Goal: Complete application form: Complete application form

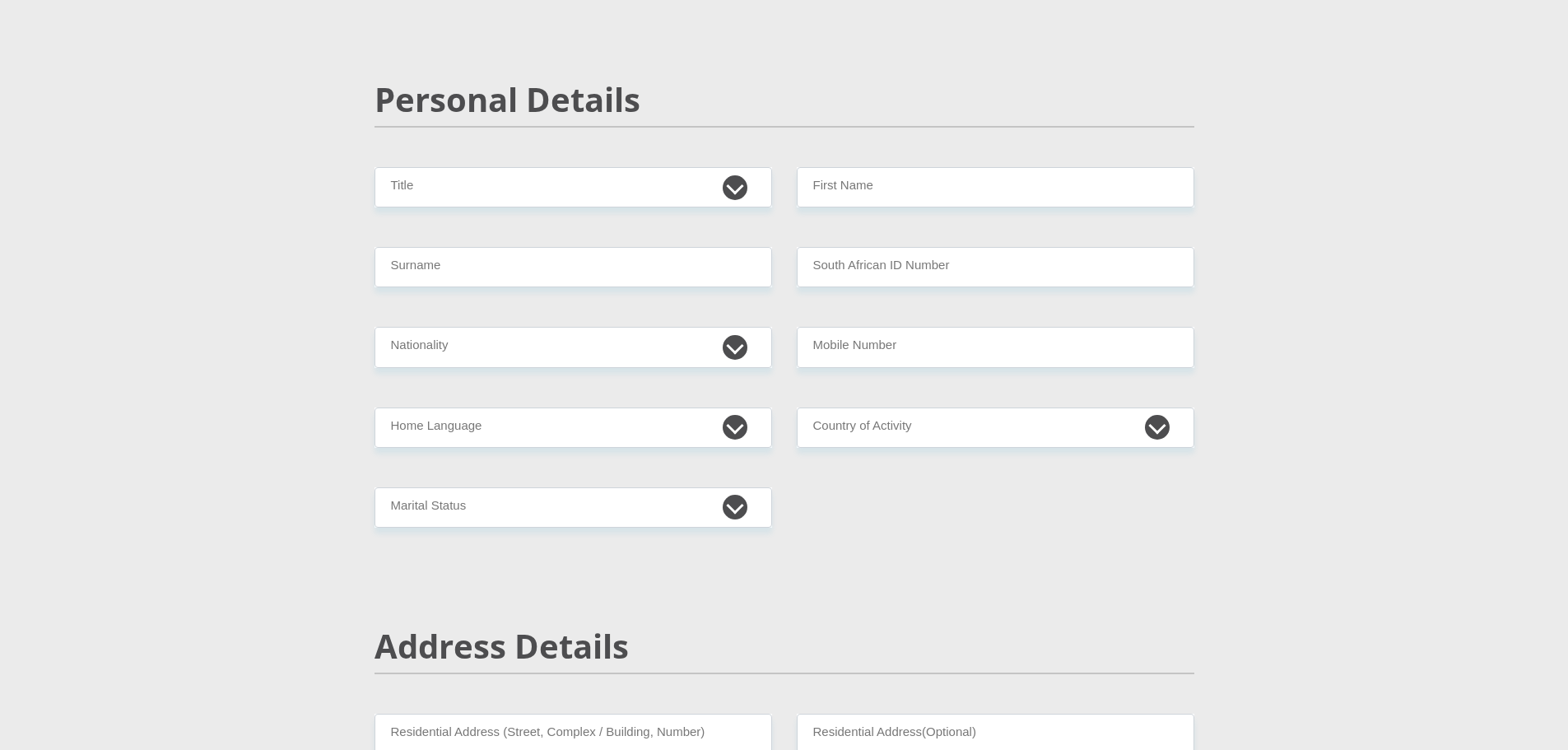
scroll to position [107, 0]
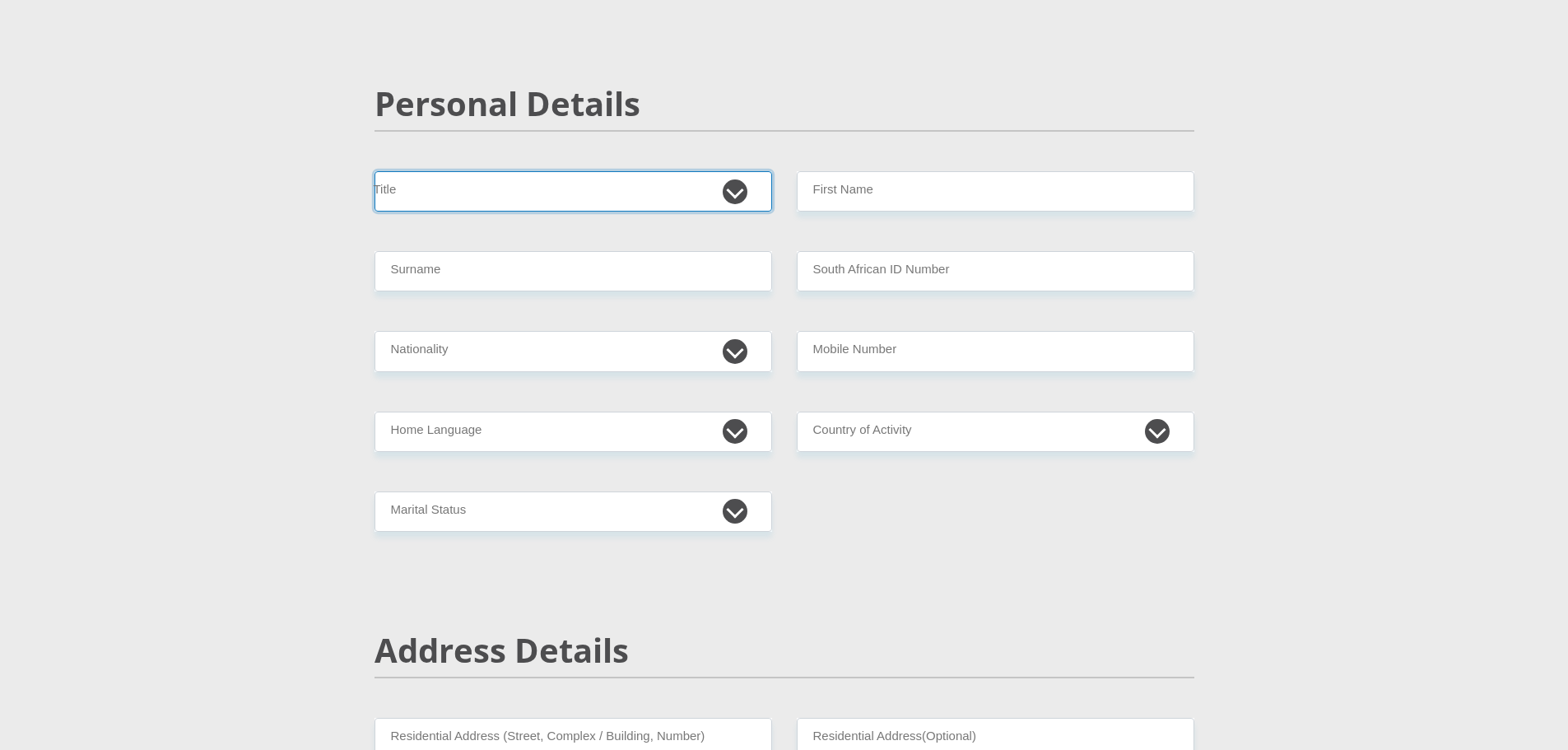
click at [730, 197] on select "Mr Ms Mrs Dr Other" at bounding box center [573, 191] width 398 height 41
select select "Mr"
click at [374, 171] on select "Mr Ms Mrs Dr Other" at bounding box center [573, 191] width 398 height 41
click at [536, 270] on input "Surname" at bounding box center [573, 271] width 398 height 41
type input "Masiteng"
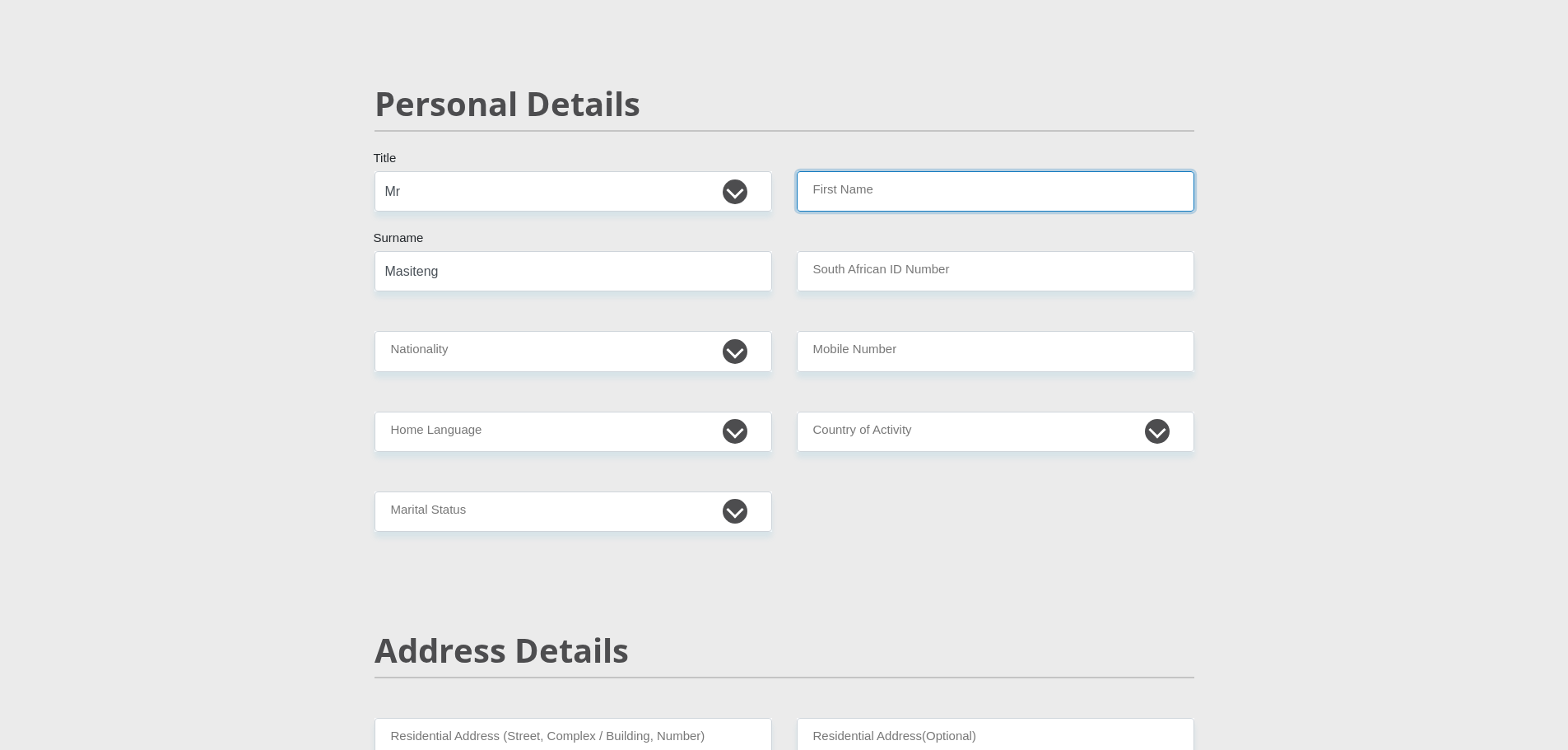
type input "Thabo"
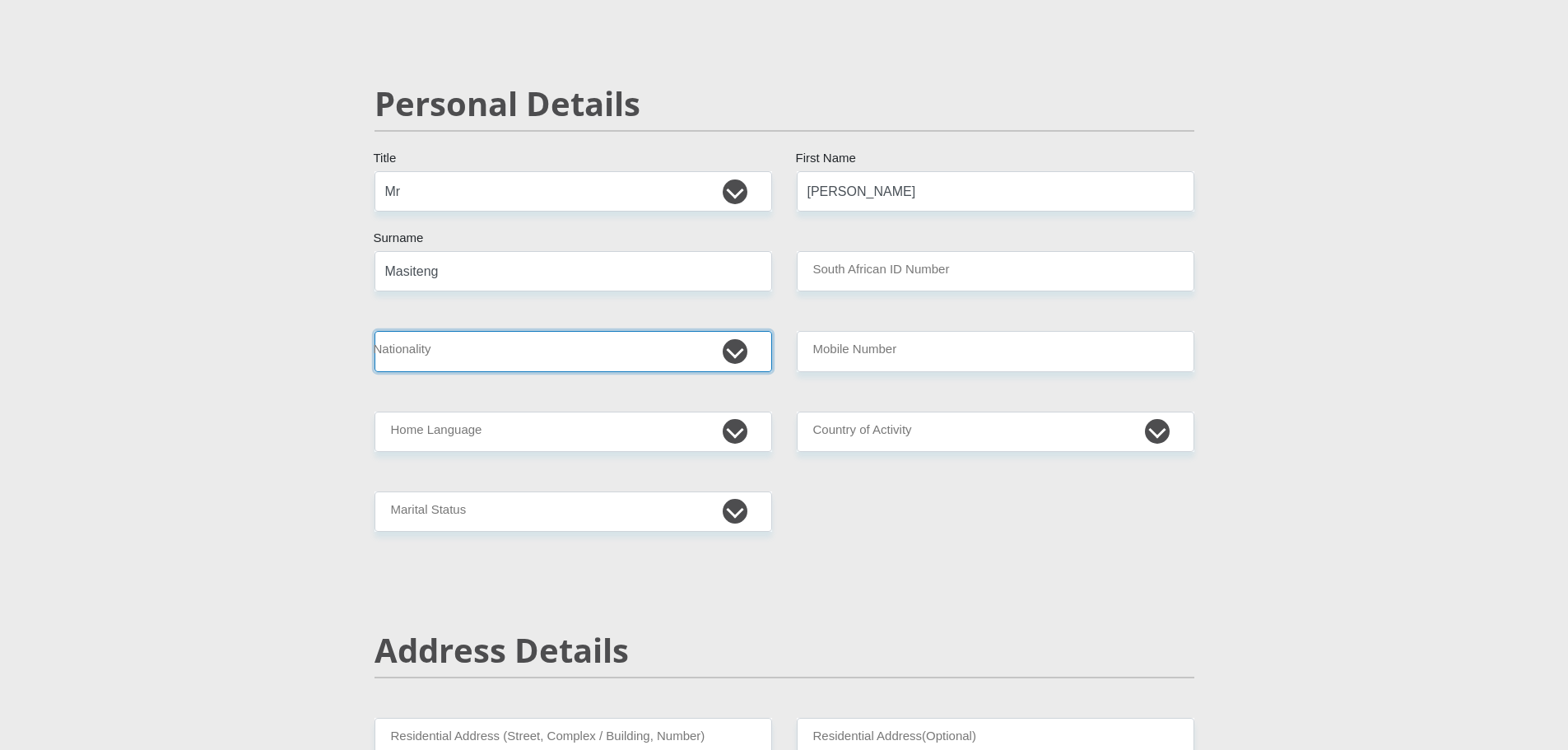
select select "ZAF"
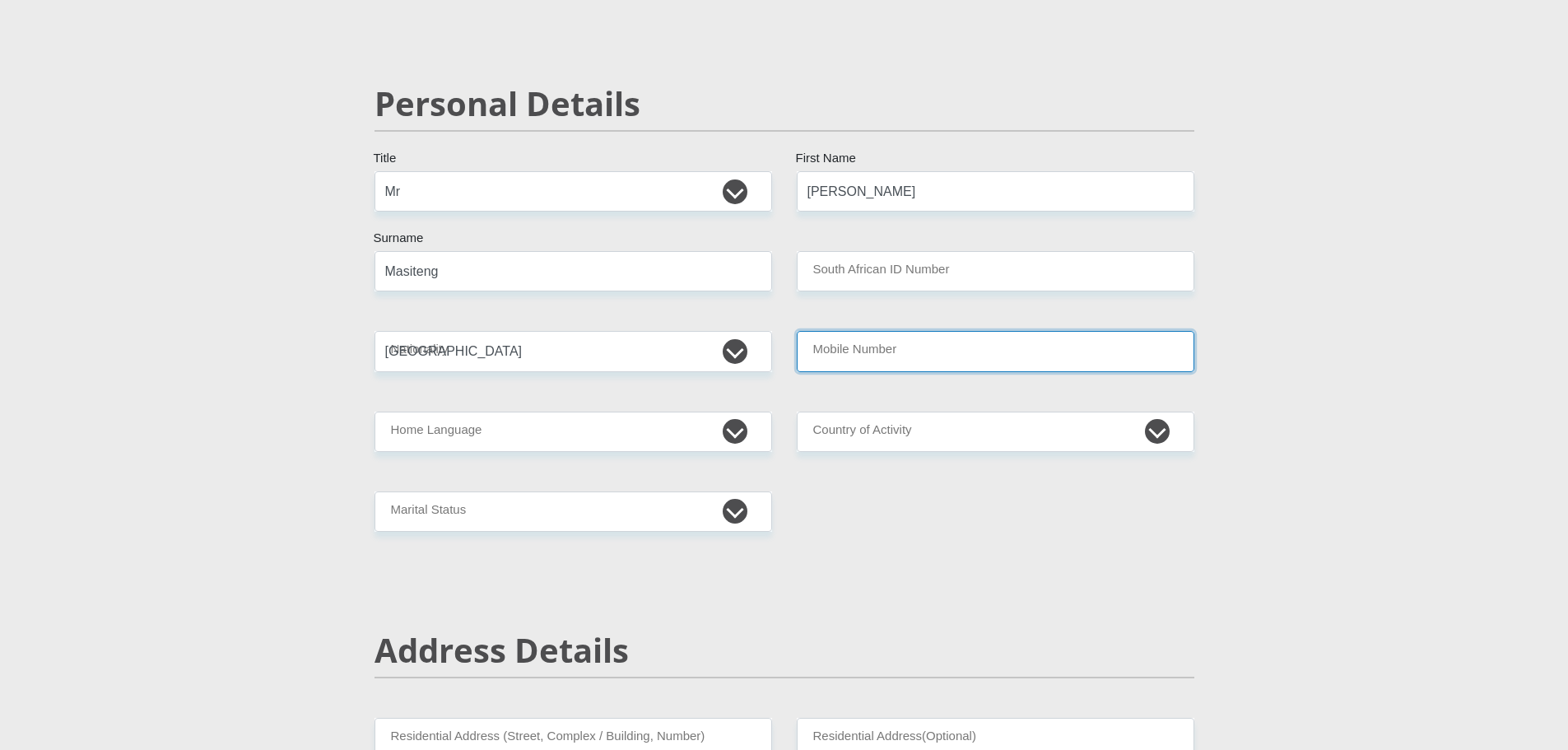
type input "0663542997"
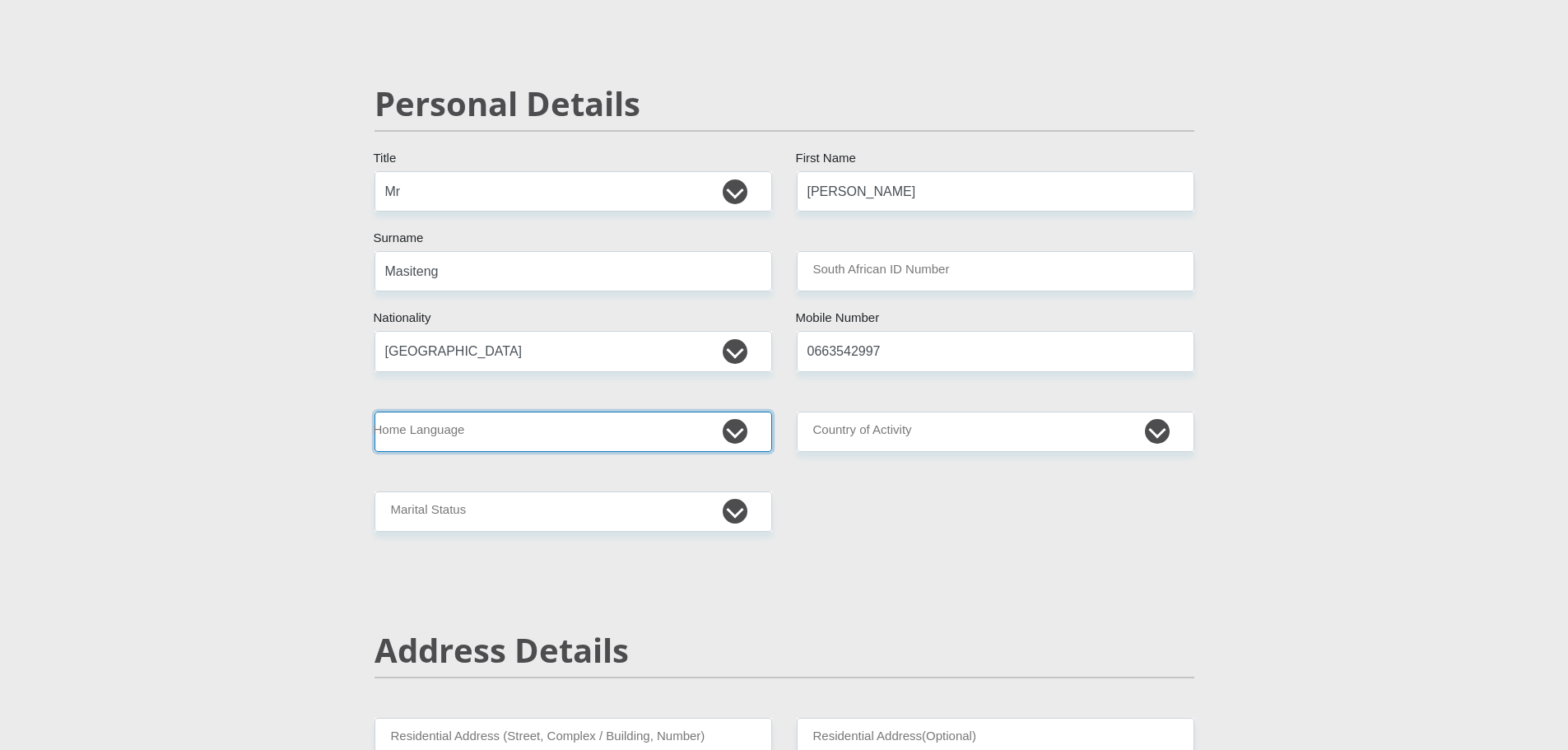
click at [735, 432] on select "Afrikaans English Sepedi South Ndebele Southern Sotho Swati Tsonga Tswana Venda…" at bounding box center [573, 432] width 398 height 41
select select "sot"
click at [374, 412] on select "Afrikaans English Sepedi South Ndebele Southern Sotho Swati Tsonga Tswana Venda…" at bounding box center [573, 432] width 398 height 41
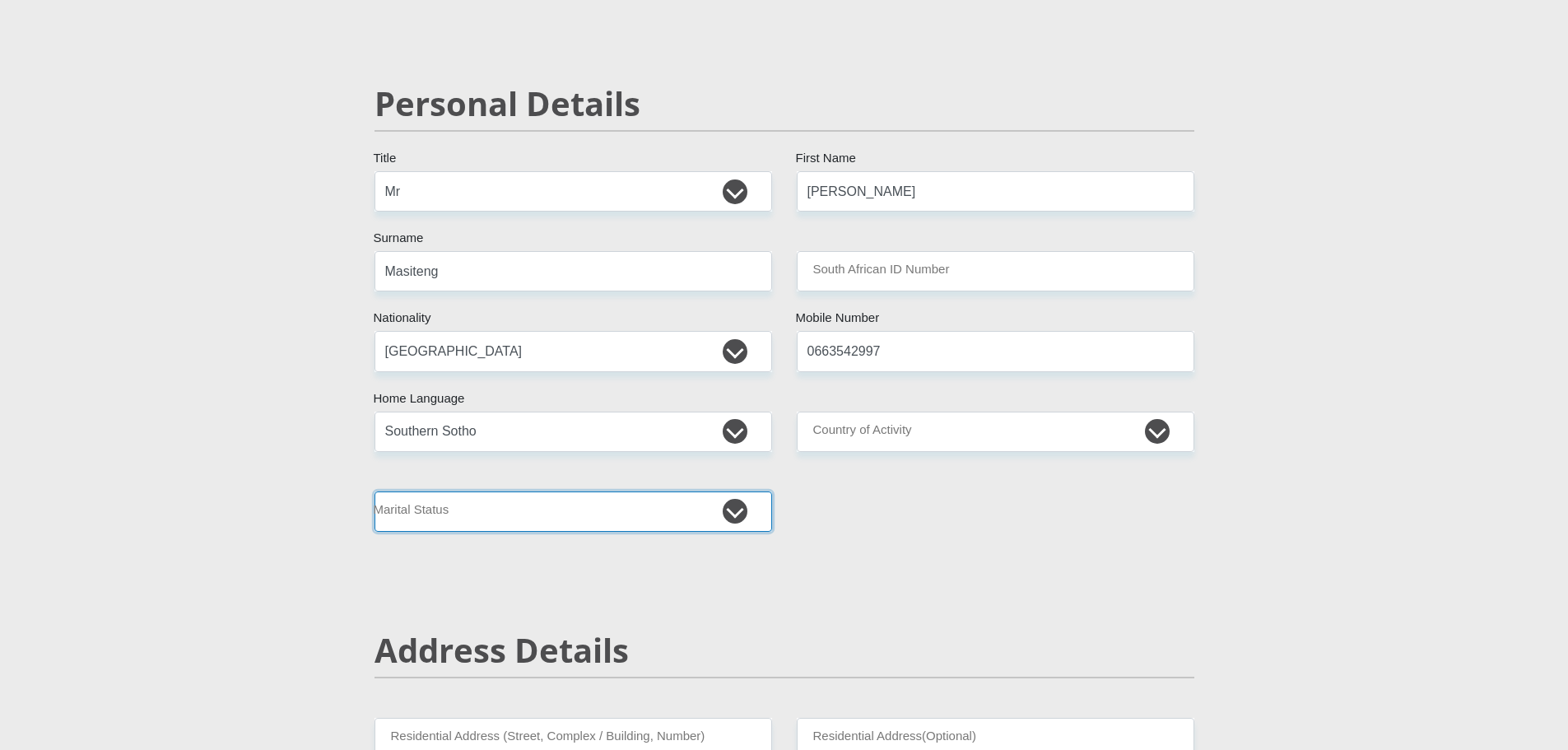
click at [733, 518] on select "Married ANC Single Divorced Widowed Married COP or Customary Law" at bounding box center [573, 511] width 398 height 41
select select "5"
click at [374, 491] on select "Married ANC Single Divorced Widowed Married COP or Customary Law" at bounding box center [573, 511] width 398 height 41
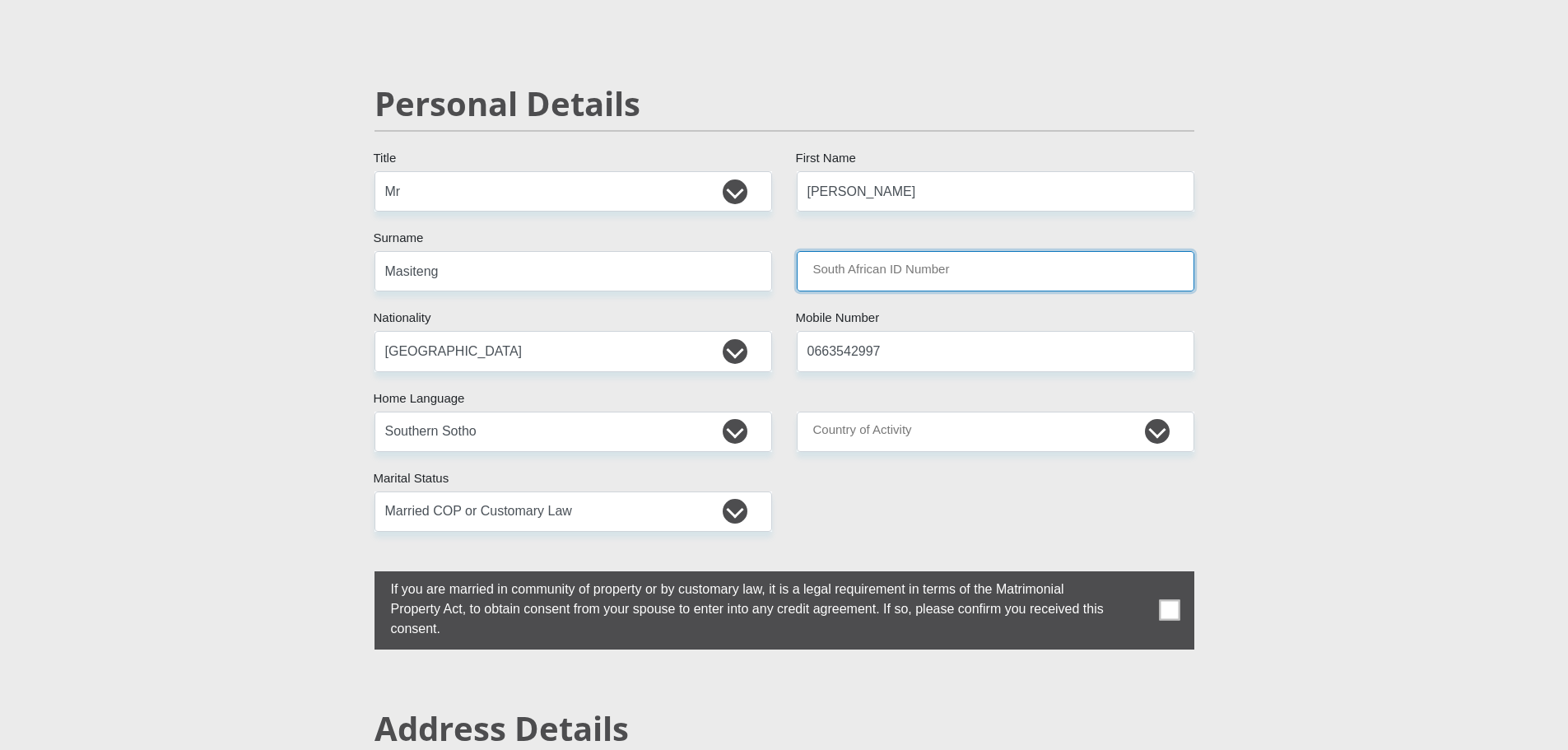
click at [1022, 263] on input "South African ID Number" at bounding box center [996, 271] width 398 height 41
type input "7709245407084"
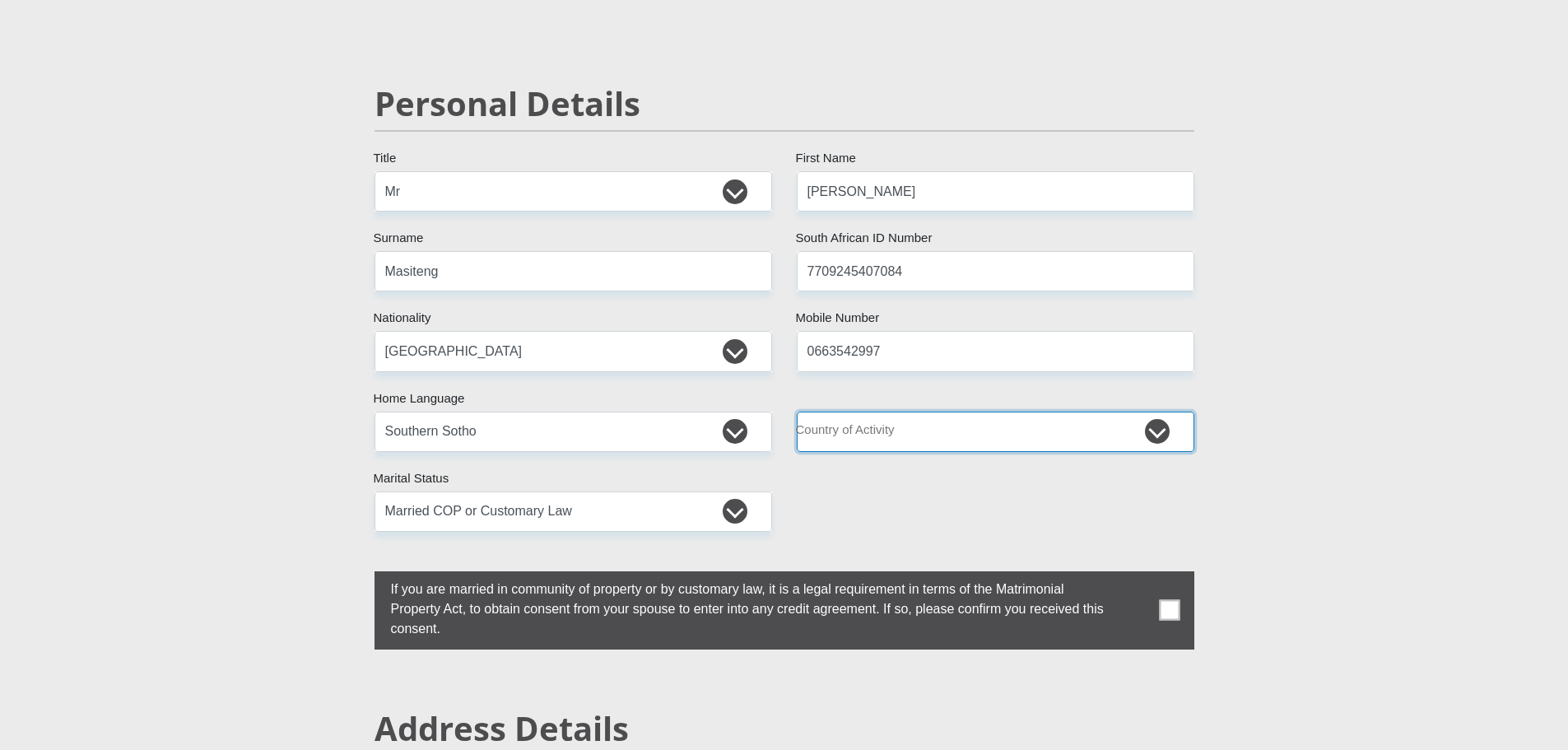
click at [1153, 434] on select "South Africa Afghanistan Aland Islands Albania Algeria America Samoa American V…" at bounding box center [996, 432] width 398 height 41
select select "ZAF"
click at [797, 412] on select "South Africa Afghanistan Aland Islands Albania Algeria America Samoa American V…" at bounding box center [996, 432] width 398 height 41
click at [1169, 608] on span at bounding box center [1169, 611] width 21 height 21
click at [358, 575] on input "checkbox" at bounding box center [358, 575] width 0 height 0
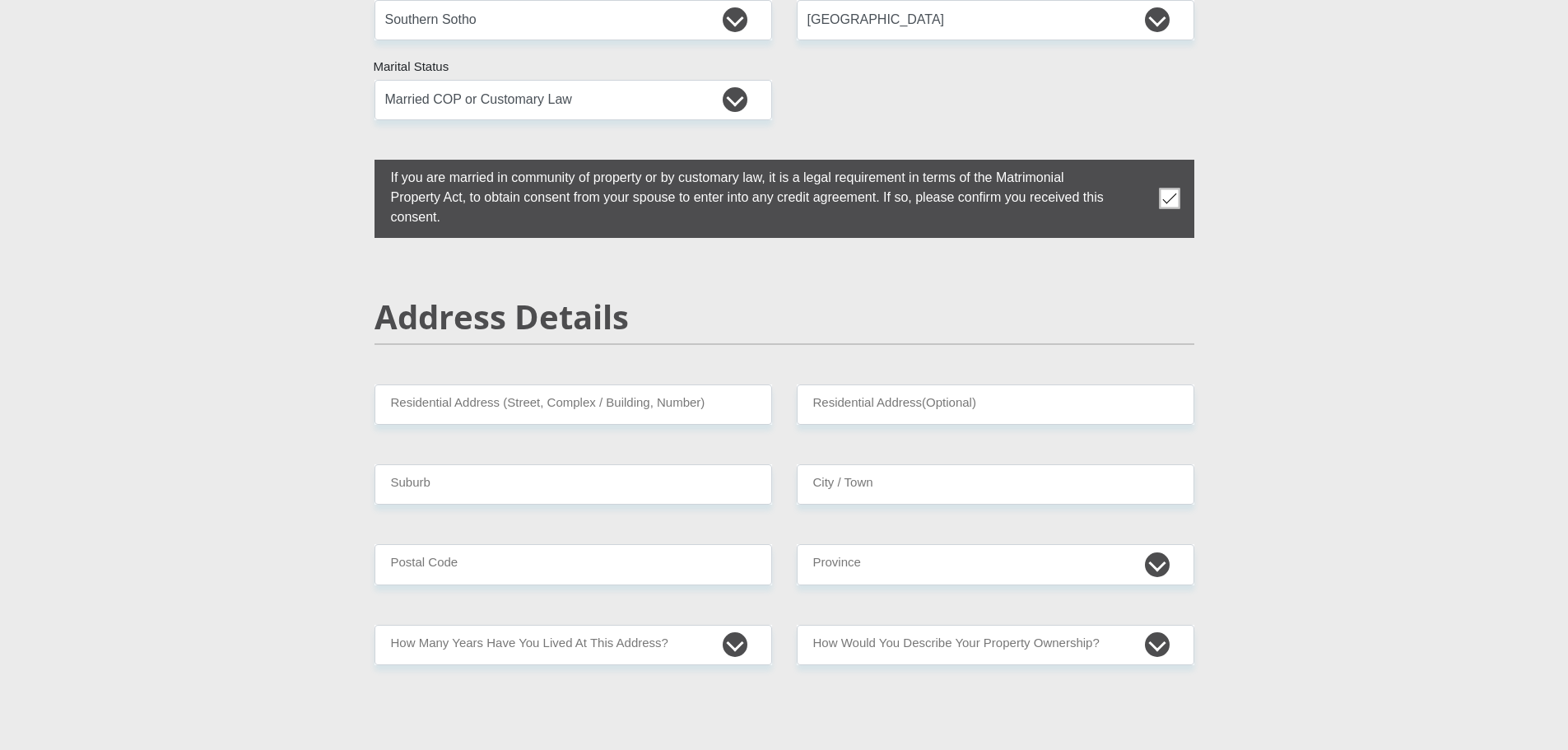
scroll to position [536, 0]
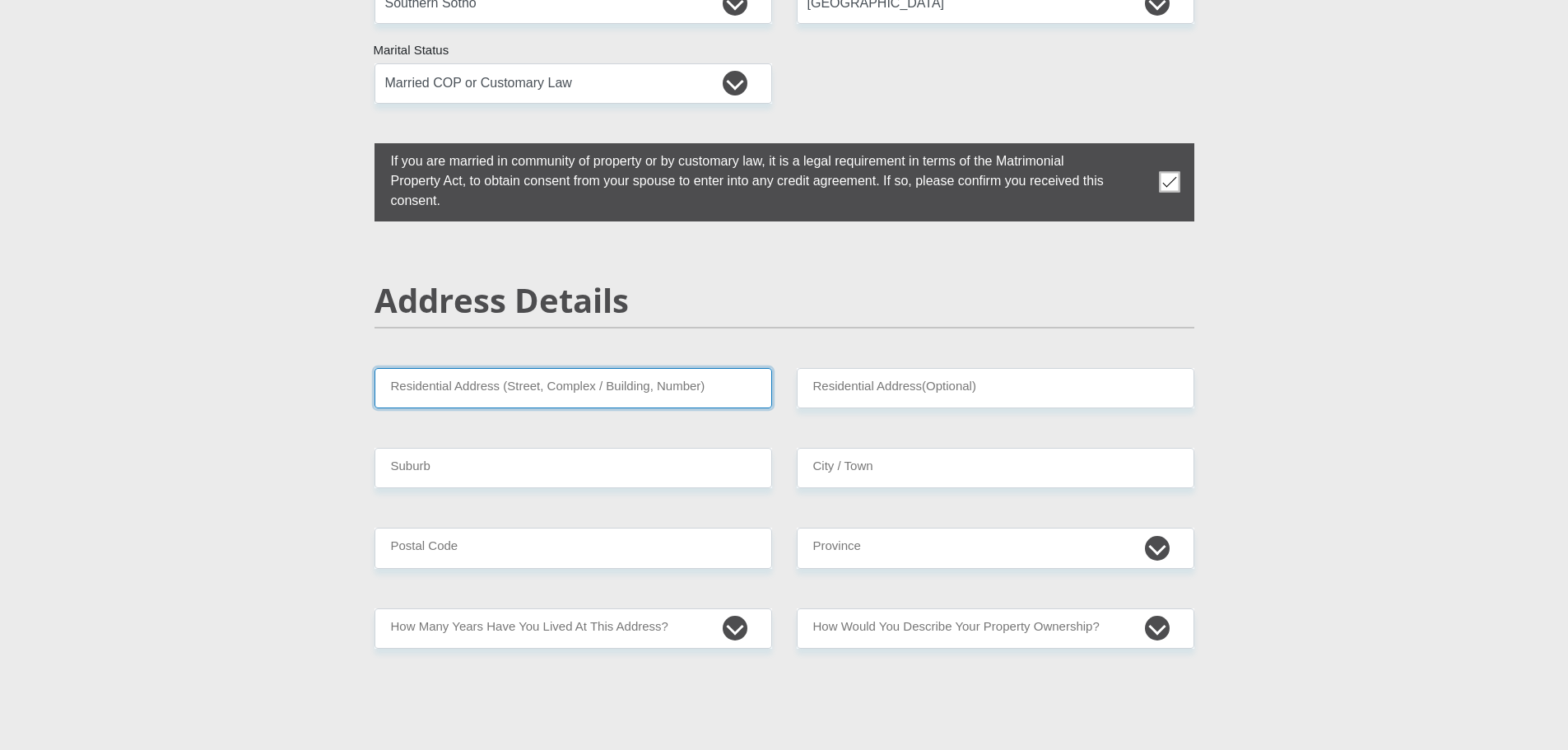
click at [713, 390] on input "Residential Address (Street, Complex / Building, Number)" at bounding box center [573, 388] width 398 height 41
type input "49 Ngena street Dunoon"
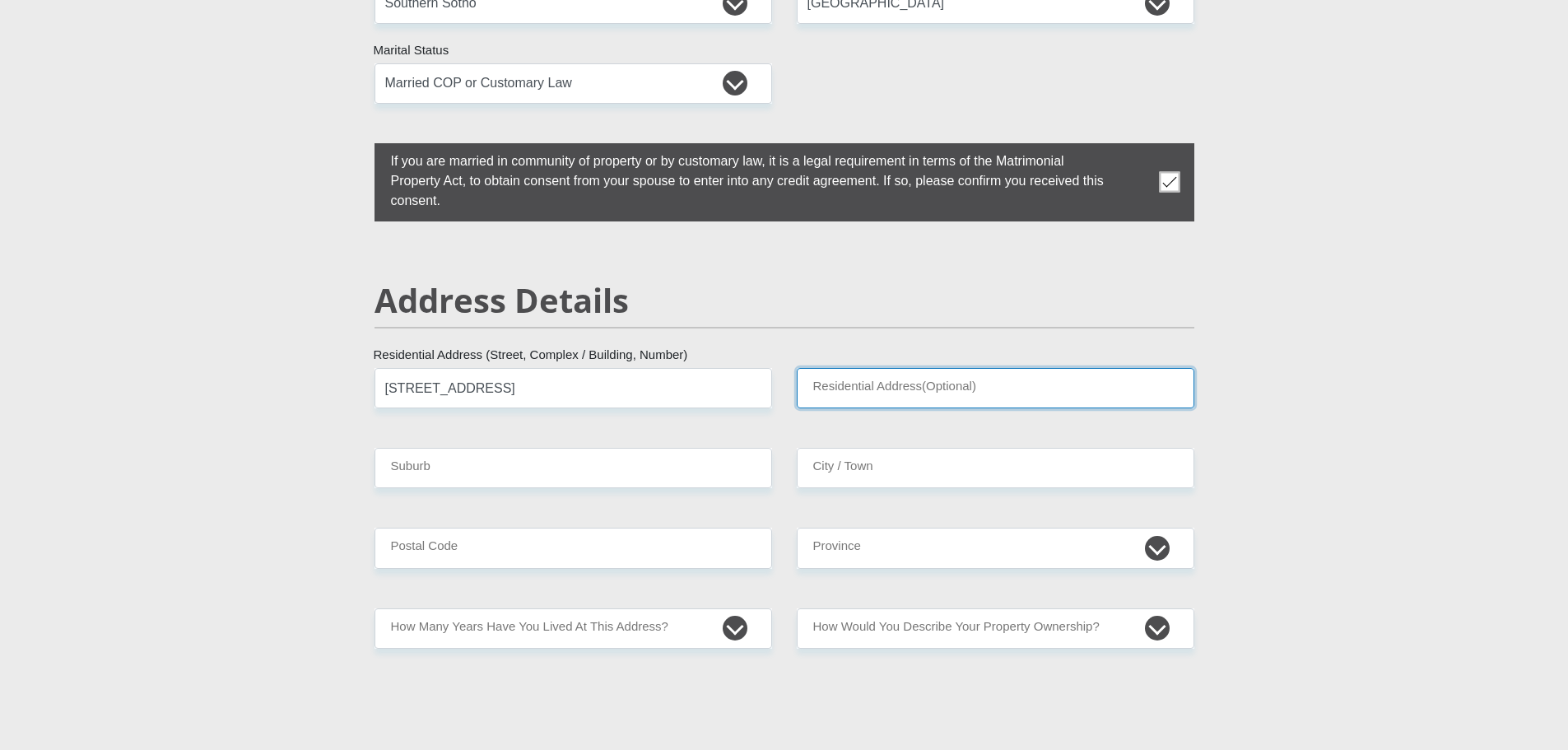
type input "Dunoon"
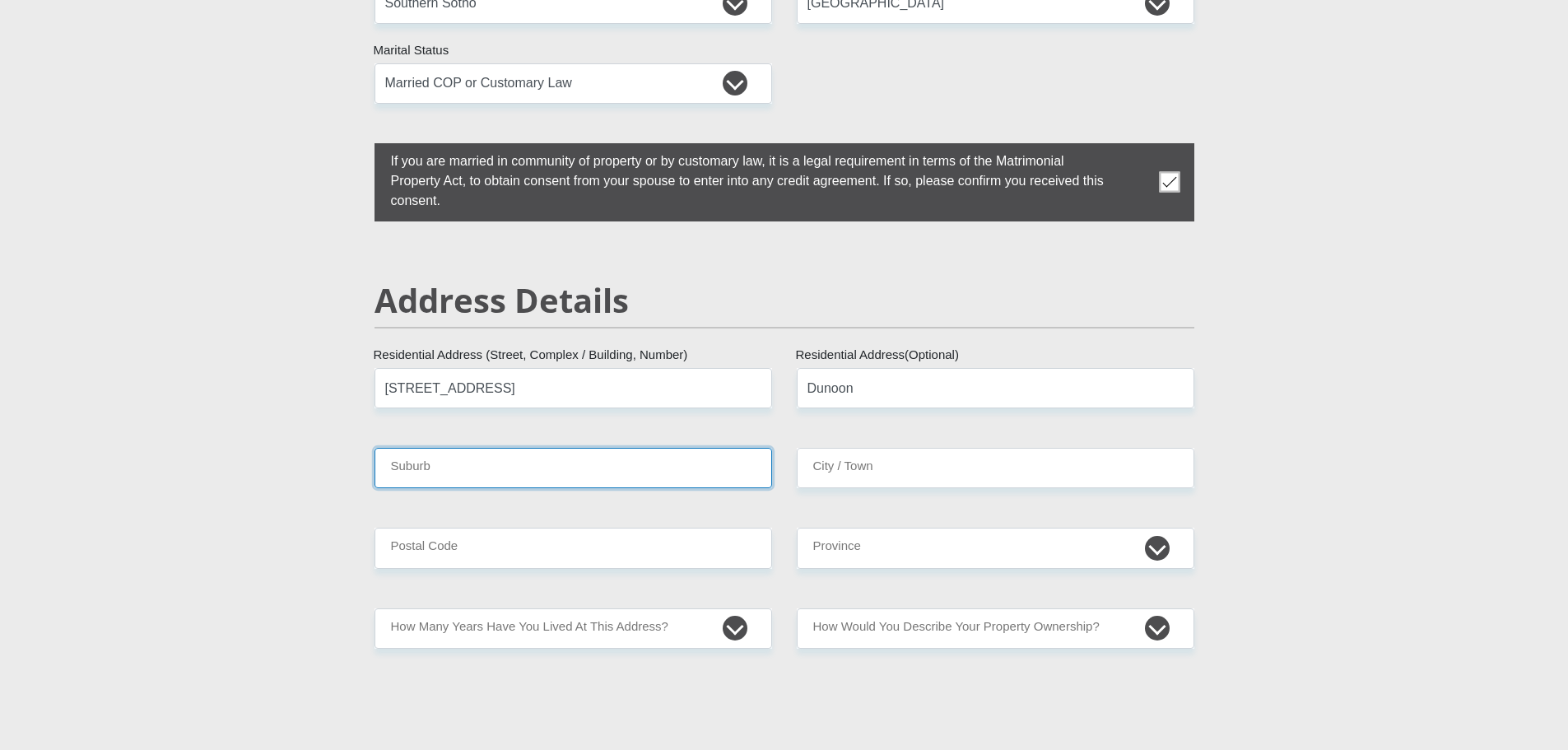
type input "TABLE VIEW"
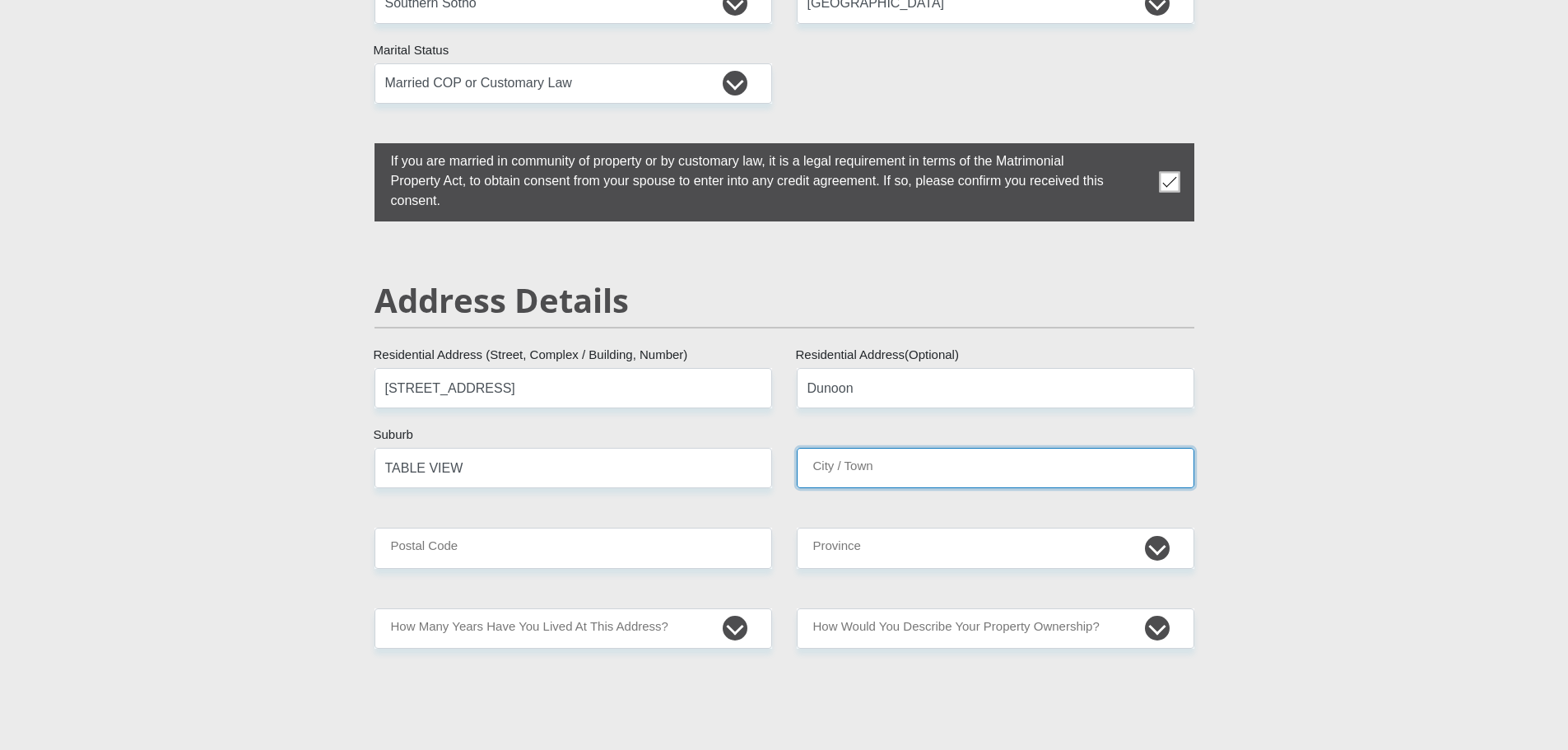
type input "TABLE VIEW"
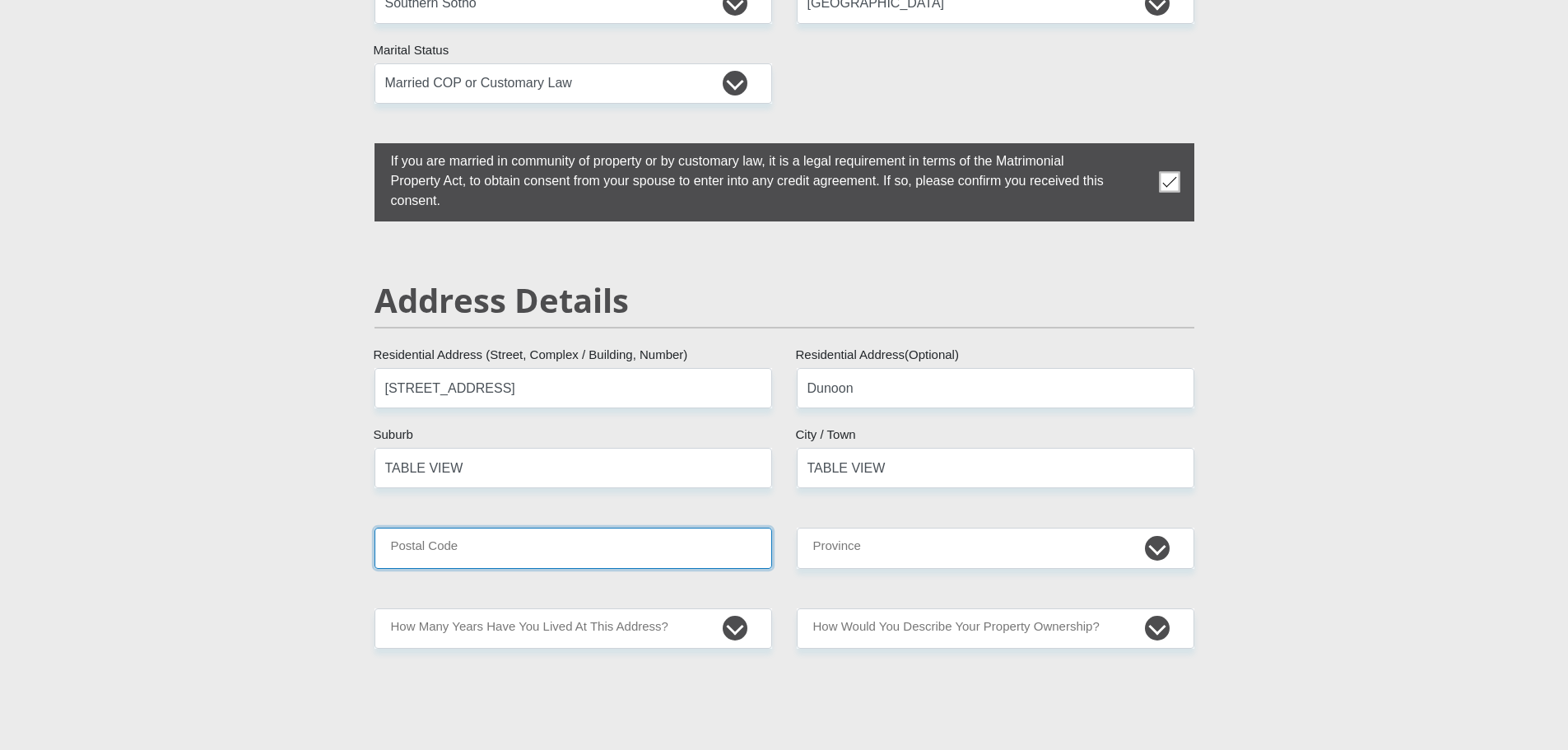
type input "7441"
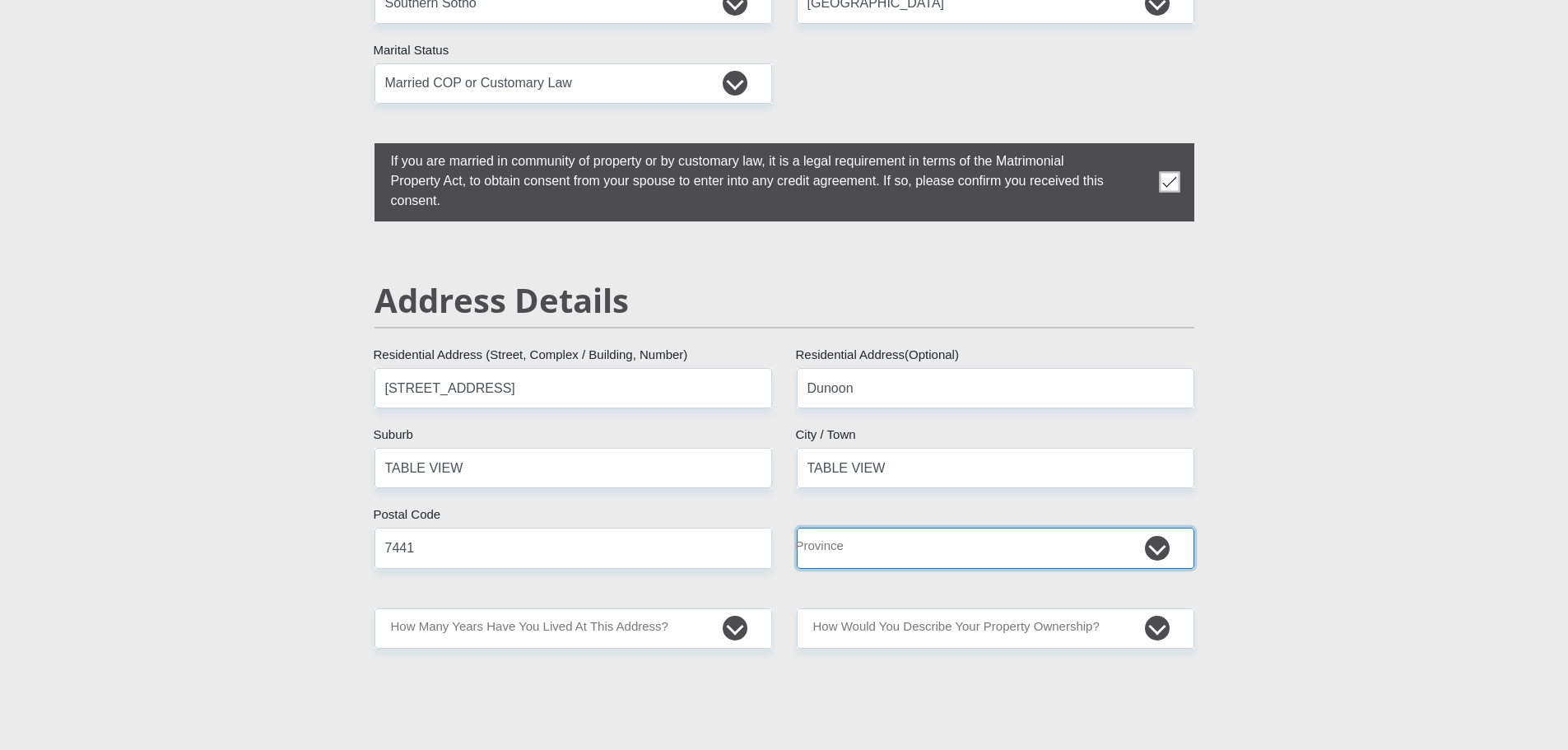
click at [1157, 550] on select "Eastern Cape Free State Gauteng KwaZulu-Natal Limpopo Mpumalanga Northern Cape …" at bounding box center [996, 547] width 398 height 41
select select "Western Cape"
click at [797, 527] on select "Eastern Cape Free State Gauteng KwaZulu-Natal Limpopo Mpumalanga Northern Cape …" at bounding box center [996, 547] width 398 height 41
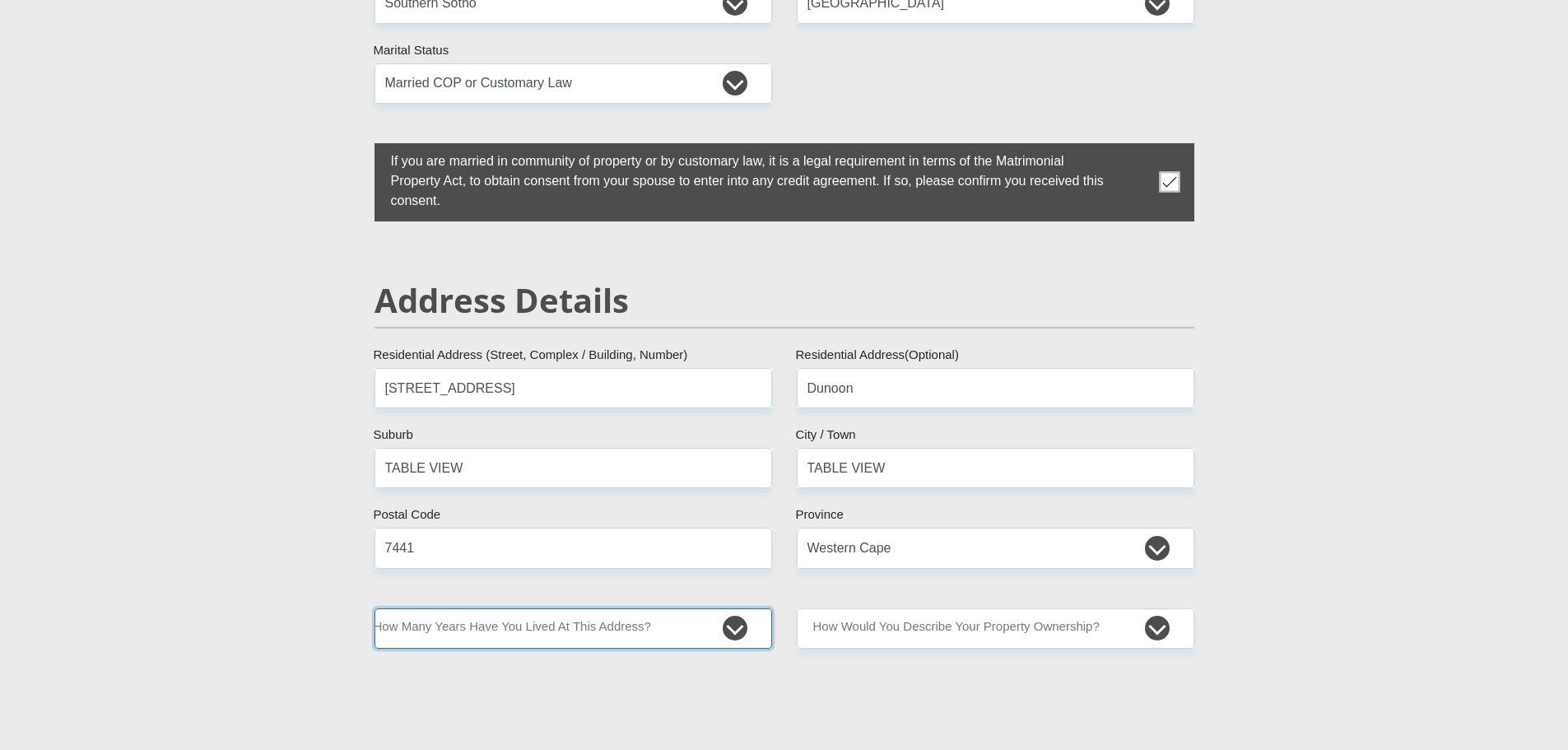
click at [731, 637] on select "less than 1 year 1-3 years 3-5 years 5+ years" at bounding box center [573, 629] width 398 height 41
select select "5"
click at [374, 609] on select "less than 1 year 1-3 years 3-5 years 5+ years" at bounding box center [573, 629] width 398 height 41
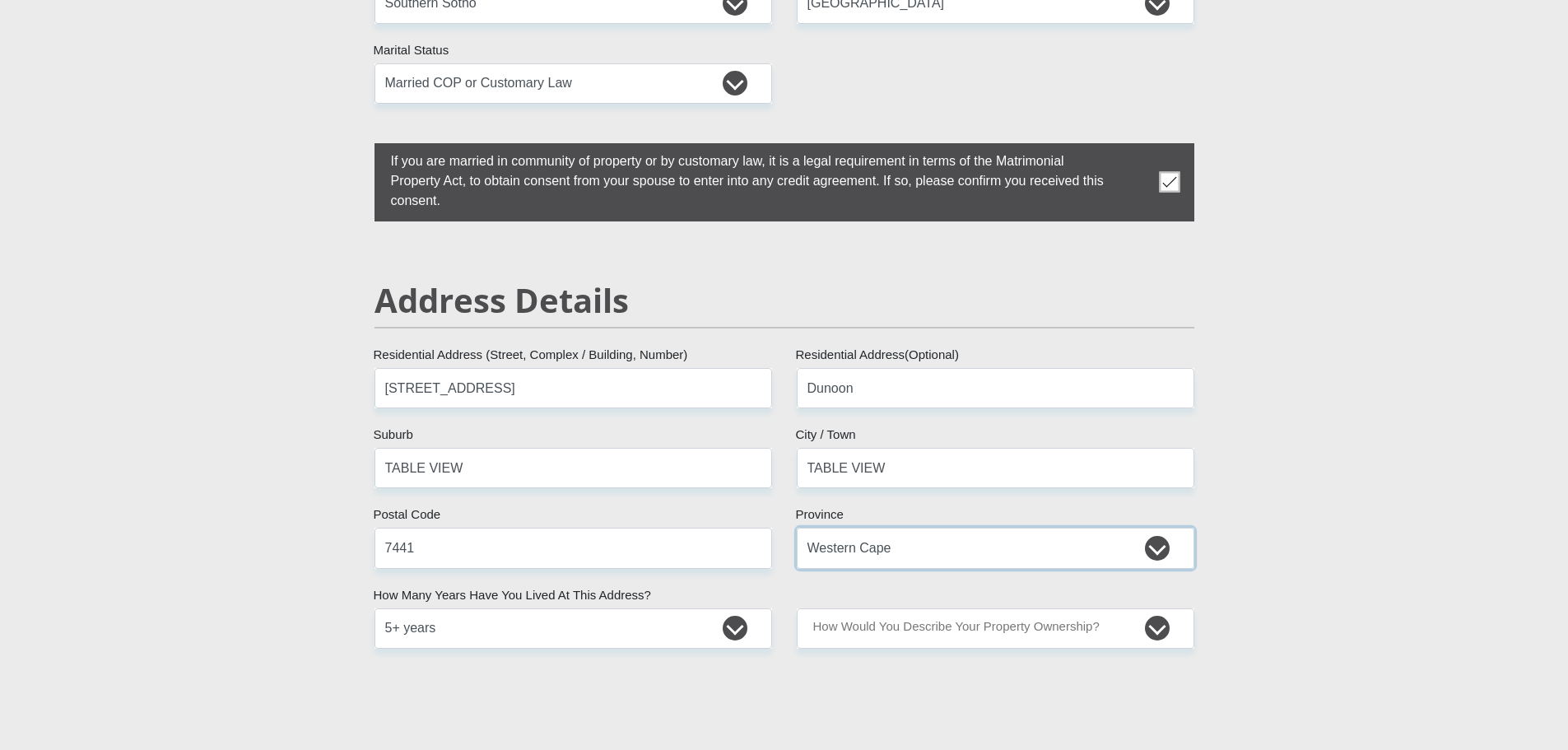
click at [1157, 550] on select "Eastern Cape Free State Gauteng KwaZulu-Natal Limpopo Mpumalanga Northern Cape …" at bounding box center [996, 547] width 398 height 41
click at [1164, 627] on select "Owned Rented Family Owned Company Dwelling" at bounding box center [996, 629] width 398 height 41
select select "Rented"
click at [797, 609] on select "Owned Rented Family Owned Company Dwelling" at bounding box center [996, 629] width 398 height 41
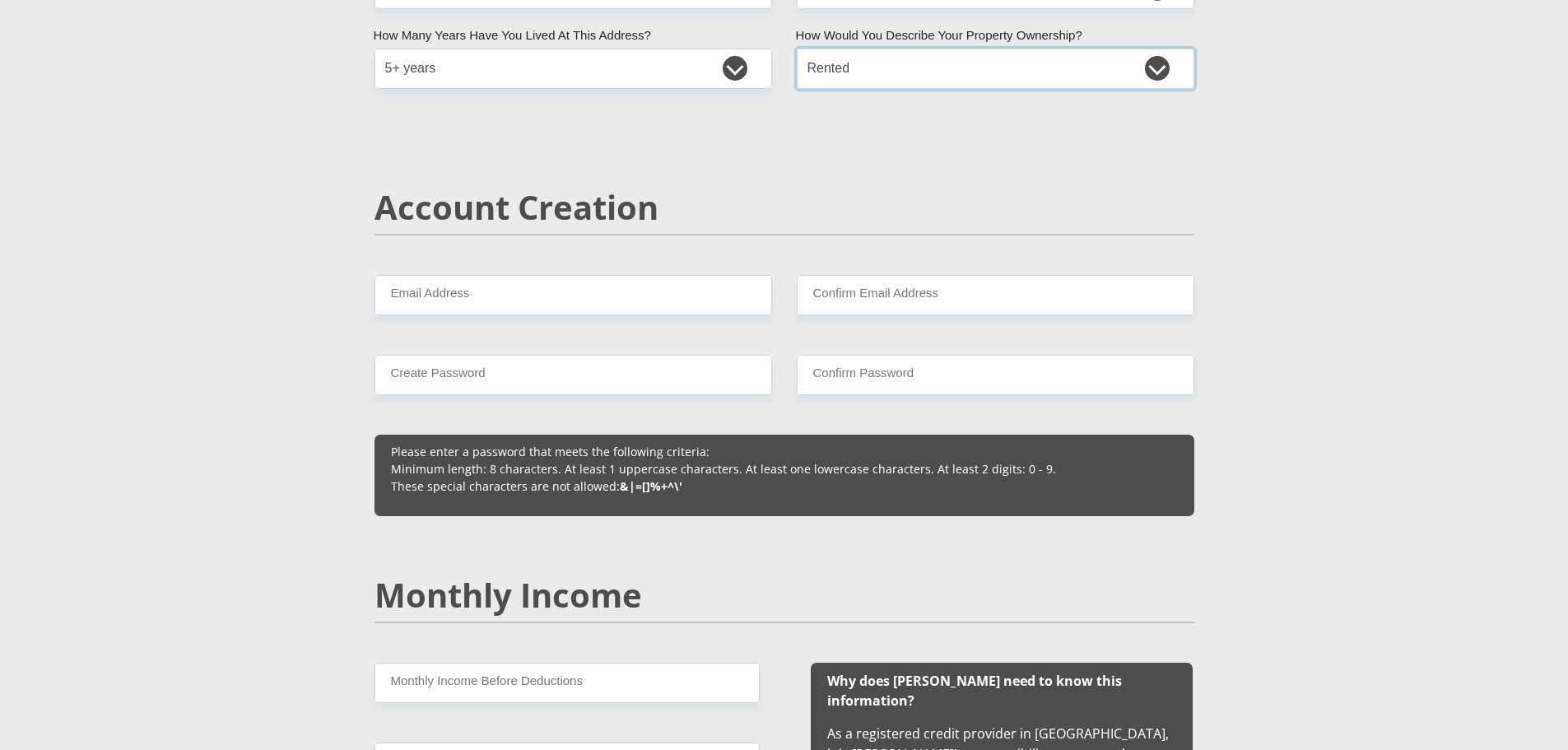
scroll to position [1128, 0]
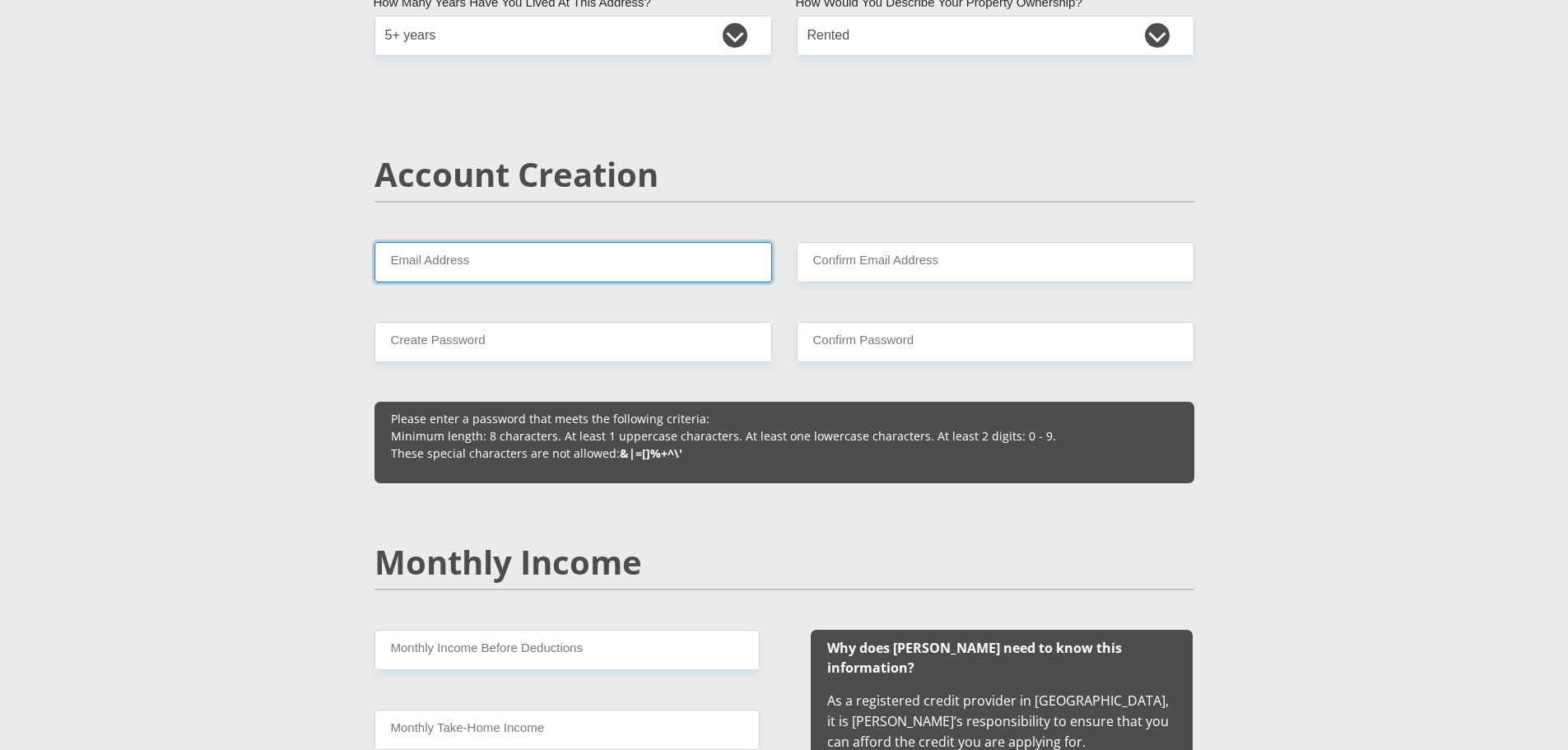
click at [689, 261] on input "Email Address" at bounding box center [573, 262] width 398 height 41
type input "thabomasiteng46@gmail.com"
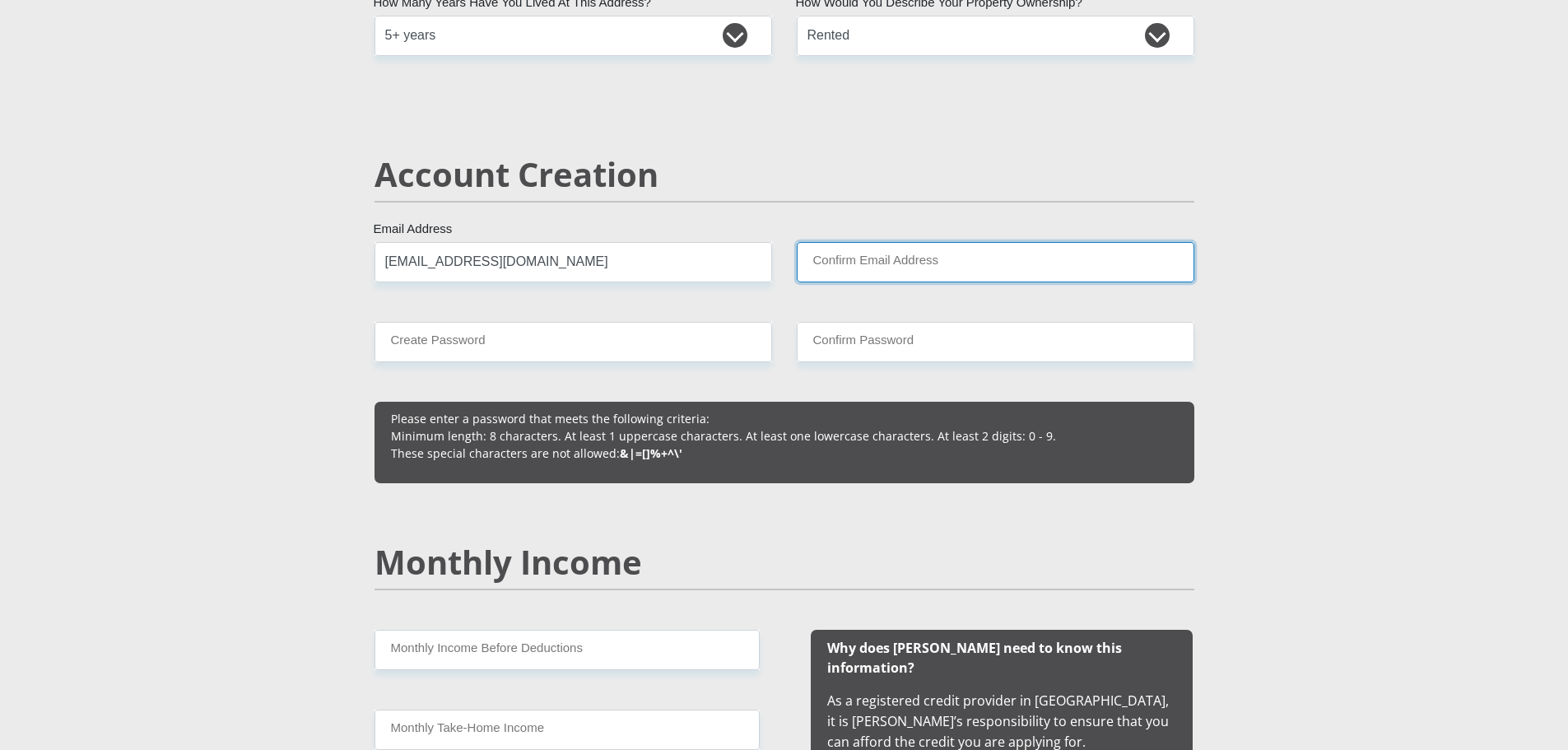
type input "thabomasiteng46@gmail.com"
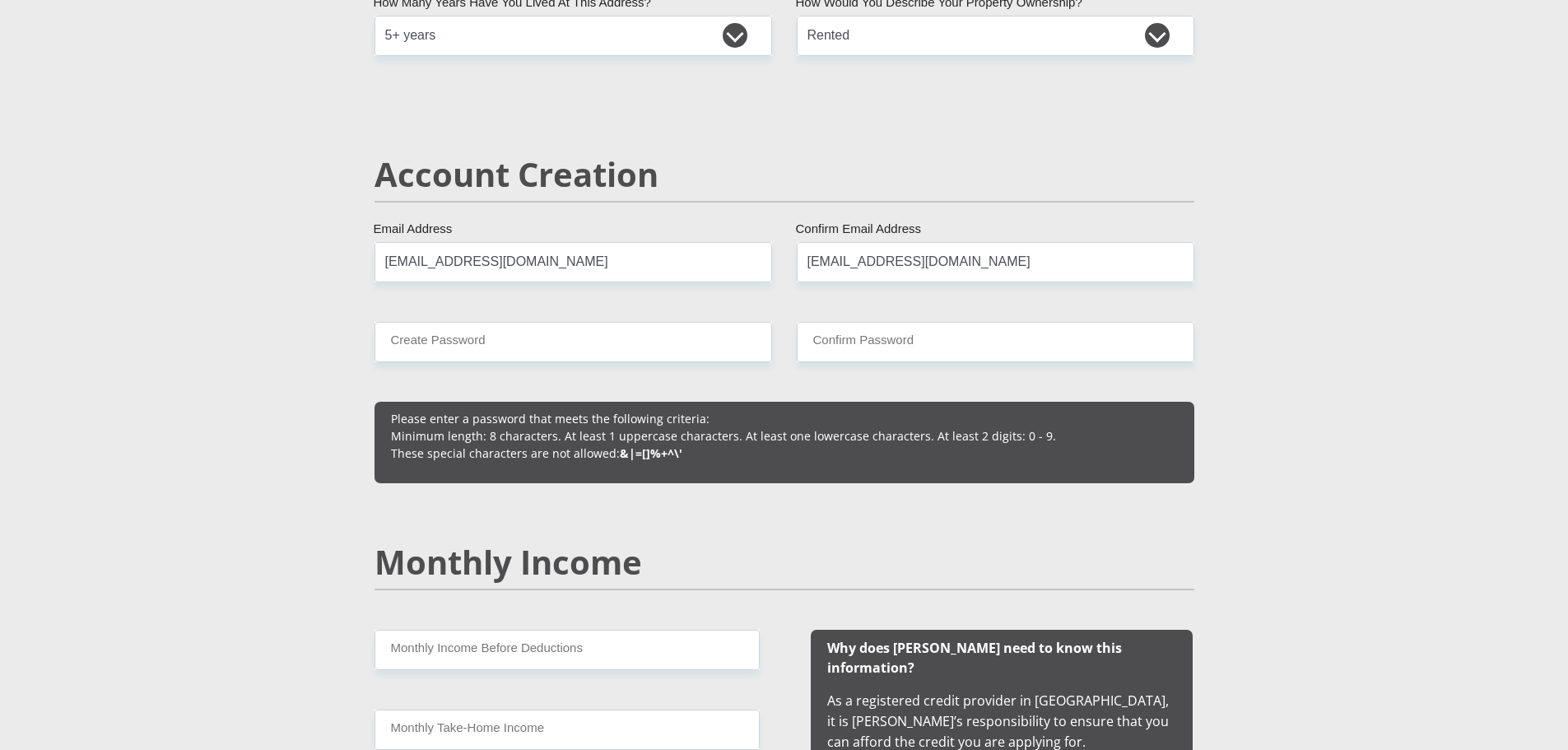
type input "0663542997"
type input "Thabo"
type input "Masiteng"
click at [686, 342] on input "Create Password" at bounding box center [573, 342] width 398 height 41
type input "Masiteng13211"
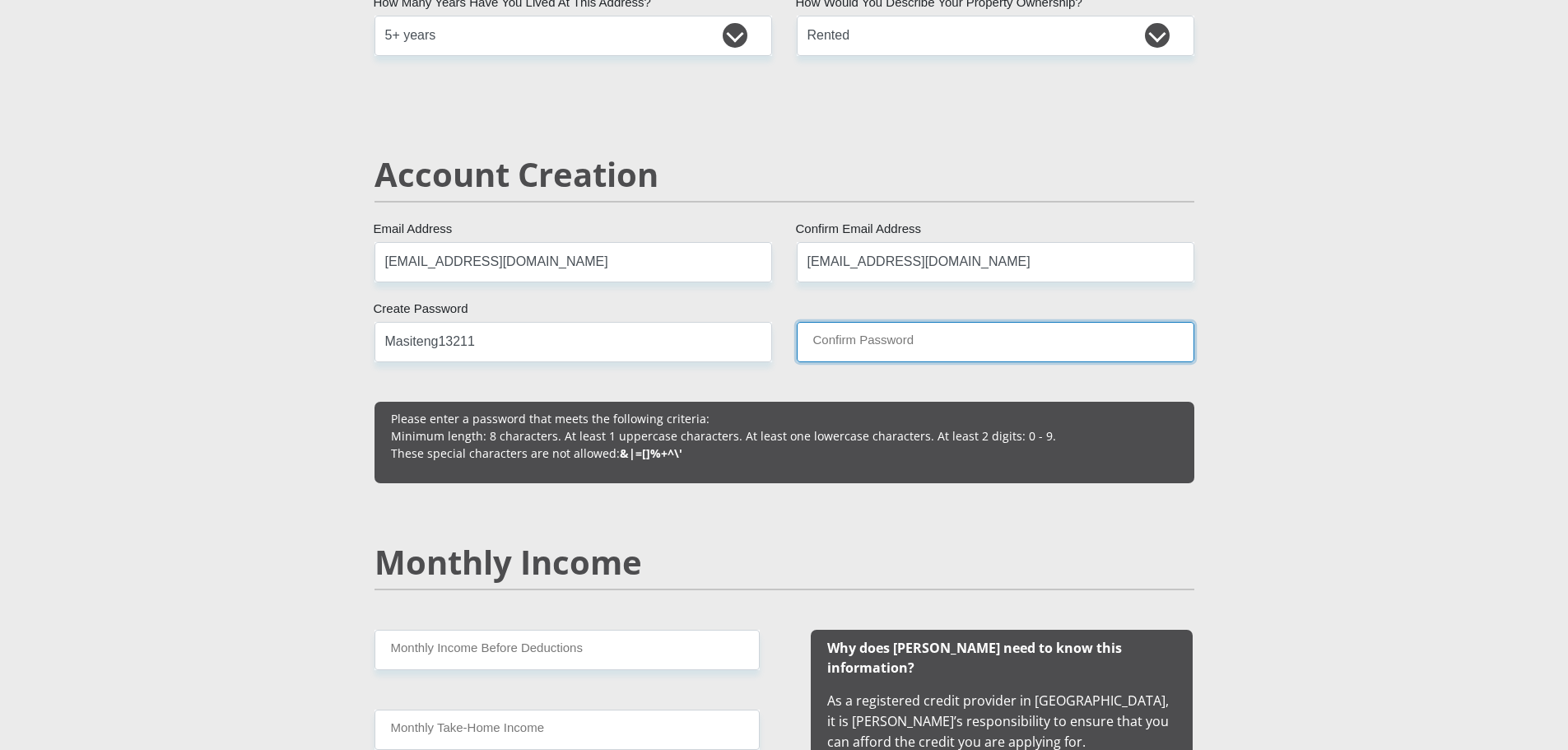
click at [967, 343] on input "Confirm Password" at bounding box center [996, 342] width 398 height 41
click at [858, 339] on input "Masiteng13211" at bounding box center [996, 342] width 398 height 41
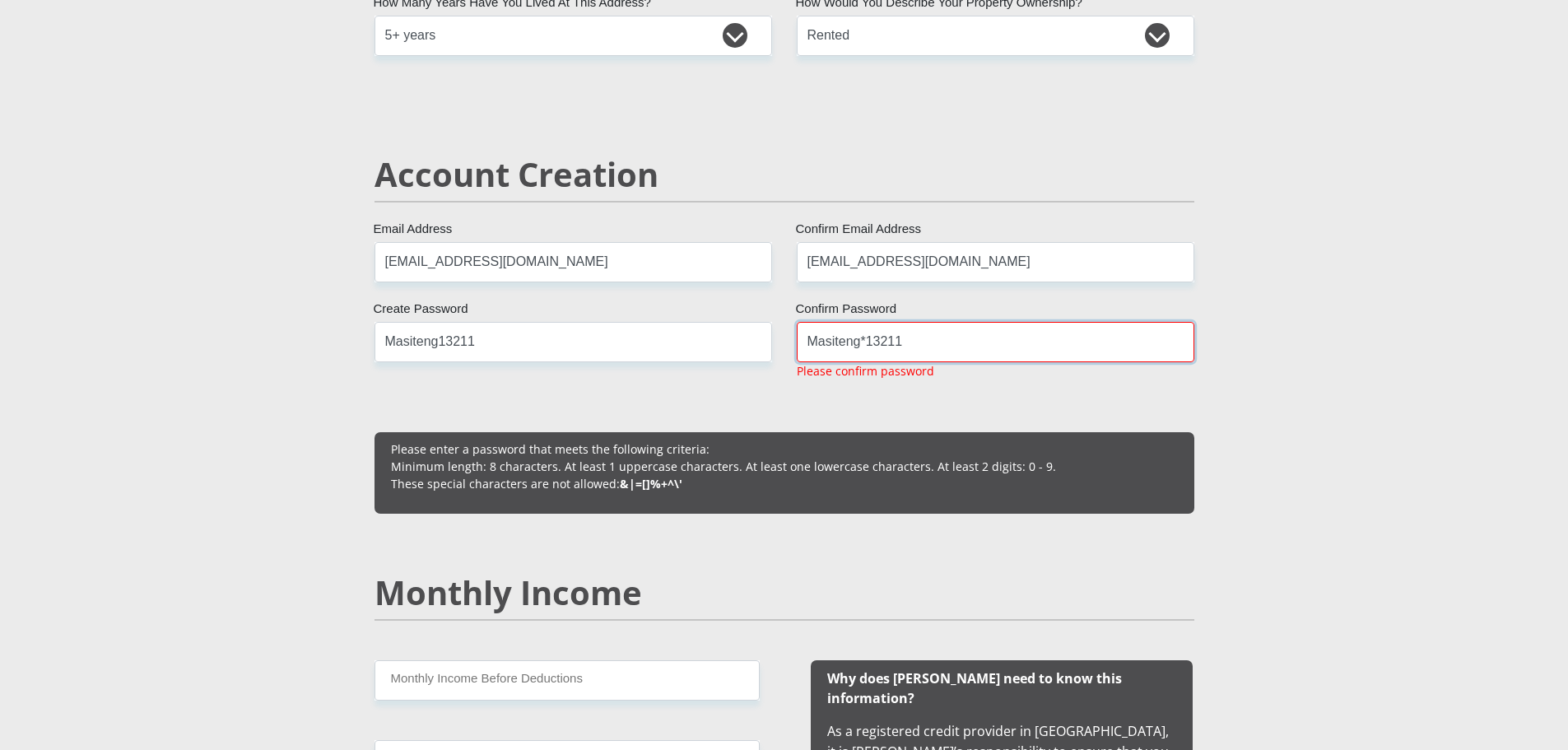
type input "Masiteng*13211"
click at [435, 345] on input "Masiteng13211" at bounding box center [573, 342] width 398 height 41
type input "Masiteng*13211"
click at [964, 351] on input "Masiteng*13211" at bounding box center [996, 342] width 398 height 41
click at [865, 343] on input "Masiteng*13211" at bounding box center [996, 342] width 398 height 41
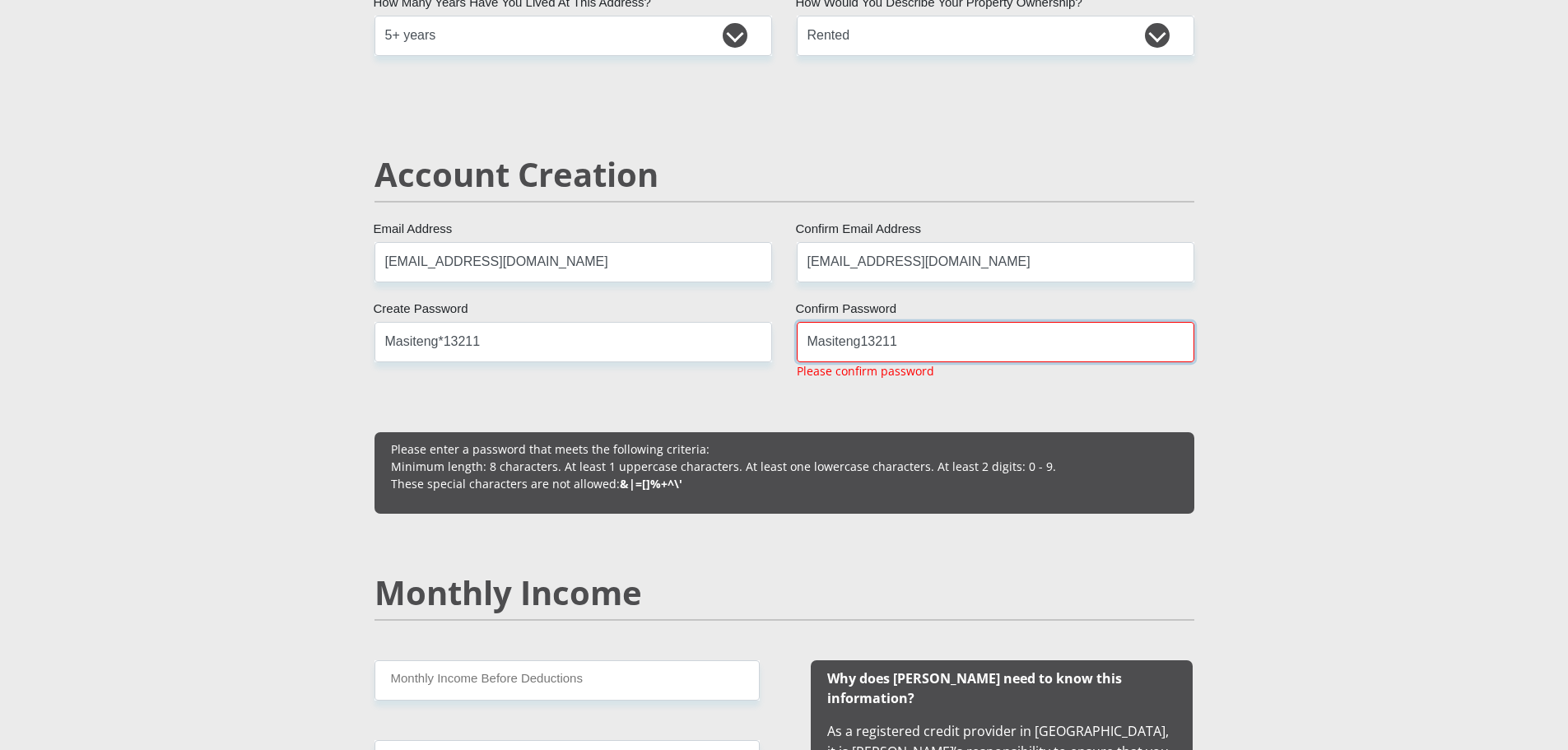
type input "Masiteng13211"
click at [445, 339] on input "Masiteng*13211" at bounding box center [573, 342] width 398 height 41
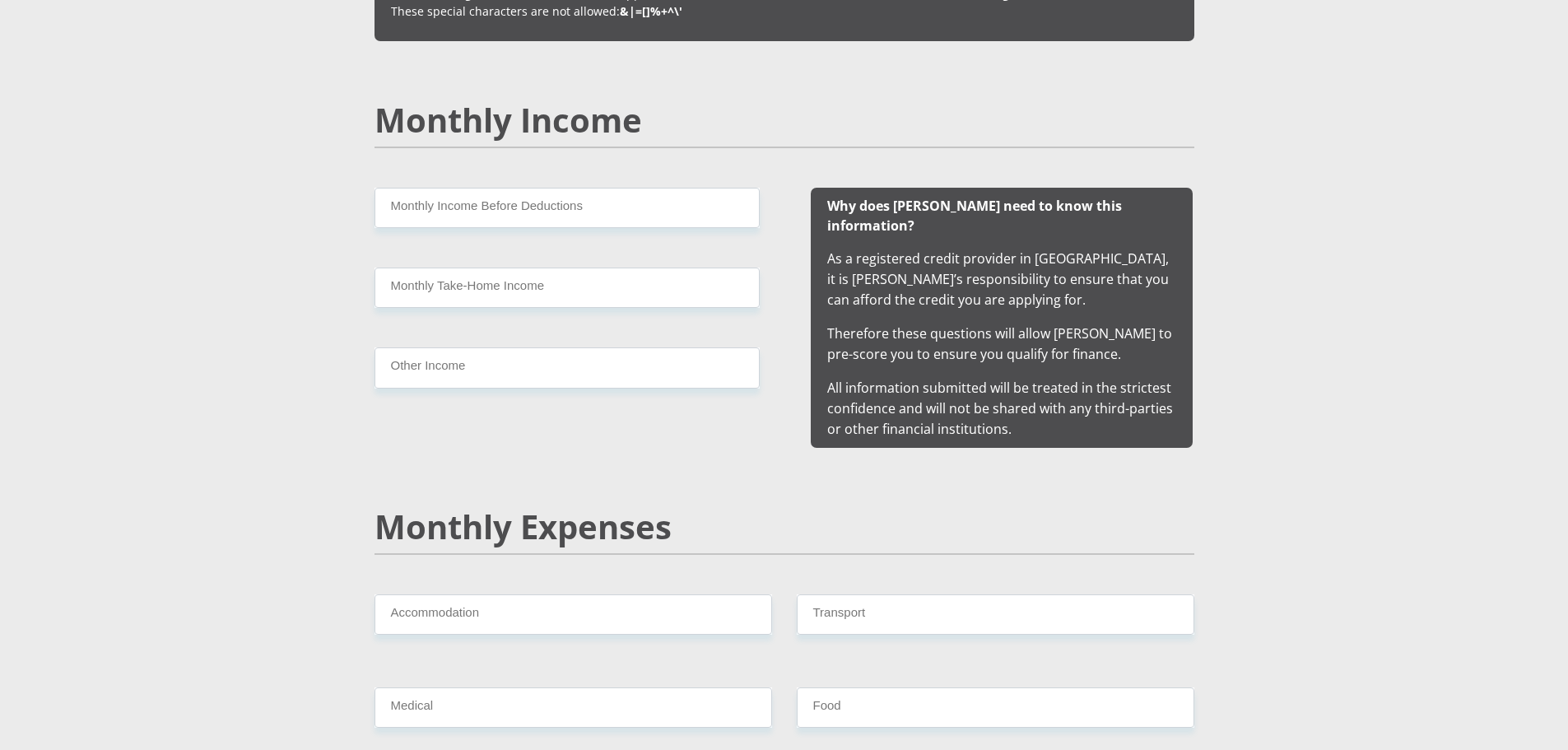
scroll to position [1634, 0]
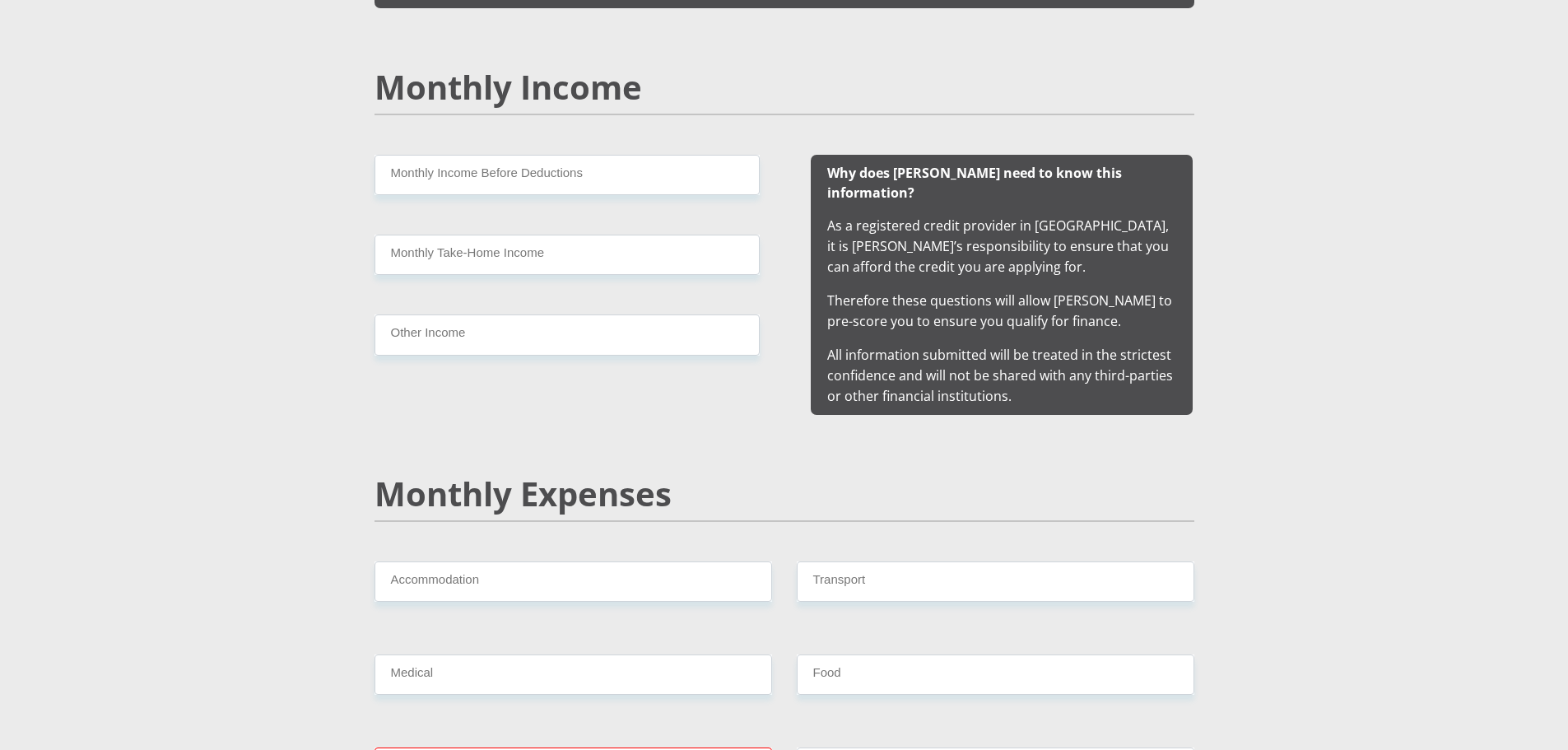
type input "Masiteng13211"
click at [507, 170] on input "Monthly Income Before Deductions" at bounding box center [567, 175] width 385 height 41
type input "9000"
click at [554, 248] on input "Monthly Take-Home Income" at bounding box center [567, 254] width 385 height 41
type input "8500"
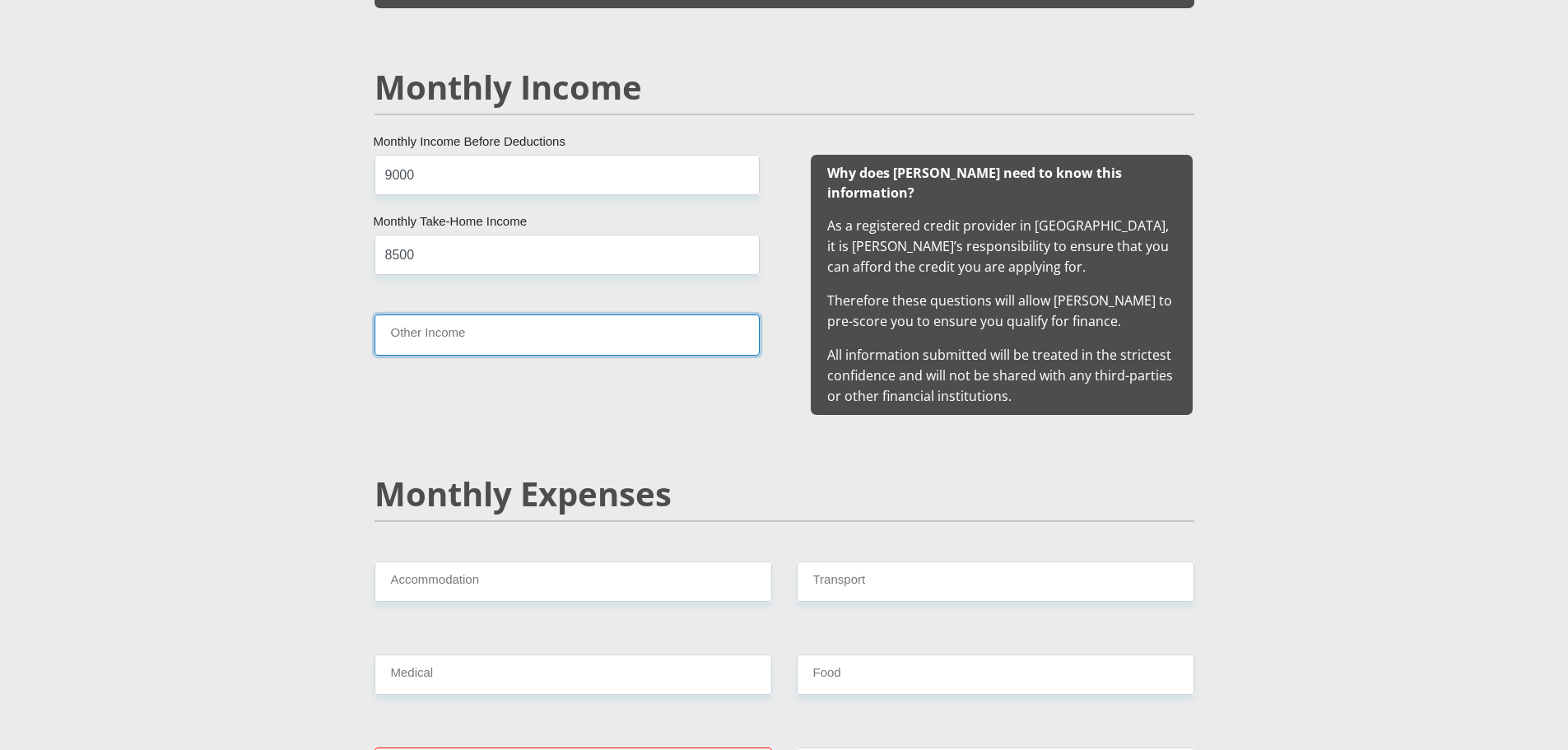
click at [562, 349] on input "Other Income" at bounding box center [567, 335] width 385 height 41
type input "1000"
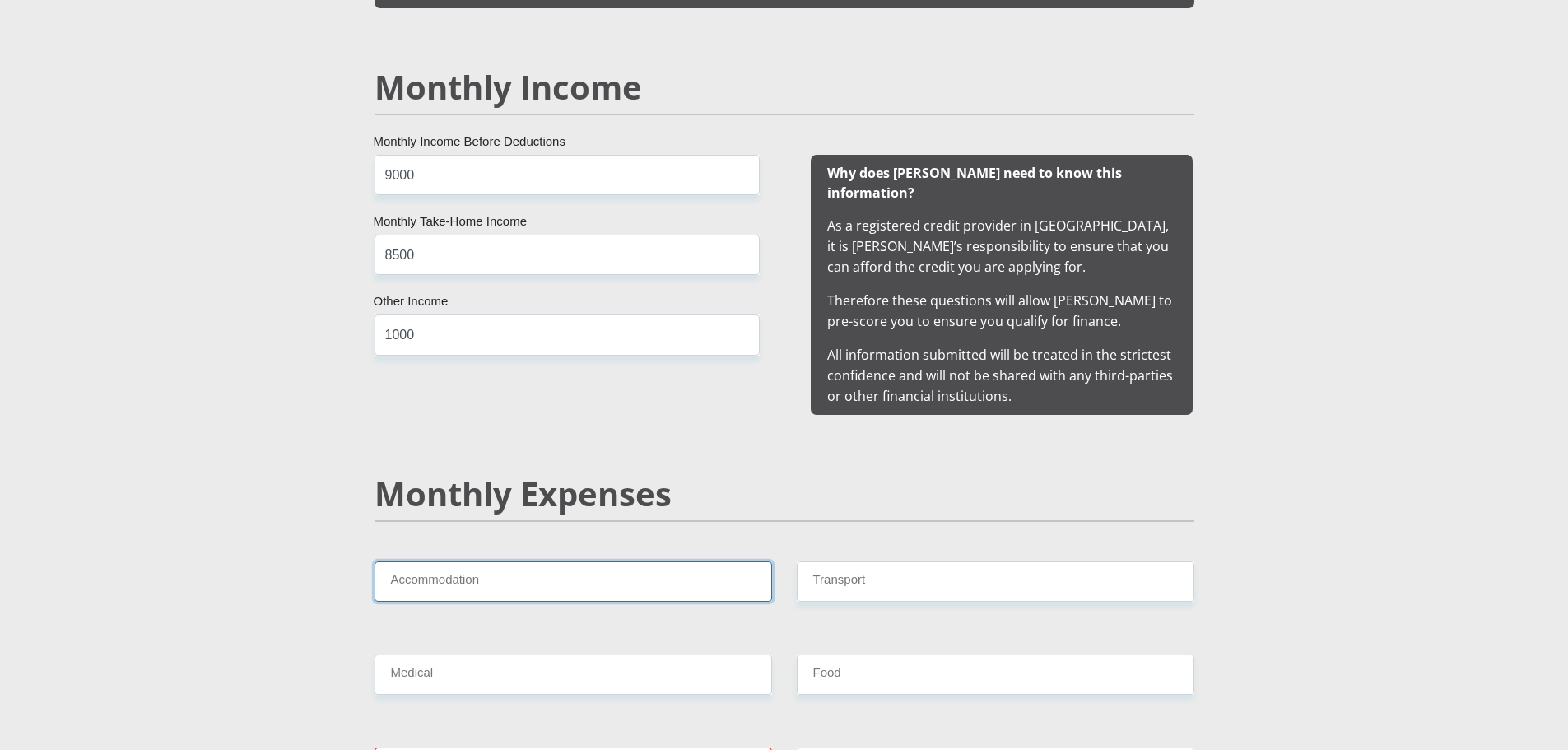
click at [695, 562] on input "Accommodation" at bounding box center [573, 582] width 398 height 41
type input "2000"
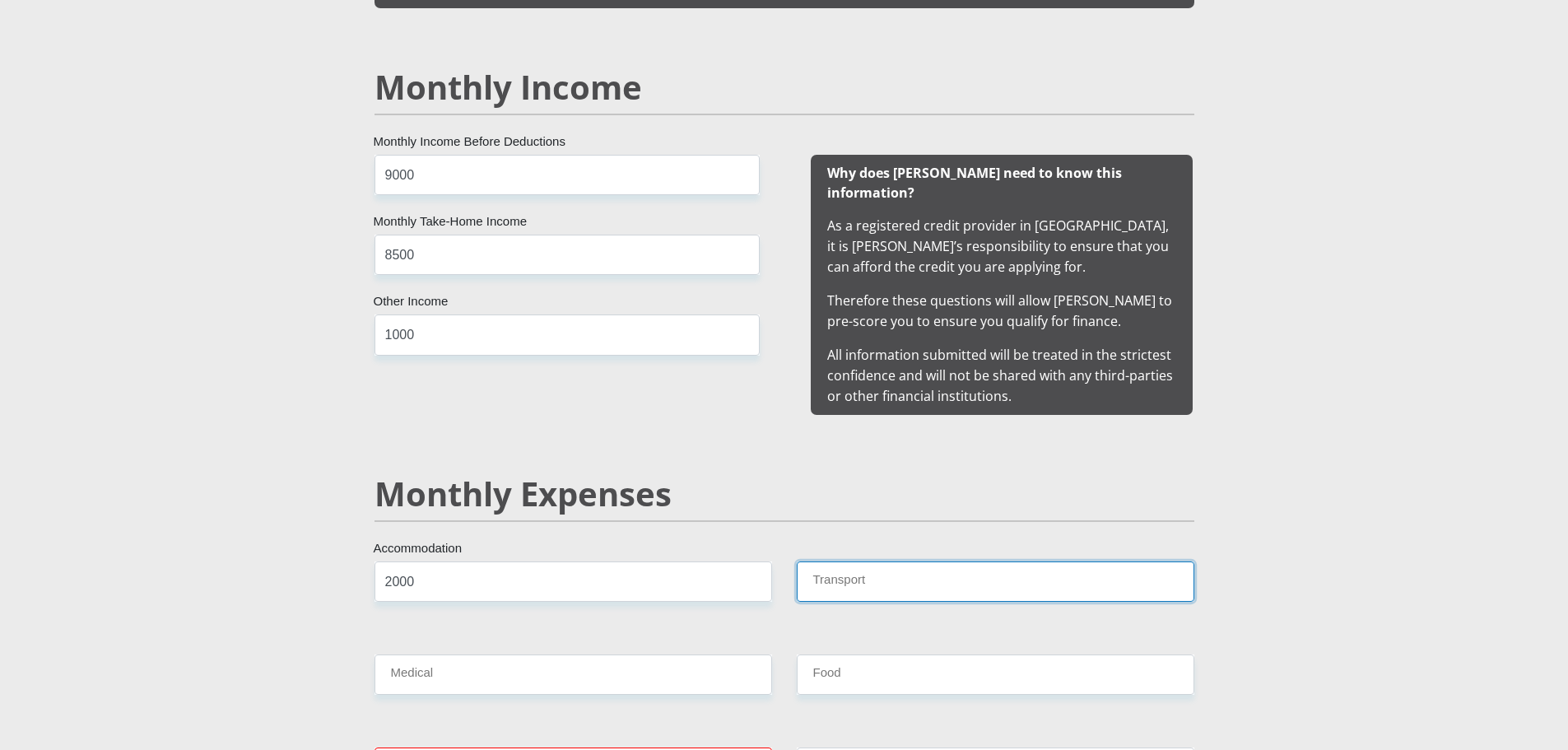
click at [895, 564] on input "Transport" at bounding box center [996, 582] width 398 height 41
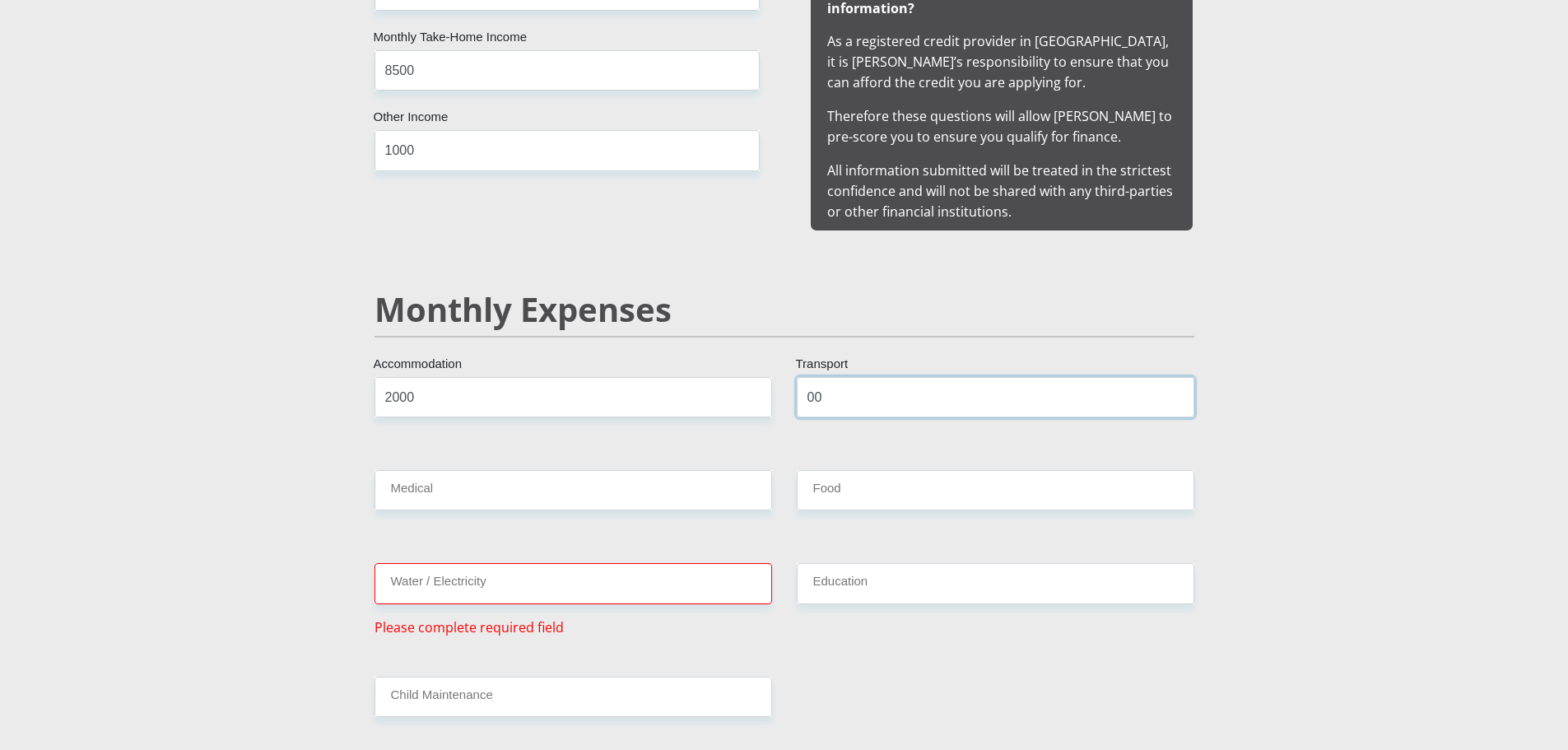
scroll to position [1831, 0]
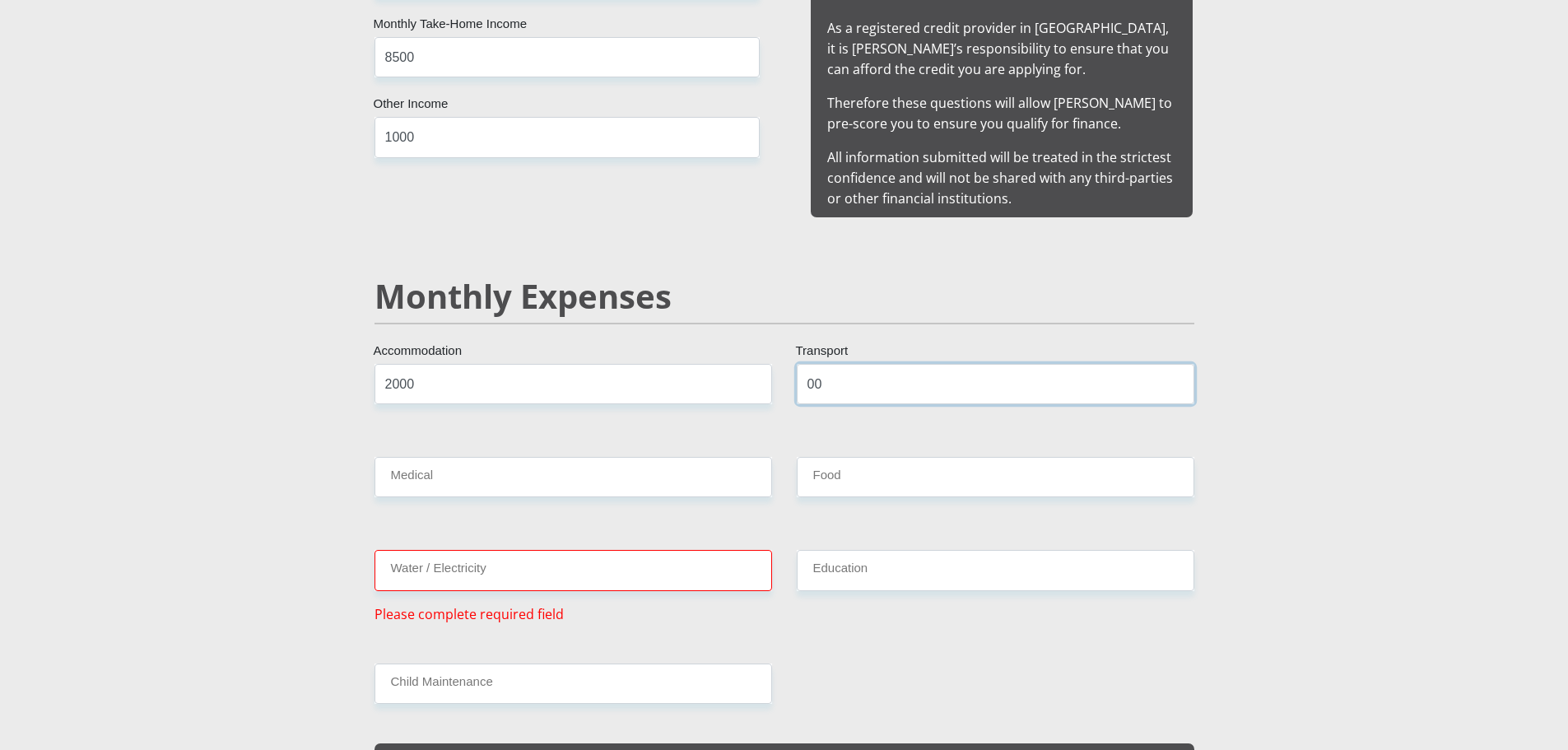
type input "00"
click at [716, 457] on input "Medical" at bounding box center [573, 477] width 398 height 41
type input "00"
click at [837, 459] on input "Food" at bounding box center [996, 477] width 398 height 41
type input "1300"
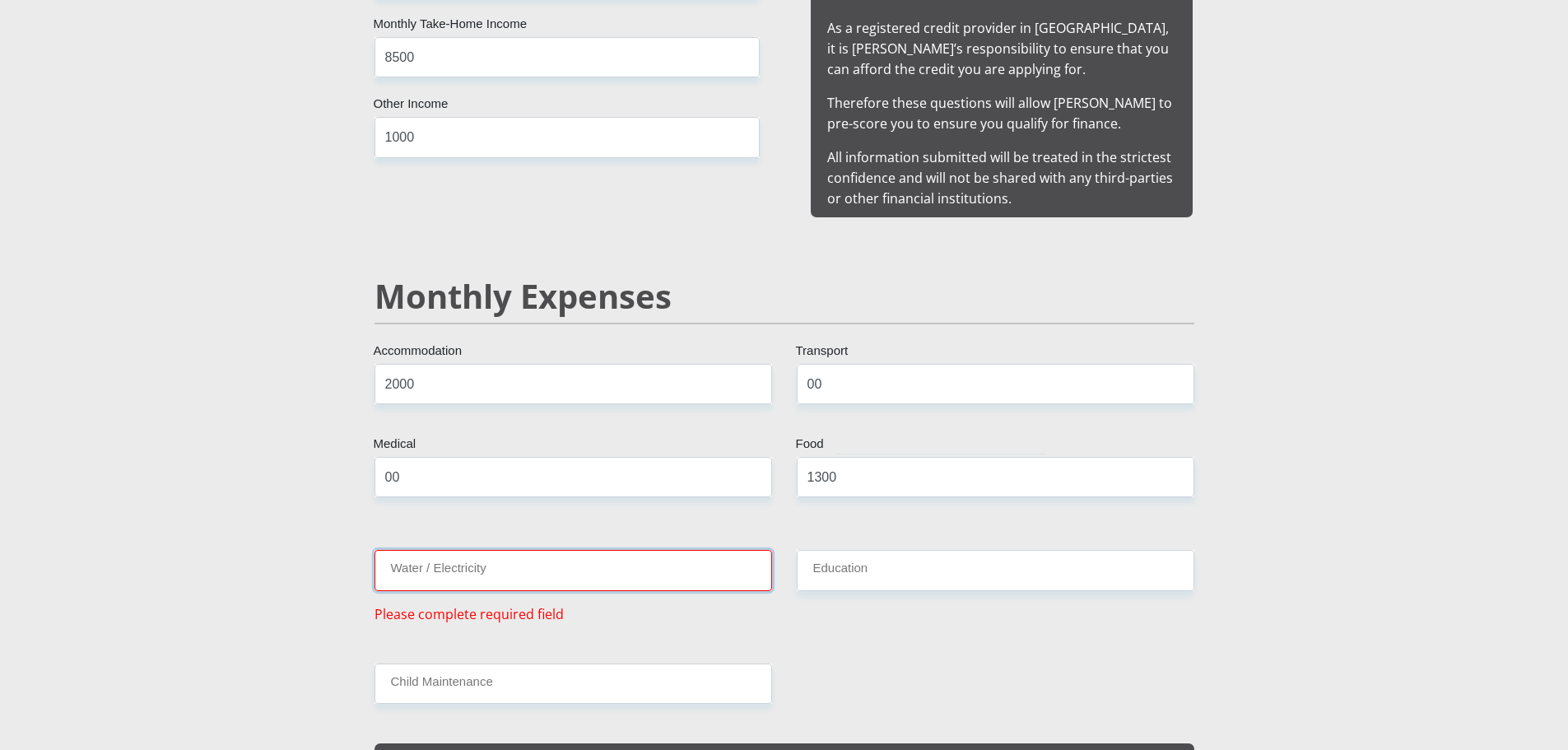
click at [760, 550] on input "Water / Electricity" at bounding box center [573, 570] width 398 height 41
click at [547, 365] on input "2000" at bounding box center [573, 384] width 398 height 41
type input "2"
type input "1000"
click at [527, 555] on input "Water / Electricity" at bounding box center [573, 570] width 398 height 41
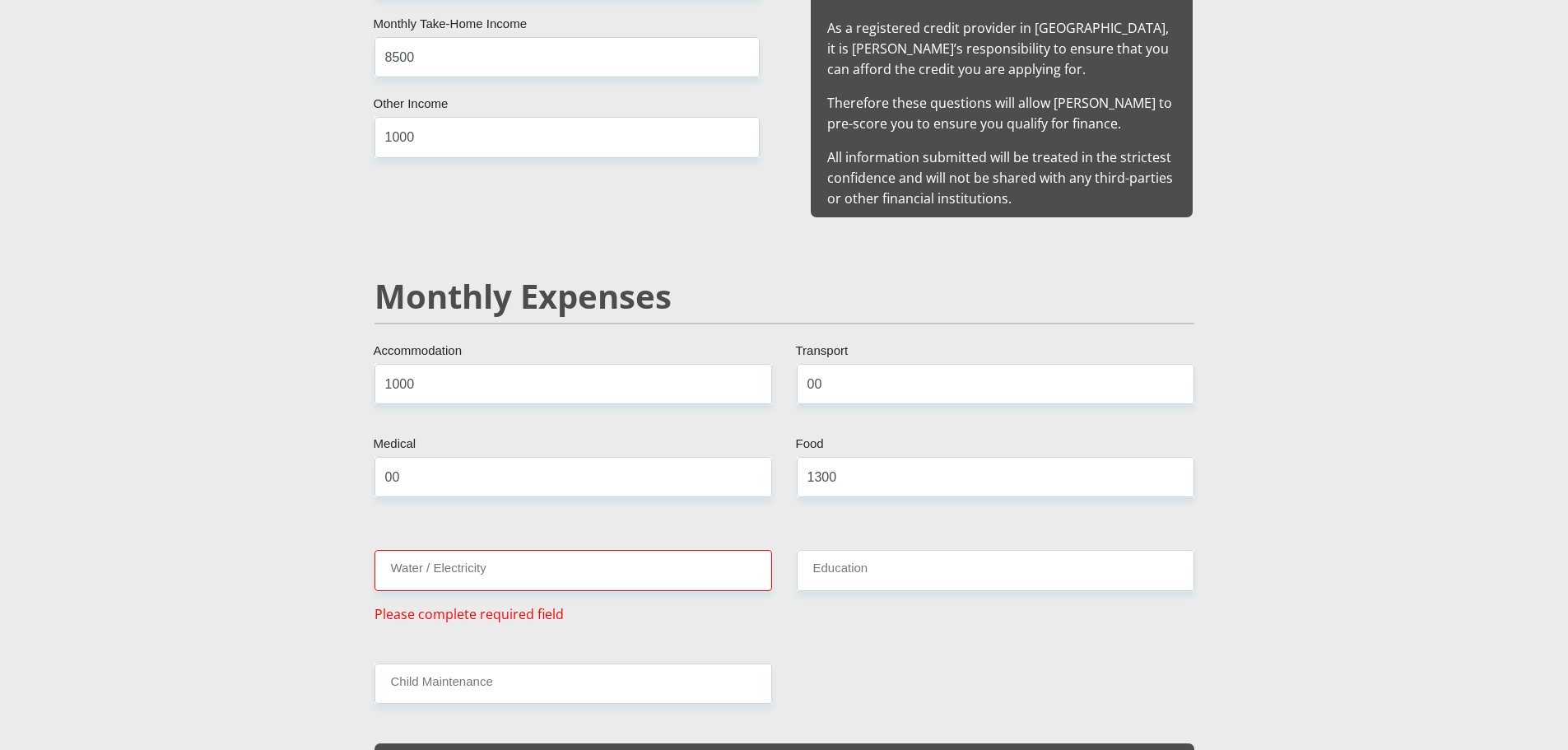
click at [515, 561] on input "Water / Electricity" at bounding box center [573, 570] width 398 height 41
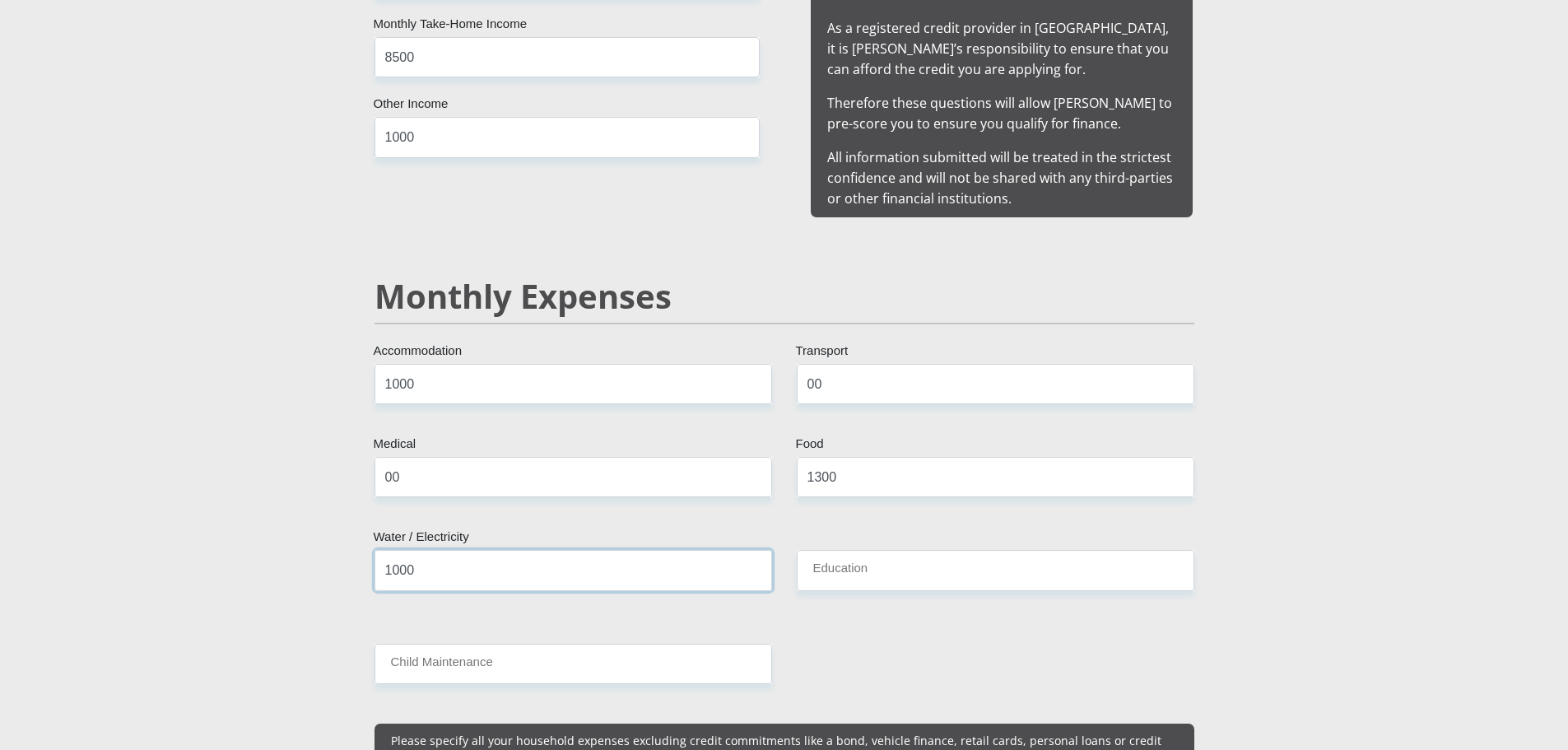
type input "1000"
click at [866, 550] on input "Education" at bounding box center [996, 570] width 398 height 41
type input "00"
click at [604, 657] on input "Child Maintenance" at bounding box center [573, 664] width 398 height 41
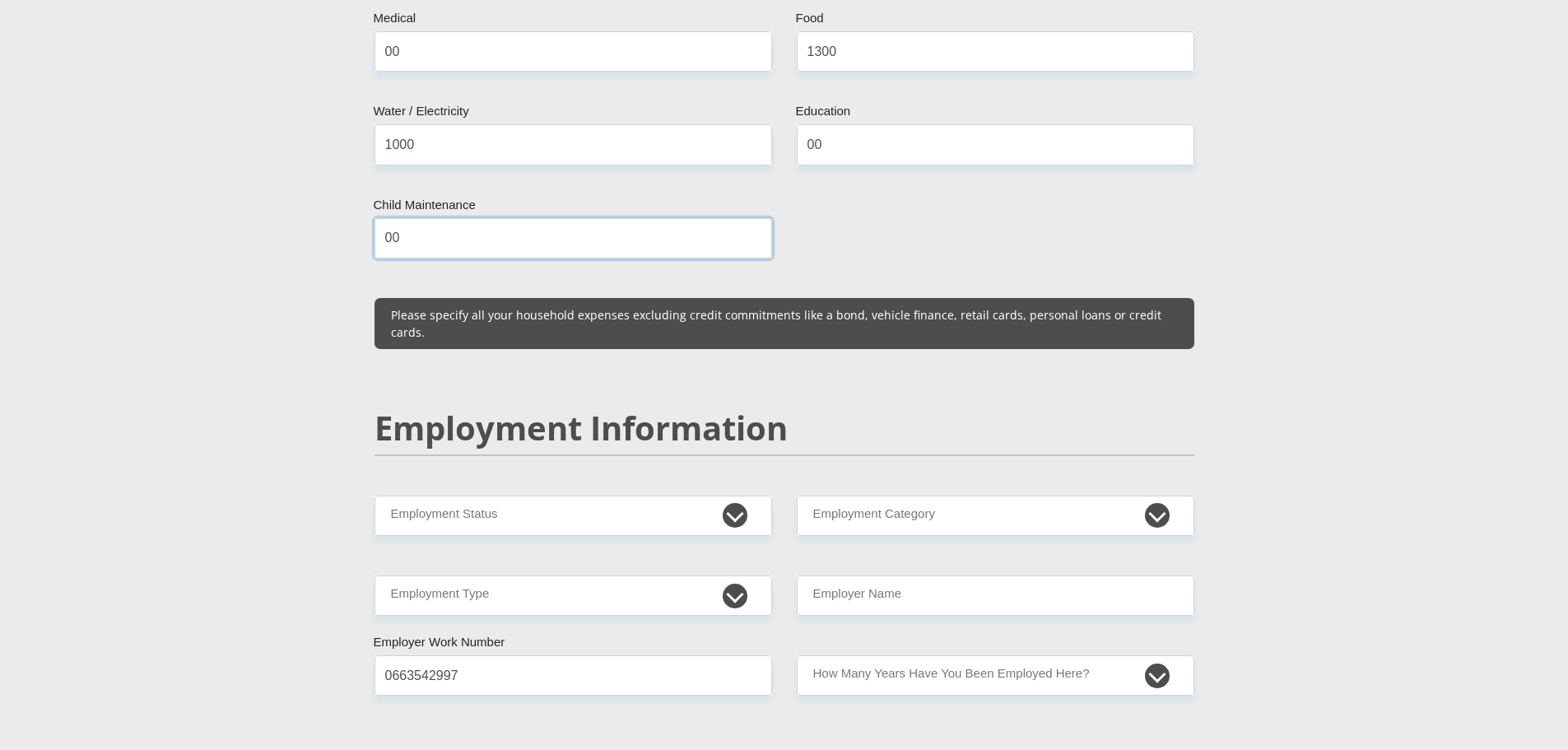
scroll to position [2270, 0]
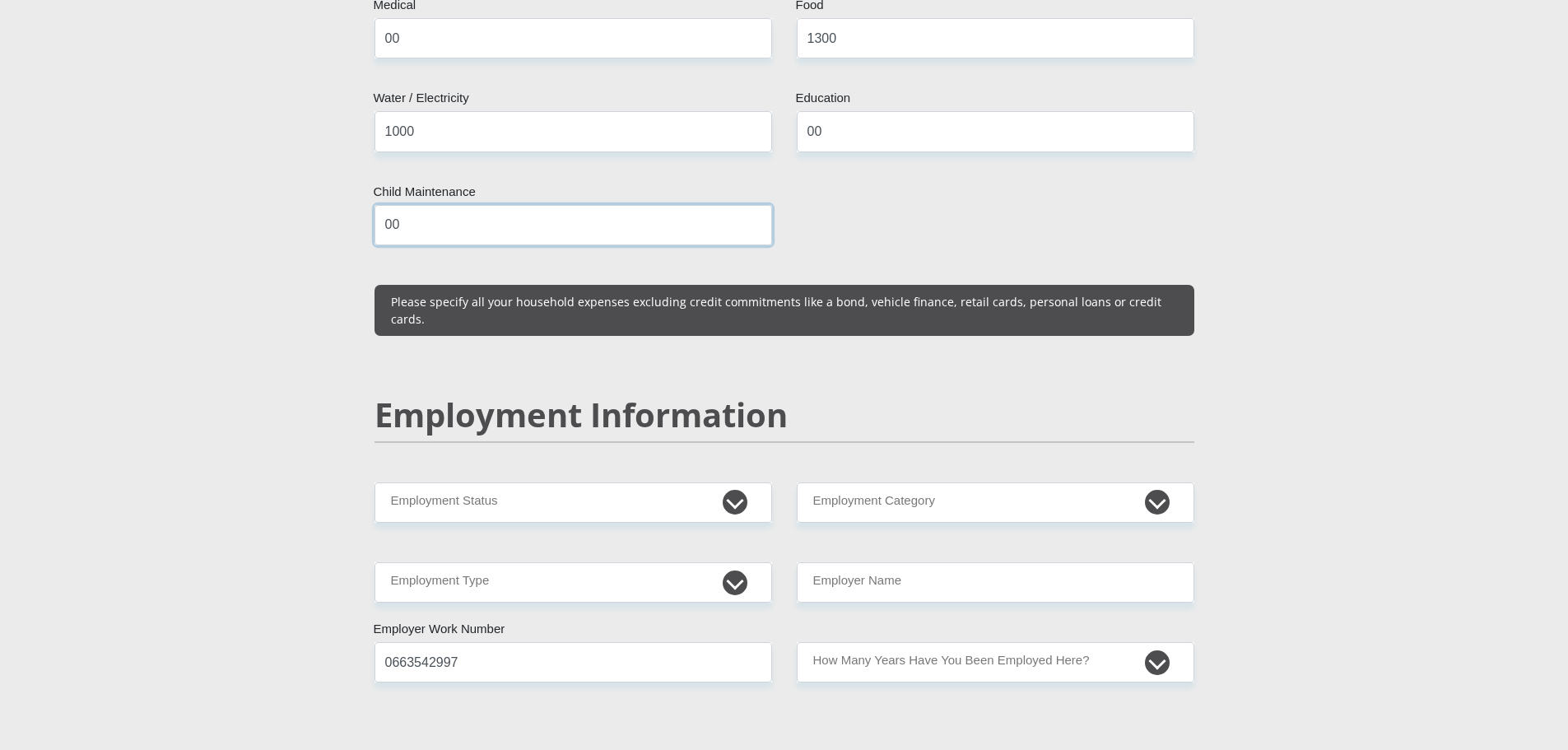
type input "00"
click at [729, 490] on select "Permanent/Full-time Part-time/Casual Contract Worker Self-Employed Housewife Re…" at bounding box center [573, 502] width 398 height 41
select select "1"
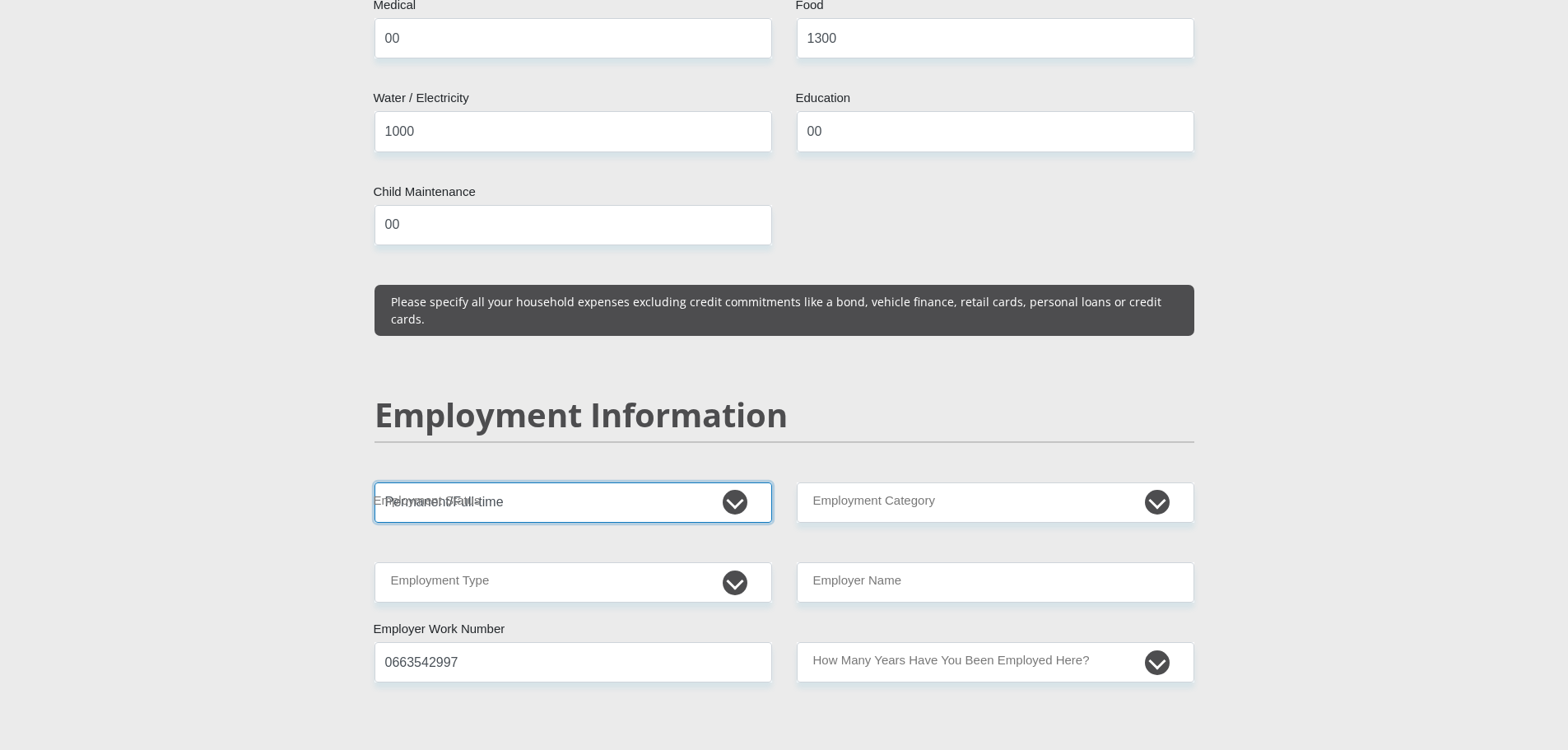
click at [374, 482] on select "Permanent/Full-time Part-time/Casual Contract Worker Self-Employed Housewife Re…" at bounding box center [573, 502] width 398 height 41
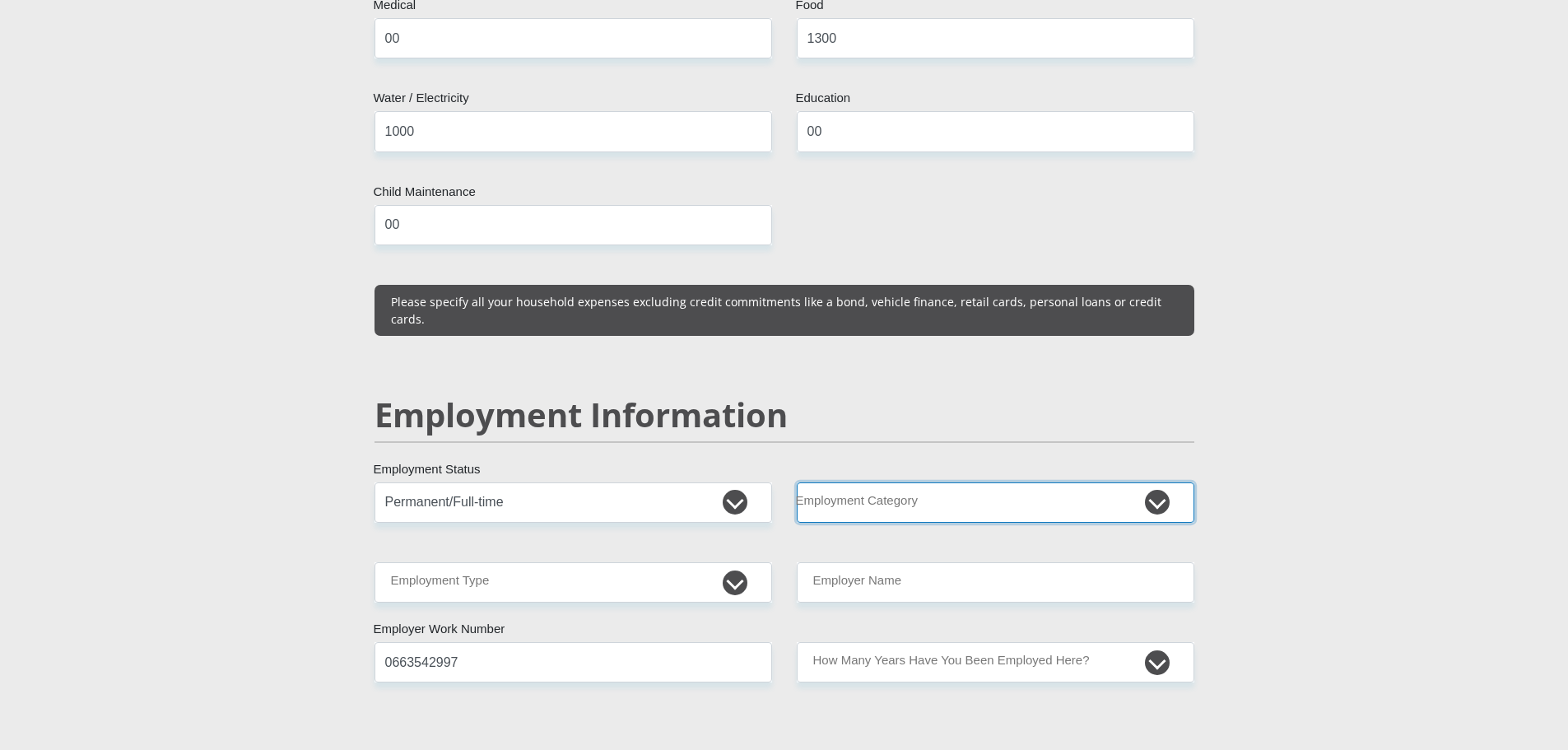
click at [1157, 487] on select "AGRICULTURE ALCOHOL & TOBACCO CONSTRUCTION MATERIALS METALLURGY EQUIPMENT FOR R…" at bounding box center [996, 502] width 398 height 41
select select "67"
click at [797, 482] on select "AGRICULTURE ALCOHOL & TOBACCO CONSTRUCTION MATERIALS METALLURGY EQUIPMENT FOR R…" at bounding box center [996, 502] width 398 height 41
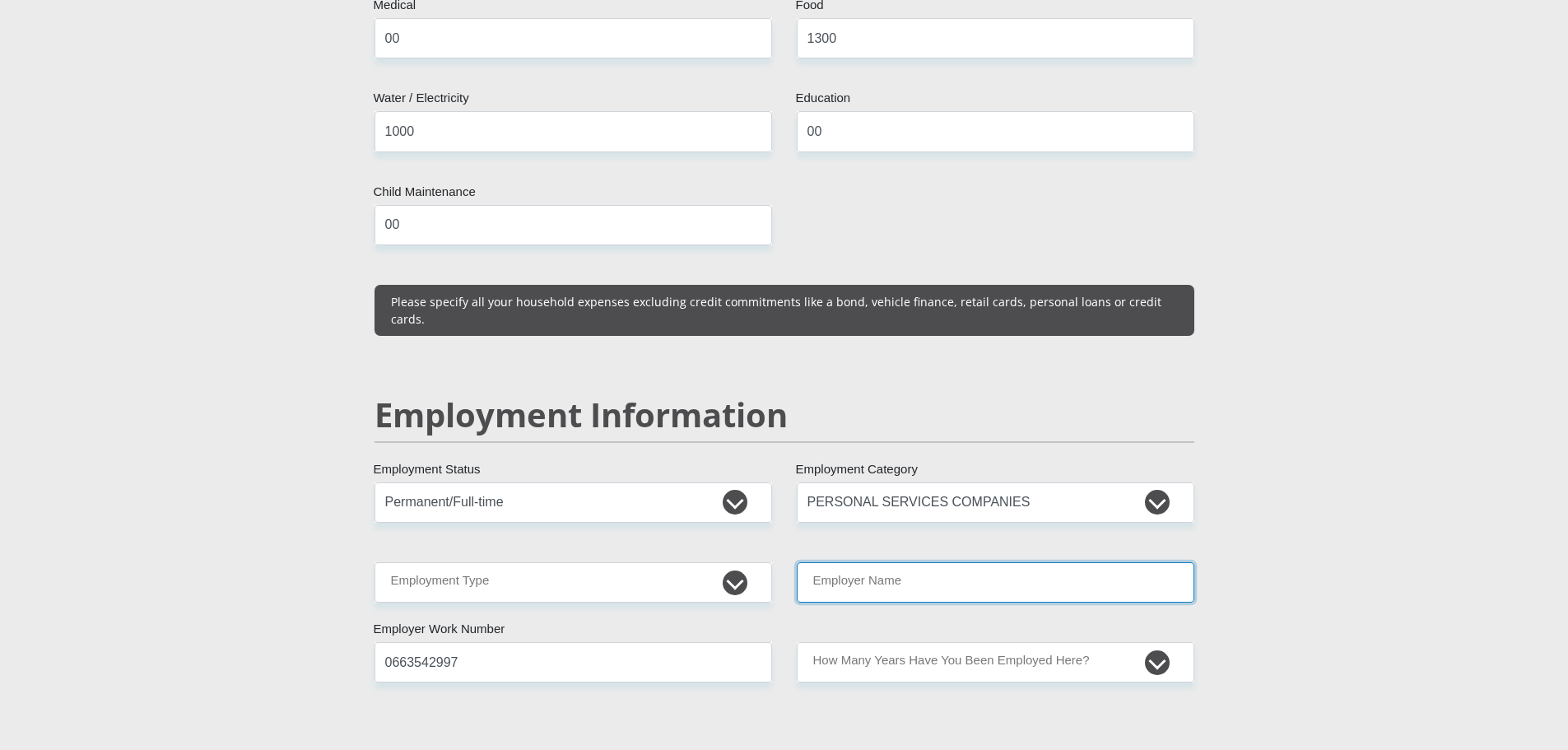
click at [1146, 572] on input "Employer Name" at bounding box center [996, 583] width 398 height 41
click at [842, 564] on input "StevenMeyer" at bounding box center [996, 583] width 398 height 41
click at [843, 563] on input "StevenMeyer" at bounding box center [996, 583] width 398 height 41
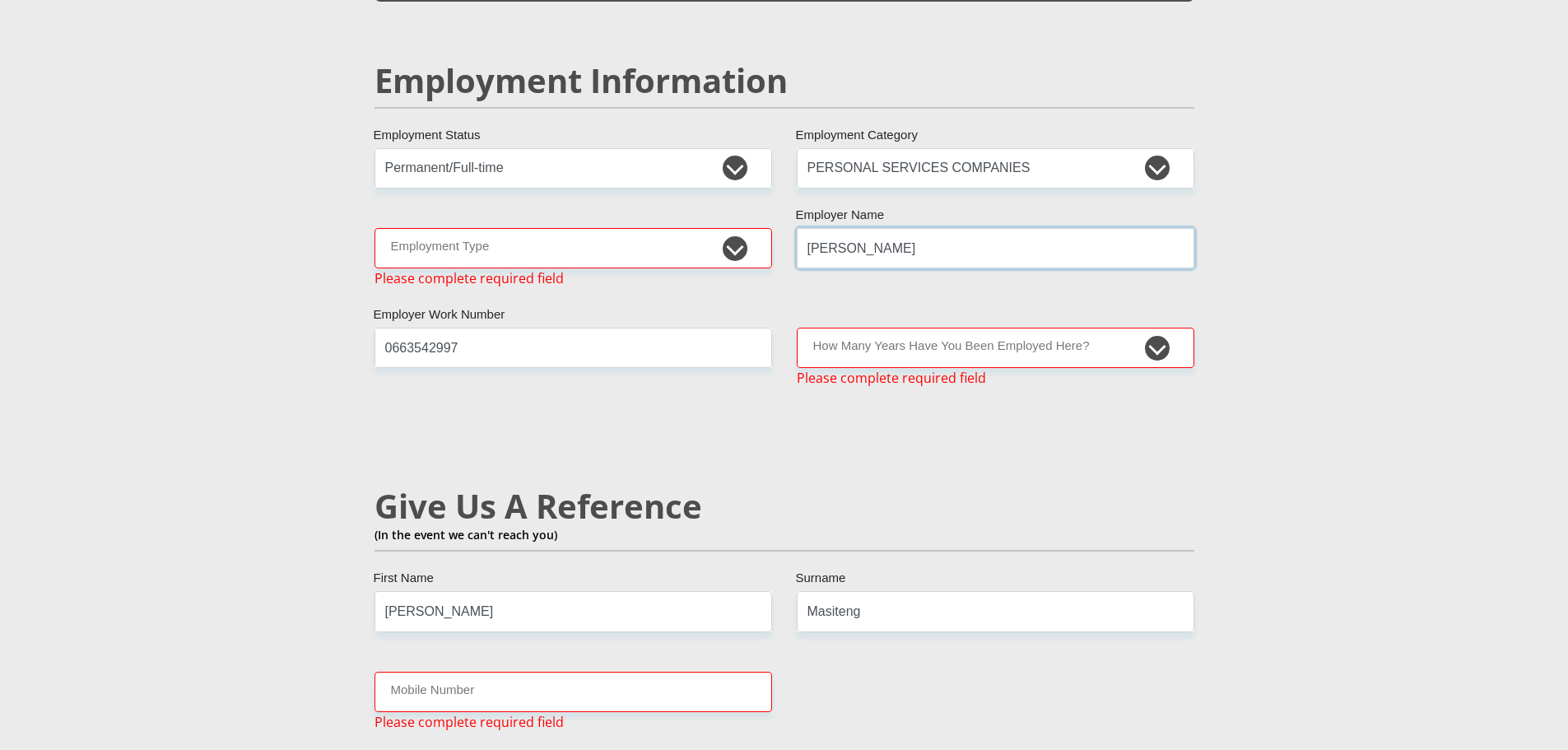
scroll to position [2576, 0]
click at [914, 226] on input "StevenMeyer" at bounding box center [996, 246] width 398 height 41
type input "StevenMeyer"
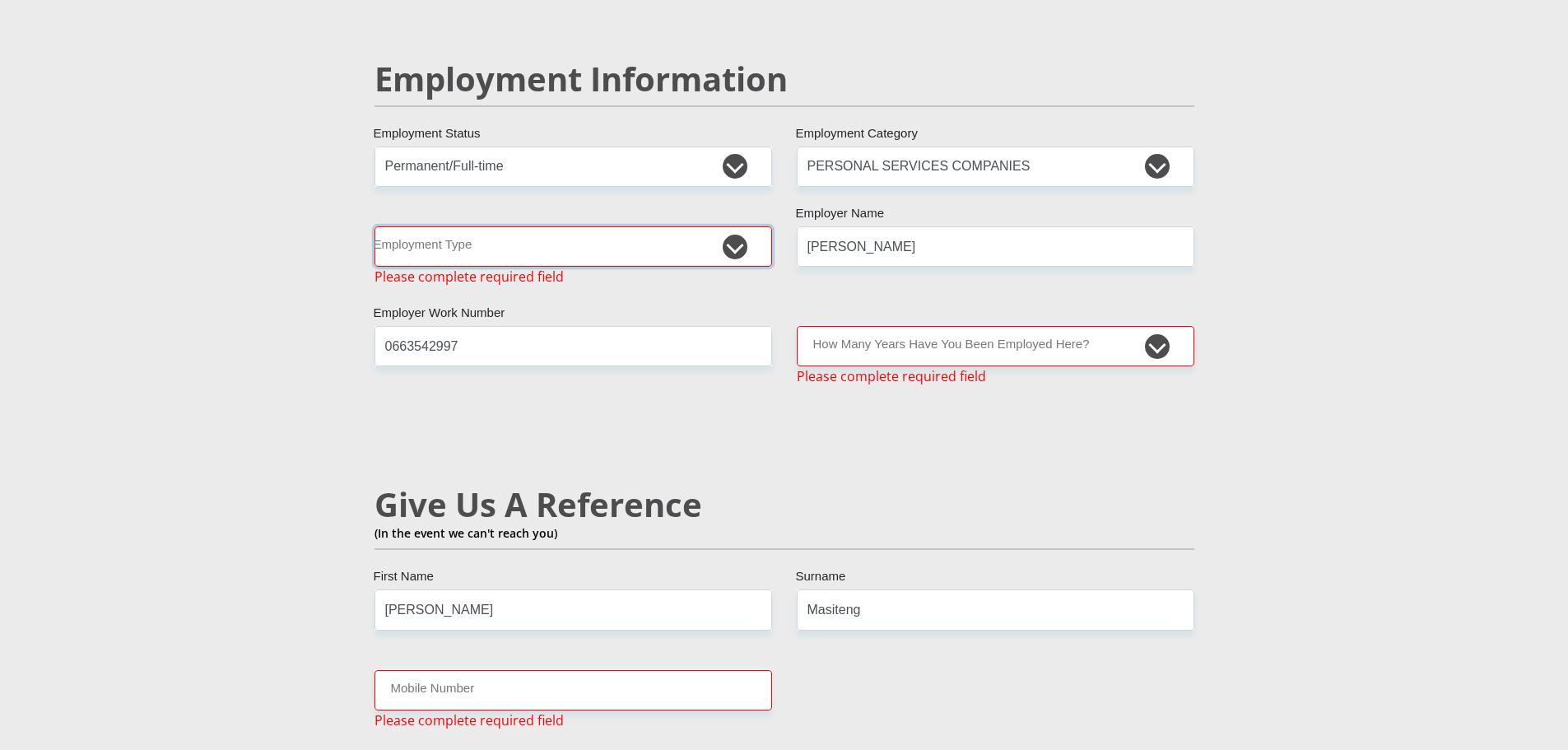
click at [727, 238] on select "College/Lecturer Craft Seller Creative Driver Executive Farmer Forces - Non Com…" at bounding box center [573, 246] width 398 height 41
select select "Unknown/Other"
click at [374, 226] on select "College/Lecturer Craft Seller Creative Driver Executive Farmer Forces - Non Com…" at bounding box center [573, 246] width 398 height 41
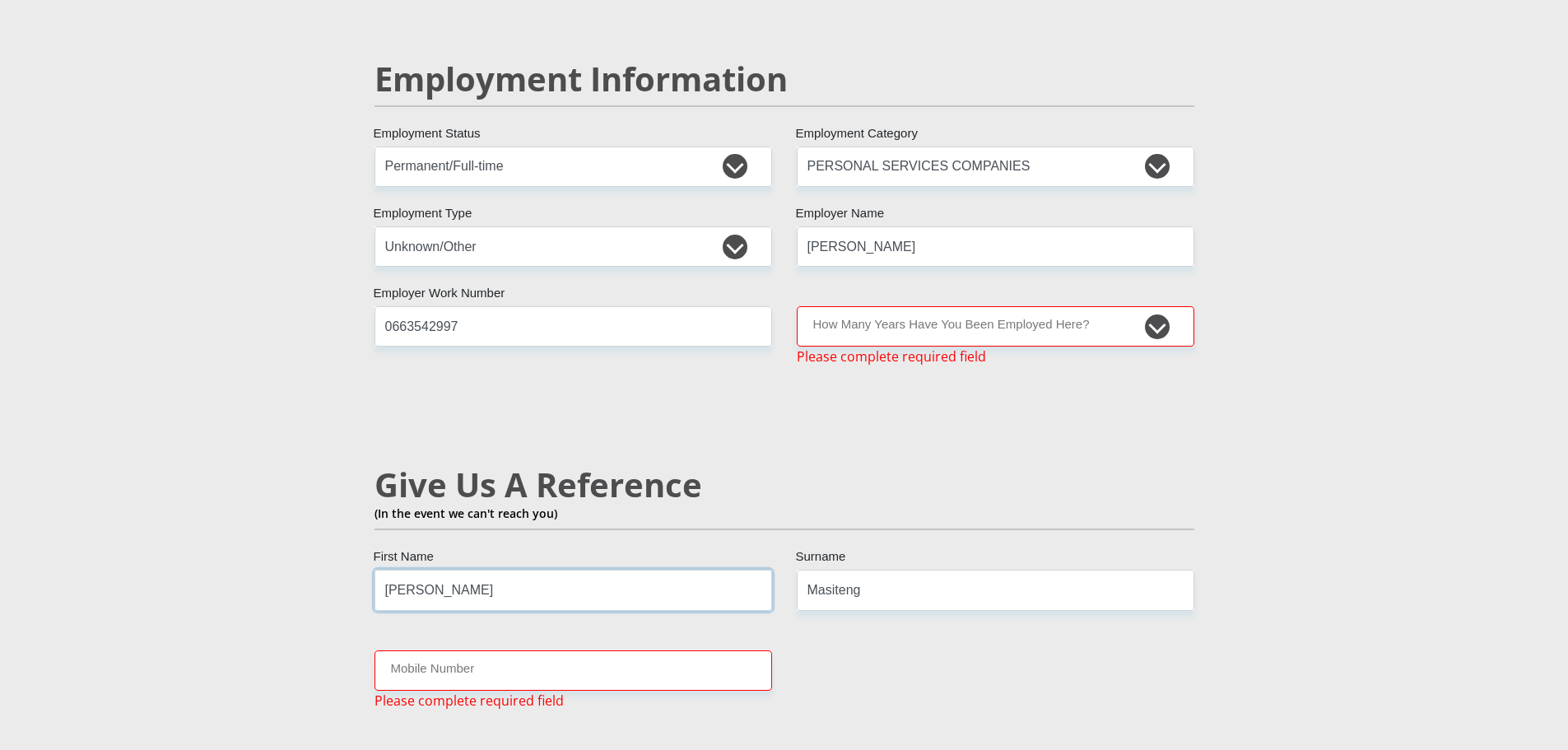
click at [590, 570] on input "Thabo" at bounding box center [573, 590] width 398 height 41
type input "T"
type input "m"
type input "Mpho"
click at [556, 654] on input "Mobile Number" at bounding box center [573, 670] width 398 height 41
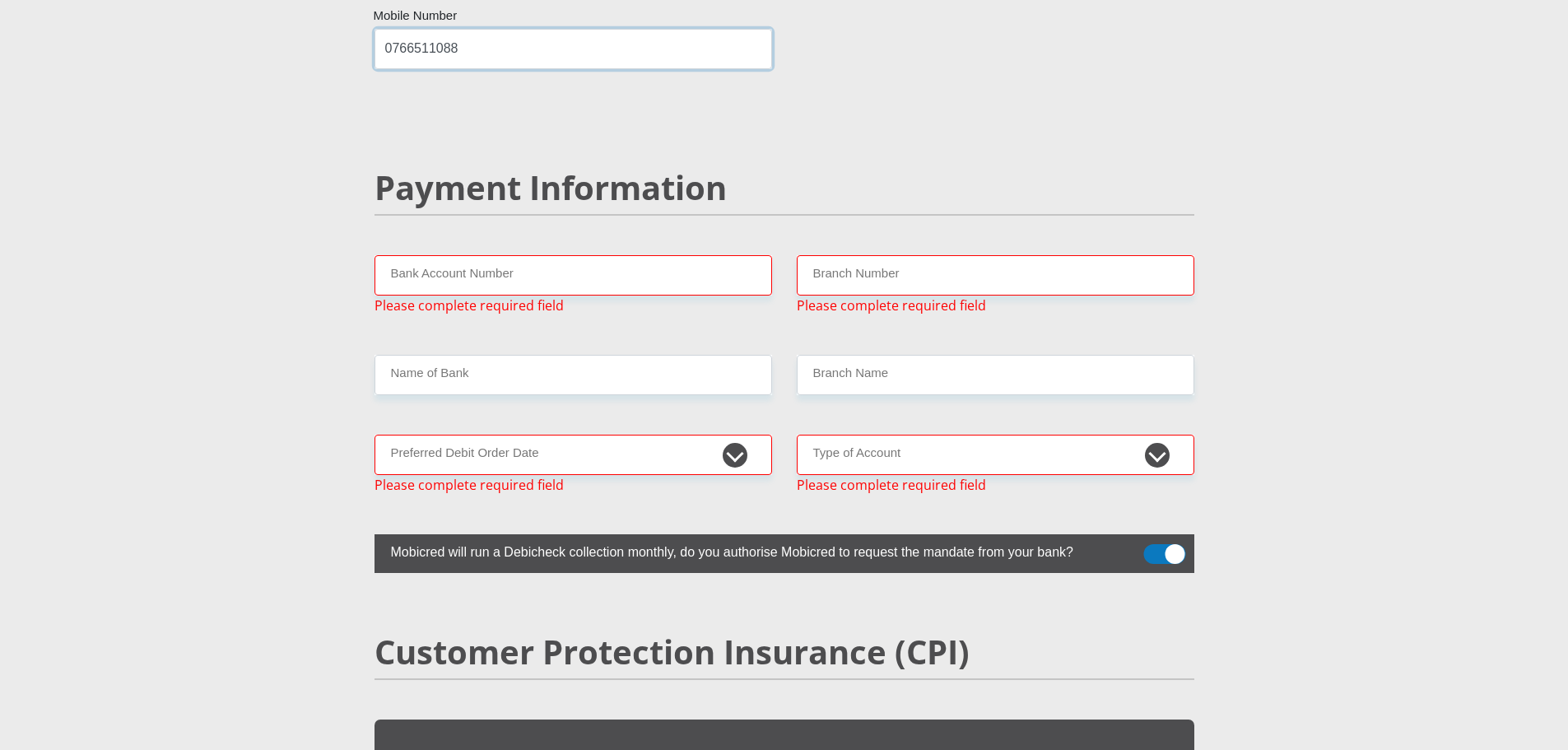
scroll to position [3202, 0]
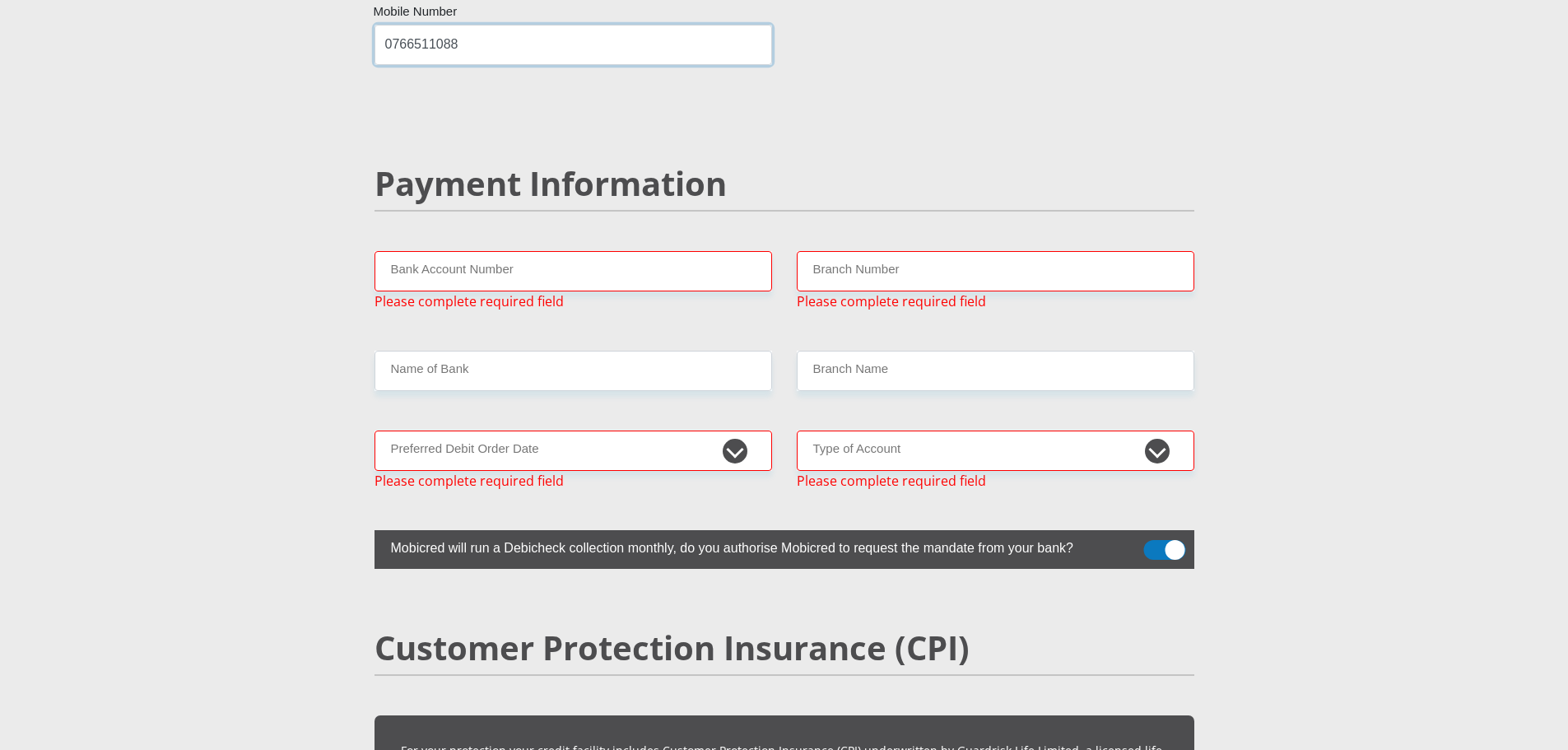
type input "0766511088"
click at [712, 252] on input "Bank Account Number" at bounding box center [573, 271] width 398 height 41
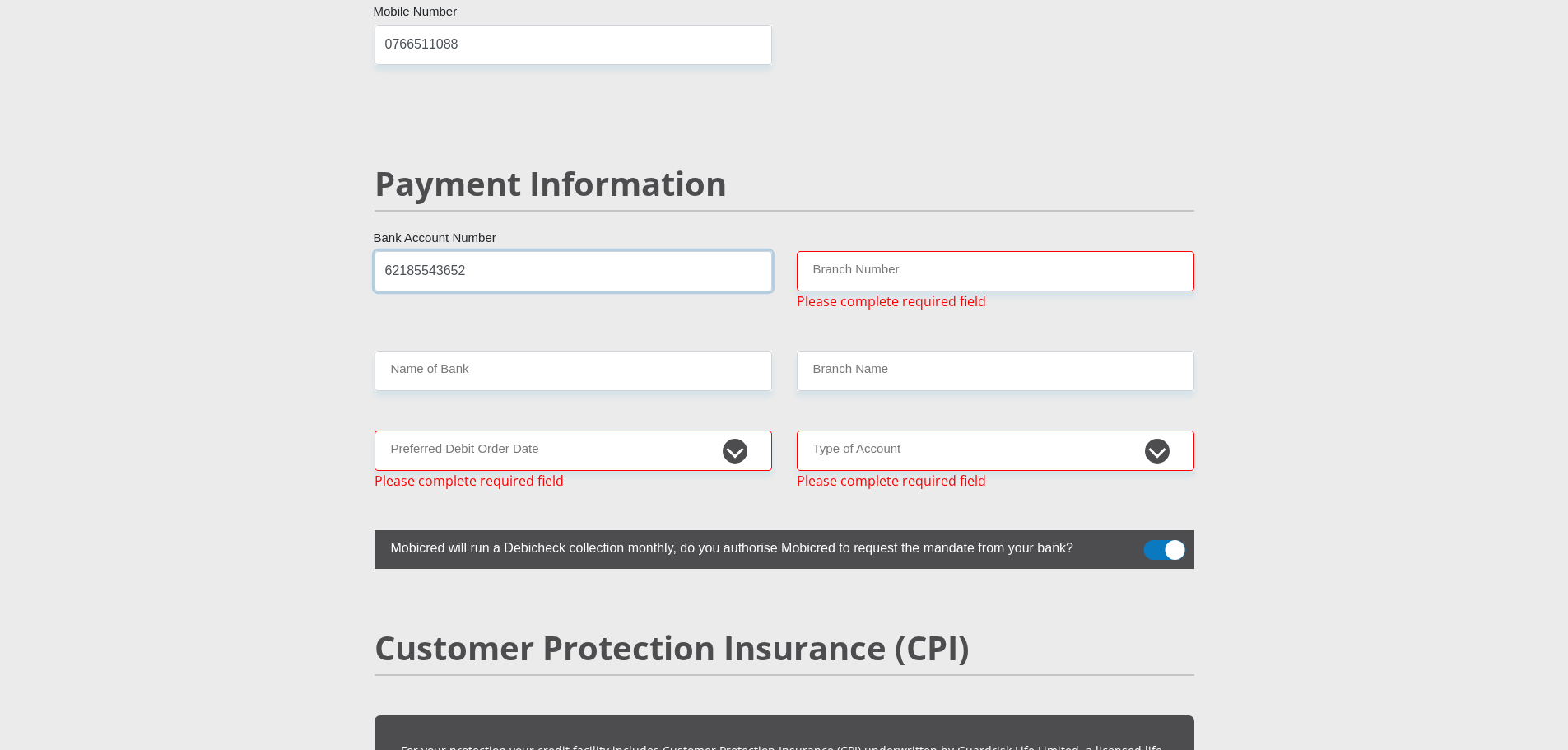
type input "62185543652"
click at [938, 252] on input "Branch Number" at bounding box center [996, 271] width 398 height 41
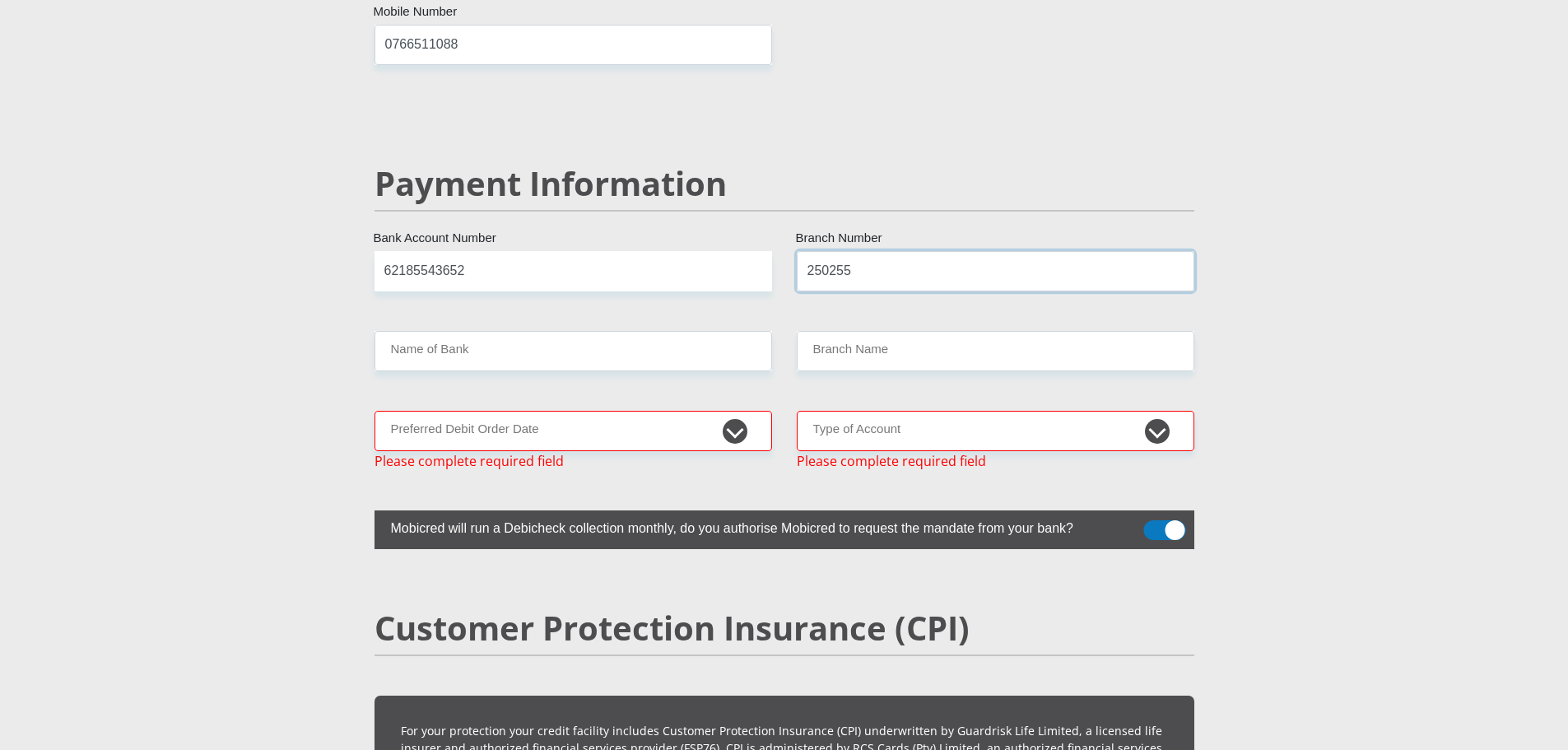
type input "250255"
click at [727, 331] on input "Name of Bank" at bounding box center [573, 351] width 398 height 41
type input "FIRSTRAND BANK"
type input "DOMESTIC AND FOREIGN FIN DIV"
click at [1032, 337] on input "DOMESTIC AND FOREIGN FIN DIV" at bounding box center [996, 351] width 398 height 41
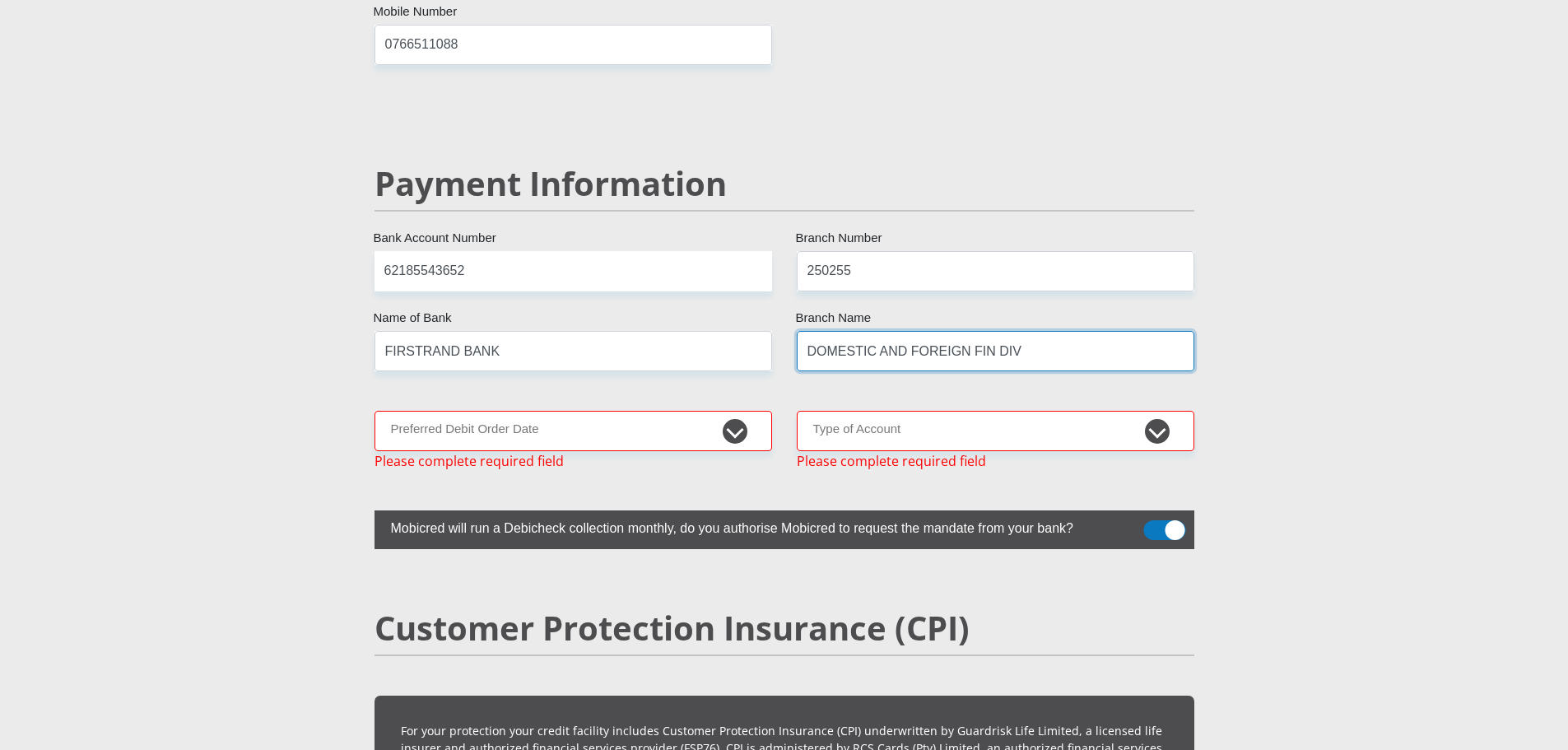
click at [1032, 337] on input "DOMESTIC AND FOREIGN FIN DIV" at bounding box center [996, 351] width 398 height 41
click at [994, 332] on input "DOMESTIC AND FOREIGN FIN DIV" at bounding box center [996, 351] width 398 height 41
click at [1006, 336] on input "DOMESTIC AND FOREIGN FIN DIV" at bounding box center [996, 351] width 398 height 41
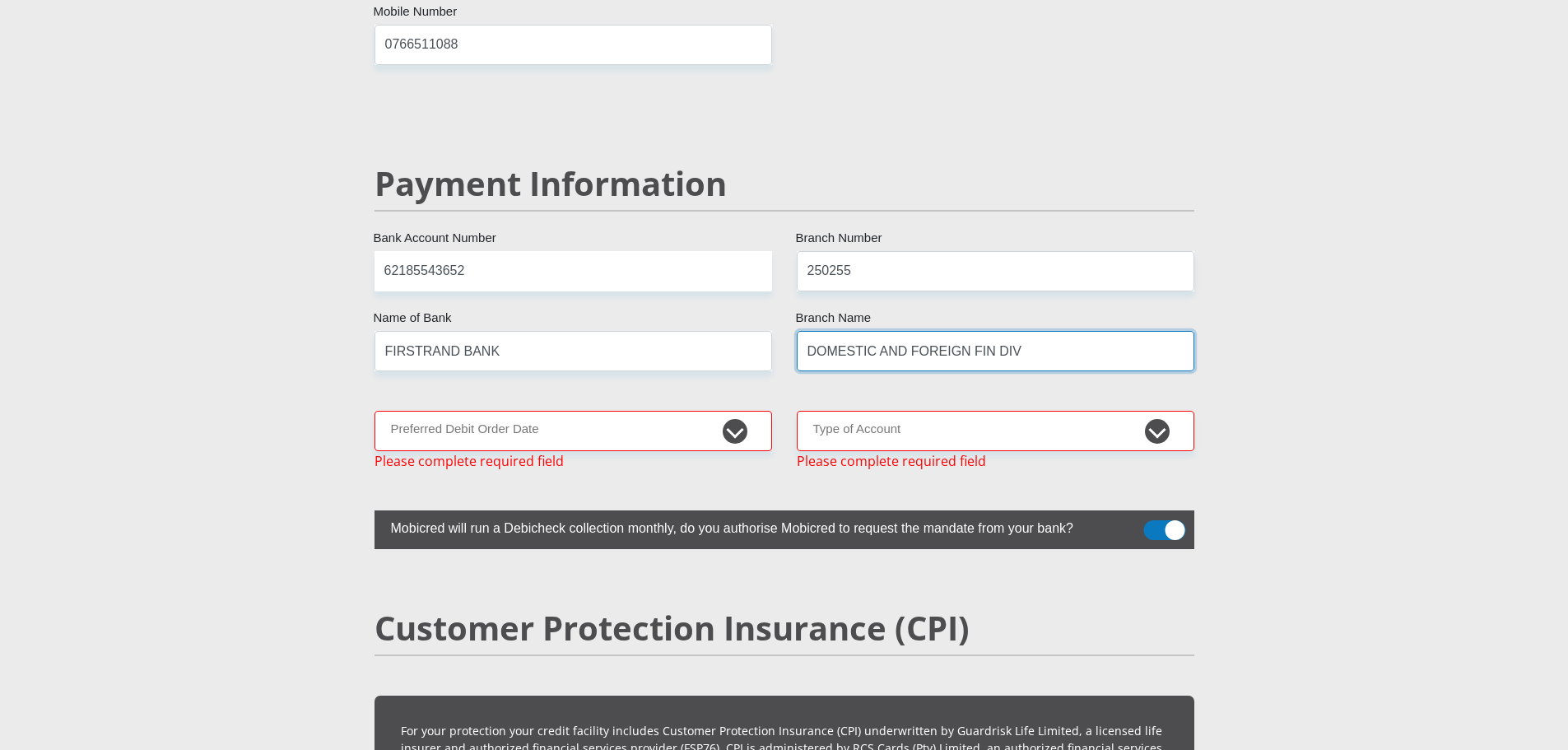
click at [1006, 336] on input "DOMESTIC AND FOREIGN FIN DIV" at bounding box center [996, 351] width 398 height 41
click at [719, 419] on select "1st 2nd 3rd 4th 5th 7th 18th 19th 20th 21st 22nd 23rd 24th 25th 26th 27th 28th …" at bounding box center [573, 431] width 398 height 41
select select "2"
click at [374, 411] on select "1st 2nd 3rd 4th 5th 7th 18th 19th 20th 21st 22nd 23rd 24th 25th 26th 27th 28th …" at bounding box center [573, 431] width 398 height 41
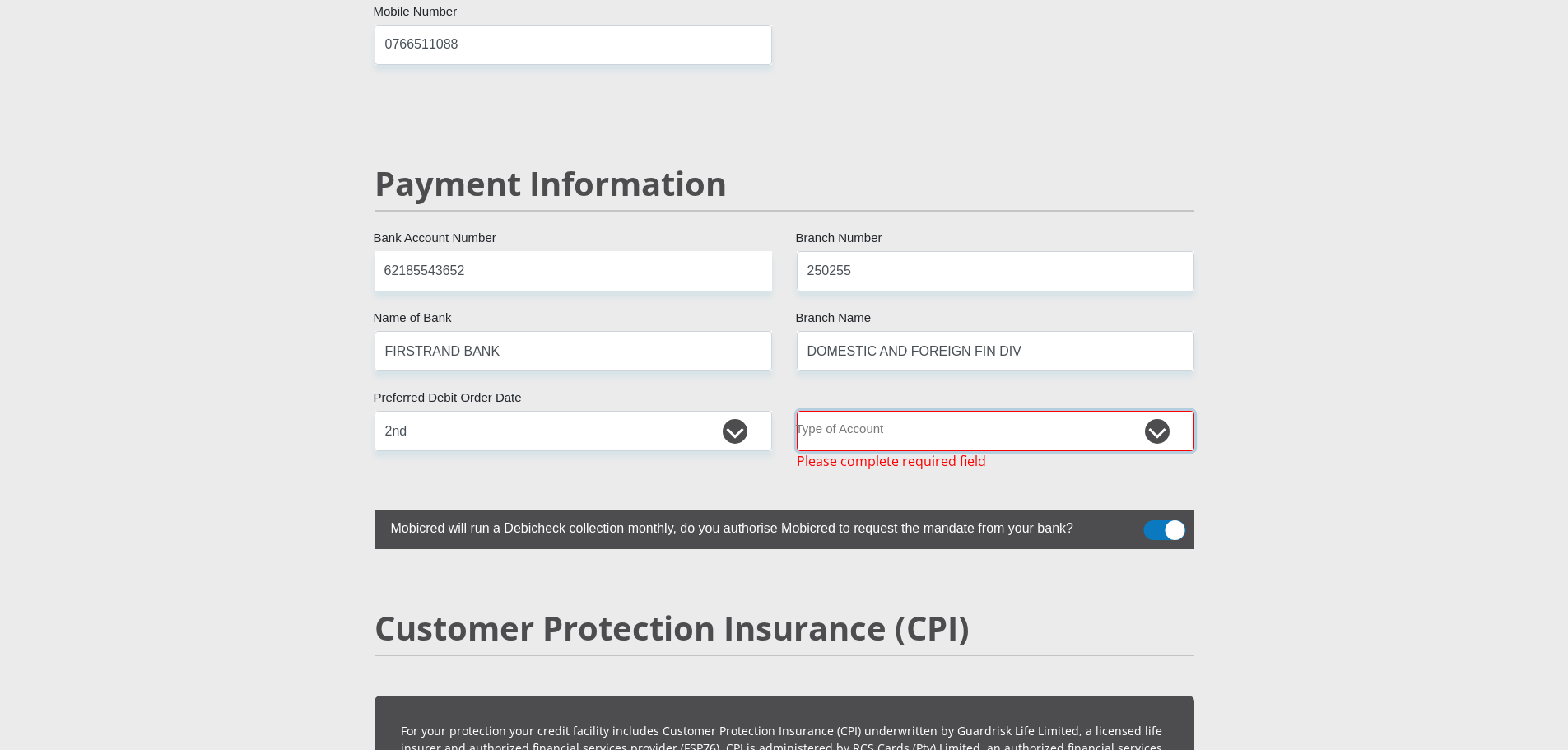
click at [1140, 413] on select "Cheque Savings" at bounding box center [996, 431] width 398 height 41
select select "CUR"
click at [797, 411] on select "Cheque Savings" at bounding box center [996, 431] width 398 height 41
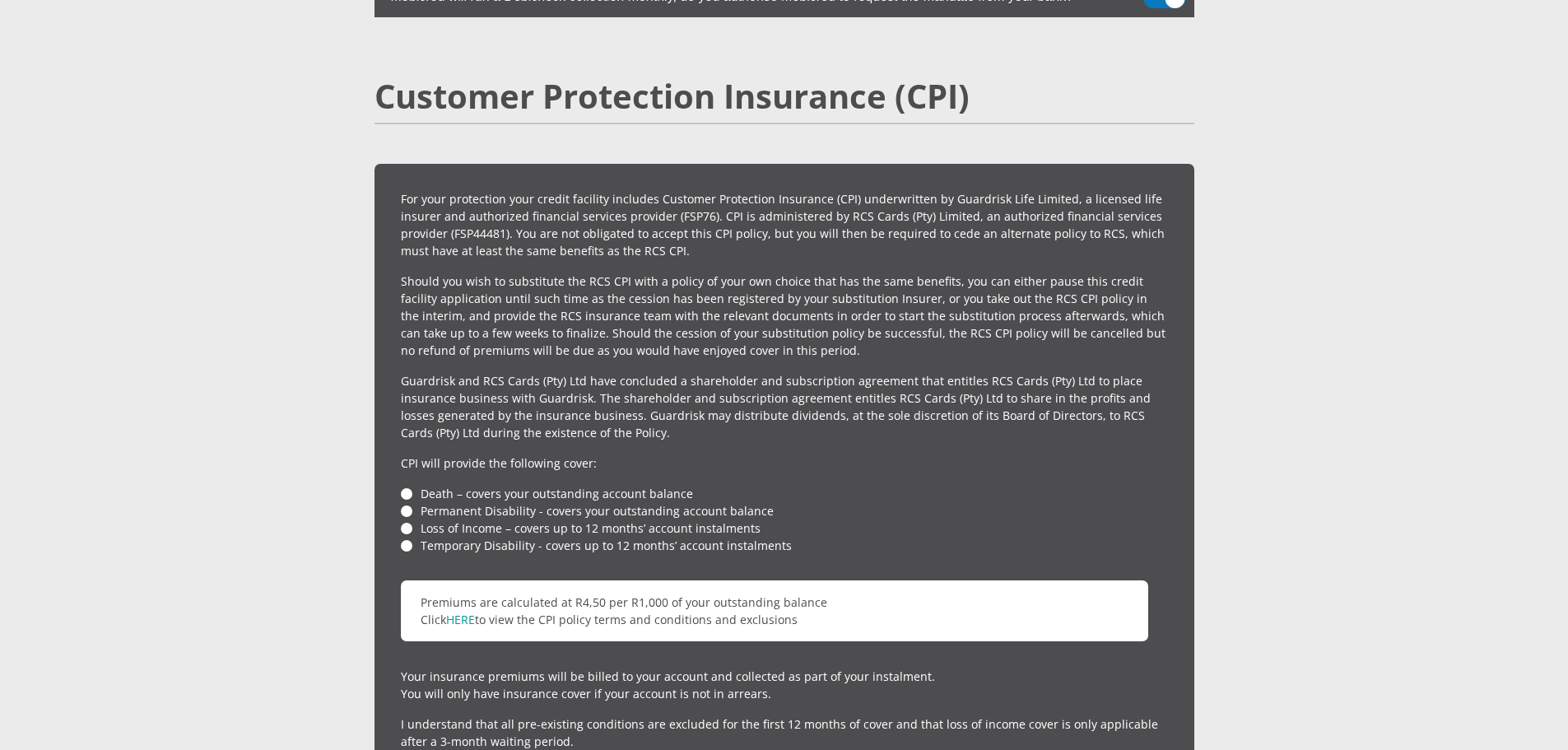
scroll to position [3728, 0]
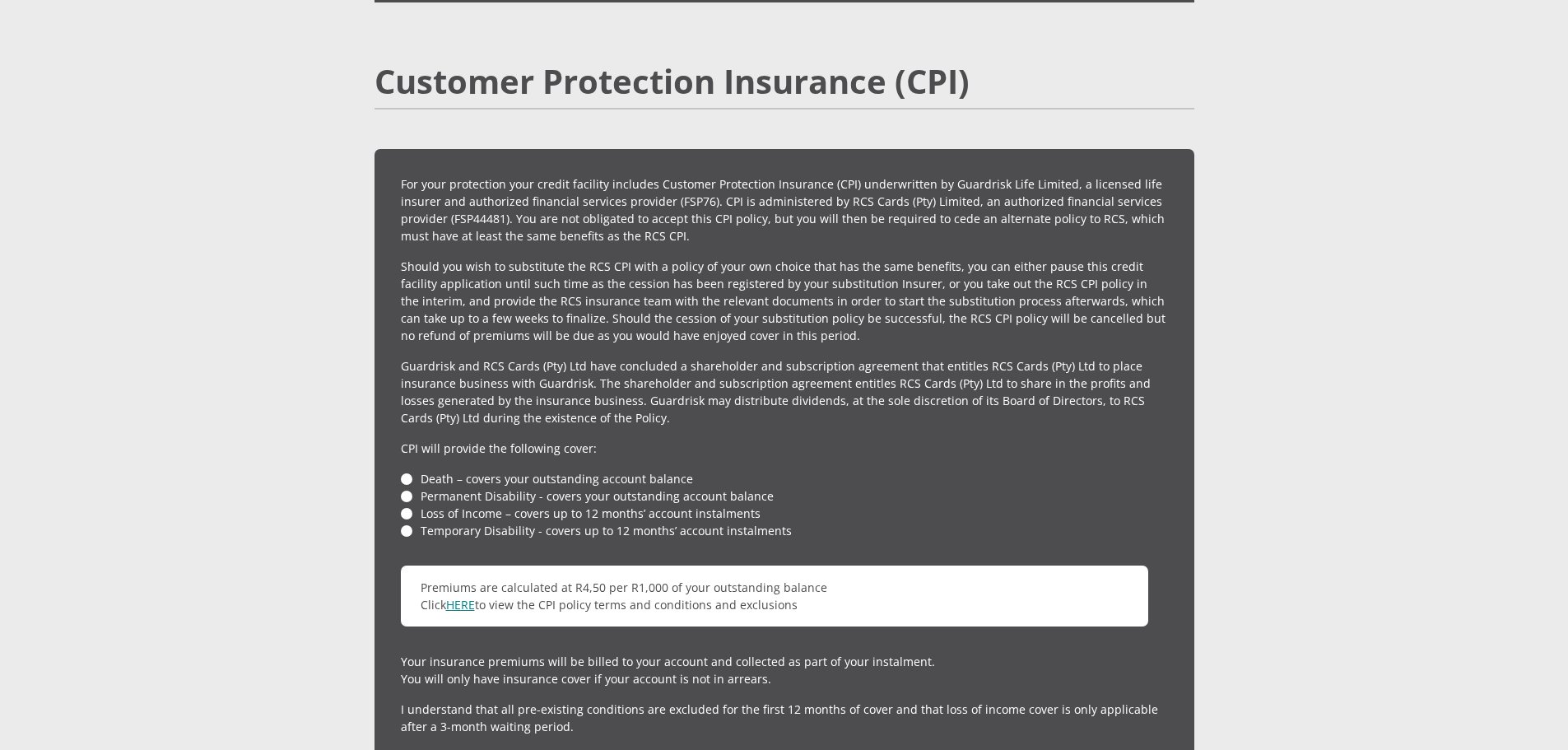
click at [465, 597] on link "HERE" at bounding box center [460, 604] width 29 height 15
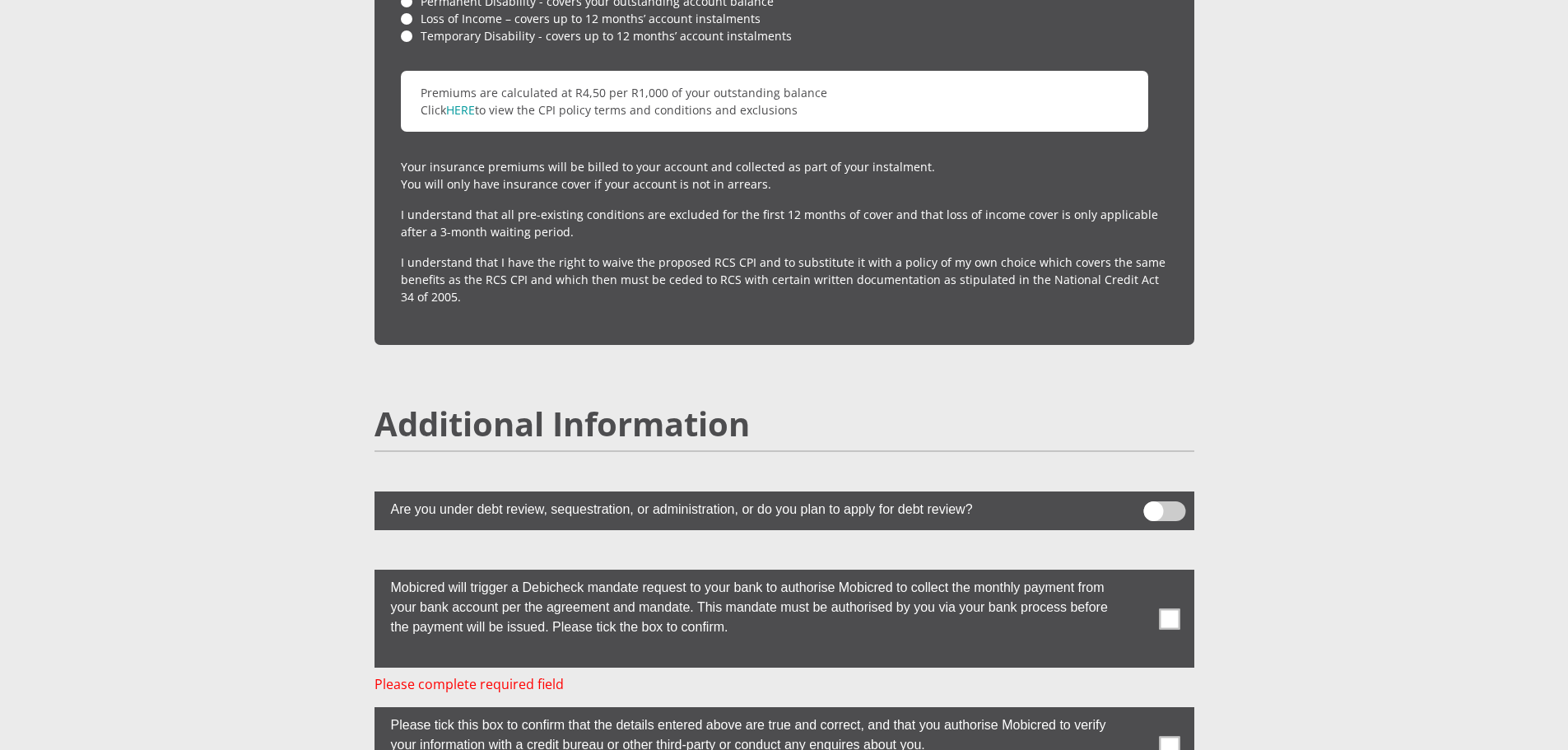
scroll to position [4257, 0]
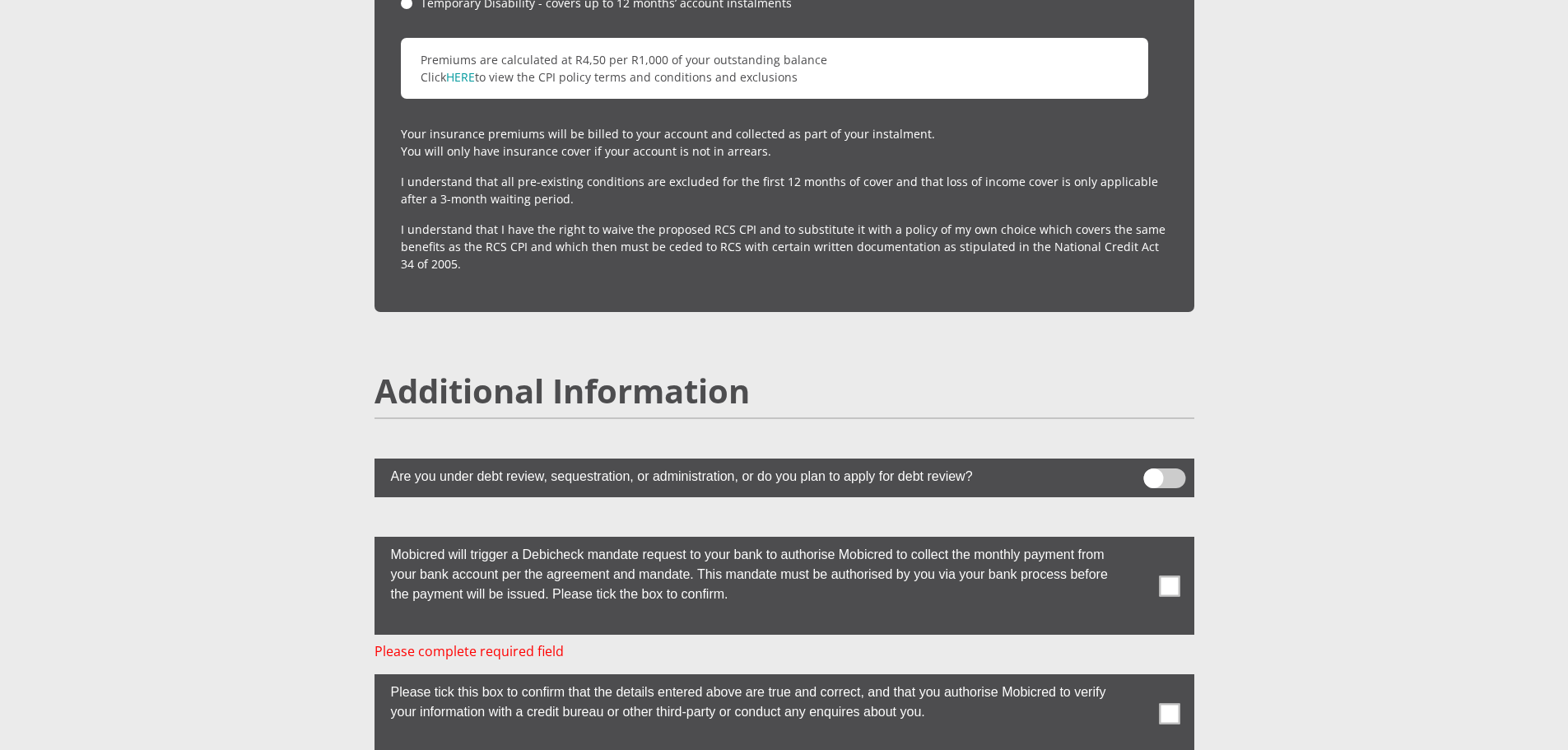
click at [1163, 575] on span at bounding box center [1169, 585] width 21 height 21
click at [1137, 541] on input "checkbox" at bounding box center [1137, 541] width 0 height 0
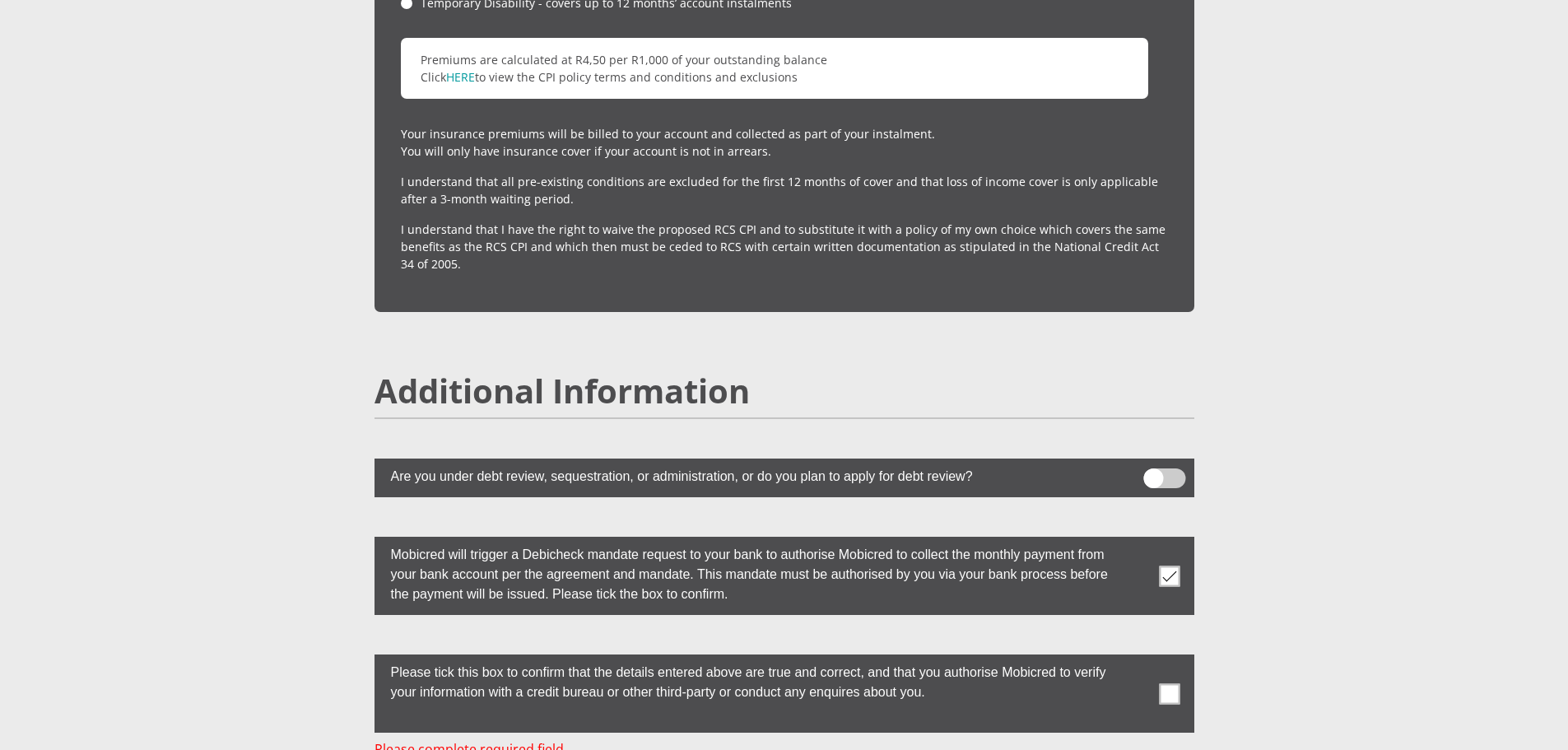
click at [1179, 678] on label at bounding box center [784, 694] width 820 height 78
click at [1137, 659] on input "checkbox" at bounding box center [1137, 659] width 0 height 0
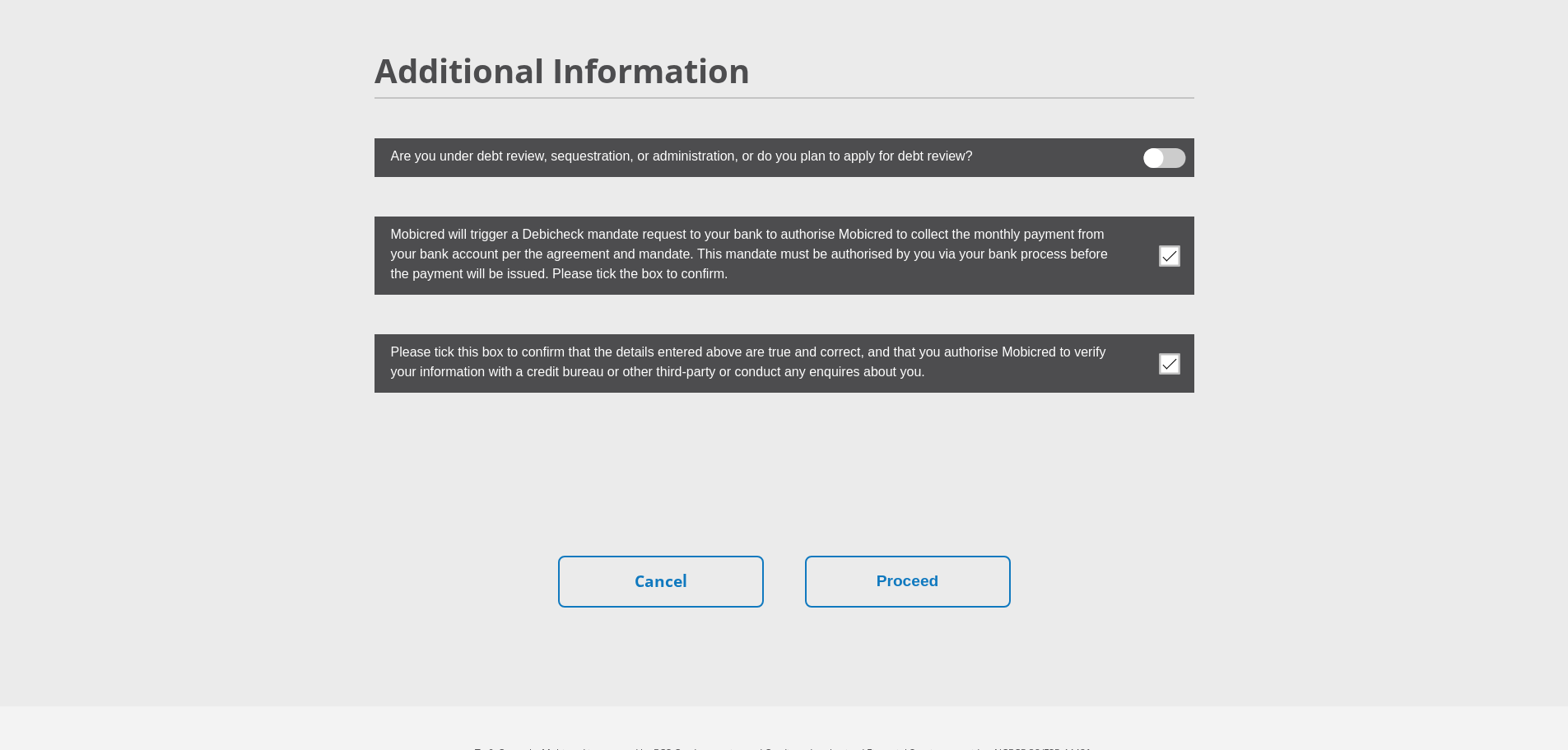
scroll to position [4586, 0]
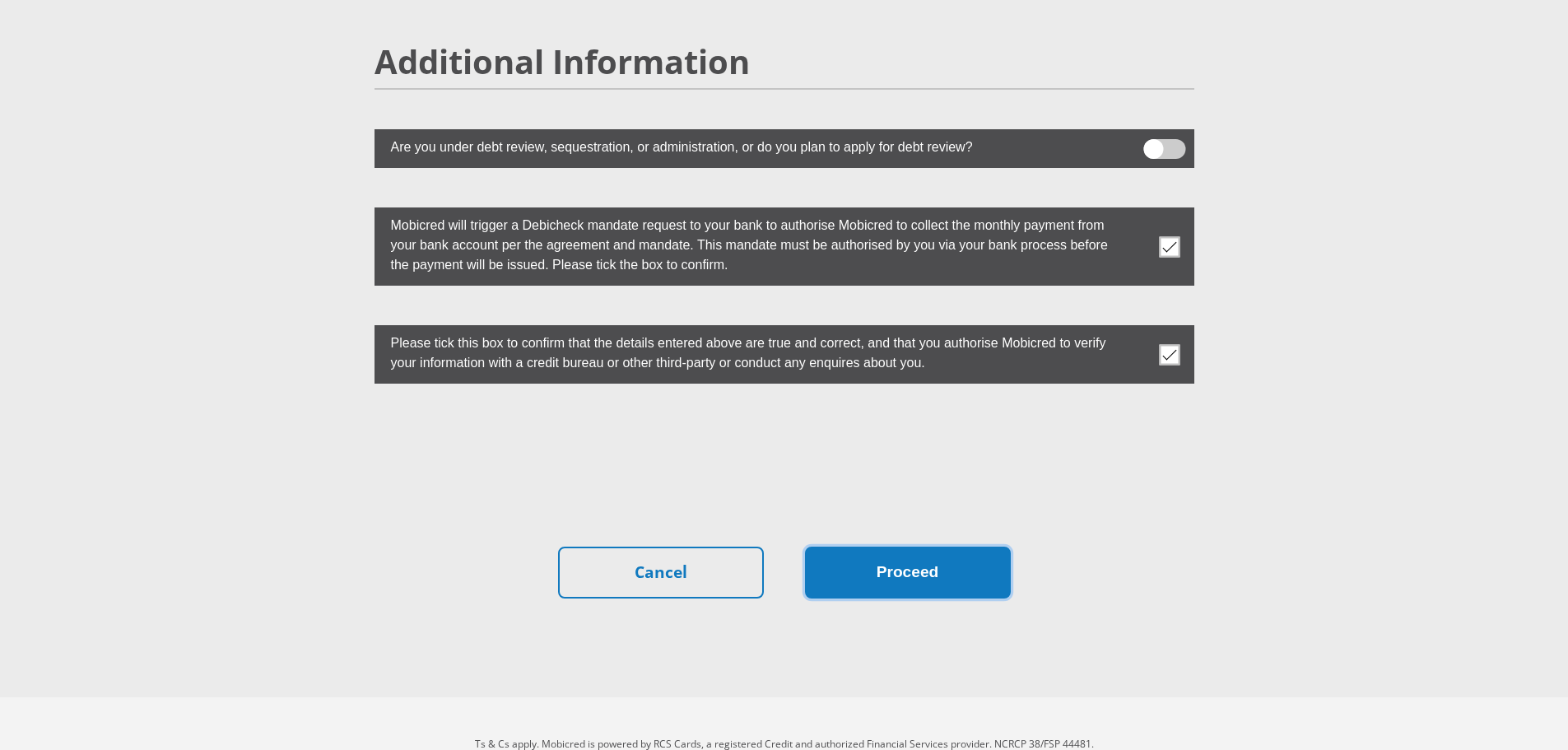
click at [921, 557] on button "Proceed" at bounding box center [908, 572] width 206 height 52
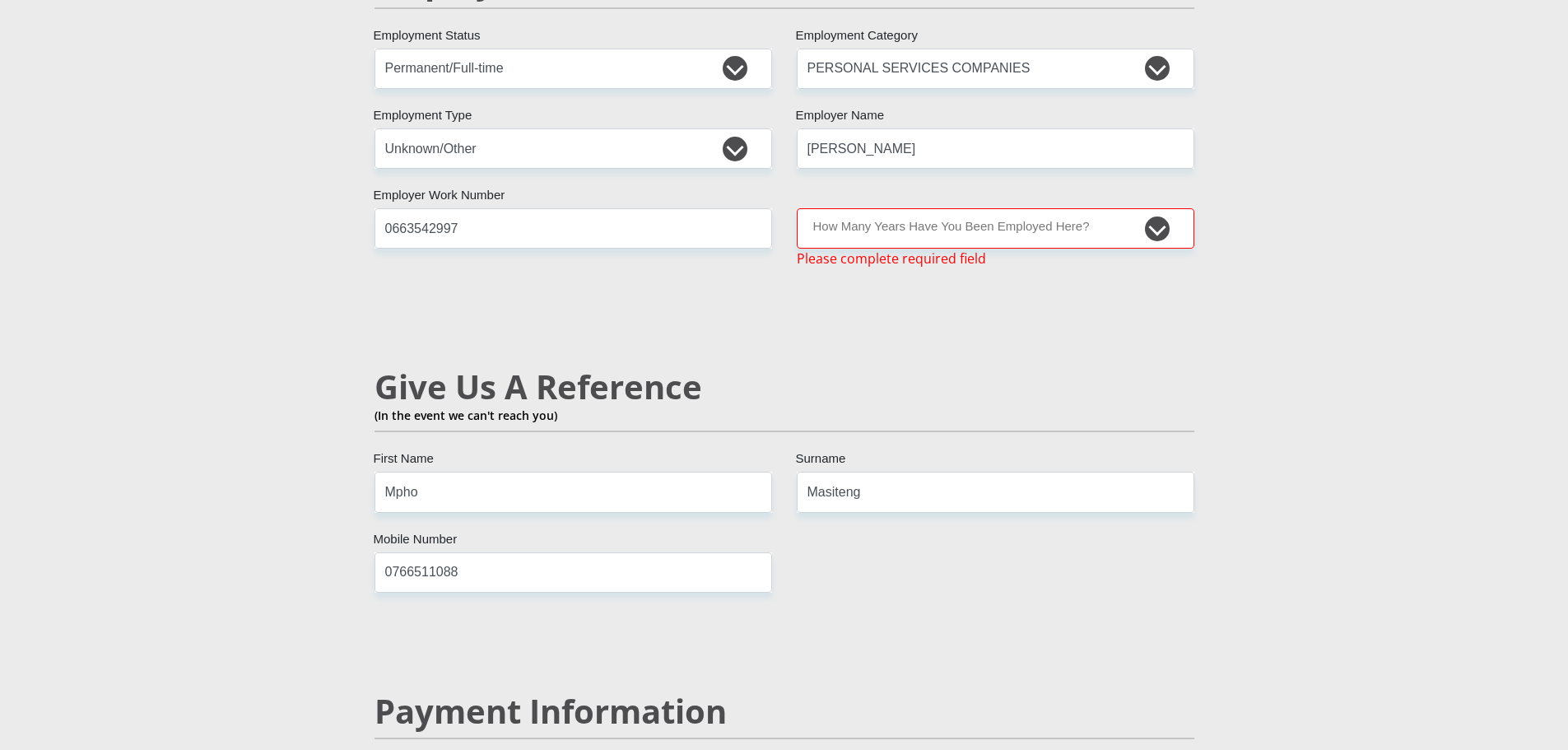
scroll to position [2655, 0]
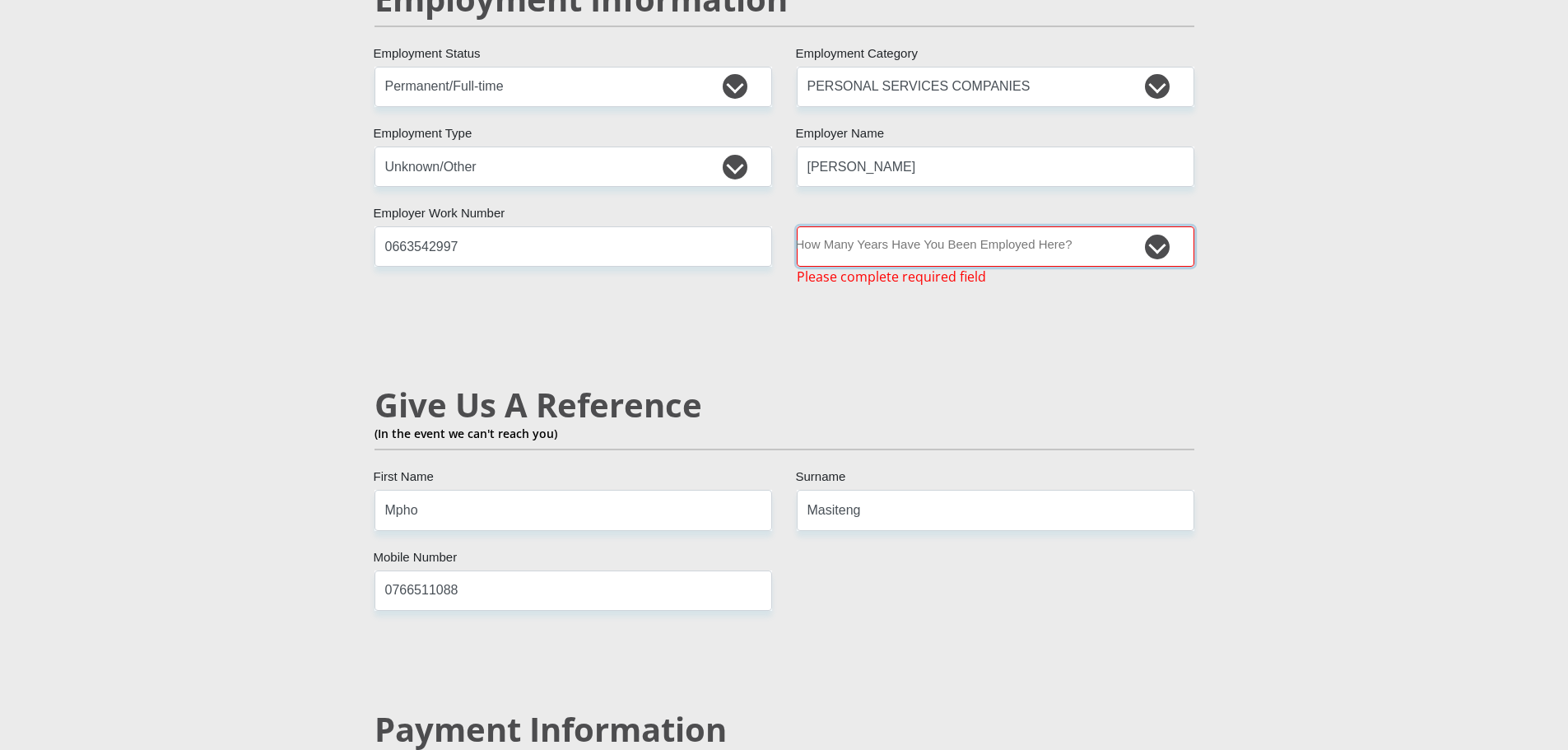
click at [1150, 226] on select "less than 1 year 1-3 years 3-5 years 5+ years" at bounding box center [996, 246] width 398 height 41
select select "60"
click at [797, 226] on select "less than 1 year 1-3 years 3-5 years 5+ years" at bounding box center [996, 246] width 398 height 41
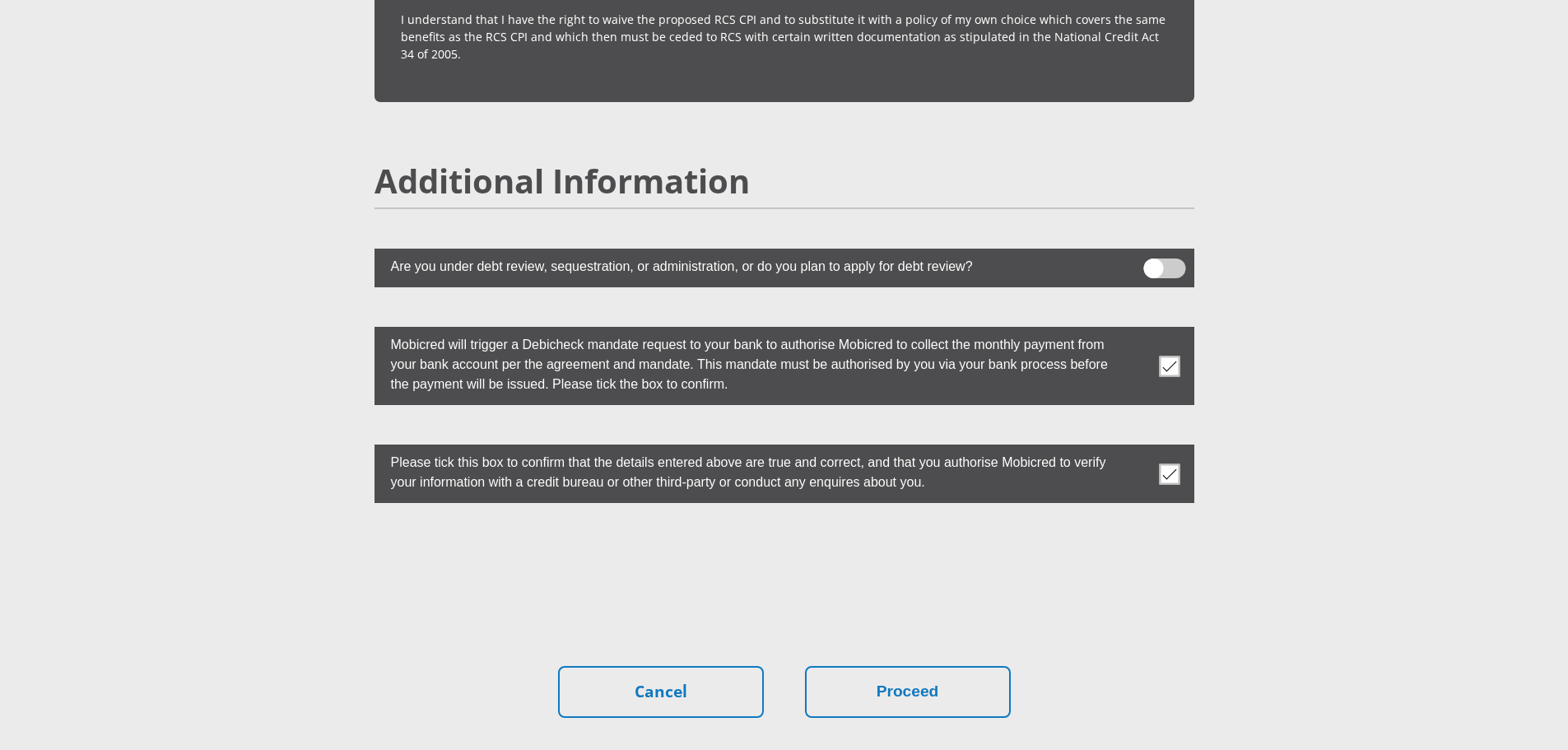
scroll to position [4588, 0]
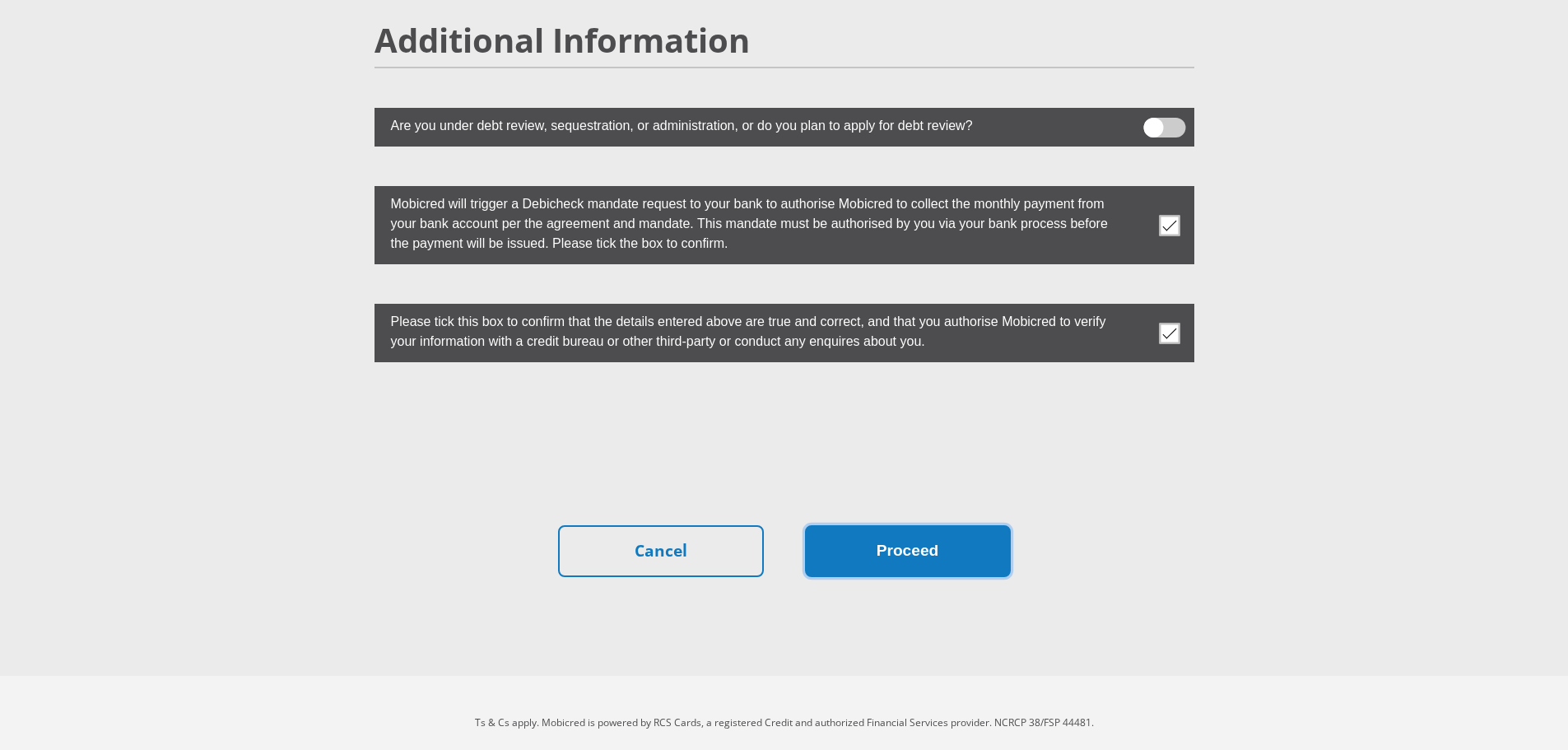
click at [919, 544] on button "Proceed" at bounding box center [908, 551] width 206 height 52
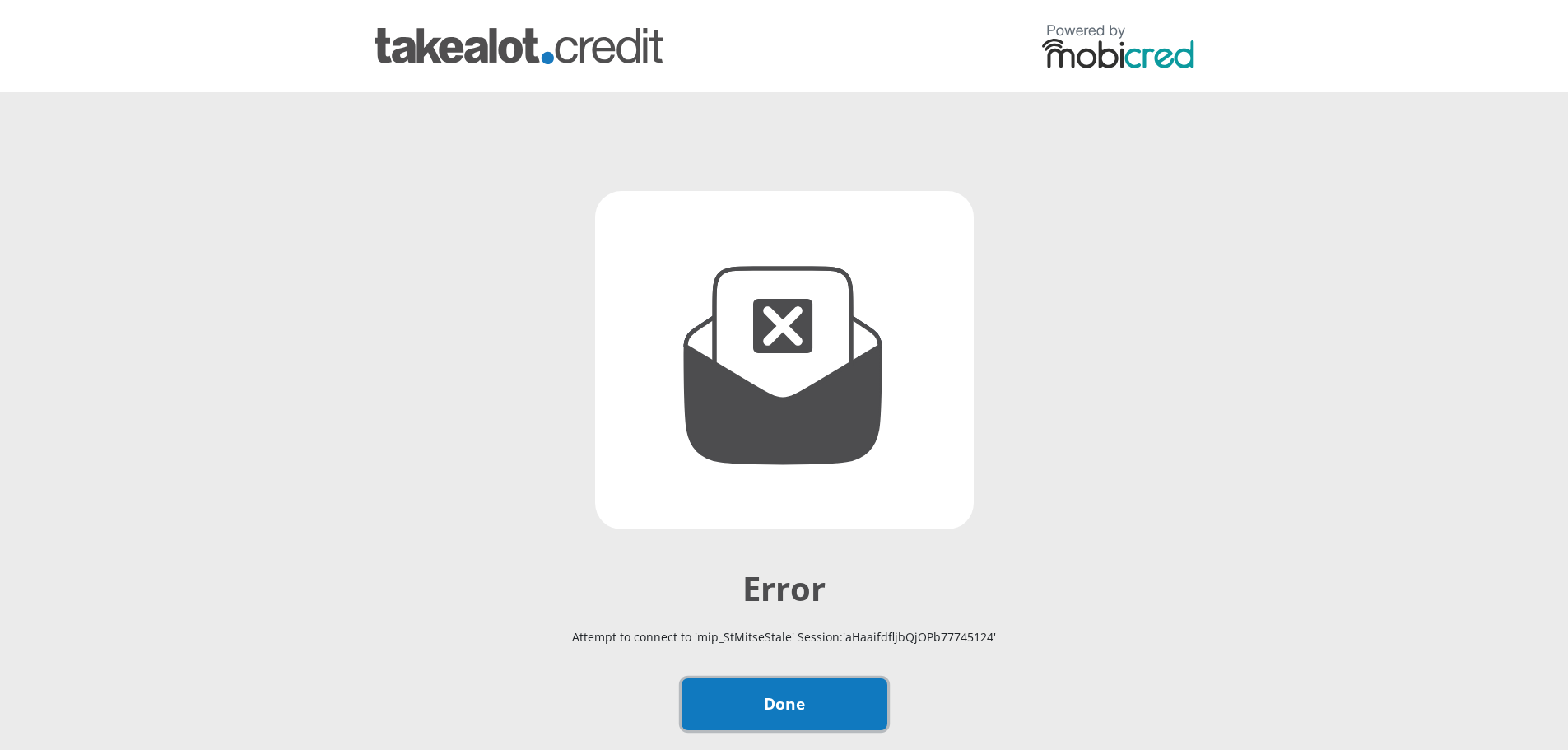
click at [854, 704] on link "Done" at bounding box center [785, 704] width 206 height 52
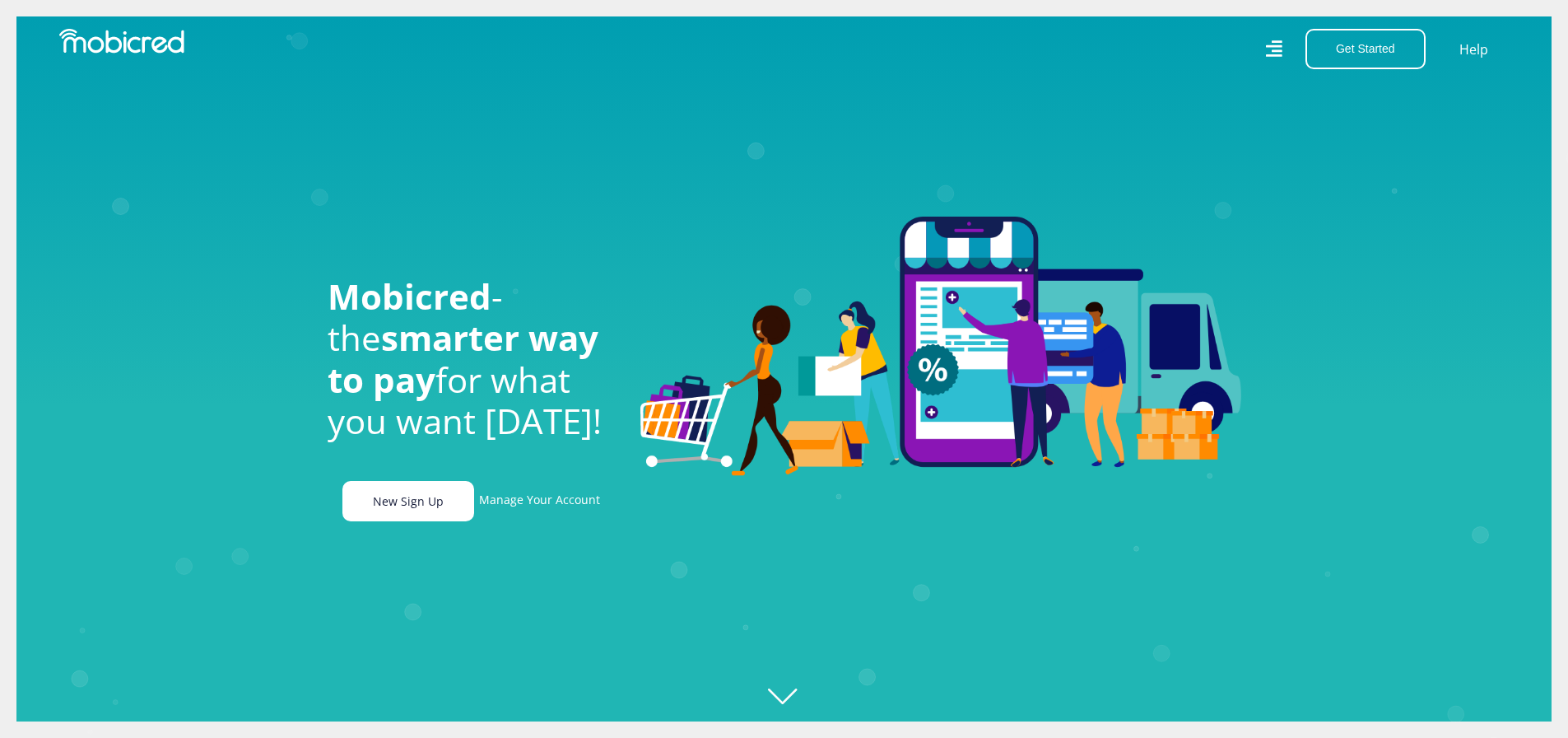
click at [416, 508] on link "New Sign Up" at bounding box center [409, 501] width 132 height 41
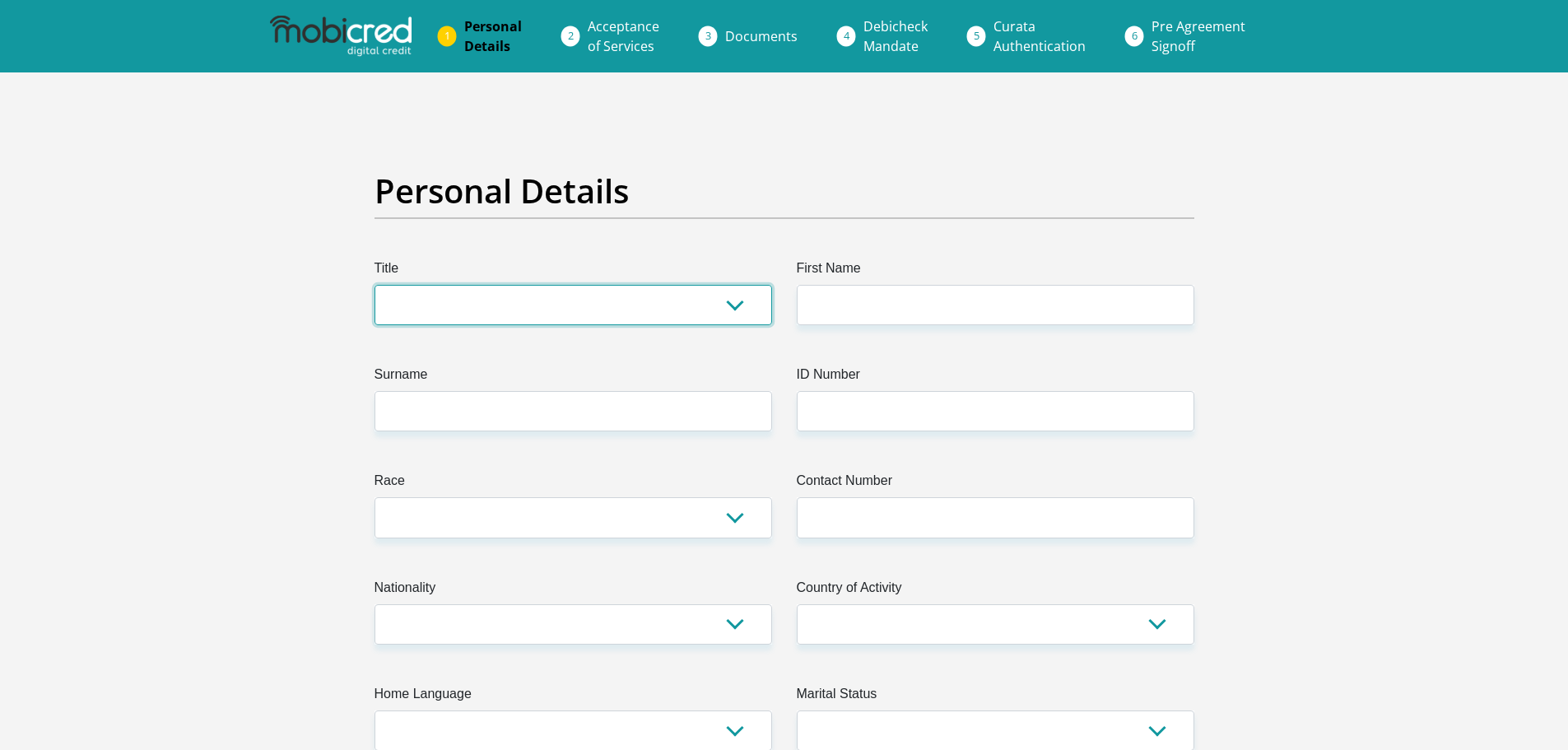
click at [734, 296] on select "Mr Ms Mrs Dr [PERSON_NAME]" at bounding box center [573, 305] width 398 height 41
select select "Mr"
click at [374, 285] on select "Mr Ms Mrs Dr Other" at bounding box center [573, 305] width 398 height 41
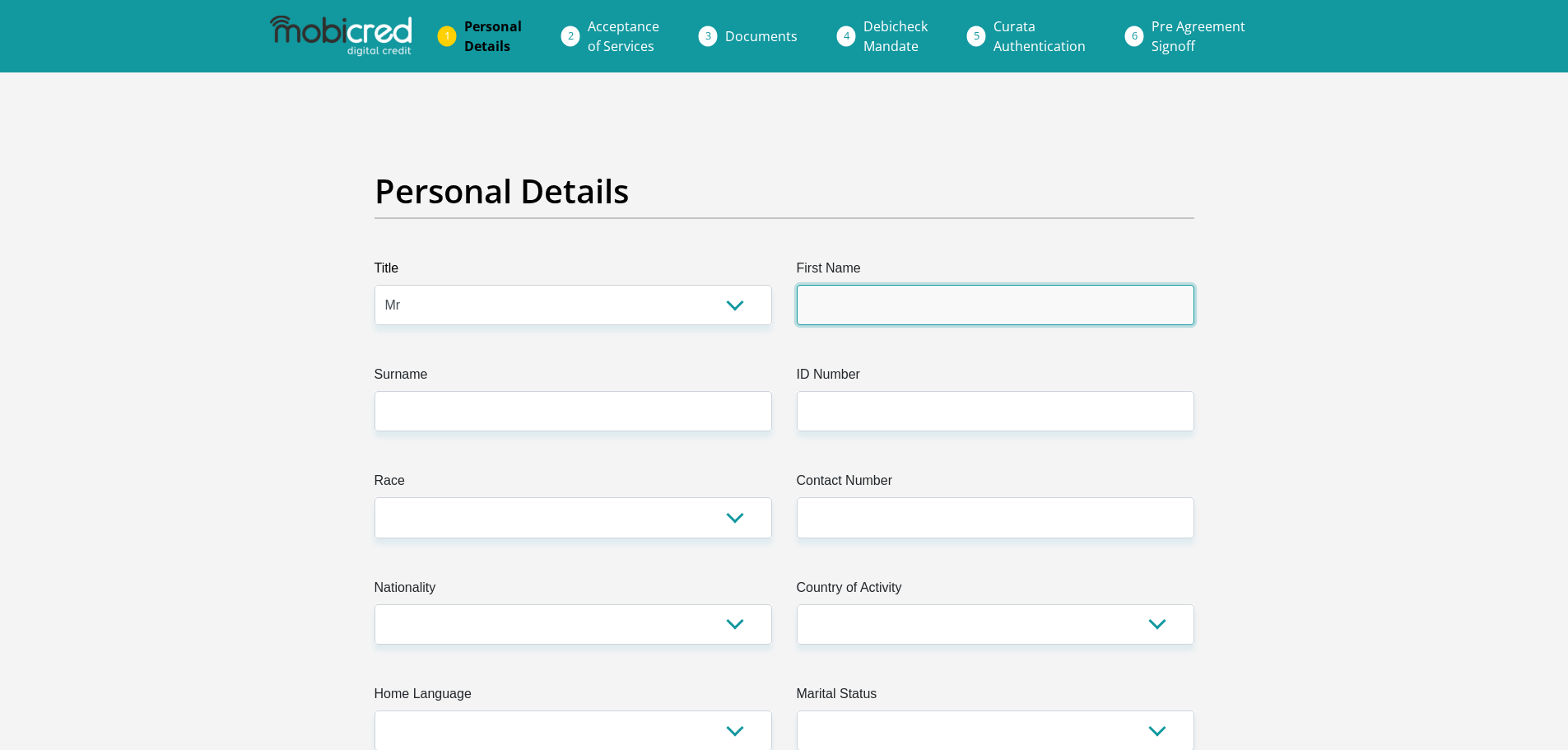
click at [850, 295] on input "First Name" at bounding box center [996, 305] width 398 height 41
click at [899, 296] on input "Masiteng" at bounding box center [996, 305] width 398 height 41
type input "M"
type input "Thabo"
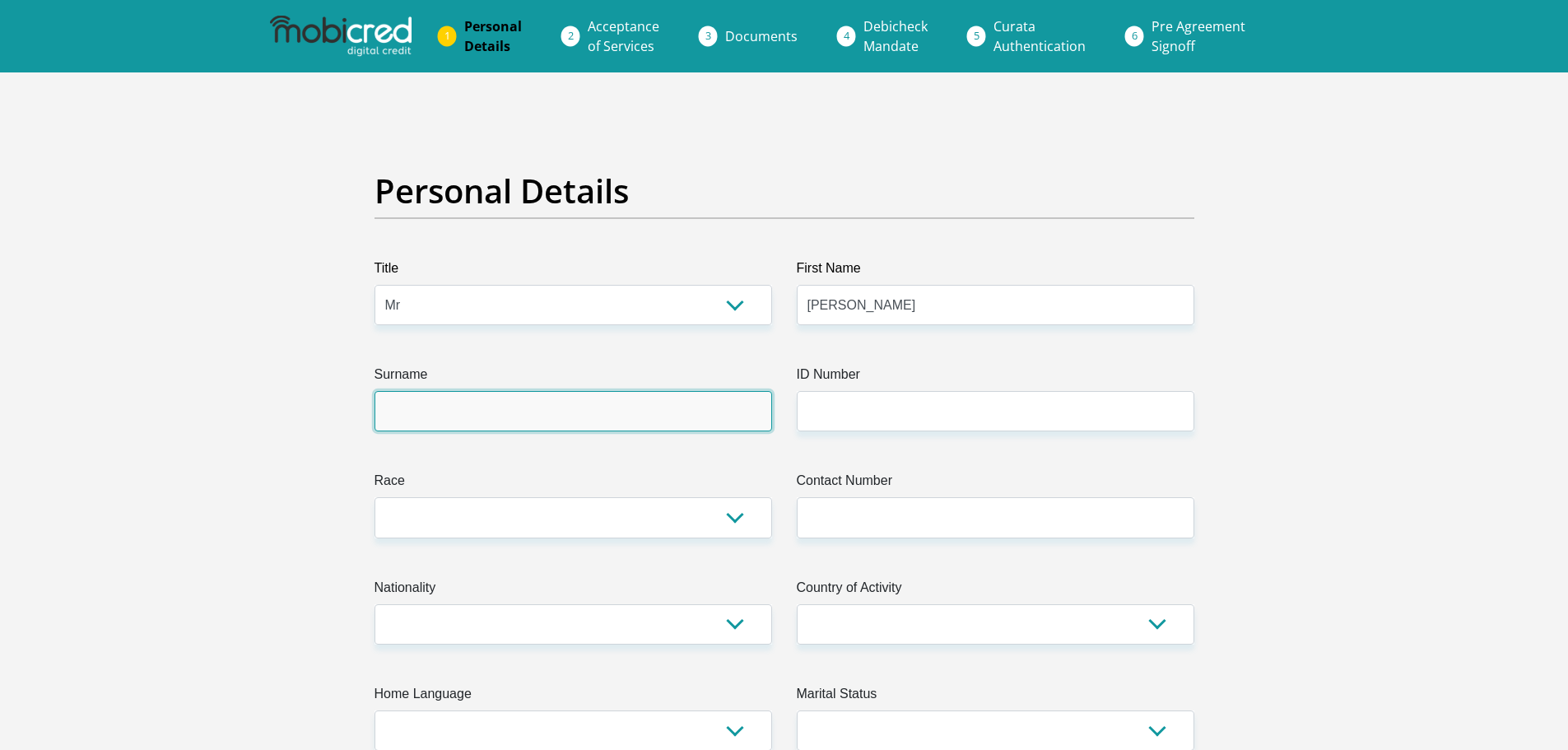
type input "Masiteng"
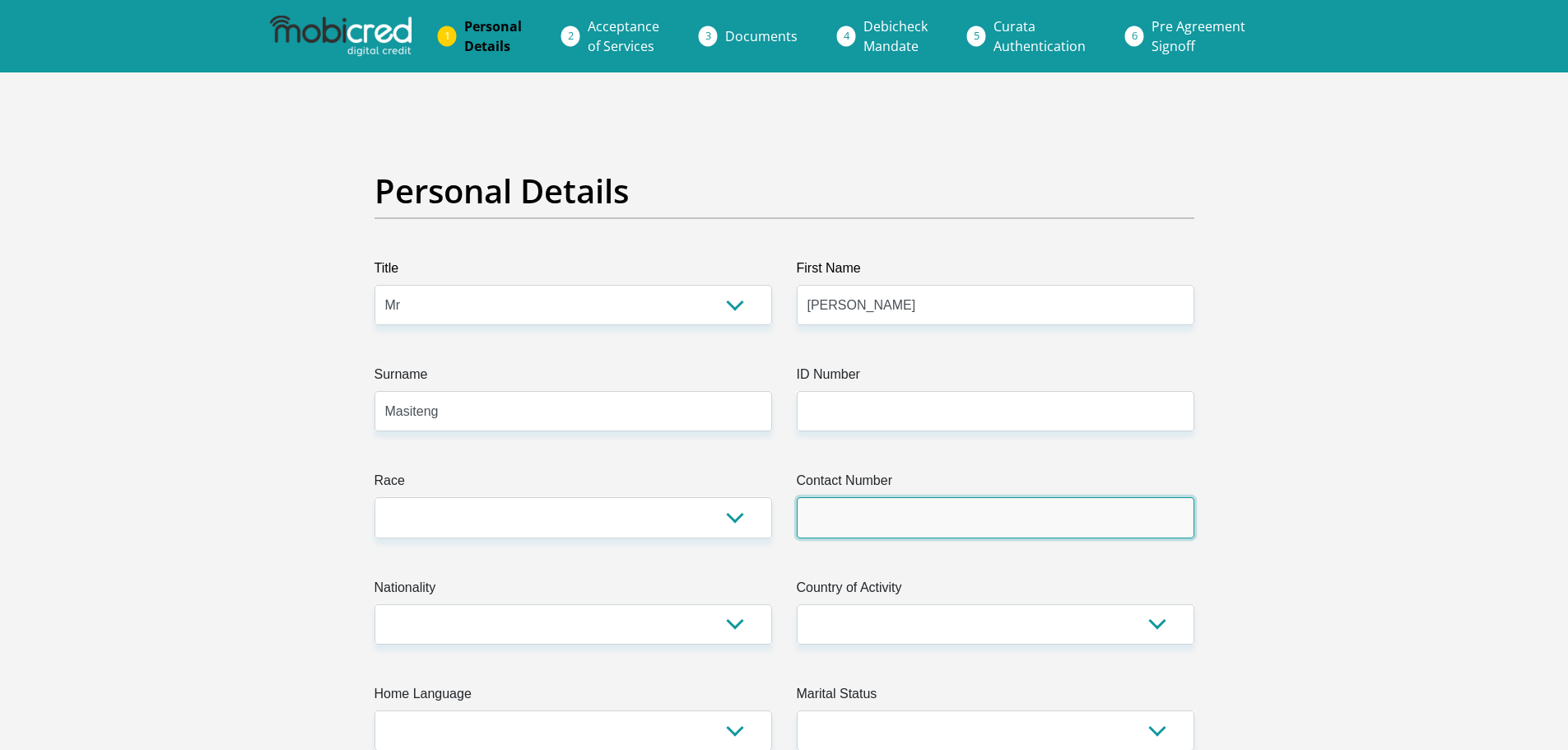
type input "0663542997"
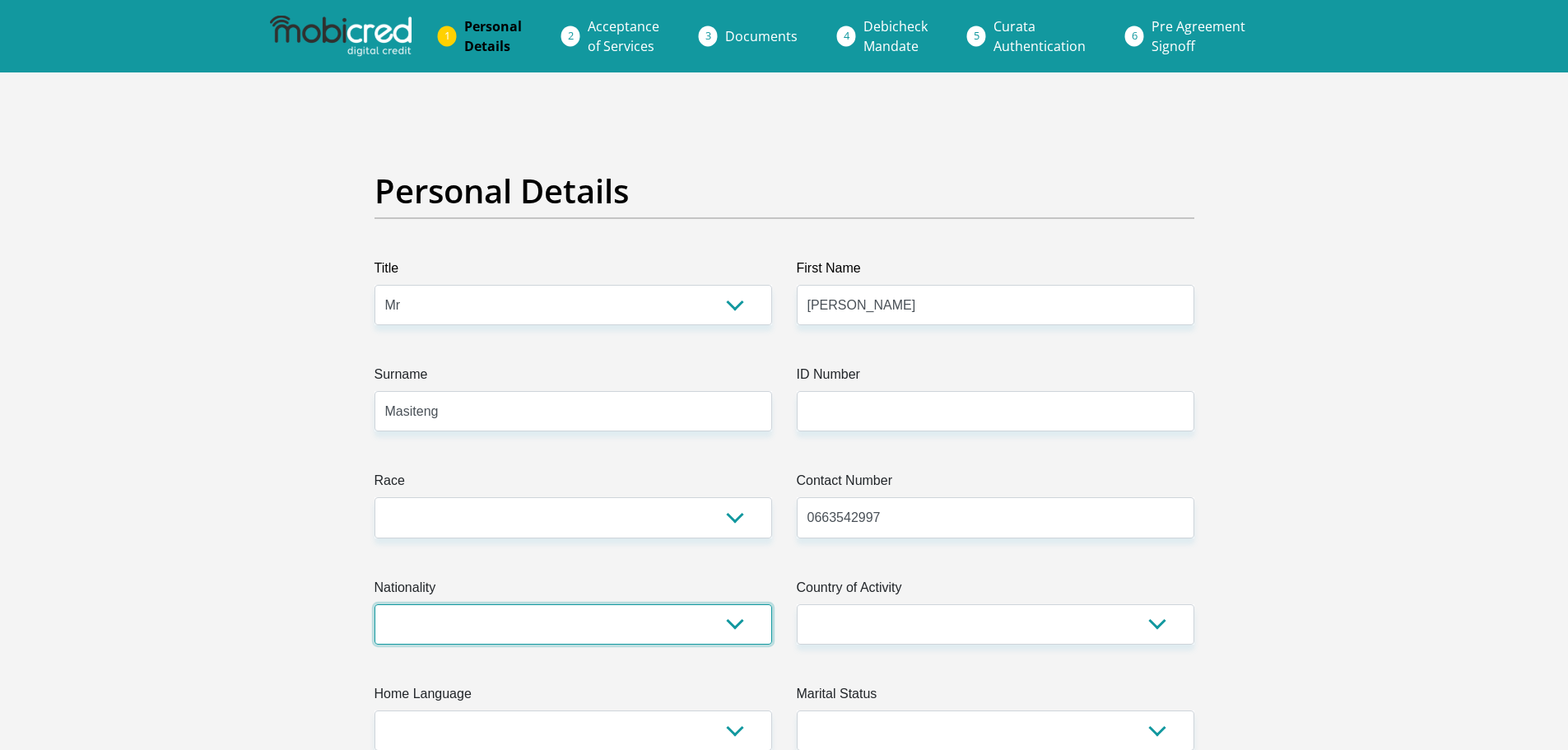
select select "ZAF"
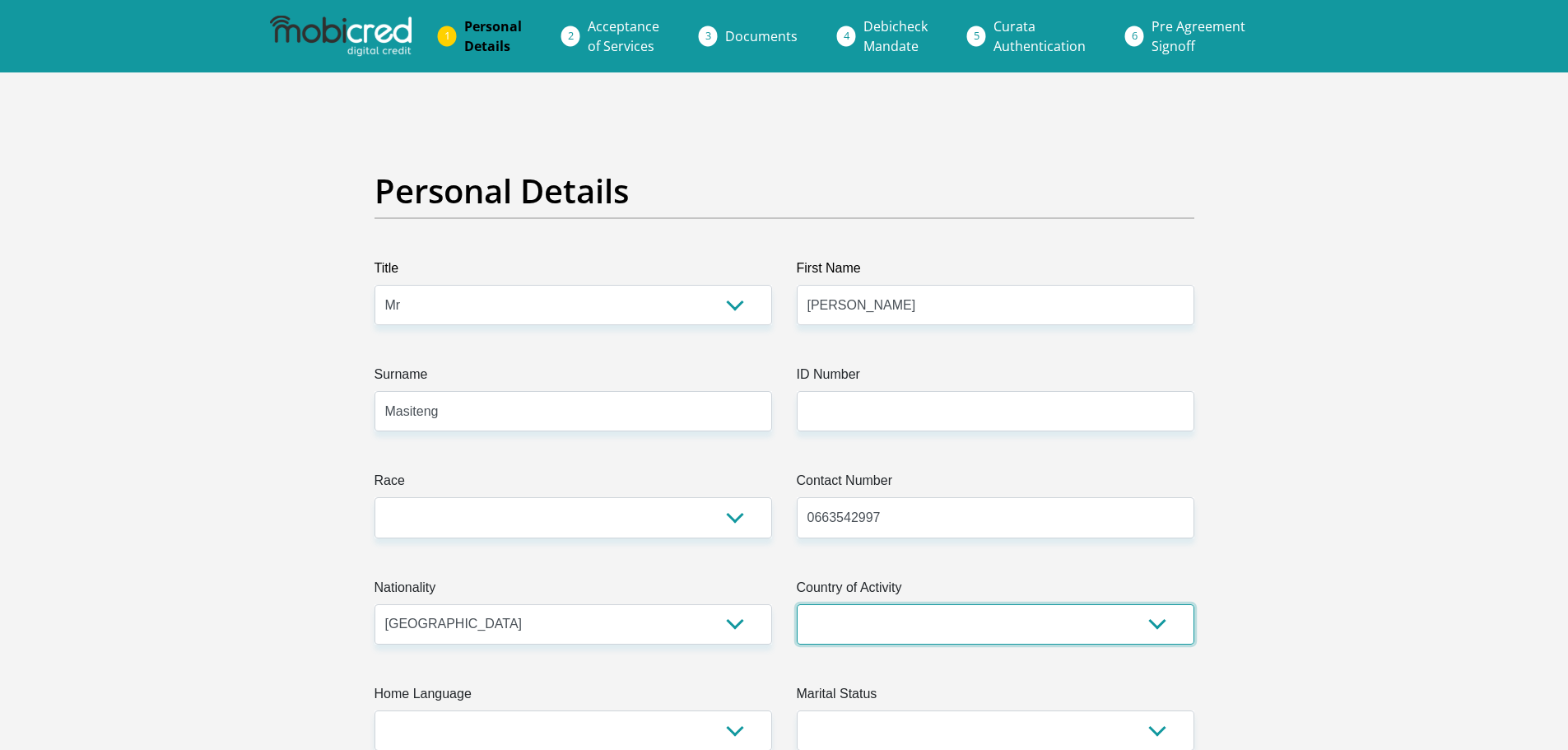
select select "ZAF"
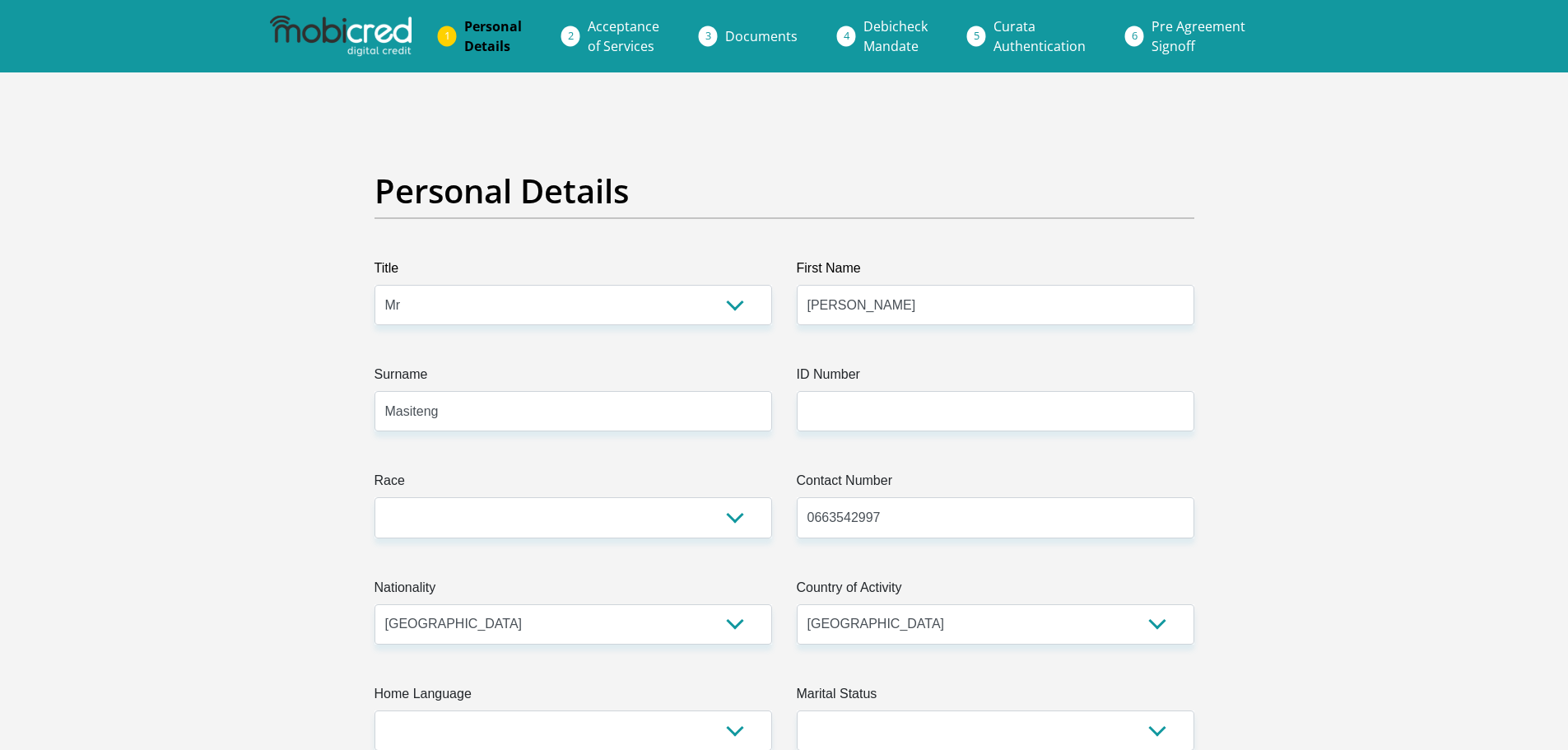
type input "49 Ngena Street"
type input "Dunoon"
type input "Cape Town"
type input "7441"
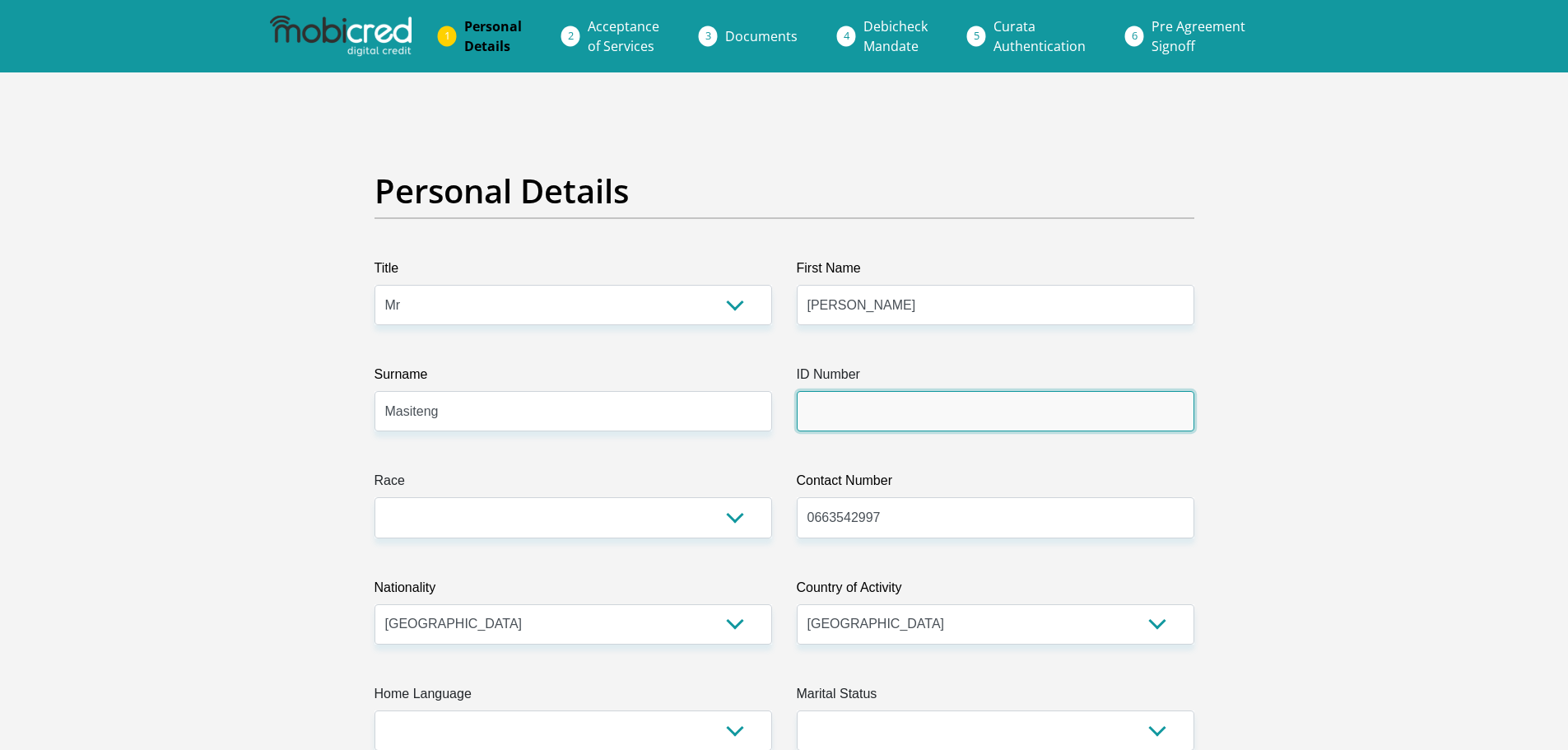
click at [932, 416] on input "ID Number" at bounding box center [996, 411] width 398 height 41
type input "7709245407084"
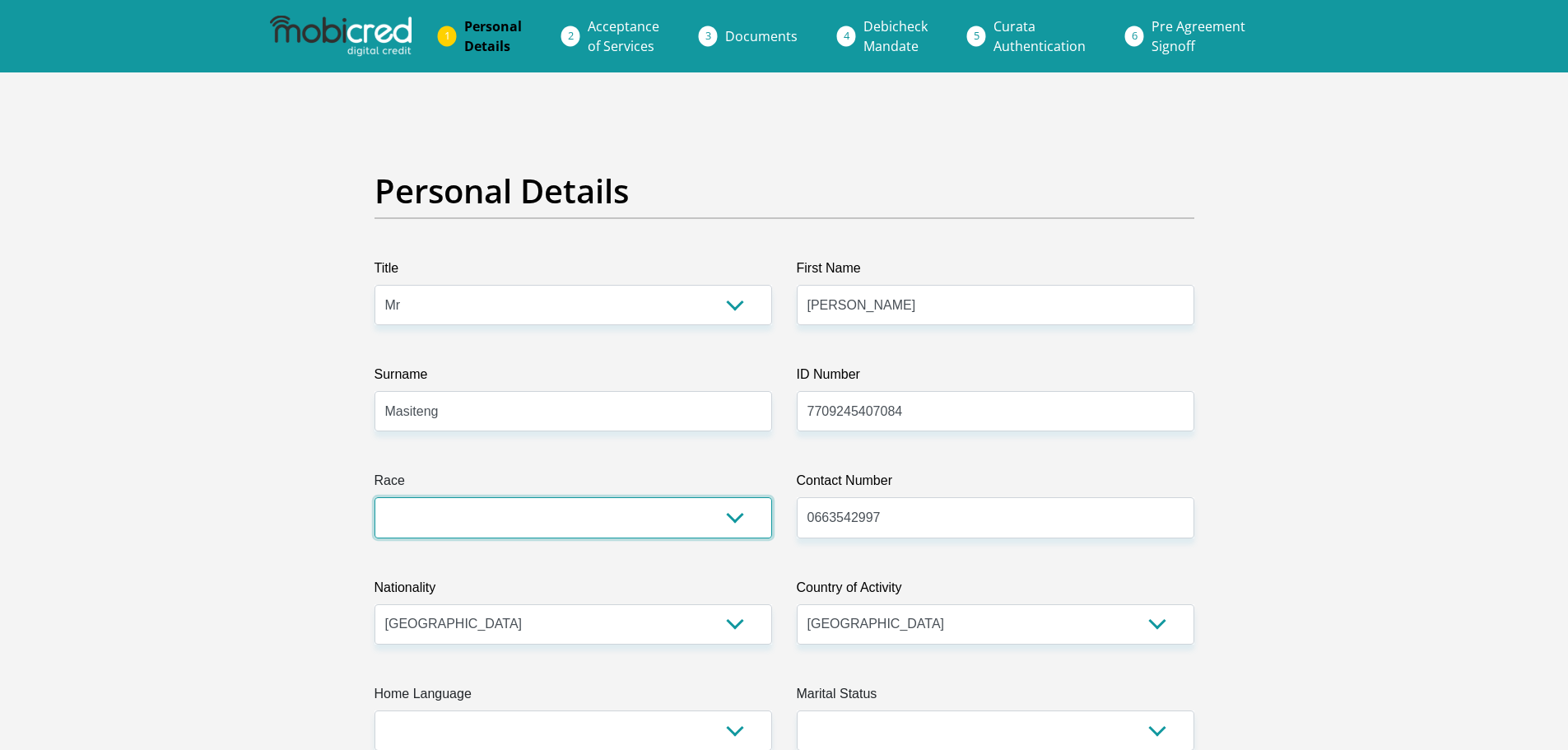
click at [732, 508] on select "Black Coloured Indian White Other" at bounding box center [573, 517] width 398 height 41
select select "1"
click at [374, 498] on select "Black Coloured Indian White Other" at bounding box center [573, 517] width 398 height 41
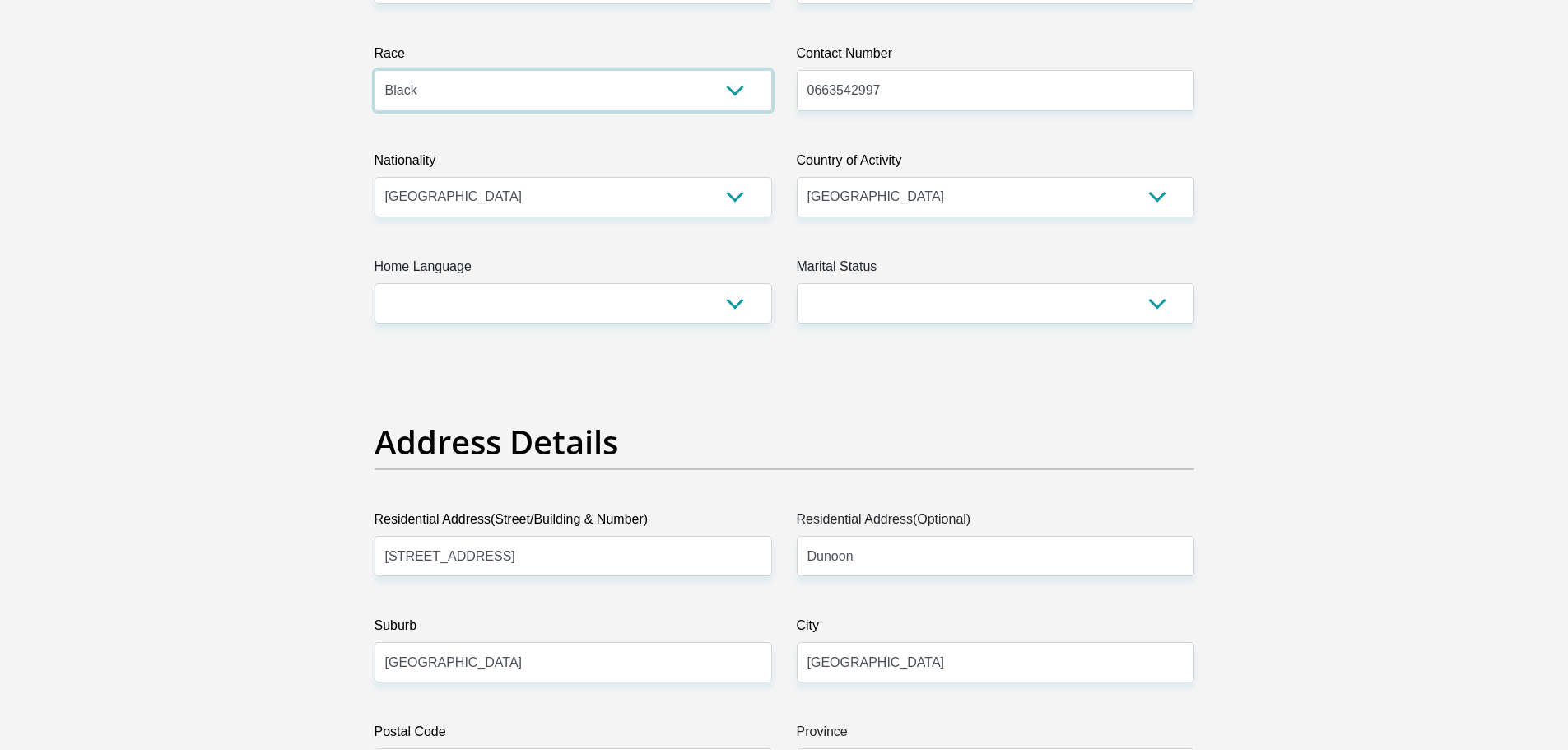
scroll to position [428, 0]
click at [733, 307] on select "Afrikaans English Sepedi South Ndebele Southern Sotho Swati Tsonga Tswana Venda…" at bounding box center [573, 302] width 398 height 41
select select "sot"
click at [374, 282] on select "Afrikaans English Sepedi South Ndebele Southern Sotho Swati Tsonga Tswana Venda…" at bounding box center [573, 302] width 398 height 41
click at [1159, 299] on select "Married ANC Single Divorced Widowed Married COP or Customary Law" at bounding box center [996, 302] width 398 height 41
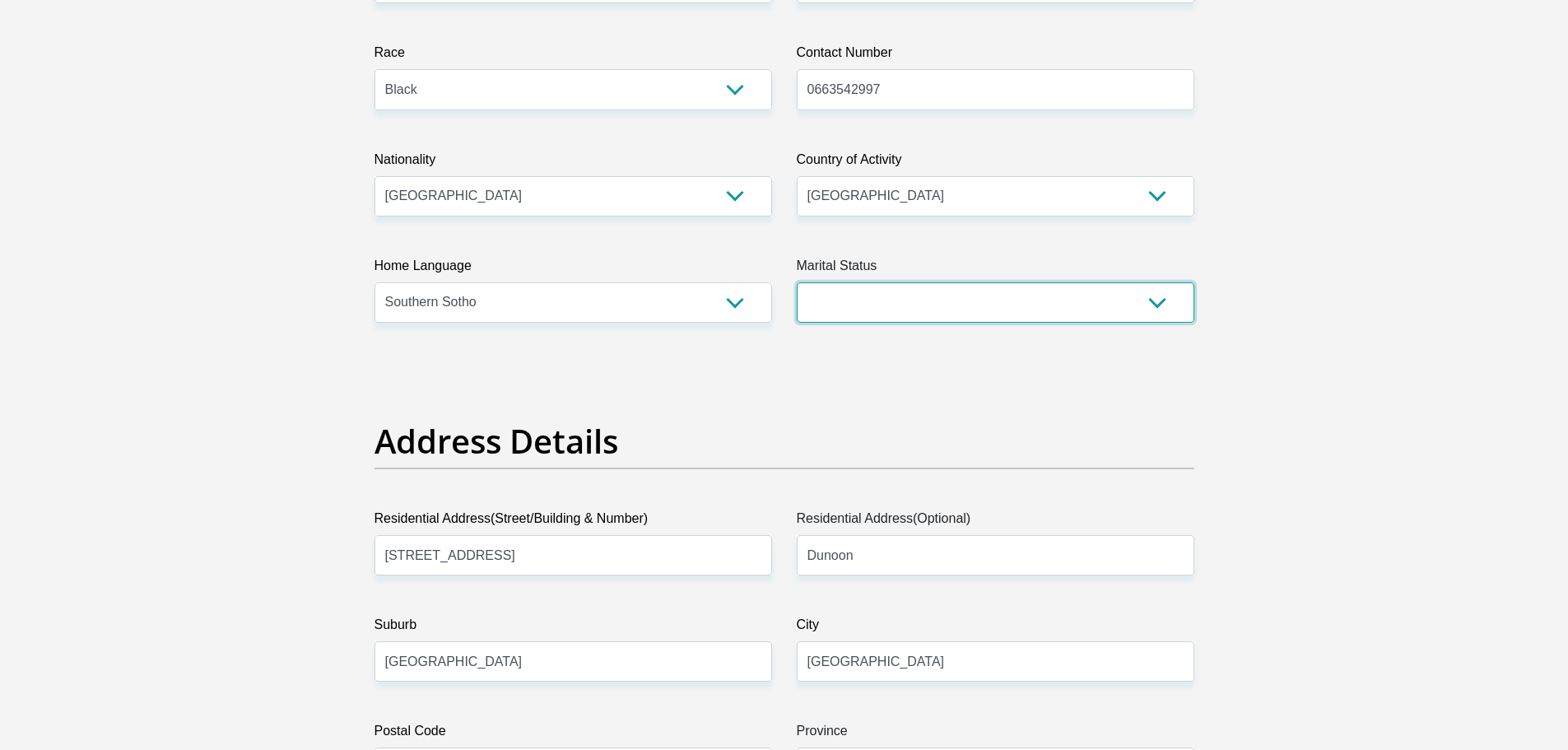
select select "5"
click at [797, 282] on select "Married ANC Single Divorced Widowed Married COP or Customary Law" at bounding box center [996, 302] width 398 height 41
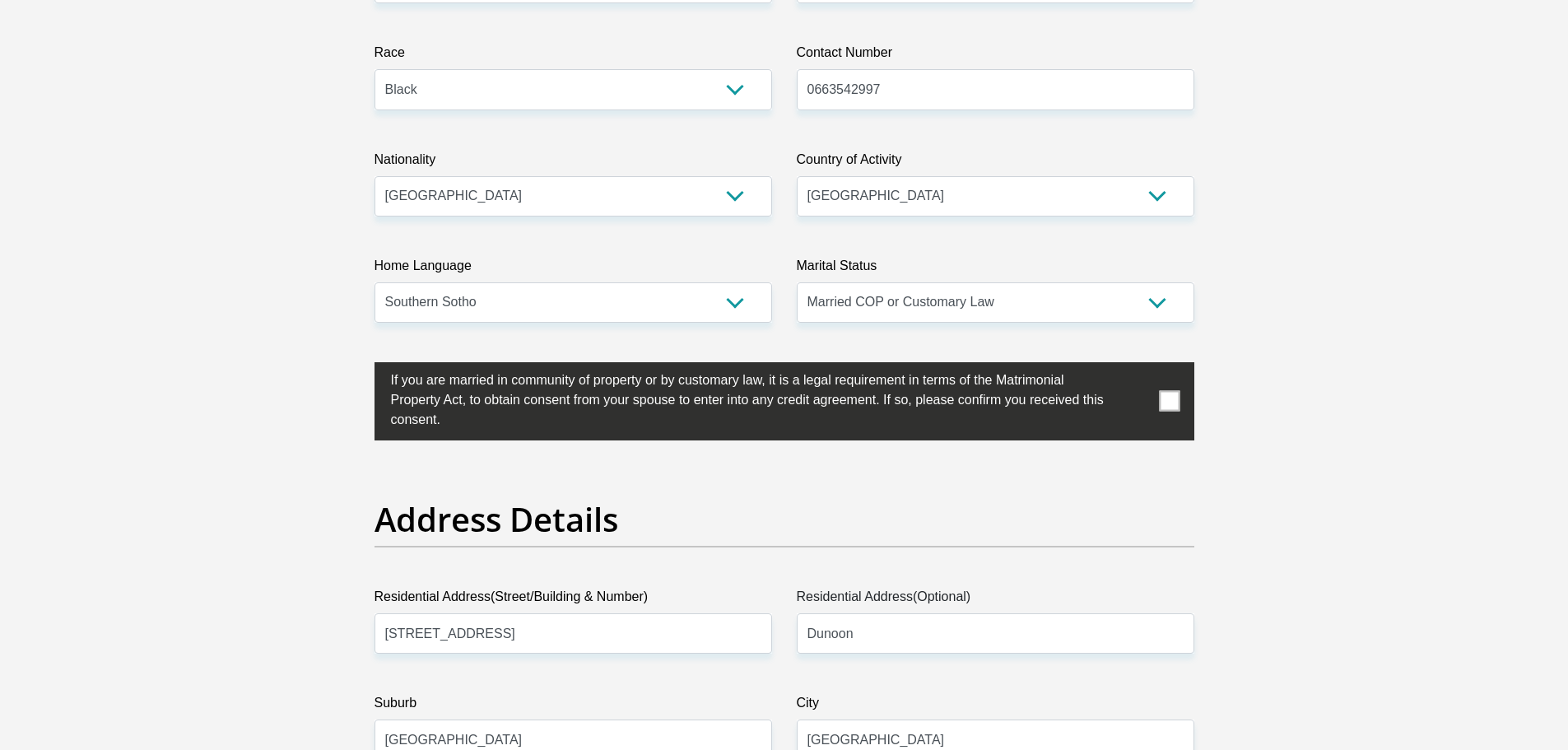
click at [1171, 408] on span at bounding box center [1169, 401] width 21 height 21
click at [358, 366] on input "checkbox" at bounding box center [358, 366] width 0 height 0
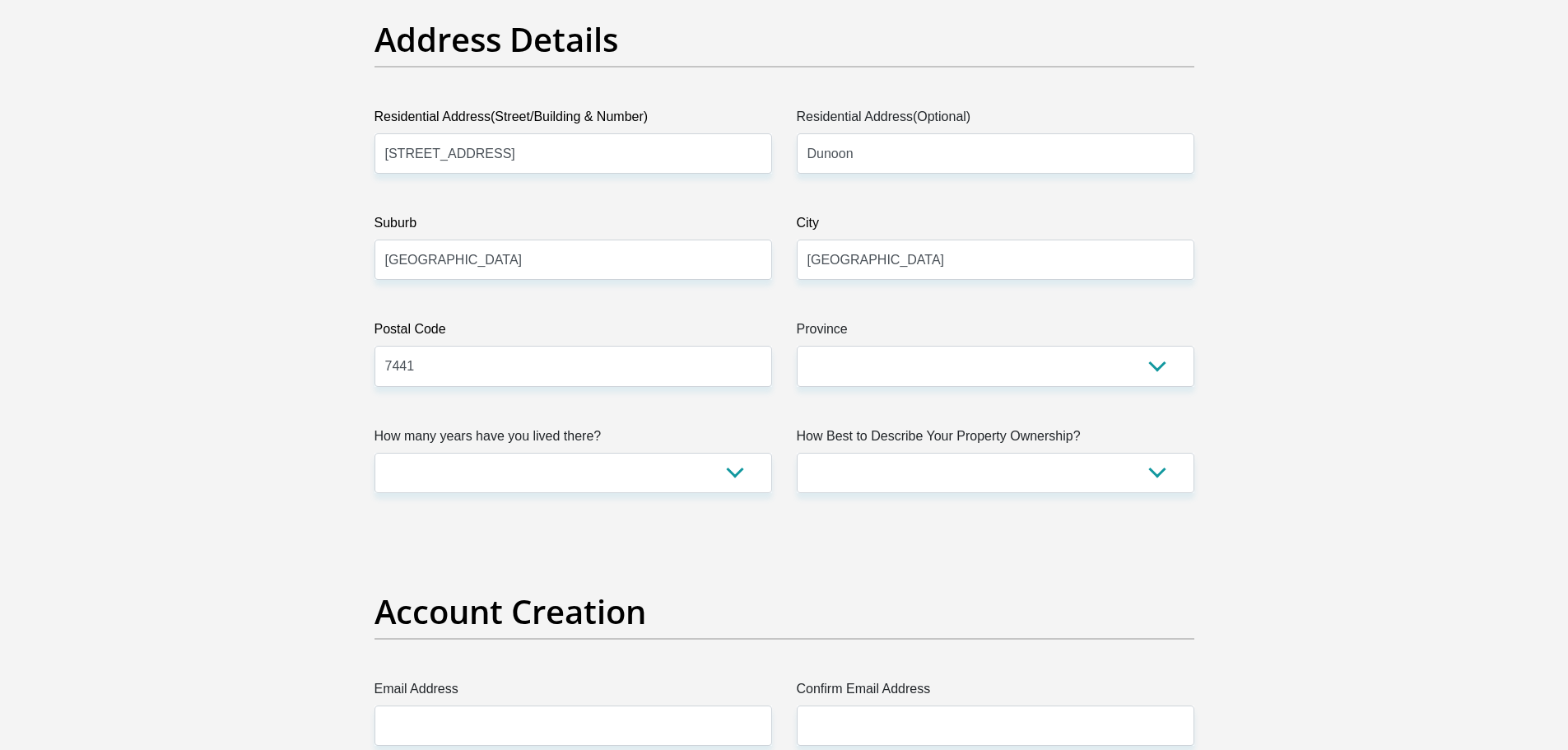
scroll to position [922, 0]
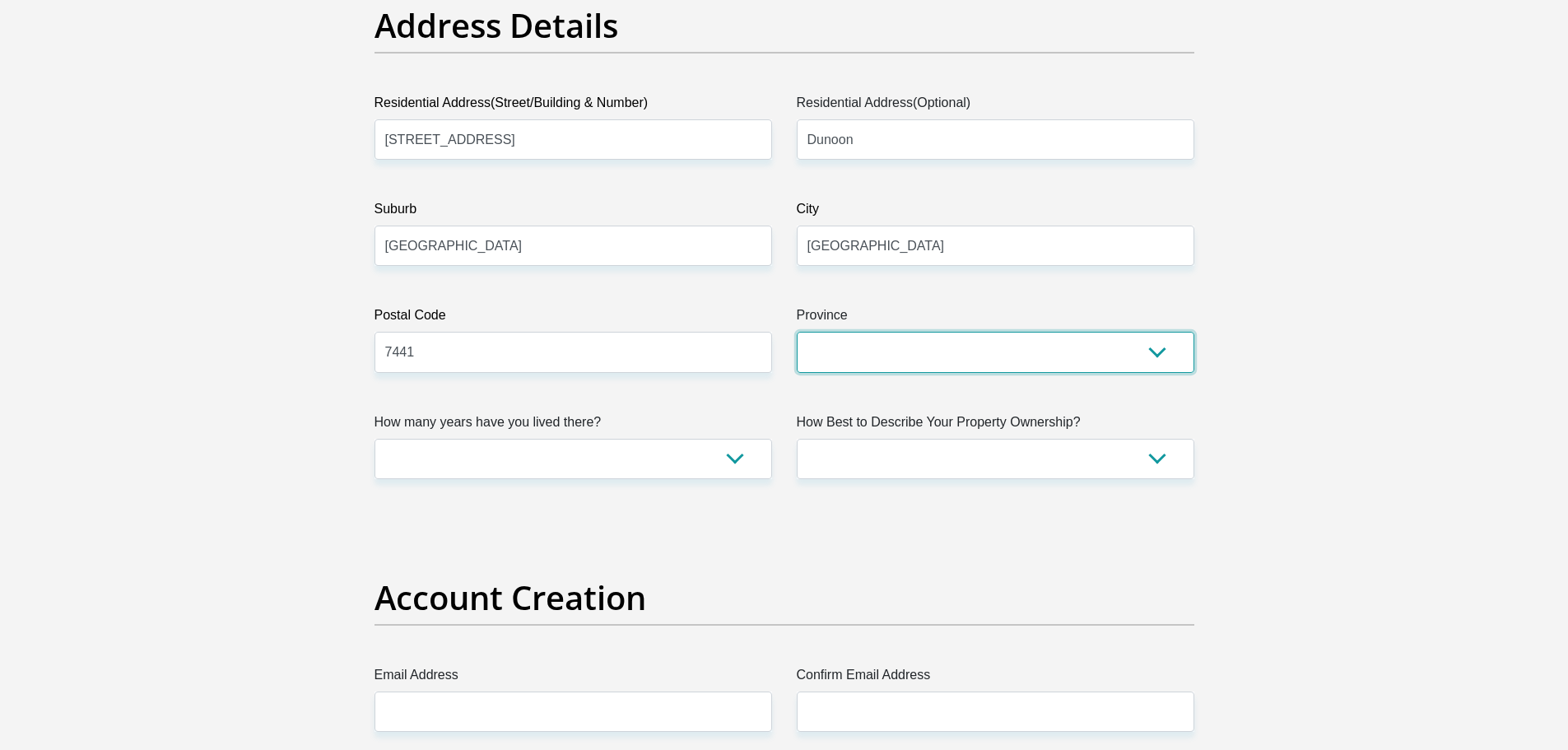
click at [1157, 356] on select "Eastern Cape Free State Gauteng KwaZulu-Natal Limpopo Mpumalanga Northern Cape …" at bounding box center [996, 352] width 398 height 41
select select "Western Cape"
click at [797, 332] on select "Eastern Cape Free State Gauteng KwaZulu-Natal Limpopo Mpumalanga Northern Cape …" at bounding box center [996, 352] width 398 height 41
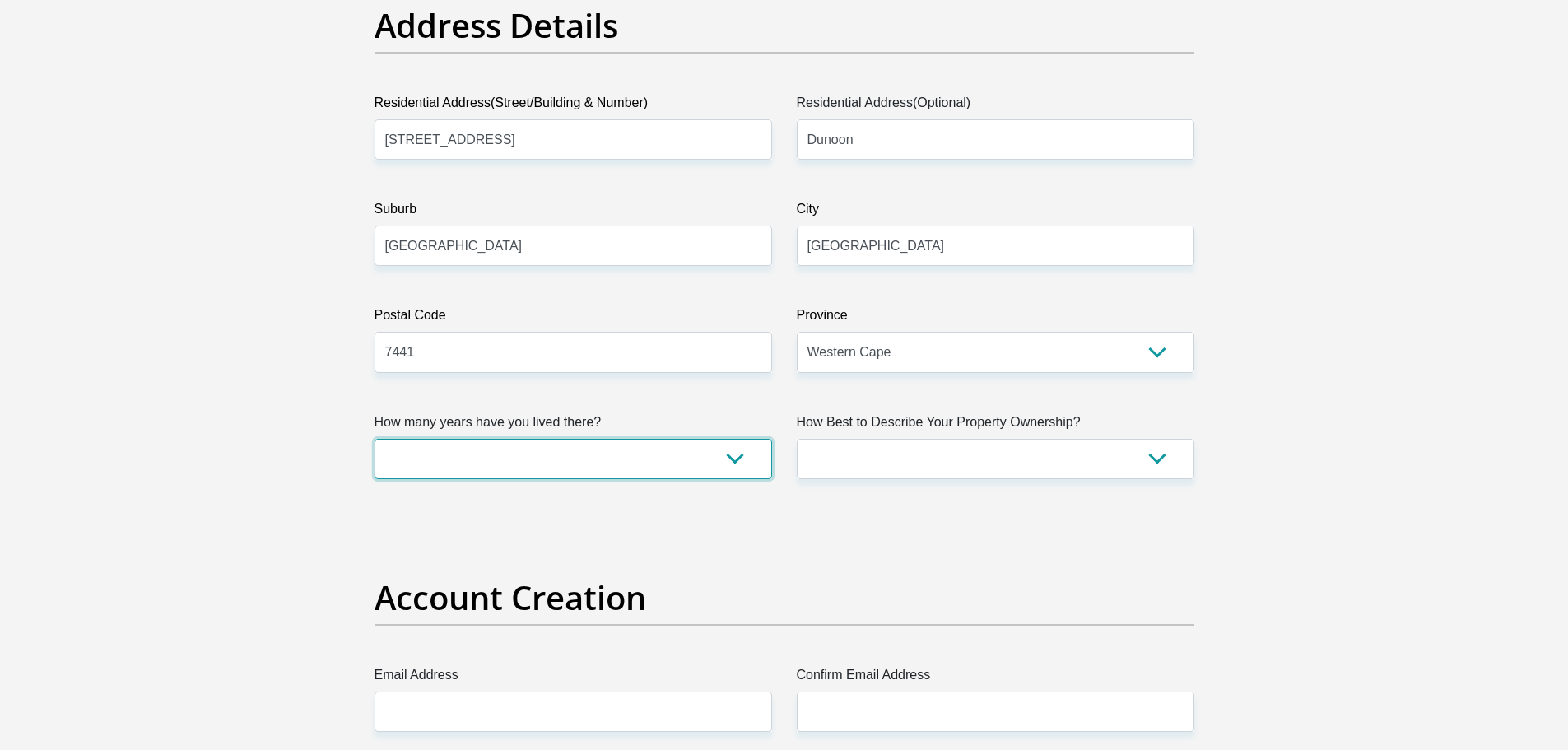
click at [736, 464] on select "less than 1 year 1-3 years 3-5 years 5+ years" at bounding box center [573, 459] width 398 height 41
click at [619, 600] on h2 "Account Creation" at bounding box center [784, 598] width 820 height 40
click at [712, 455] on select "less than 1 year 1-3 years 3-5 years 5+ years" at bounding box center [573, 459] width 398 height 41
select select "5"
click at [374, 439] on select "less than 1 year 1-3 years 3-5 years 5+ years" at bounding box center [573, 459] width 398 height 41
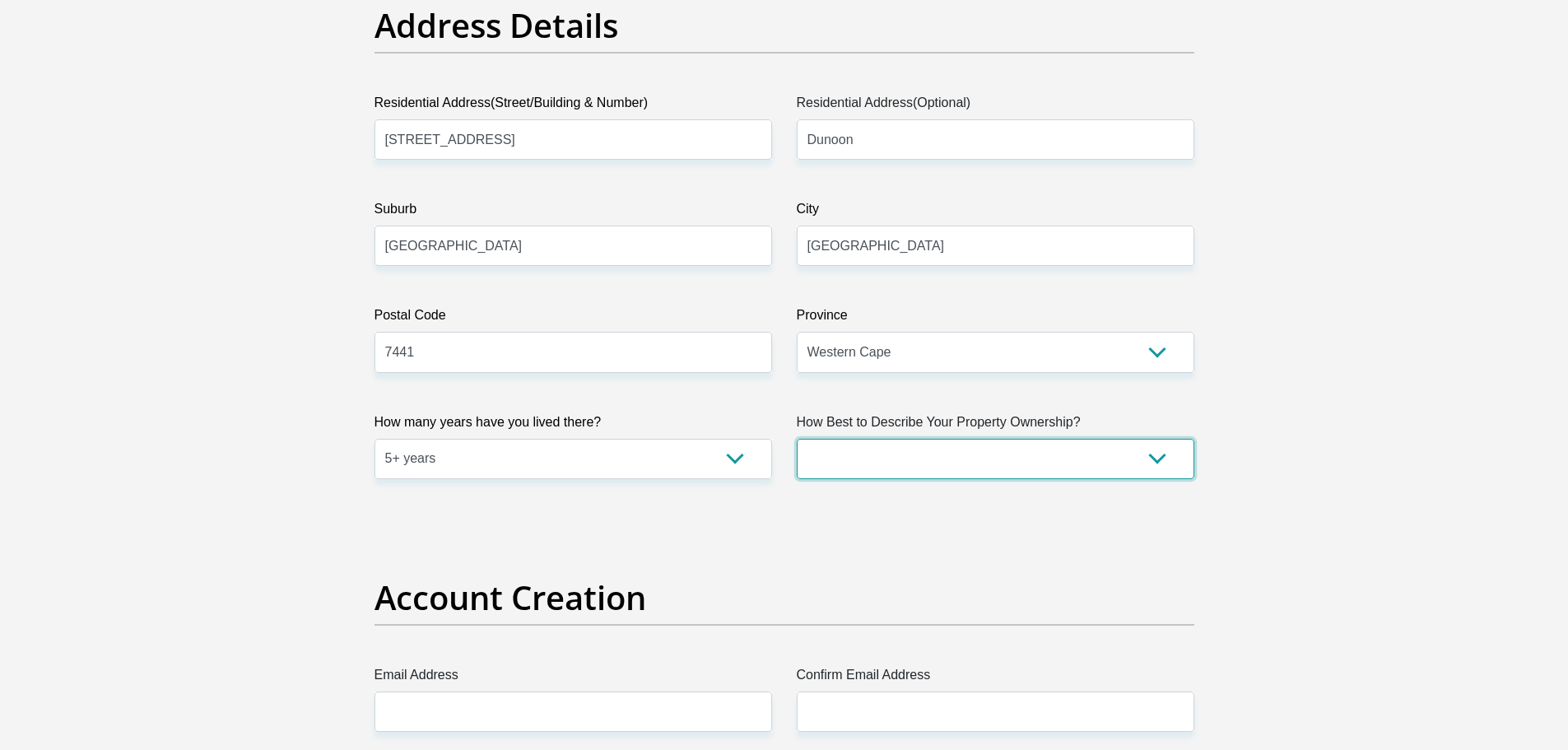
click at [1154, 458] on select "Owned Rented Family Owned Company Dwelling" at bounding box center [996, 459] width 398 height 41
select select "Rented"
click at [797, 439] on select "Owned Rented Family Owned Company Dwelling" at bounding box center [996, 459] width 398 height 41
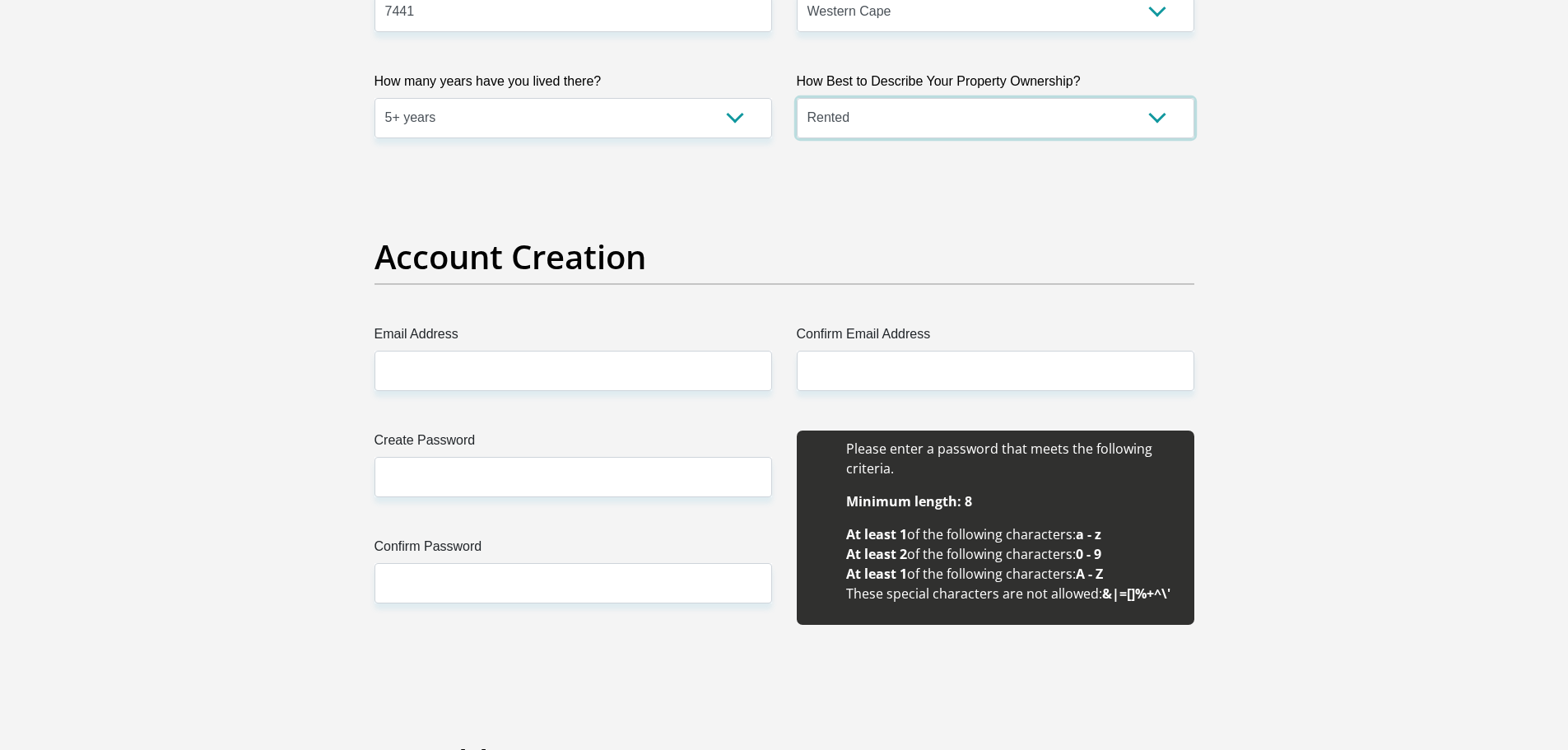
scroll to position [1395, 0]
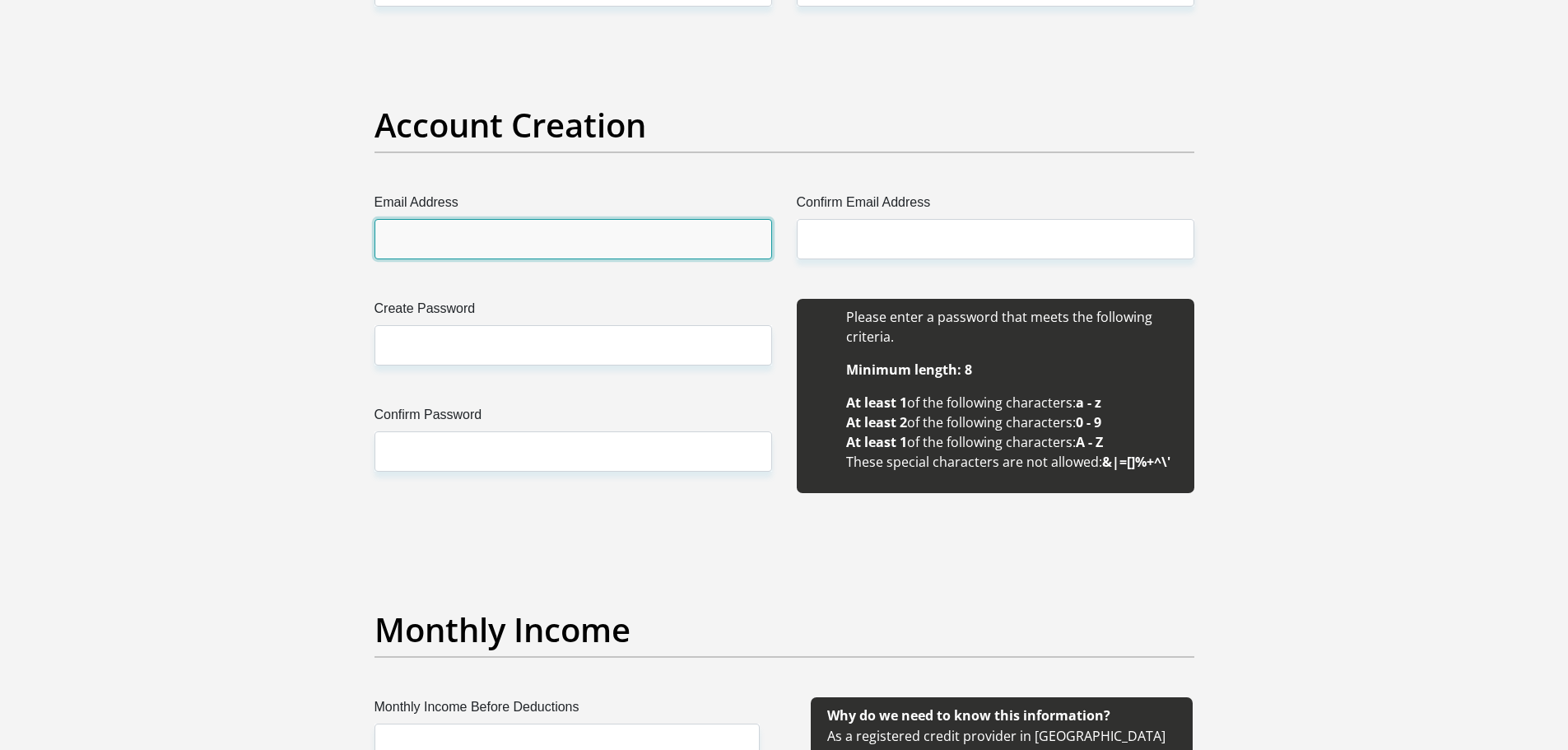
click at [683, 237] on input "Email Address" at bounding box center [573, 239] width 398 height 41
type input "thabomasiteng46@gmail.com"
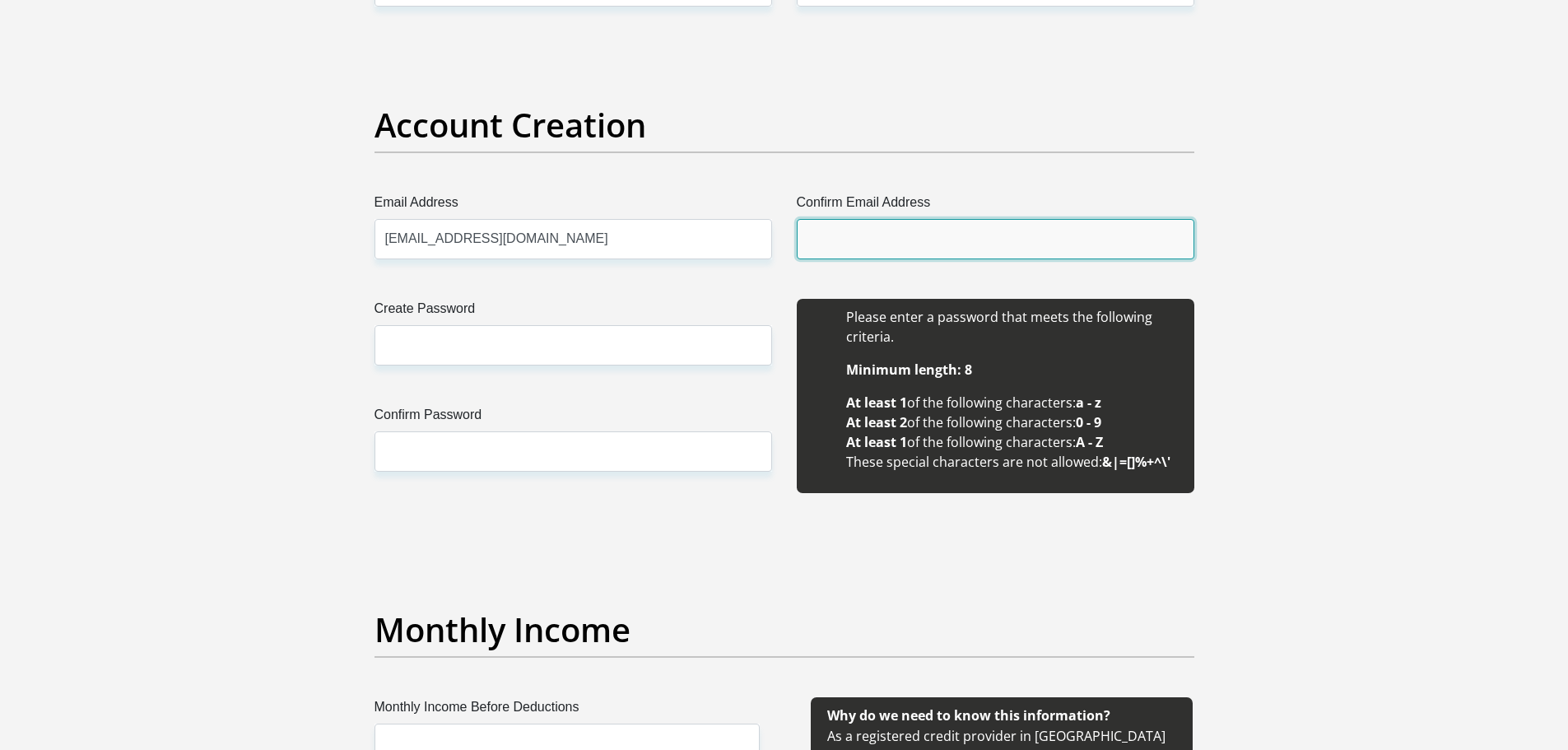
type input "thabomasiteng46@gmail.com"
type input "Thabo"
type input "Masiteng"
type input "0663542997"
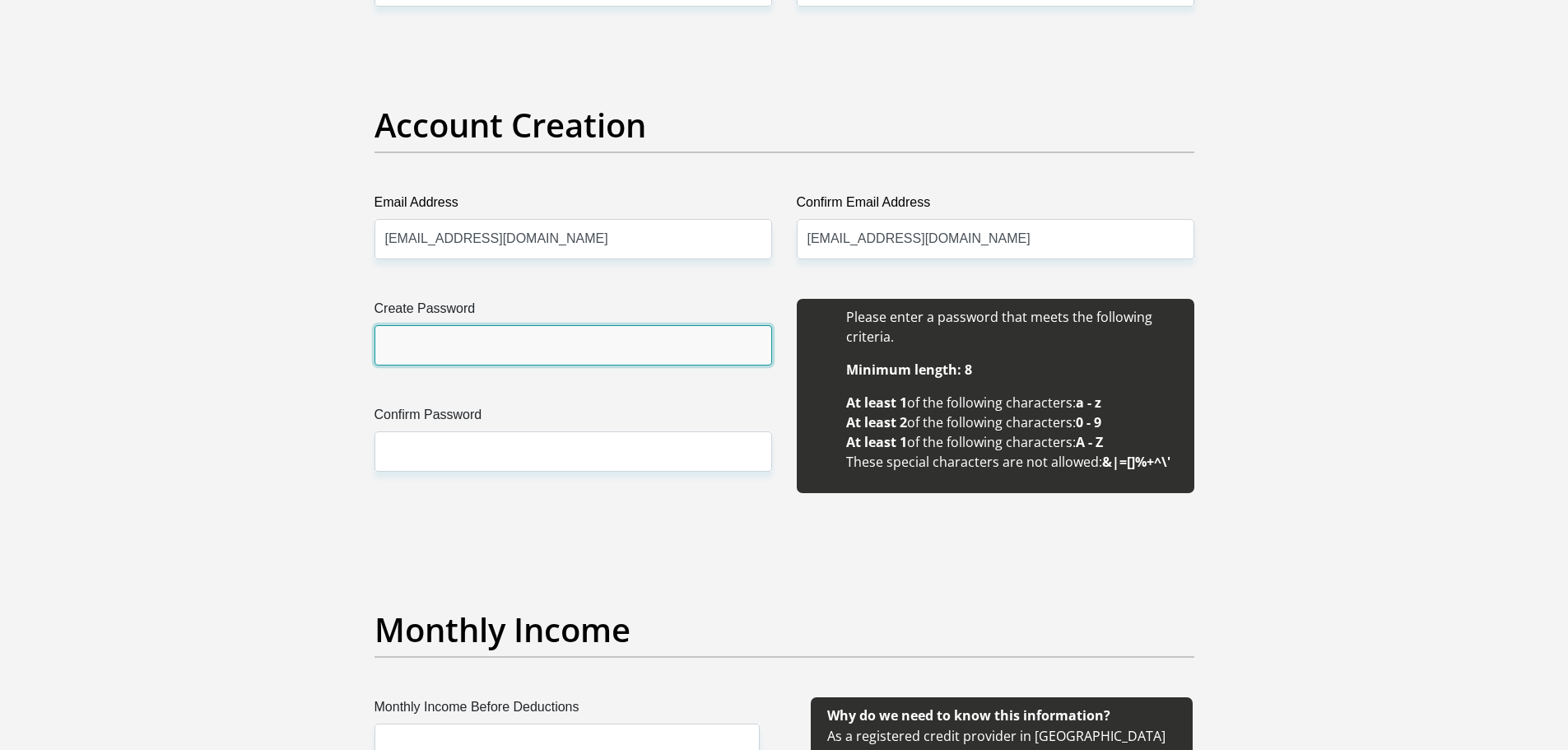
click at [589, 343] on input "Create Password" at bounding box center [573, 346] width 398 height 41
type input "Masiteng13211"
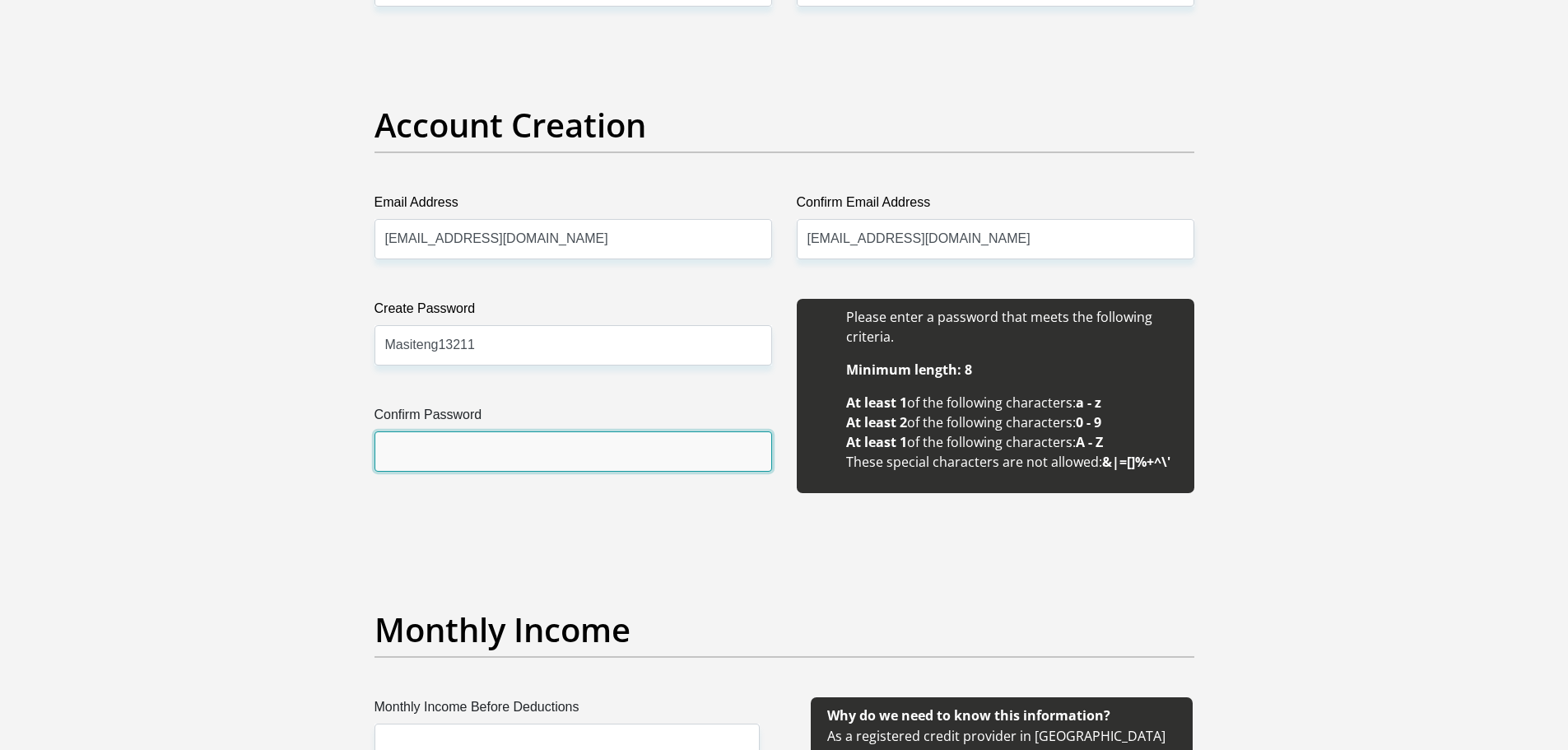
click at [536, 451] on input "Confirm Password" at bounding box center [573, 451] width 398 height 41
type input "Masiteng13211"
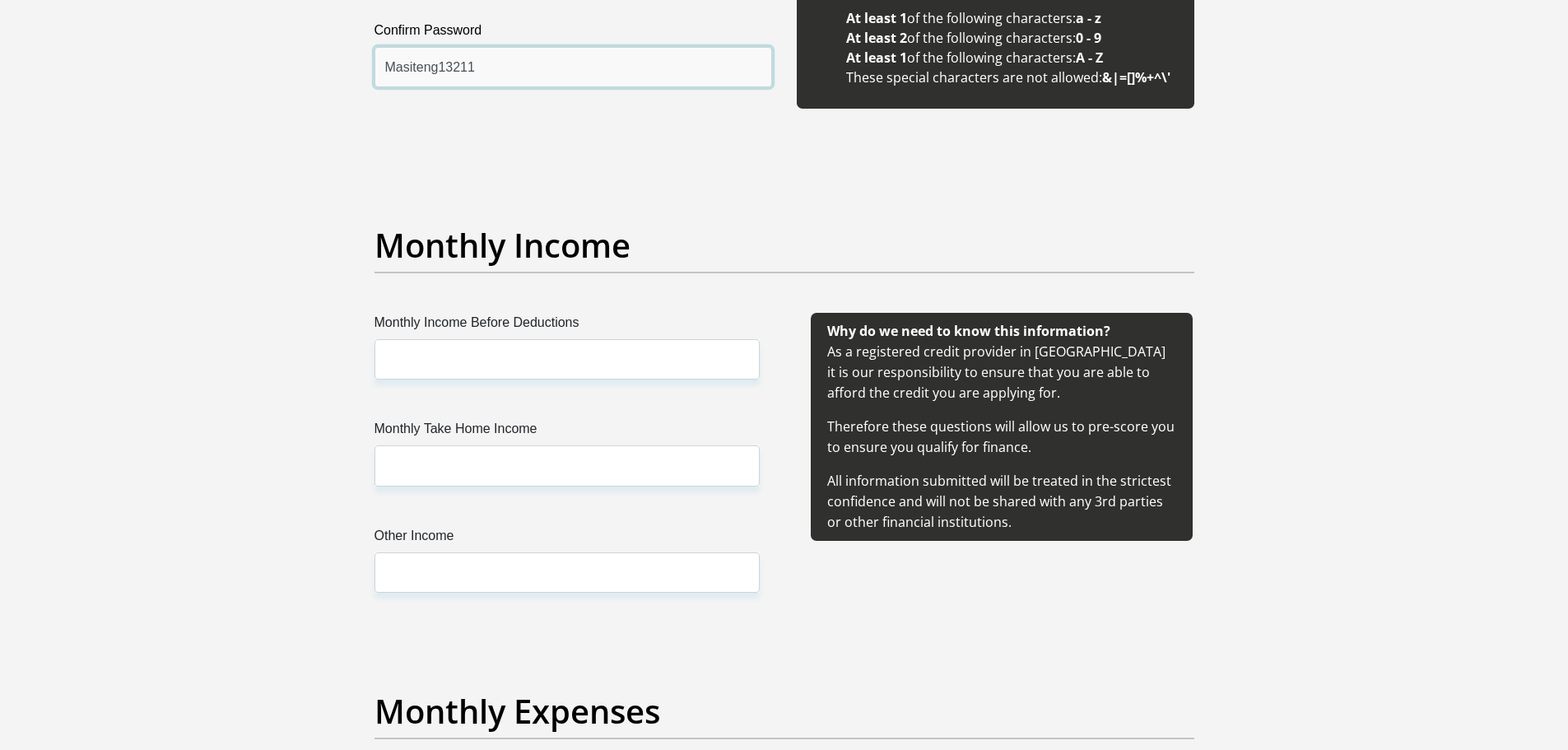
scroll to position [1790, 0]
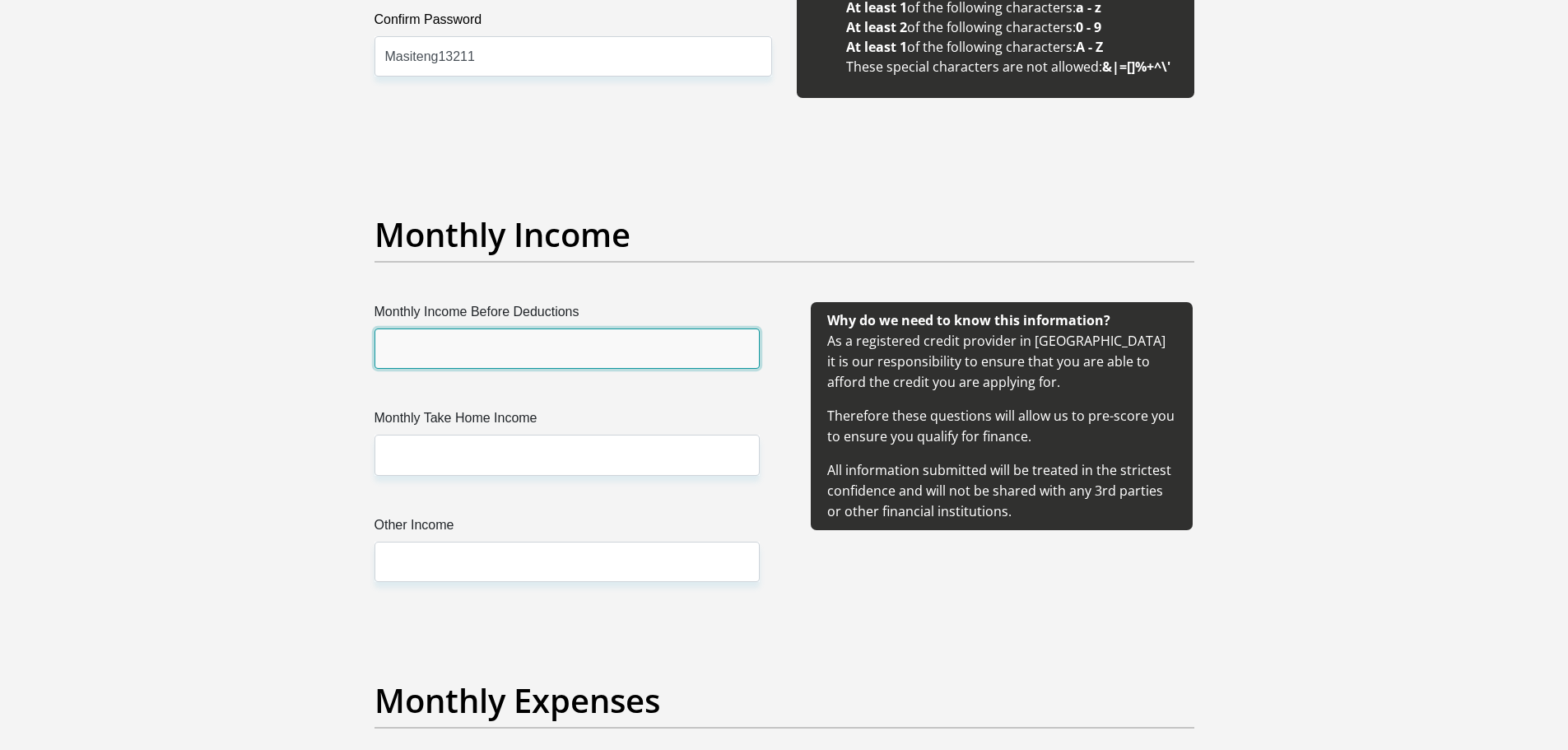
click at [658, 346] on input "Monthly Income Before Deductions" at bounding box center [567, 348] width 385 height 41
type input "9000"
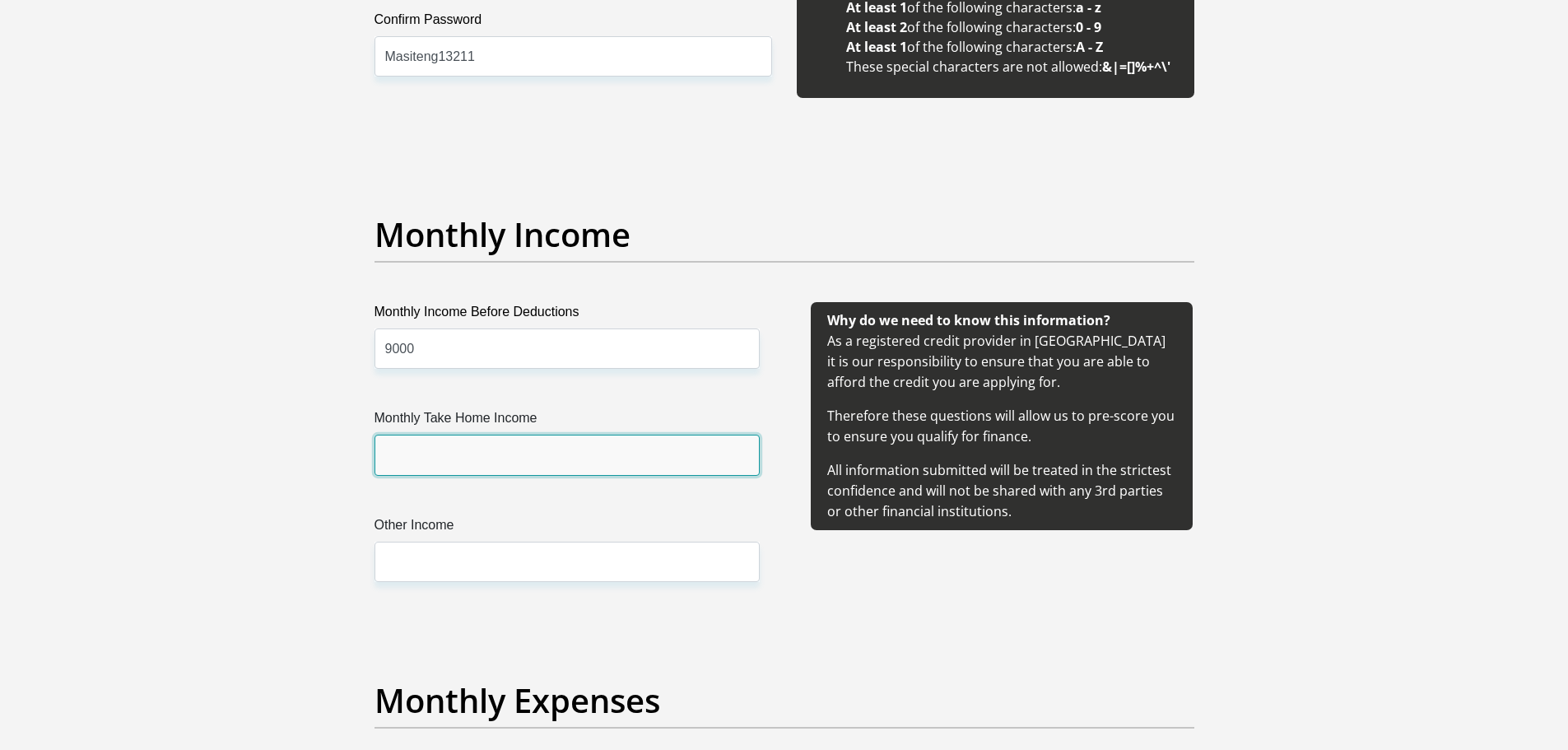
click at [540, 455] on input "Monthly Take Home Income" at bounding box center [567, 455] width 385 height 41
type input "8500"
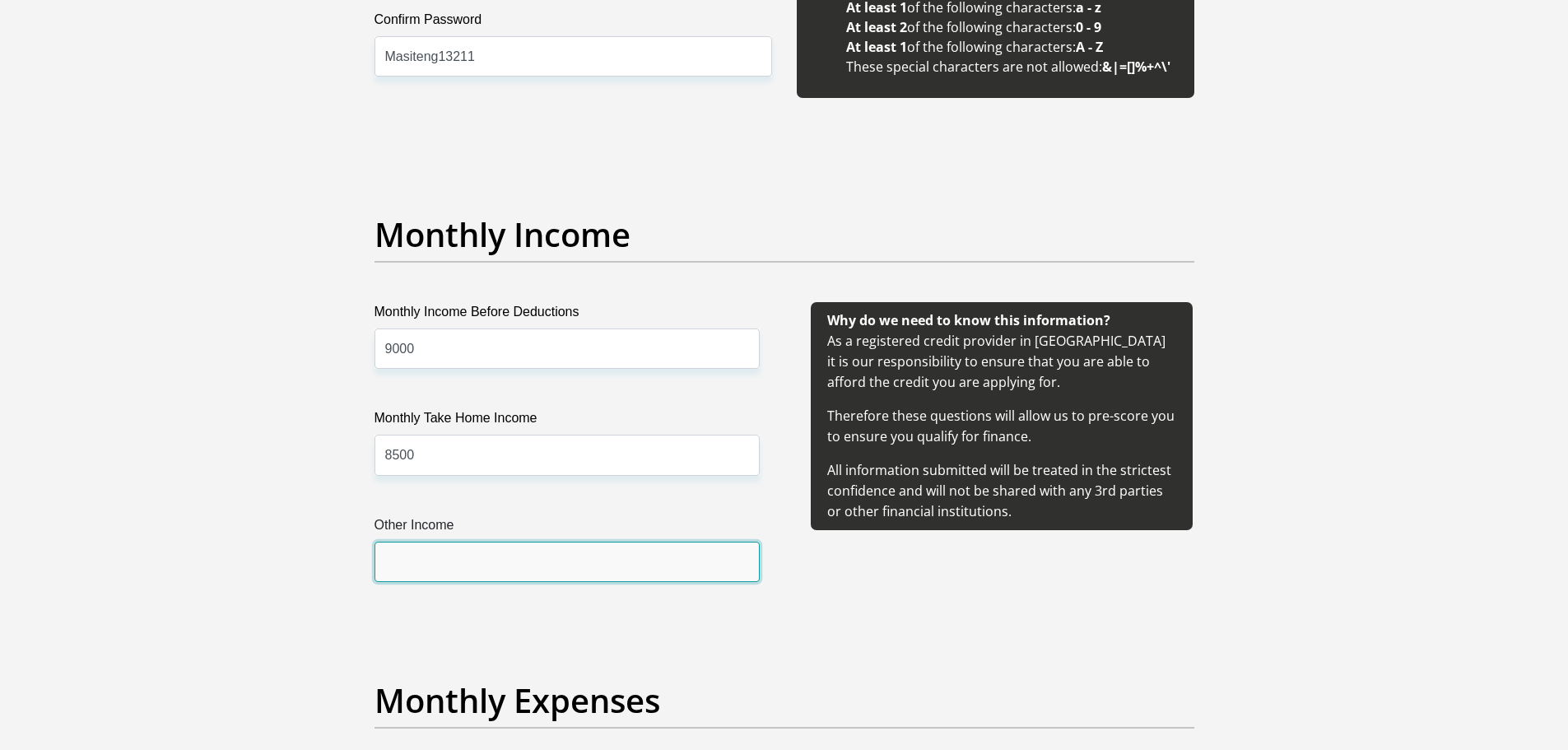
click at [489, 551] on input "Other Income" at bounding box center [567, 562] width 385 height 41
type input "1000"
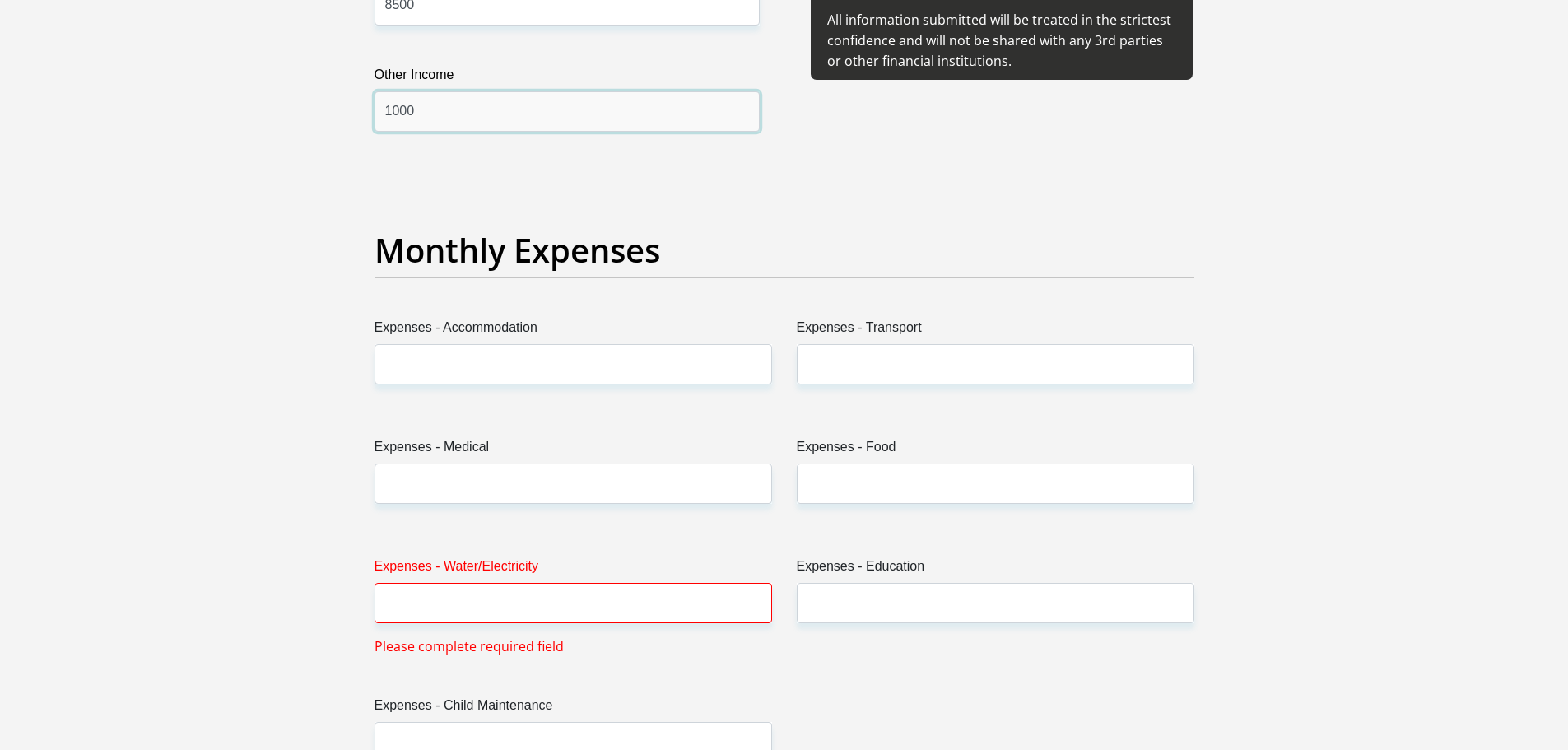
scroll to position [2274, 0]
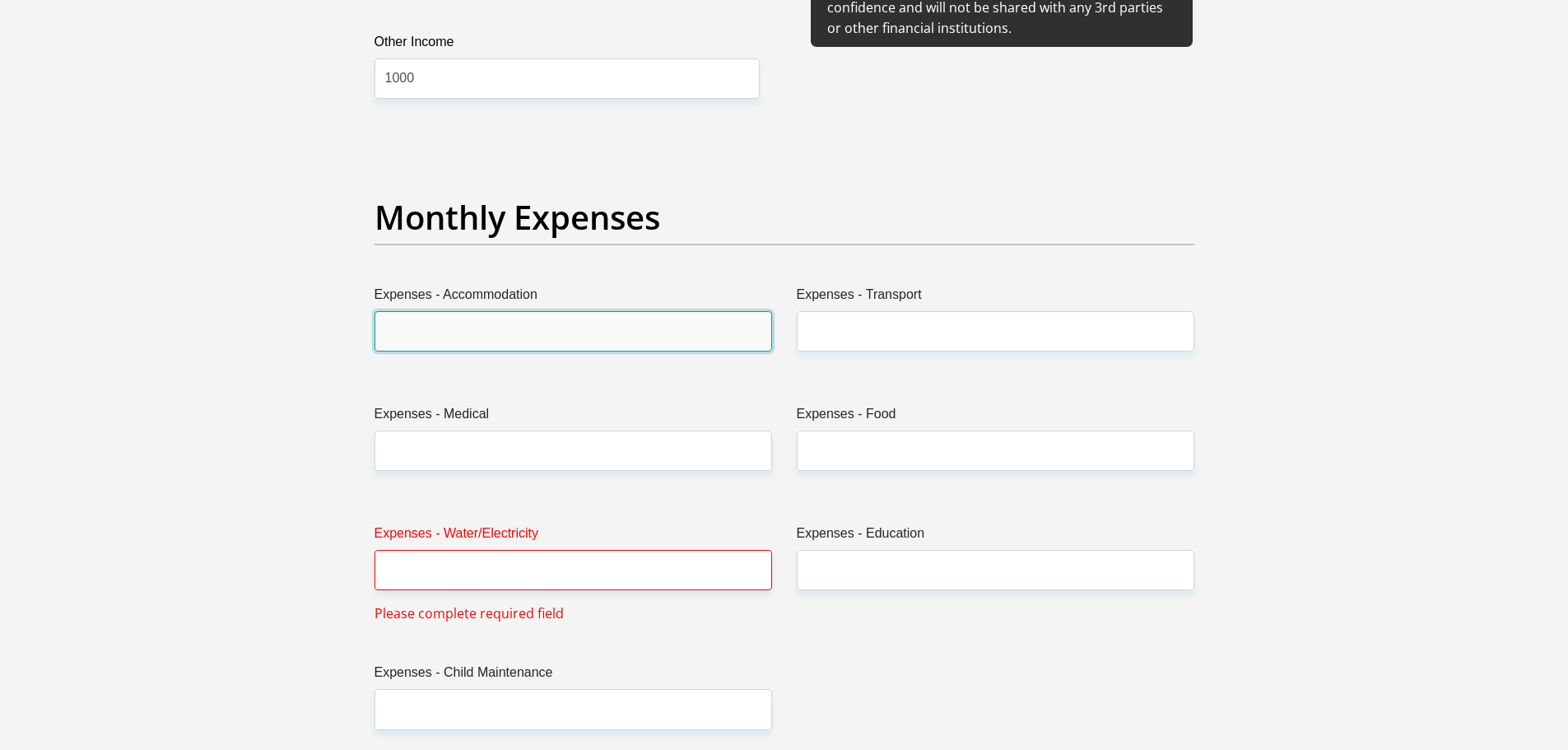
click at [568, 330] on input "Expenses - Accommodation" at bounding box center [573, 331] width 398 height 41
type input "1000"
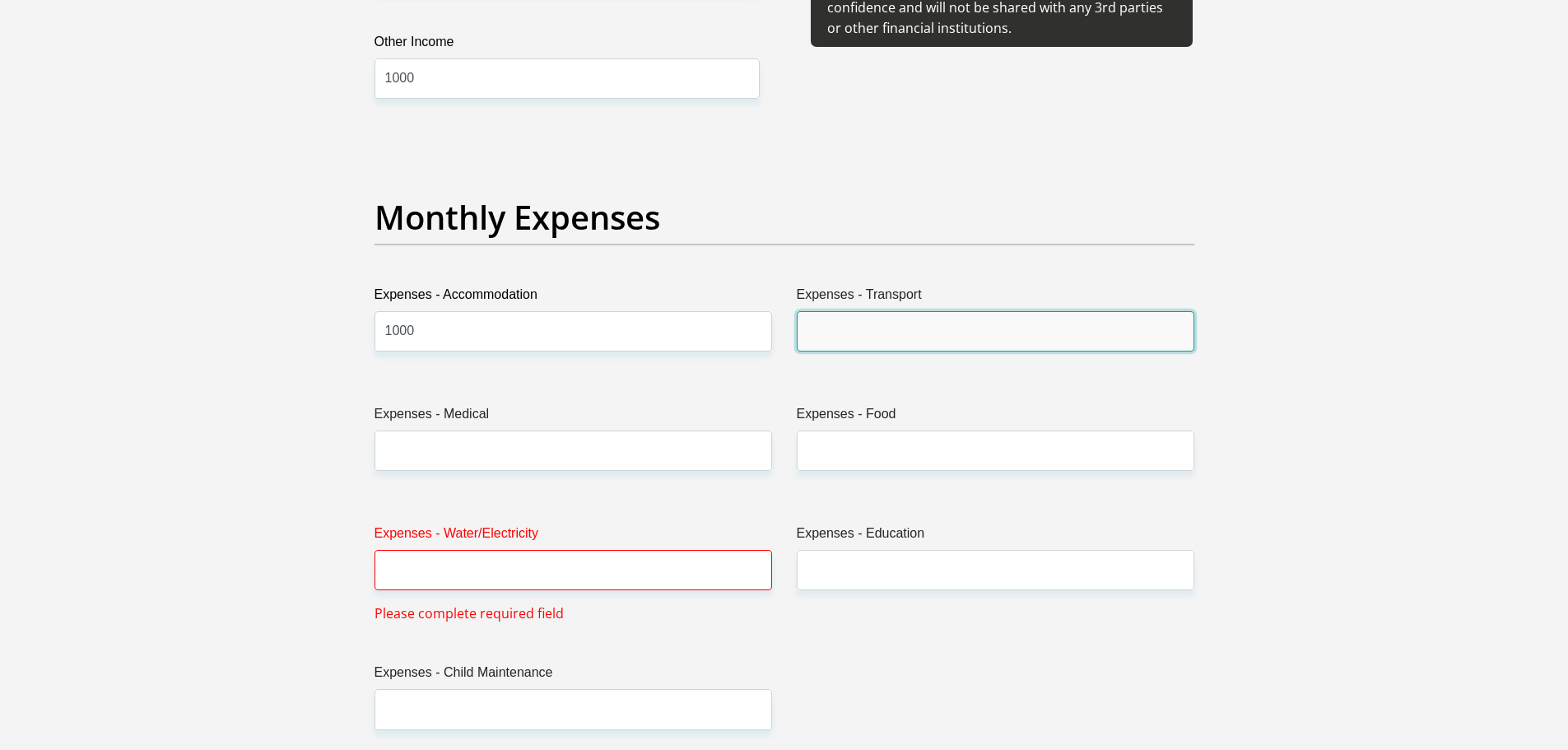
click at [900, 321] on input "Expenses - Transport" at bounding box center [996, 331] width 398 height 41
type input "00"
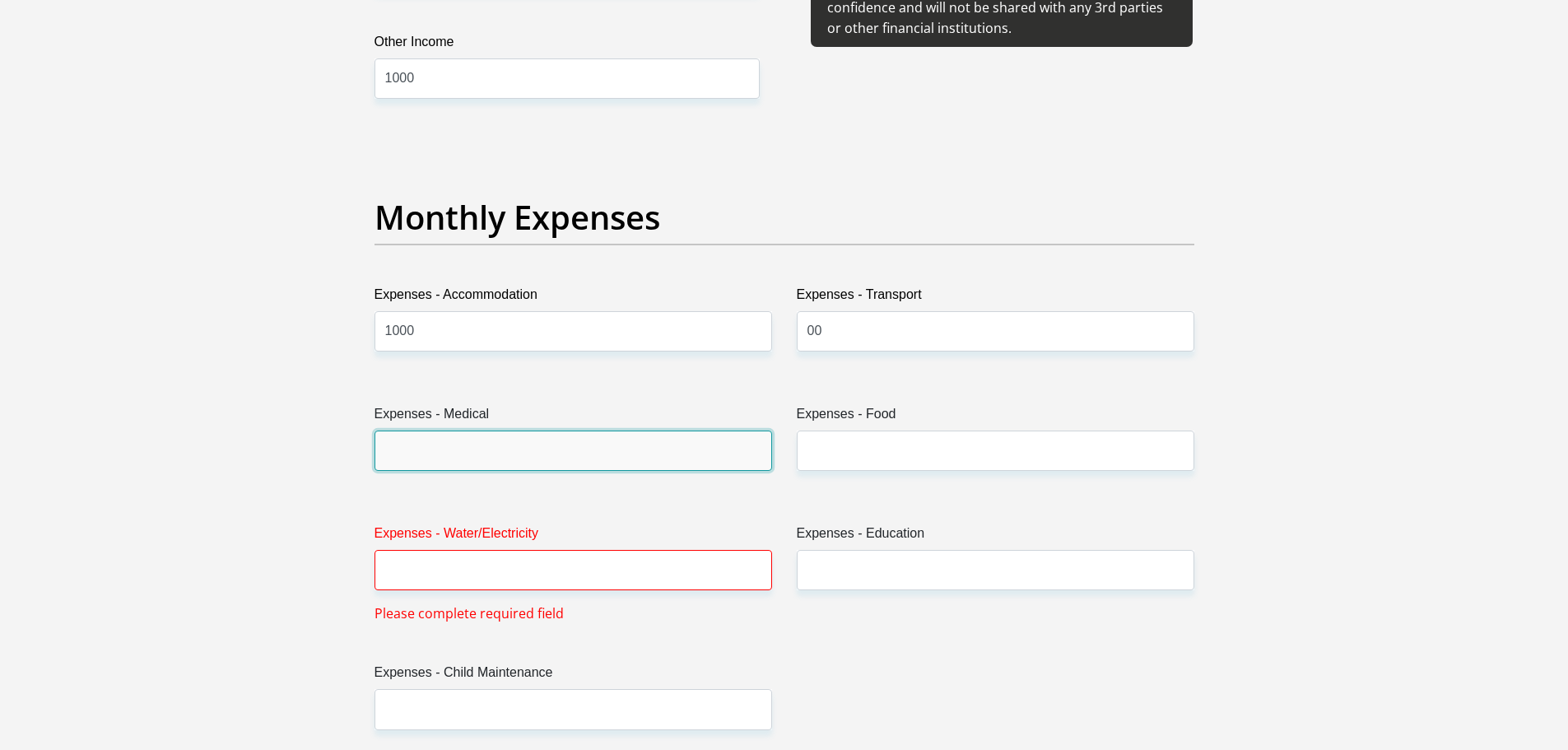
click at [733, 454] on input "Expenses - Medical" at bounding box center [573, 451] width 398 height 41
type input "00"
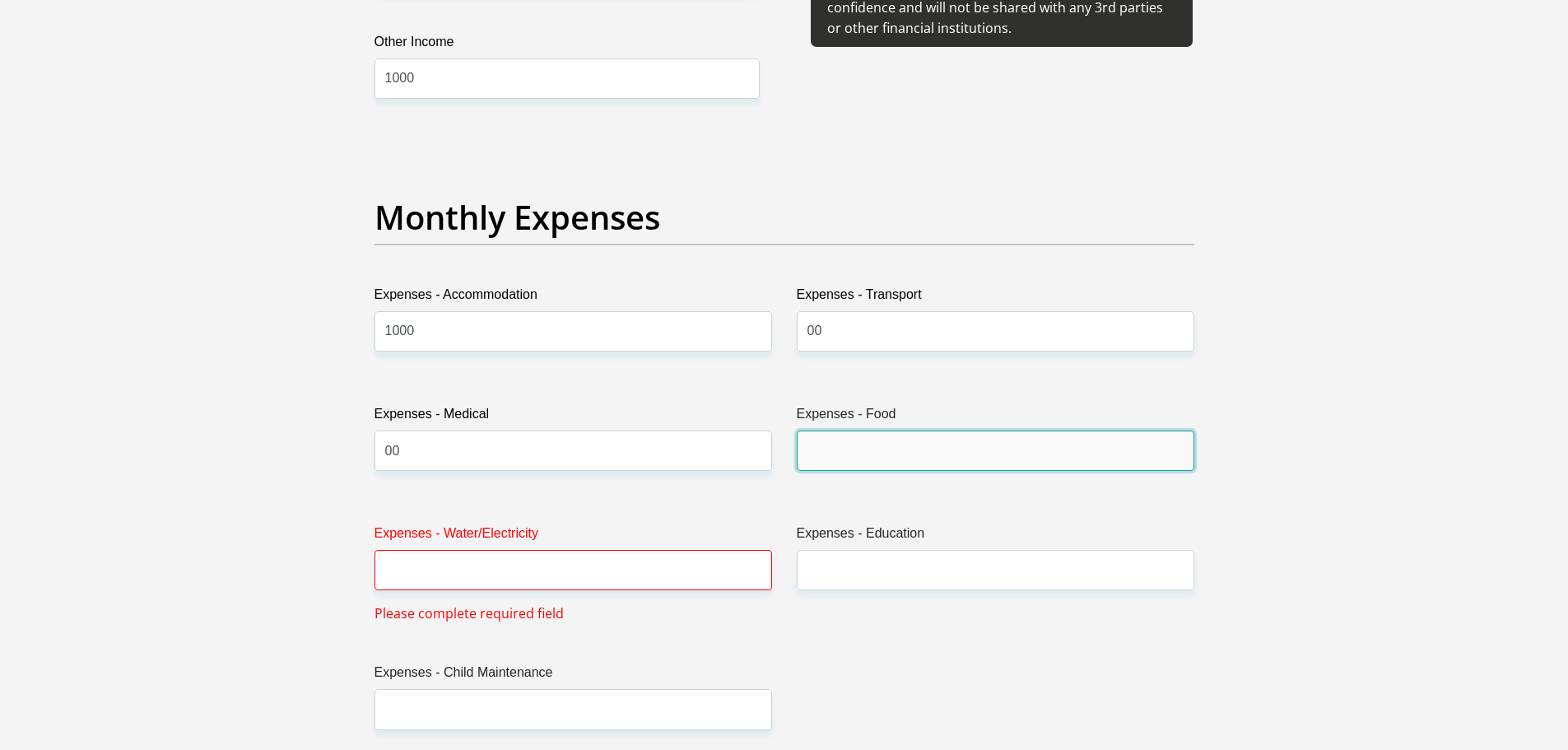
click at [871, 461] on input "Expenses - Food" at bounding box center [996, 451] width 398 height 41
type input "1300"
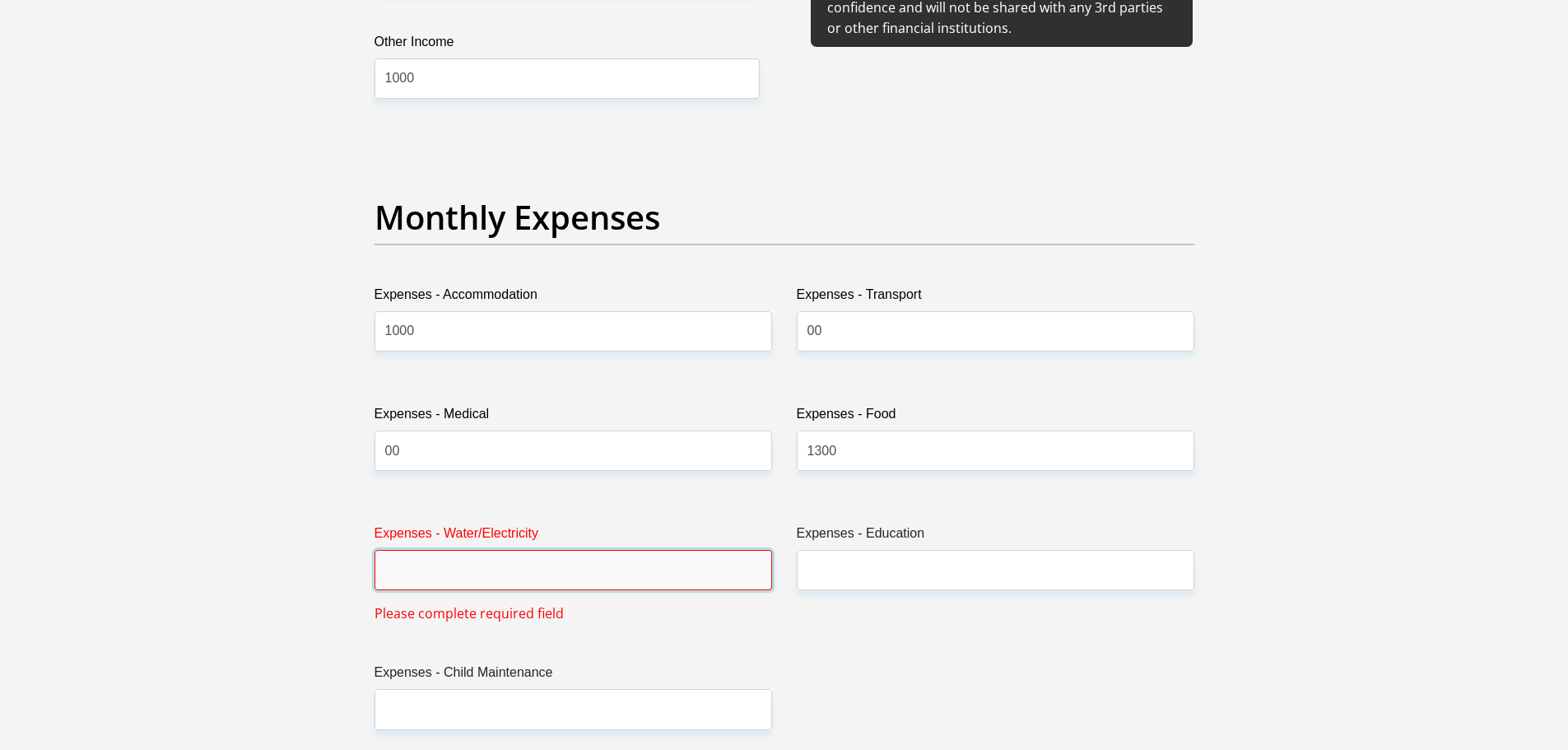
click at [683, 590] on input "Expenses - Water/Electricity" at bounding box center [573, 570] width 398 height 41
click at [534, 574] on input "Expenses - Water/Electricity" at bounding box center [573, 570] width 398 height 41
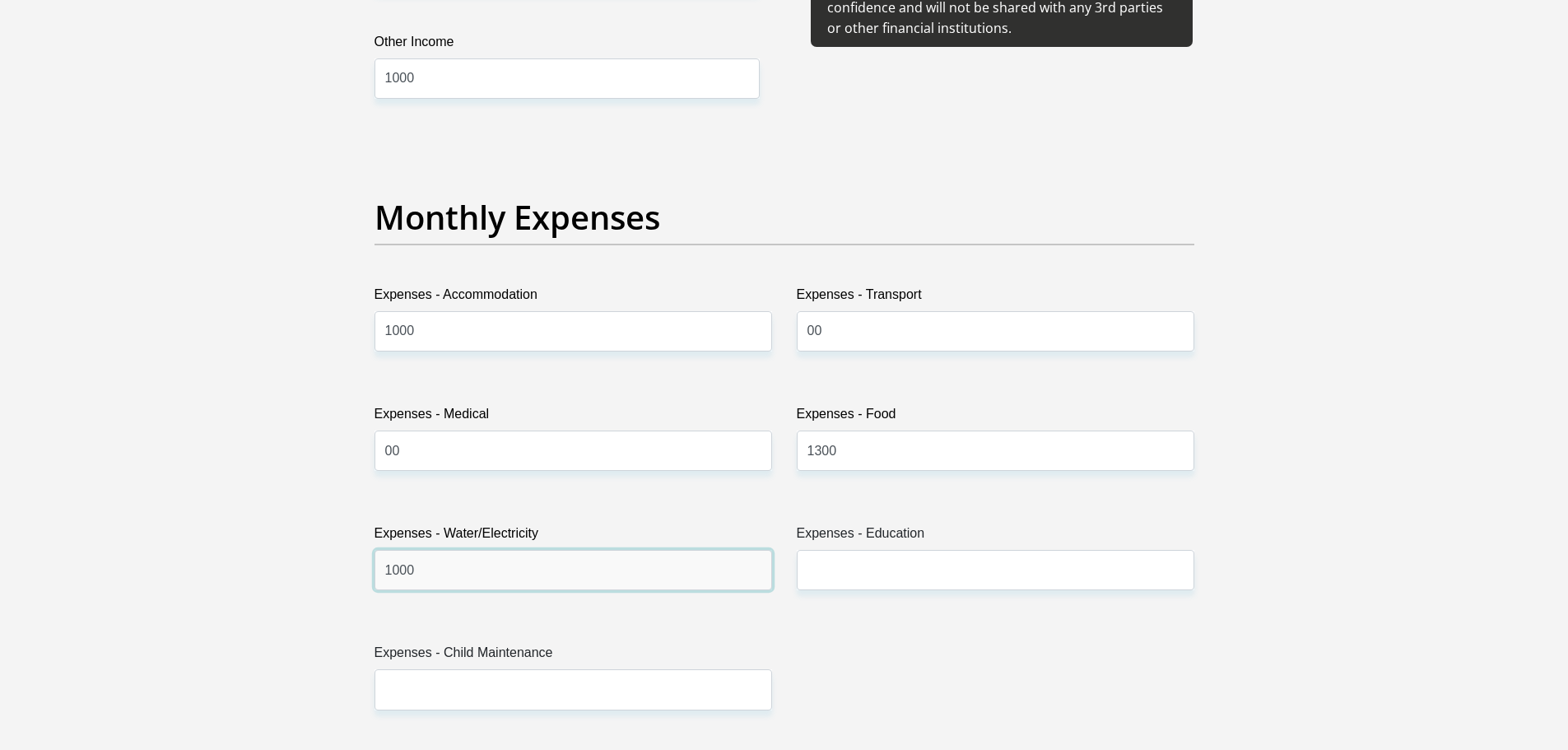
type input "1000"
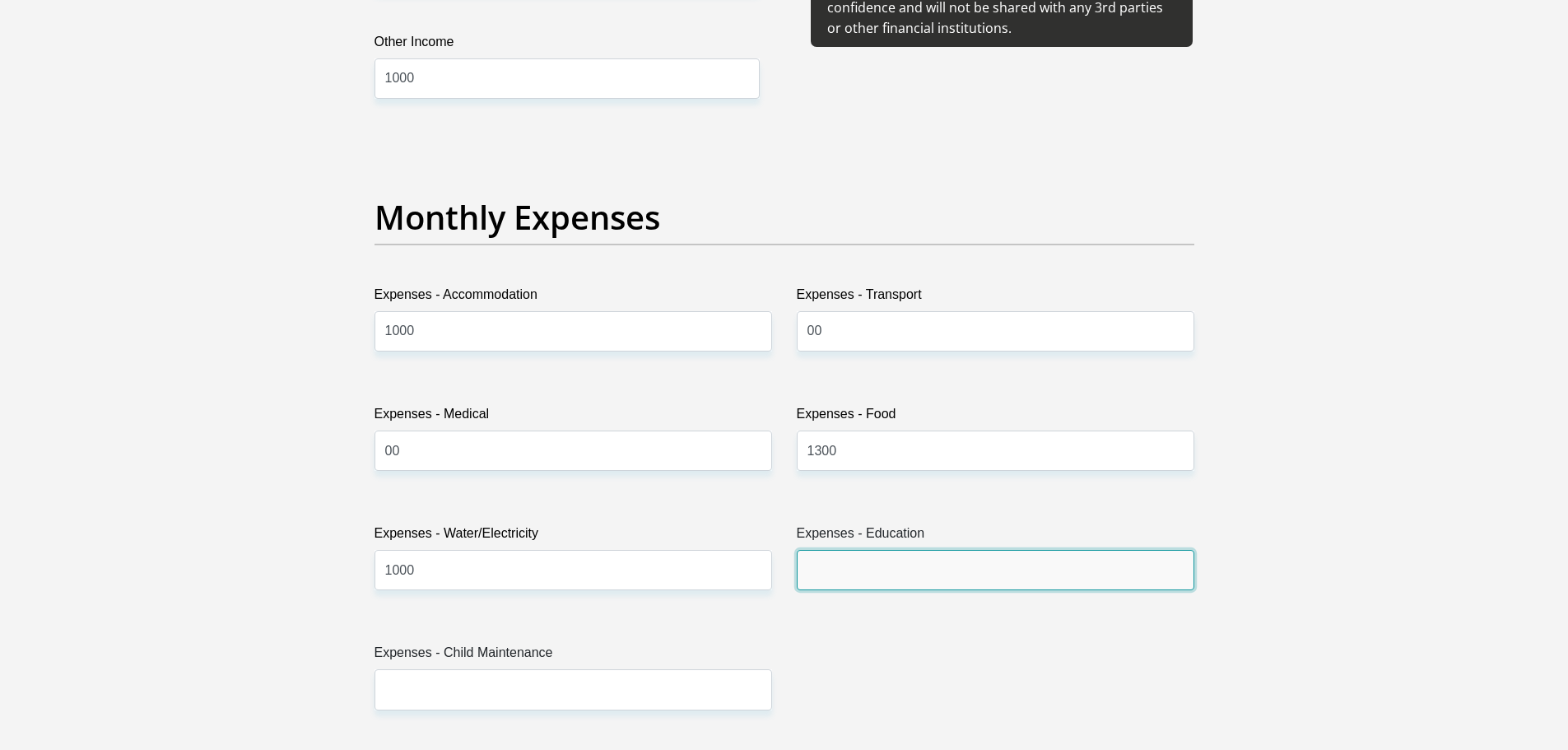
click at [838, 572] on input "Expenses - Education" at bounding box center [996, 570] width 398 height 41
type input "00"
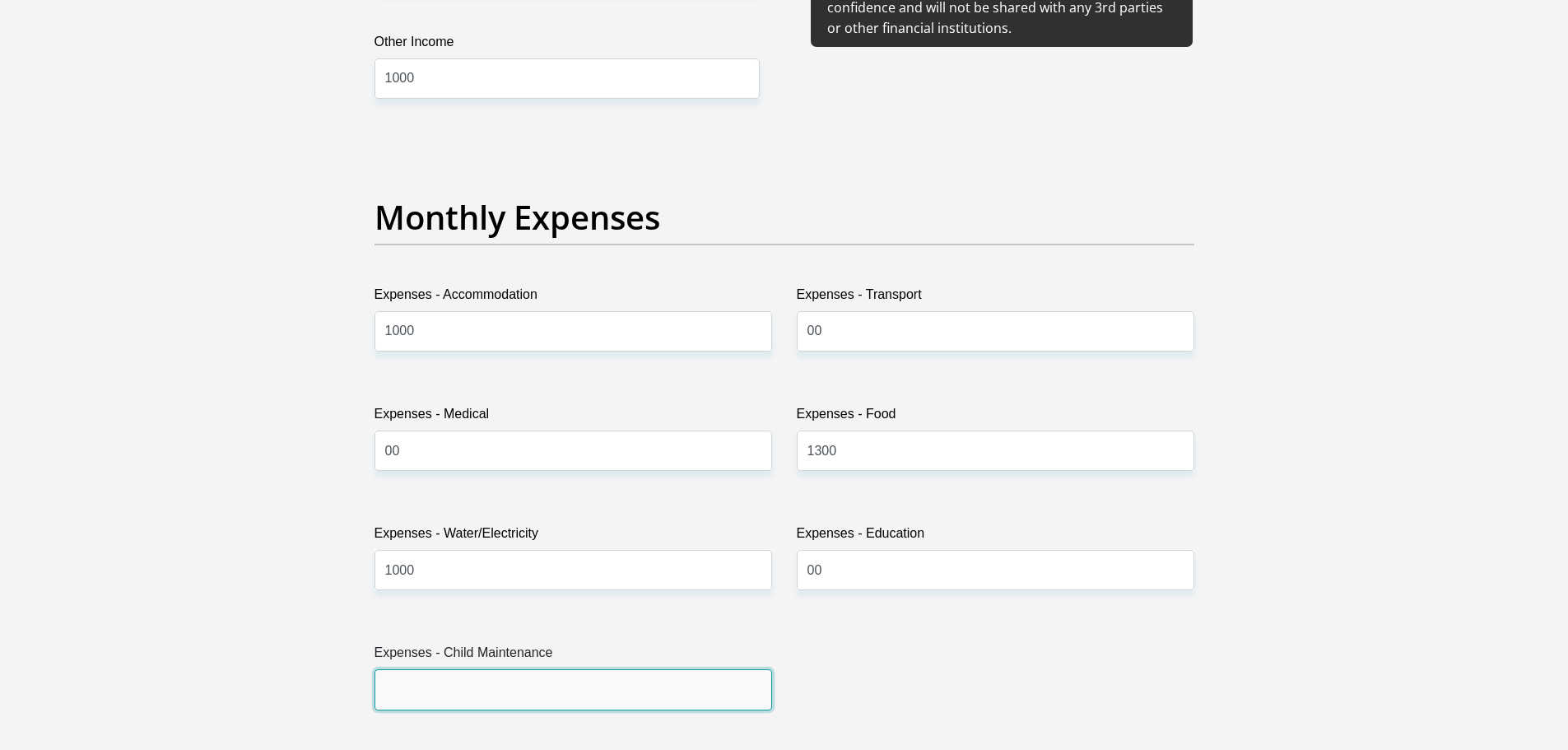
click at [691, 695] on input "Expenses - Child Maintenance" at bounding box center [573, 689] width 398 height 41
type input "00"
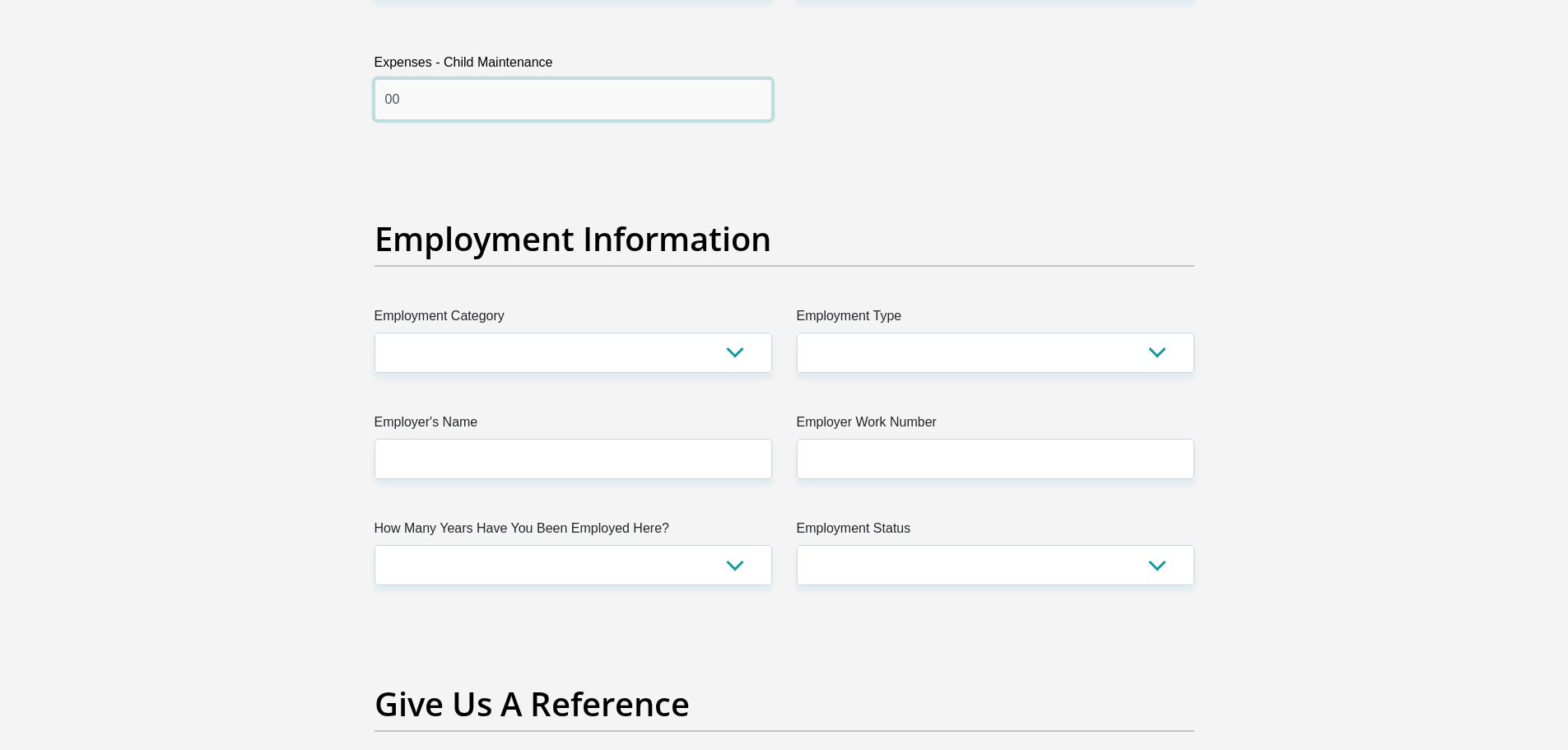
scroll to position [2878, 0]
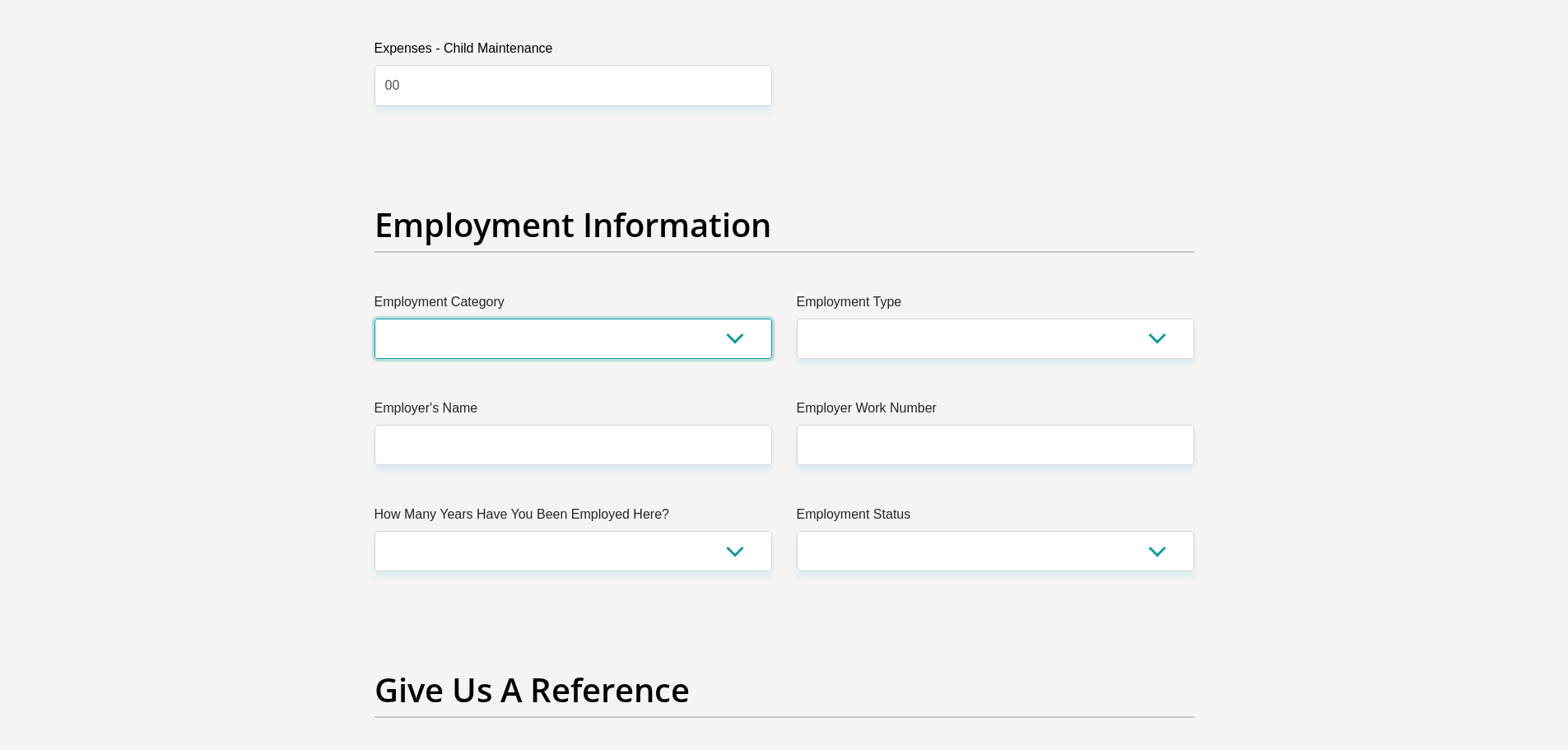
click at [739, 336] on select "AGRICULTURE ALCOHOL & TOBACCO CONSTRUCTION MATERIALS METALLURGY EQUIPMENT FOR R…" at bounding box center [573, 338] width 398 height 41
select select "67"
click at [374, 318] on select "AGRICULTURE ALCOHOL & TOBACCO CONSTRUCTION MATERIALS METALLURGY EQUIPMENT FOR R…" at bounding box center [573, 338] width 398 height 41
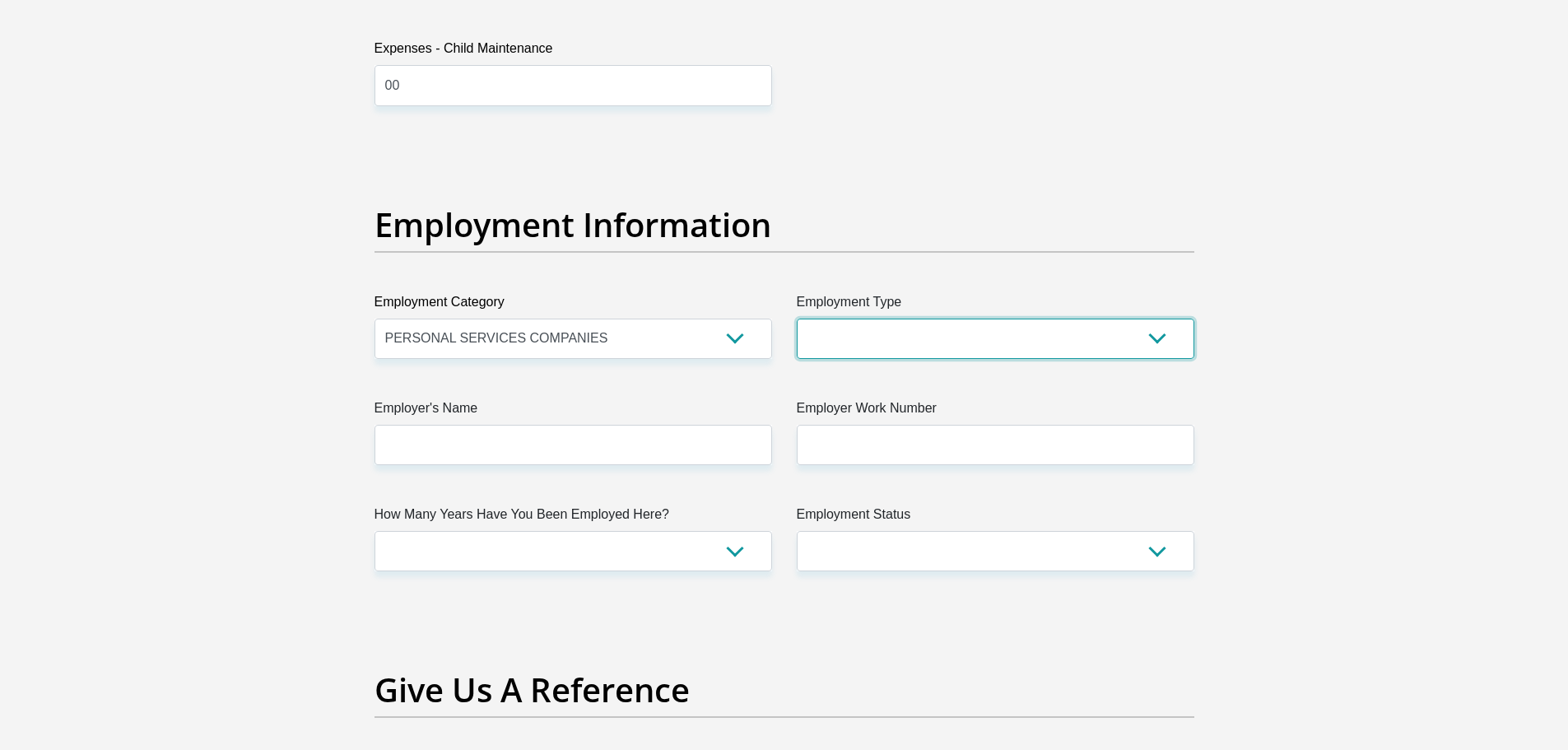
click at [1151, 340] on select "College/Lecturer Craft Seller Creative Driver Executive Farmer Forces - Non Com…" at bounding box center [996, 338] width 398 height 41
select select "Unknown/Other"
click at [797, 318] on select "College/Lecturer Craft Seller Creative Driver Executive Farmer Forces - Non Com…" at bounding box center [996, 338] width 398 height 41
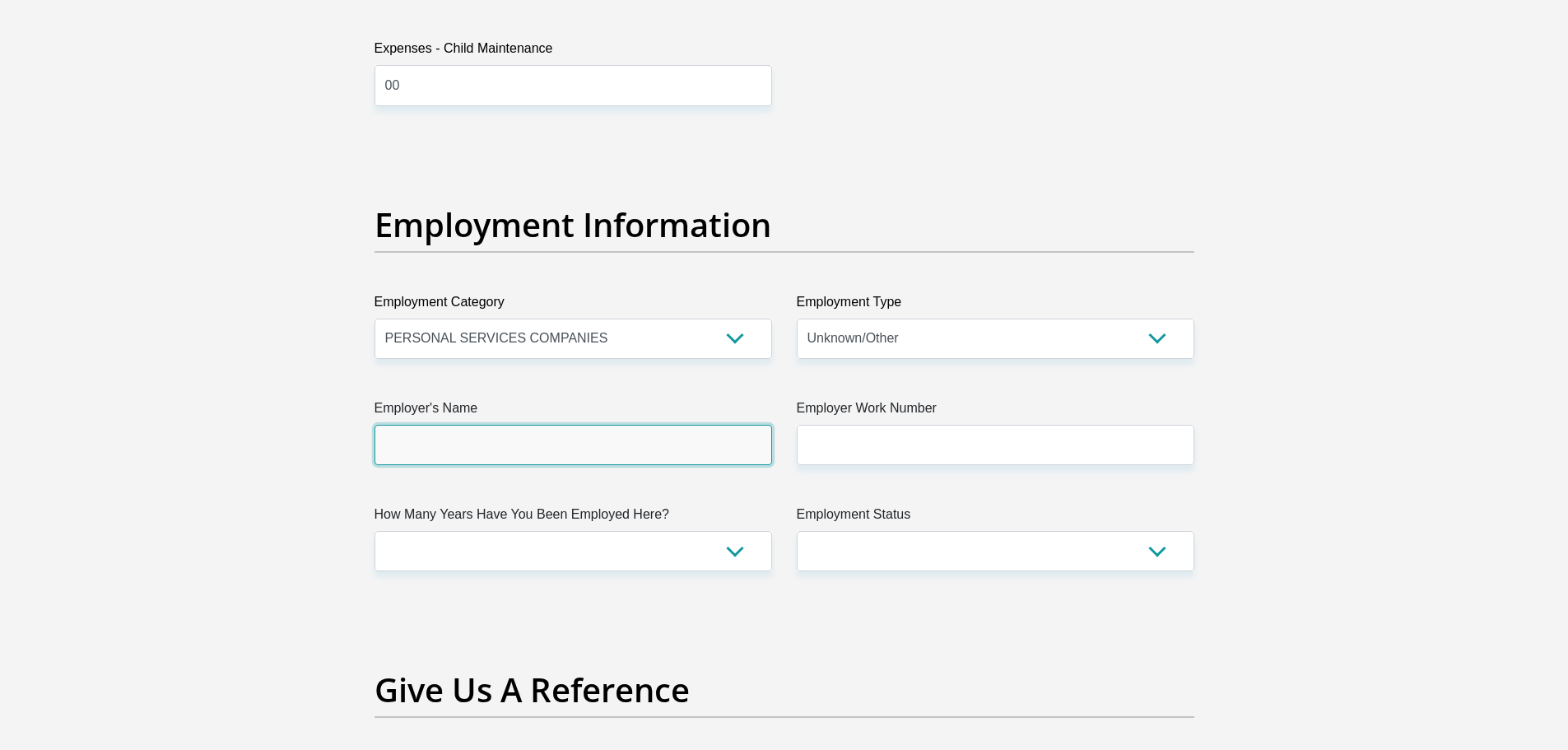
click at [751, 461] on input "Employer's Name" at bounding box center [573, 445] width 398 height 41
type input "StevenMeyer"
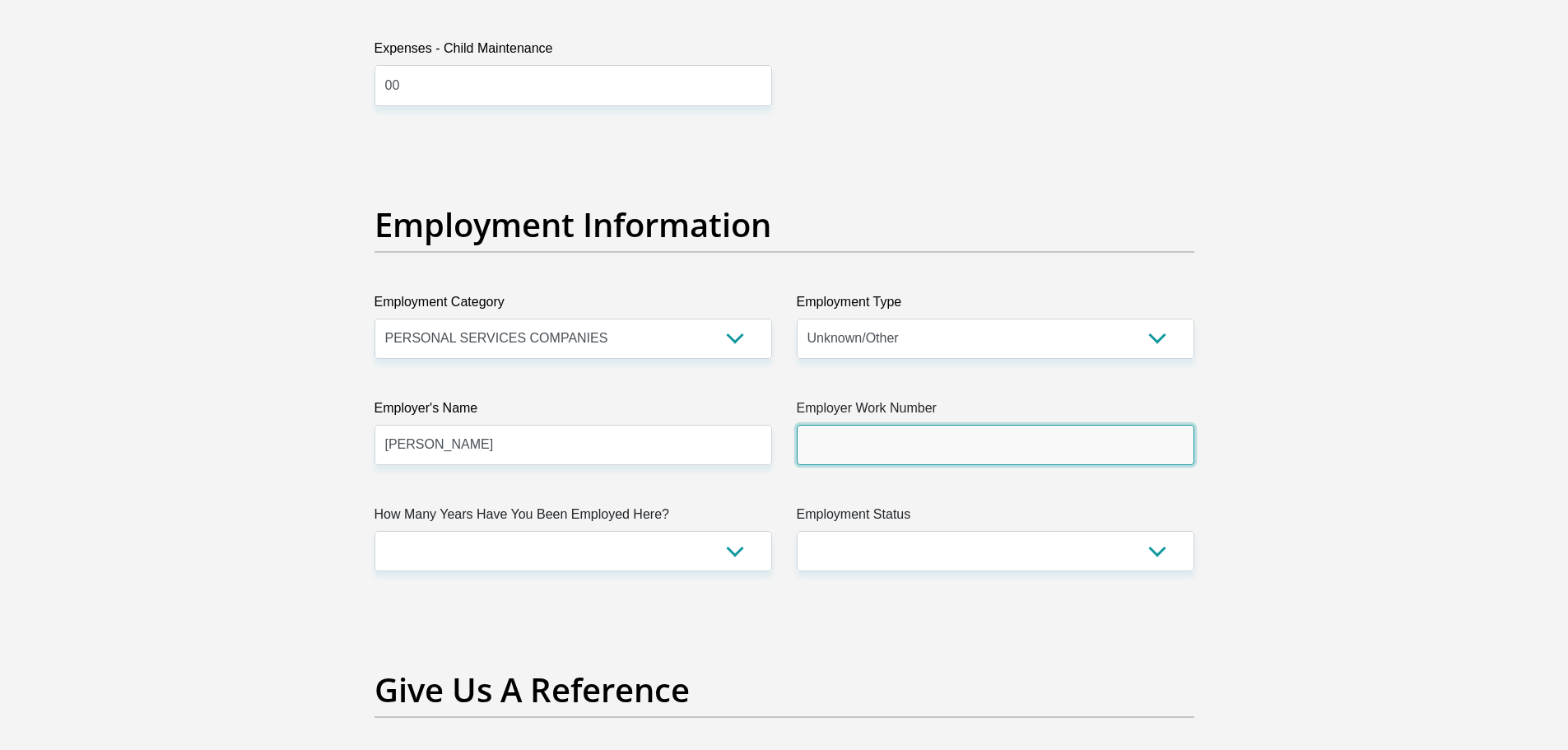
click at [944, 449] on input "Employer Work Number" at bounding box center [996, 445] width 398 height 41
type input "0215551703"
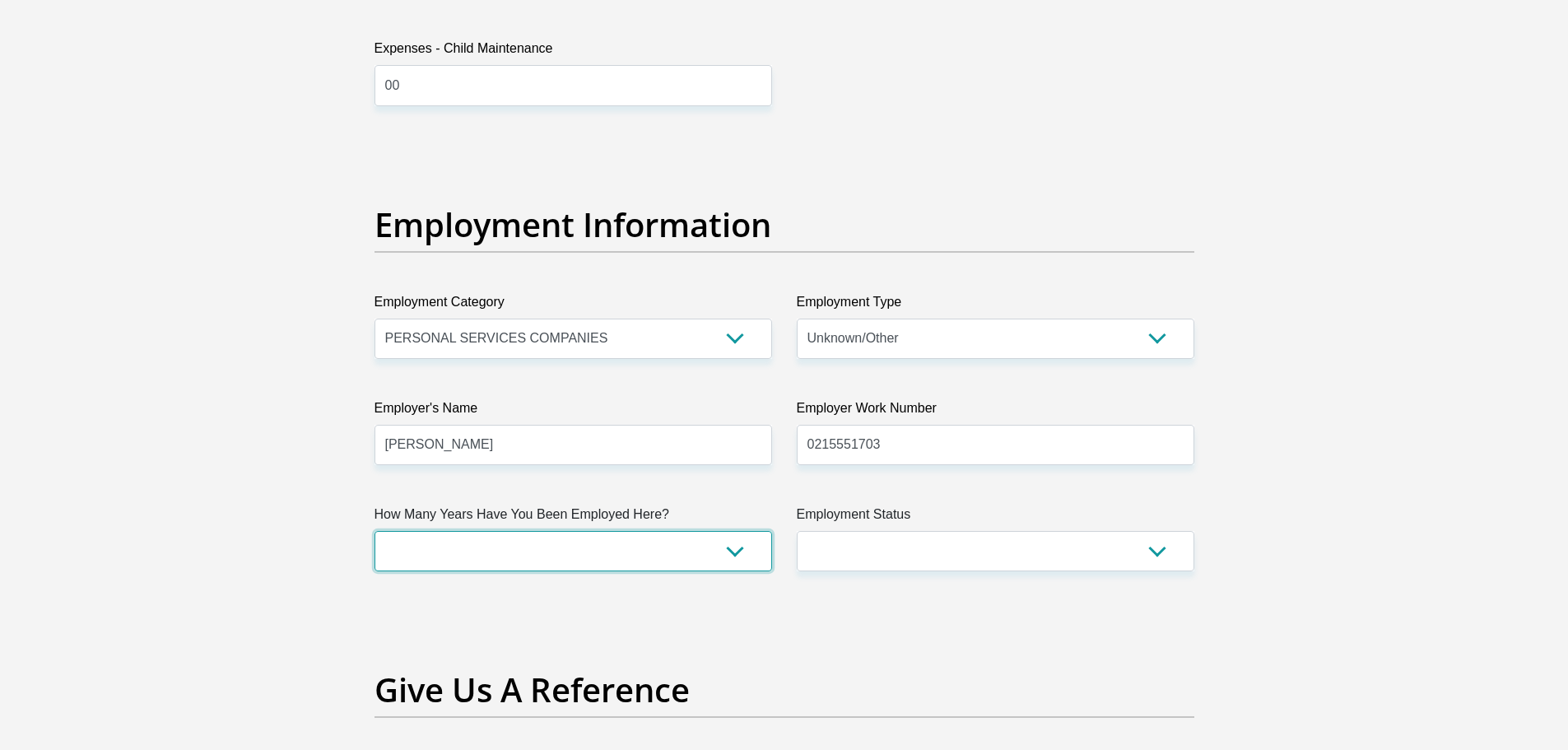
click at [736, 550] on select "less than 1 year 1-3 years 3-5 years 5+ years" at bounding box center [573, 551] width 398 height 41
select select "60"
click at [374, 531] on select "less than 1 year 1-3 years 3-5 years 5+ years" at bounding box center [573, 551] width 398 height 41
click at [1159, 555] on select "Permanent/Full-time Part-time/Casual Contract Worker Self-Employed Housewife Re…" at bounding box center [996, 551] width 398 height 41
select select "1"
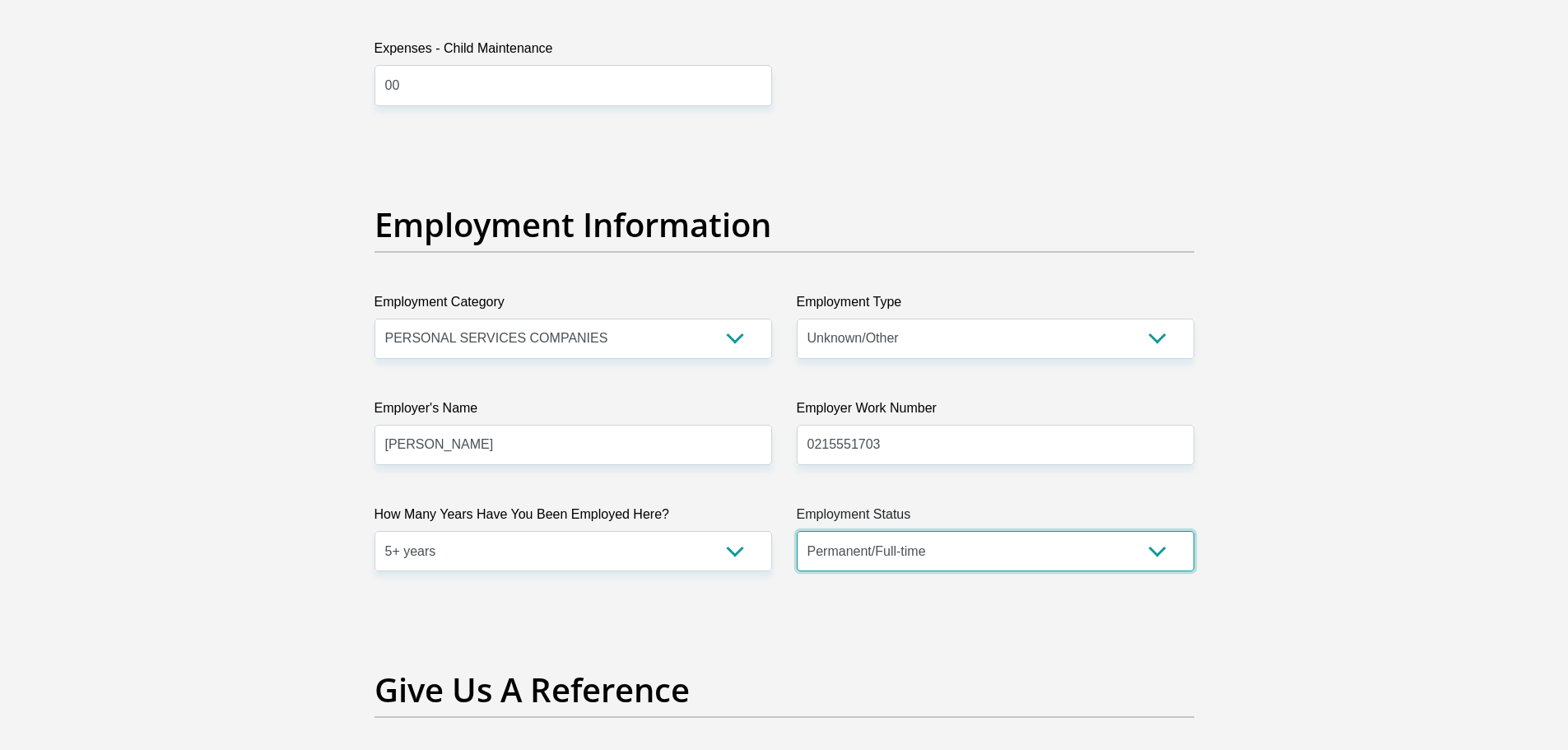
click at [797, 531] on select "Permanent/Full-time Part-time/Casual Contract Worker Self-Employed Housewife Re…" at bounding box center [996, 551] width 398 height 41
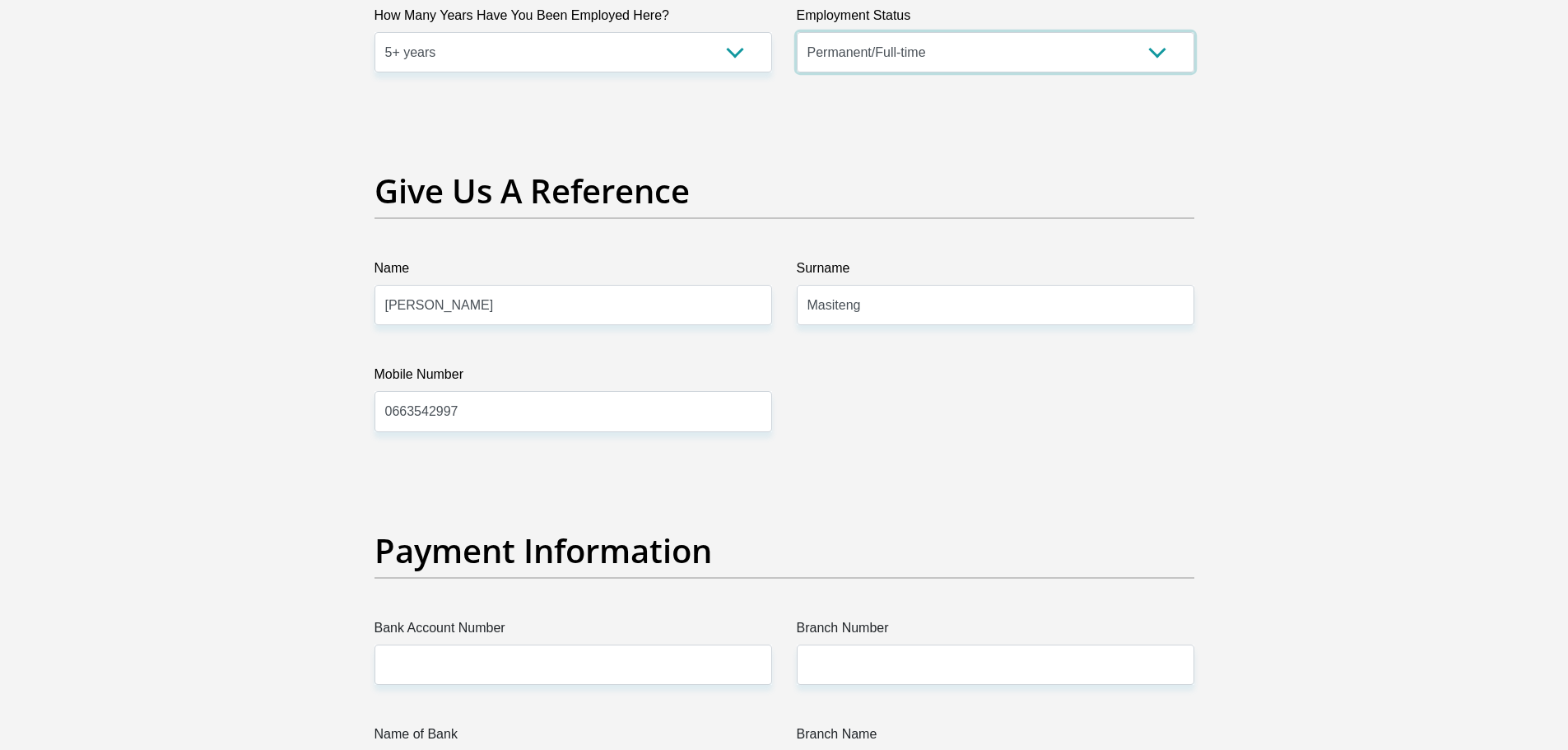
scroll to position [3384, 0]
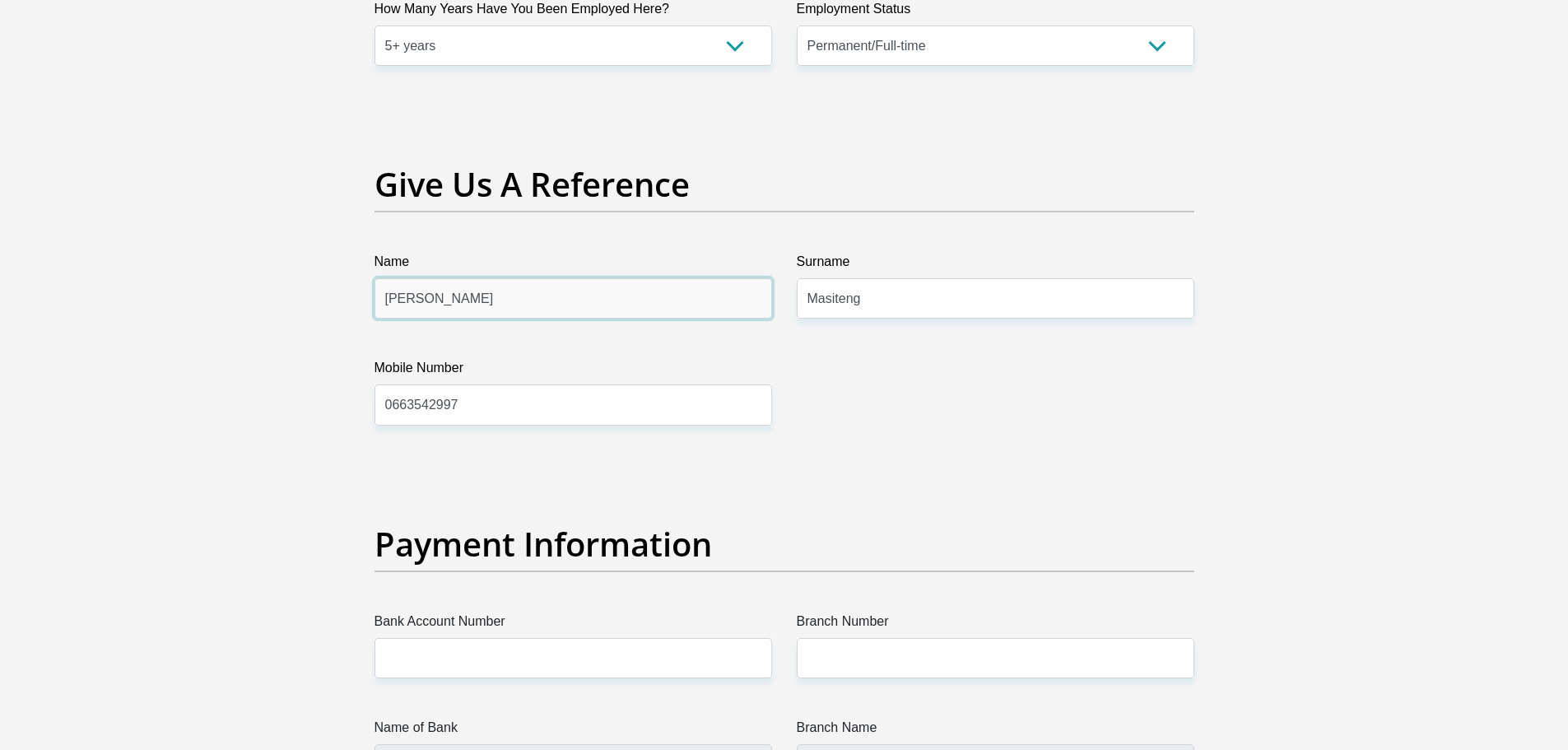
click at [629, 298] on input "Thabo" at bounding box center [573, 299] width 398 height 41
type input "T"
type input "Mpho"
click at [606, 417] on input "0663542997" at bounding box center [573, 404] width 398 height 41
type input "0"
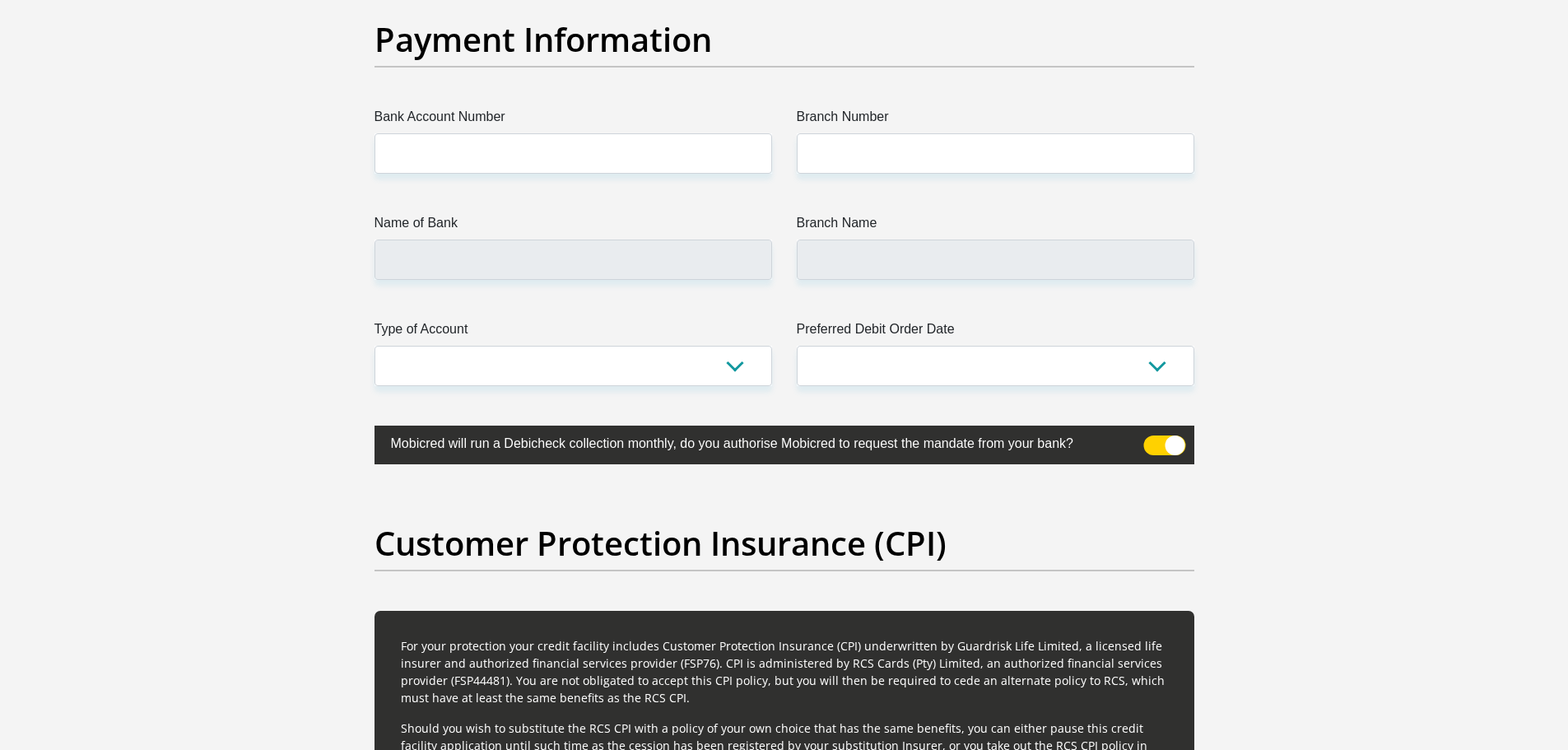
scroll to position [3910, 0]
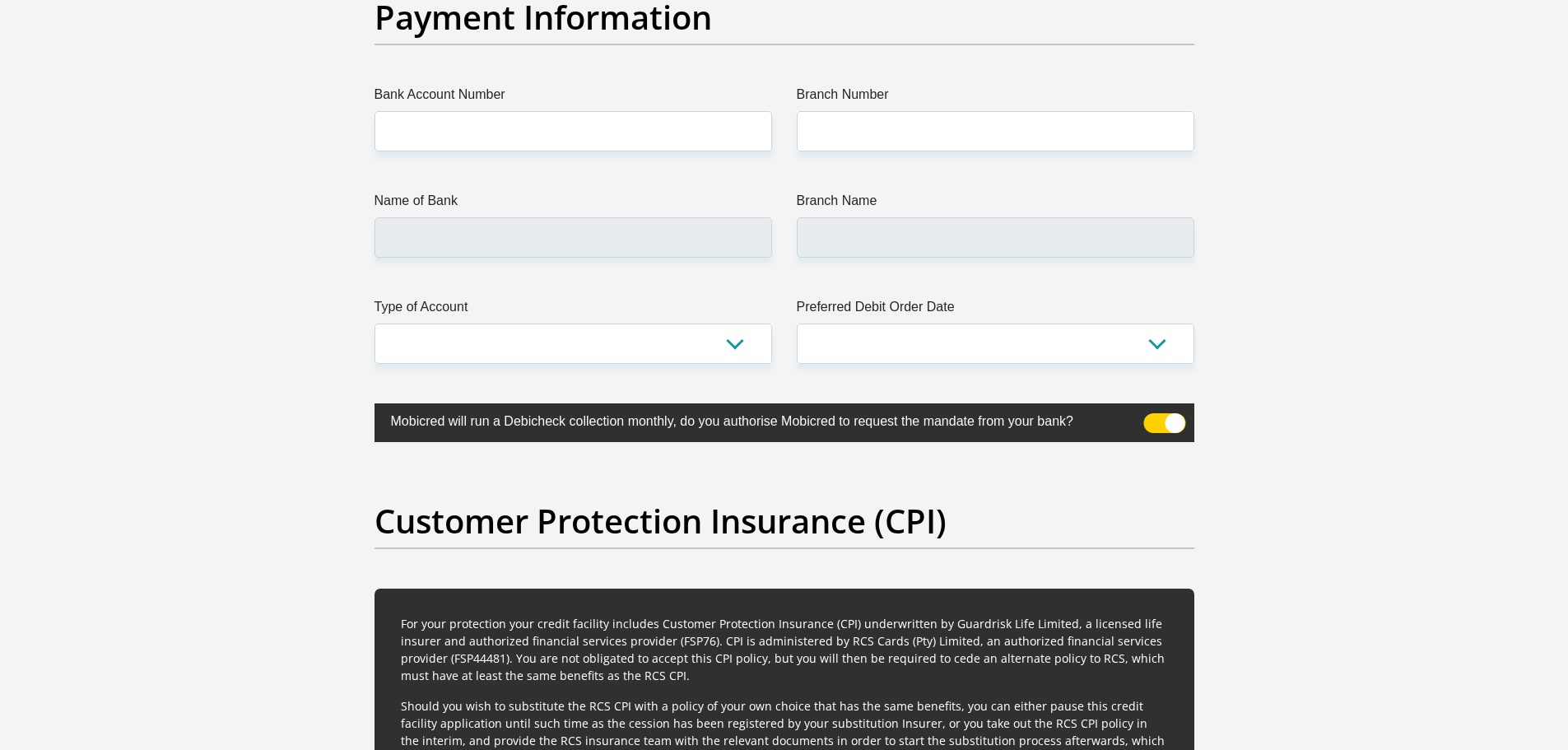
type input "0766511088"
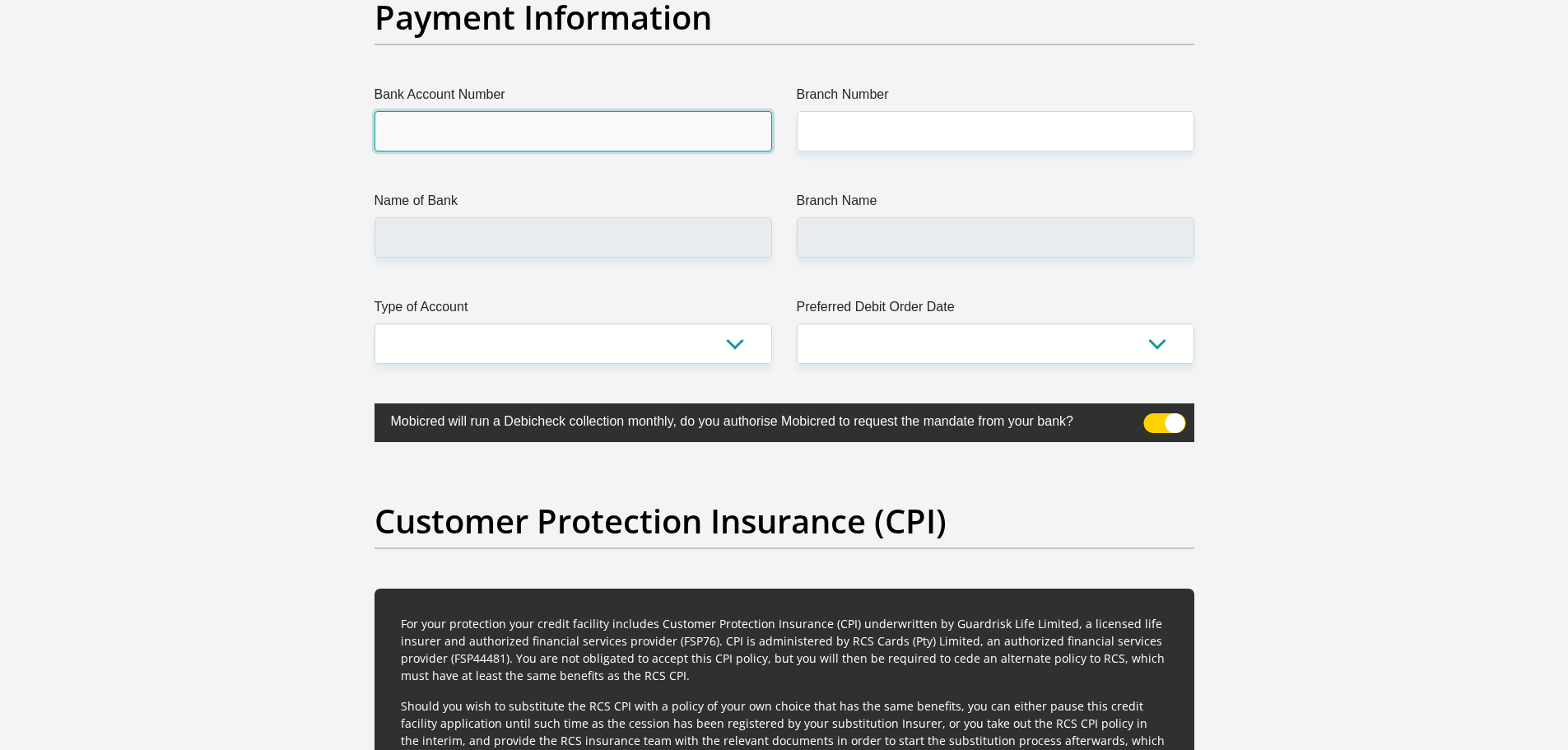
click at [685, 126] on input "Bank Account Number" at bounding box center [573, 131] width 398 height 41
type input "62185543652"
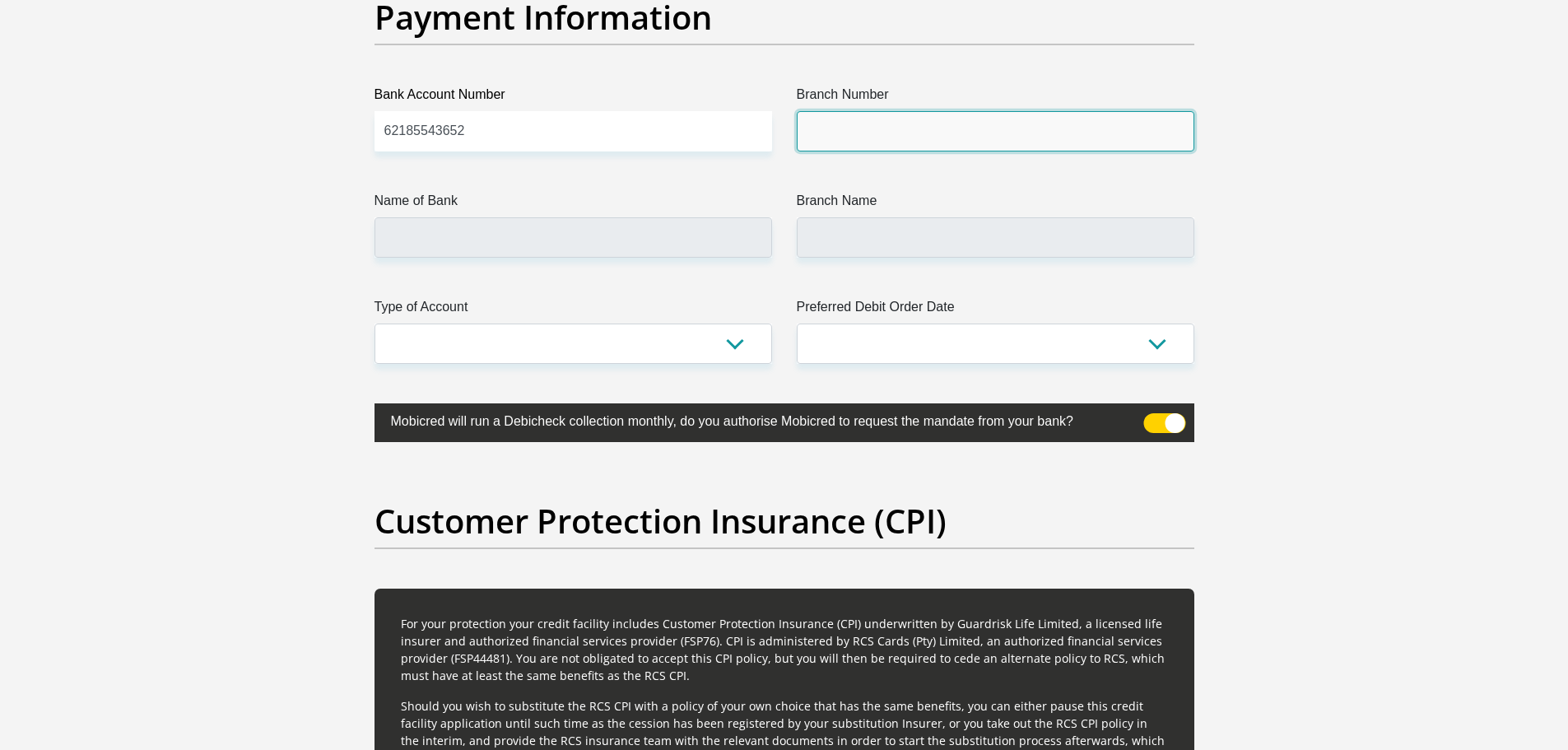
click at [846, 122] on input "Branch Number" at bounding box center [996, 131] width 398 height 41
type input "250255"
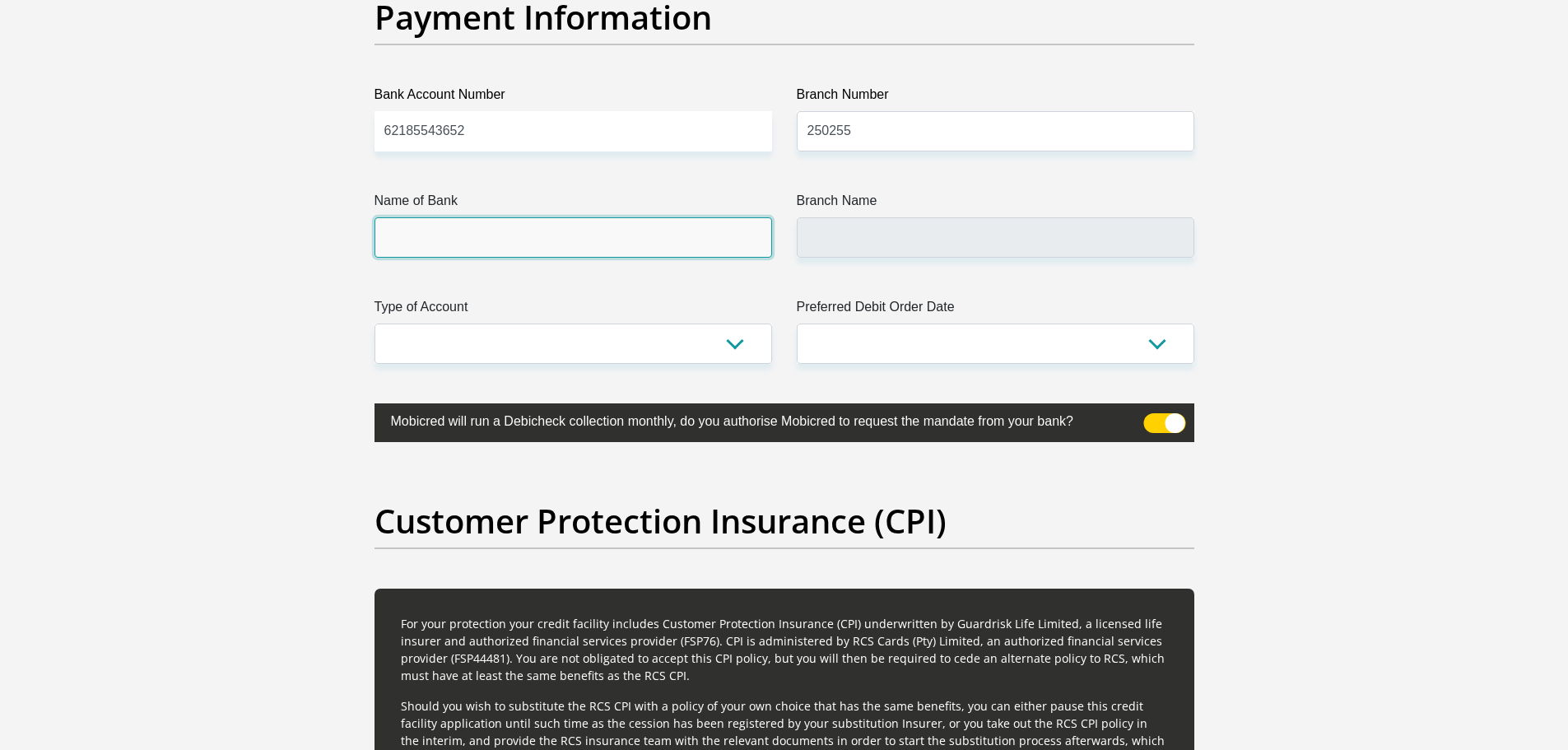
click at [737, 242] on input "Name of Bank" at bounding box center [573, 237] width 398 height 41
type input "FIRSTRAND BANK"
type input "DOMESTIC AND FOREIGN FIN DIV"
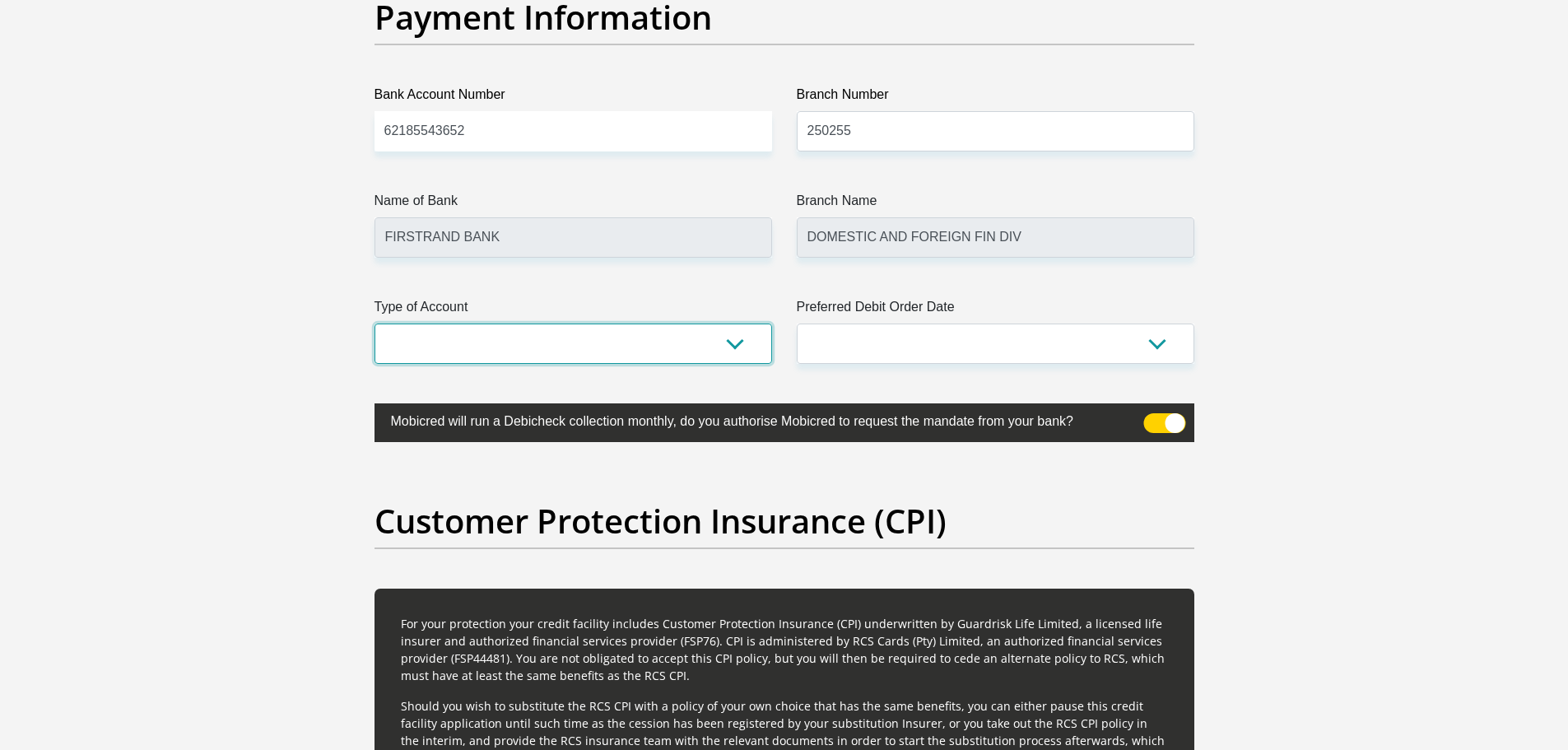
click at [734, 349] on select "Cheque Savings" at bounding box center [573, 344] width 398 height 41
select select "CUR"
click at [374, 324] on select "Cheque Savings" at bounding box center [573, 344] width 398 height 41
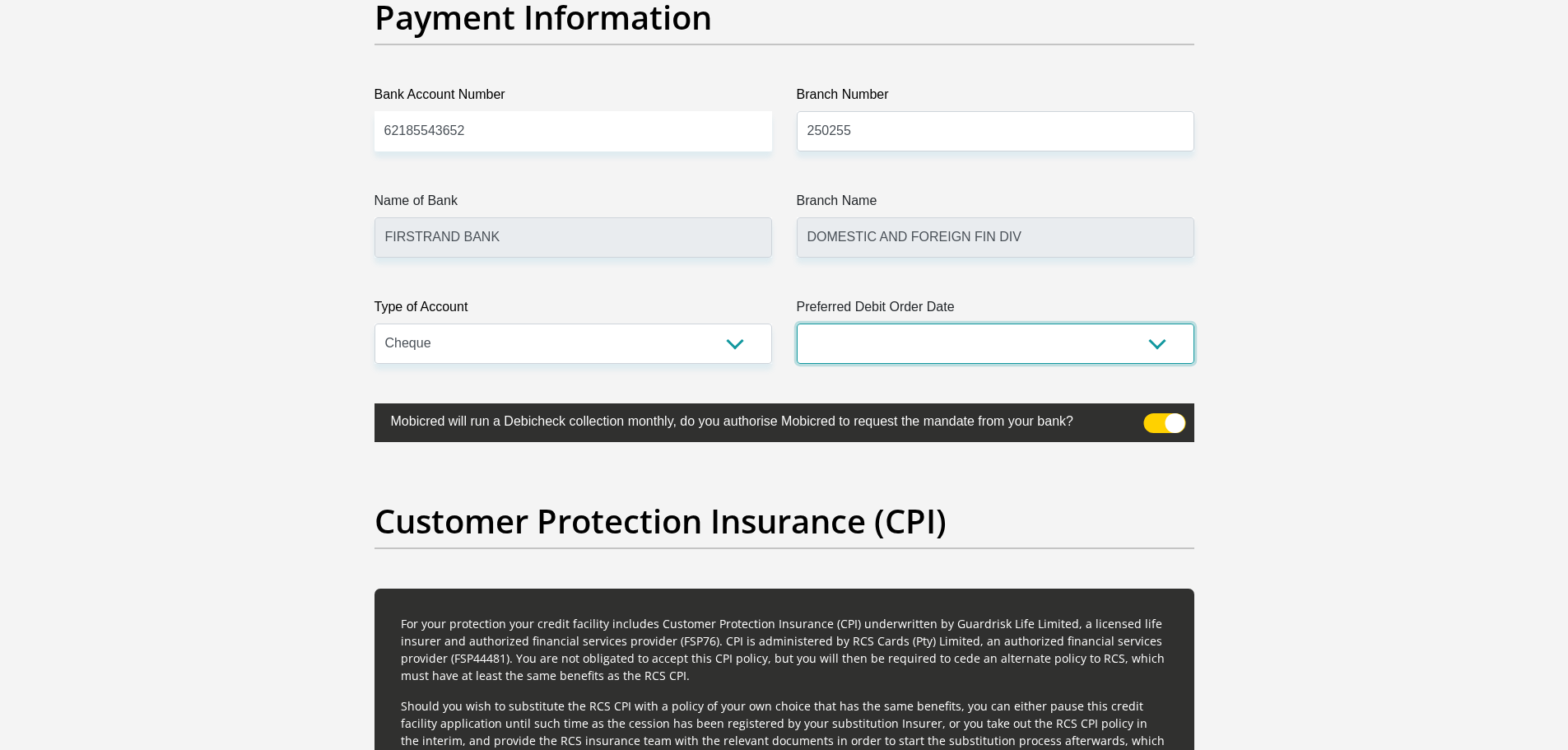
click at [1150, 339] on select "1st 2nd 3rd 4th 5th 7th 18th 19th 20th 21st 22nd 23rd 24th 25th 26th 27th 28th …" at bounding box center [996, 344] width 398 height 41
select select "2"
click at [797, 324] on select "1st 2nd 3rd 4th 5th 7th 18th 19th 20th 21st 22nd 23rd 24th 25th 26th 27th 28th …" at bounding box center [996, 344] width 398 height 41
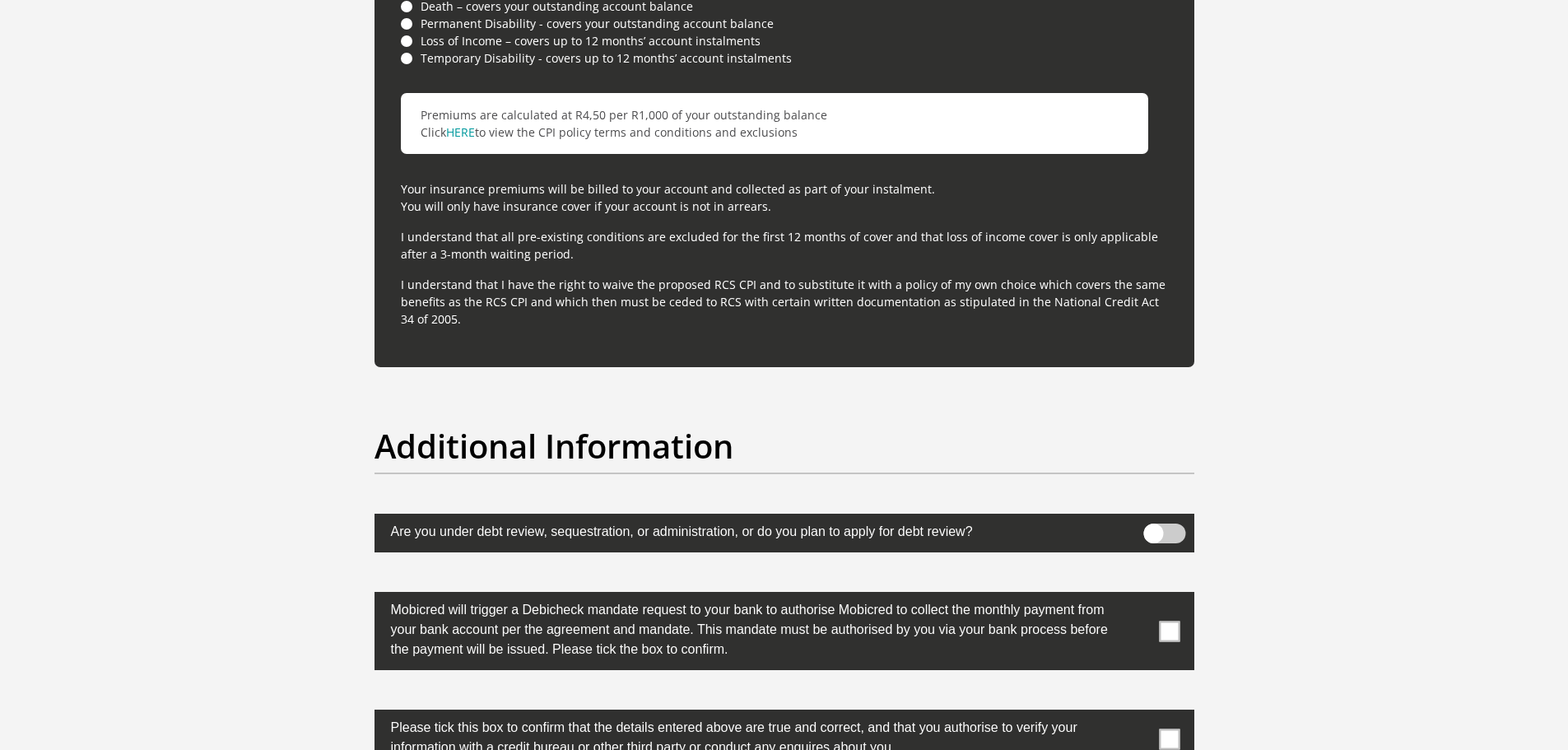
scroll to position [4856, 0]
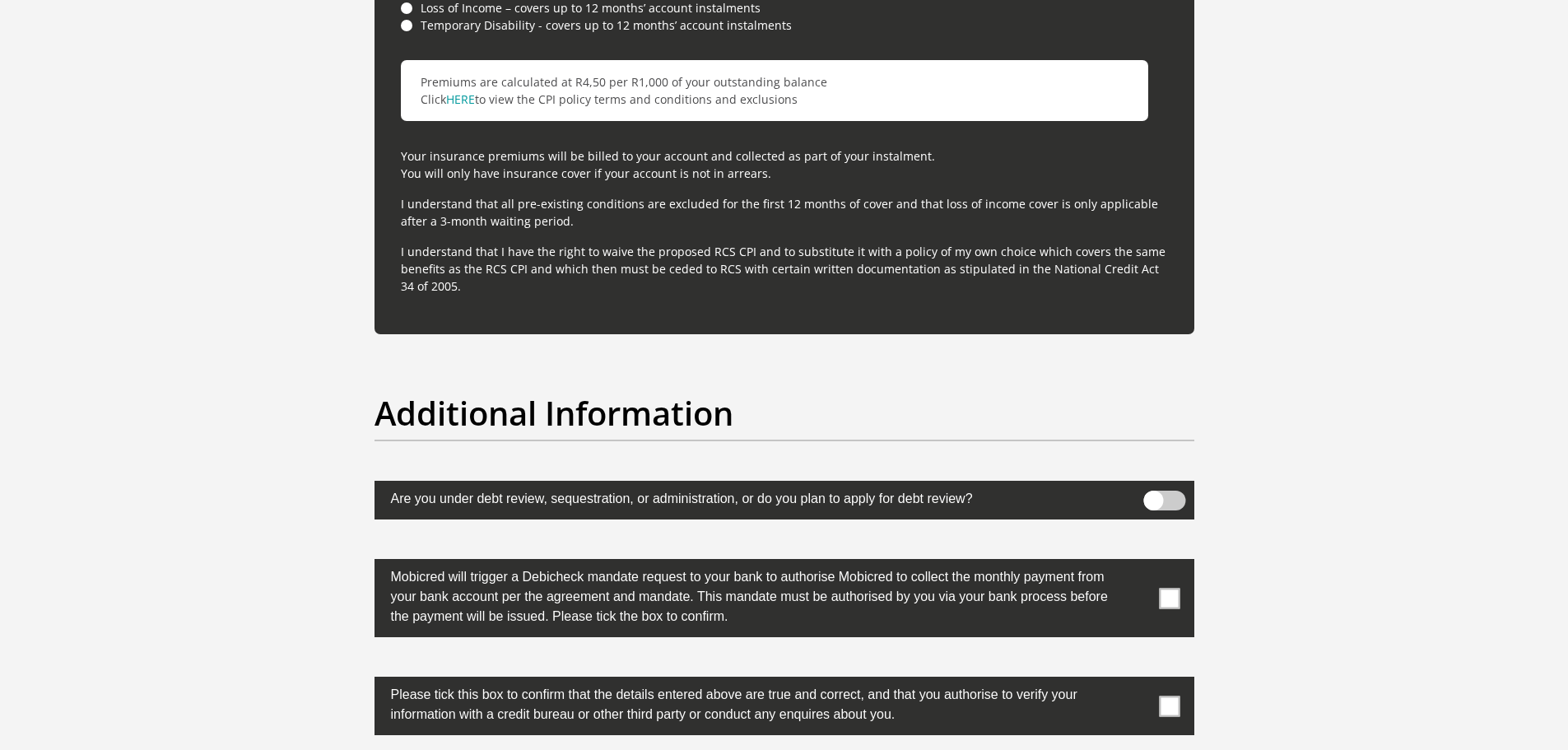
click at [1170, 599] on span at bounding box center [1169, 598] width 21 height 21
click at [1137, 564] on input "checkbox" at bounding box center [1137, 564] width 0 height 0
click at [1171, 711] on span at bounding box center [1169, 706] width 21 height 21
click at [1137, 681] on input "checkbox" at bounding box center [1137, 681] width 0 height 0
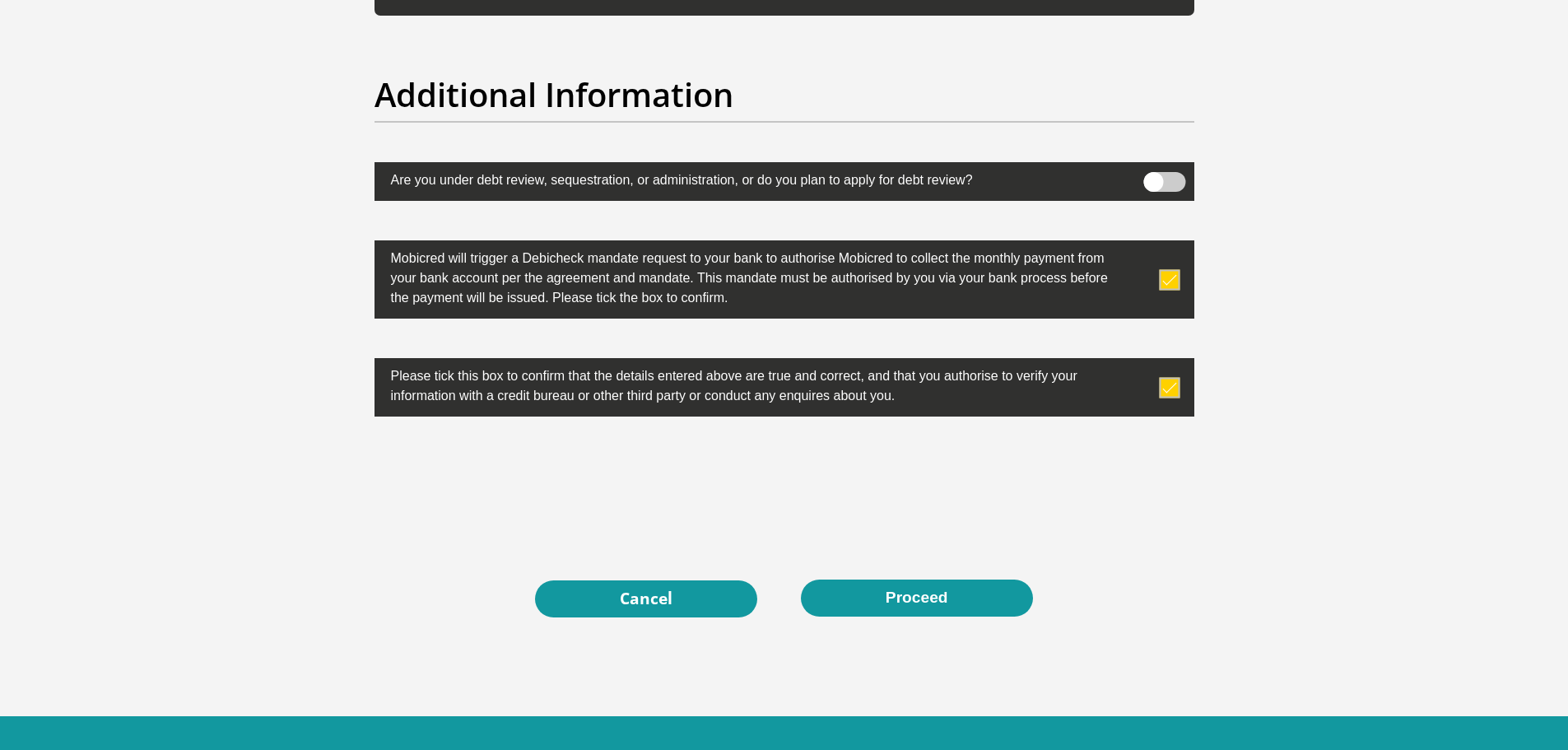
scroll to position [5236, 0]
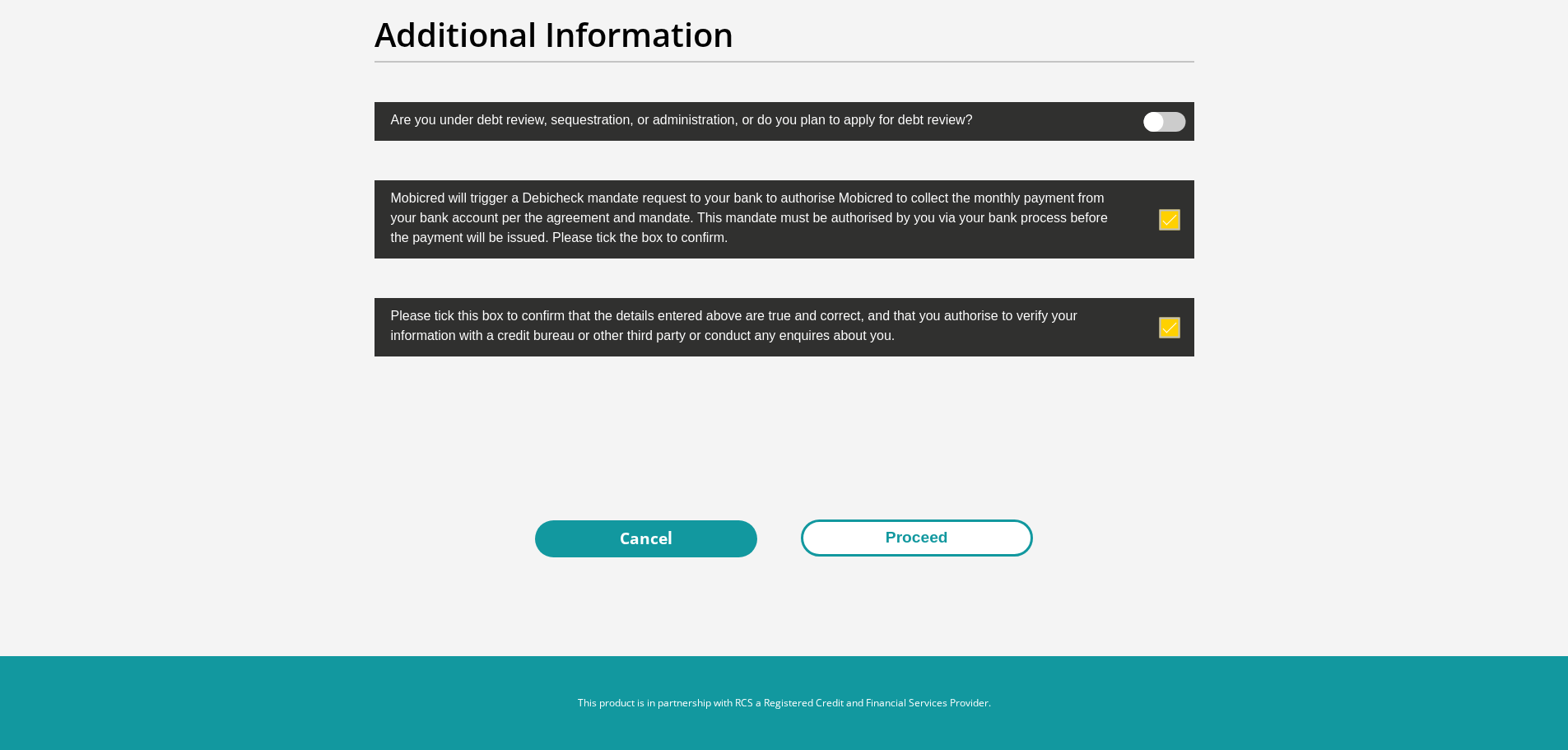
click at [936, 527] on button "Proceed" at bounding box center [917, 537] width 232 height 37
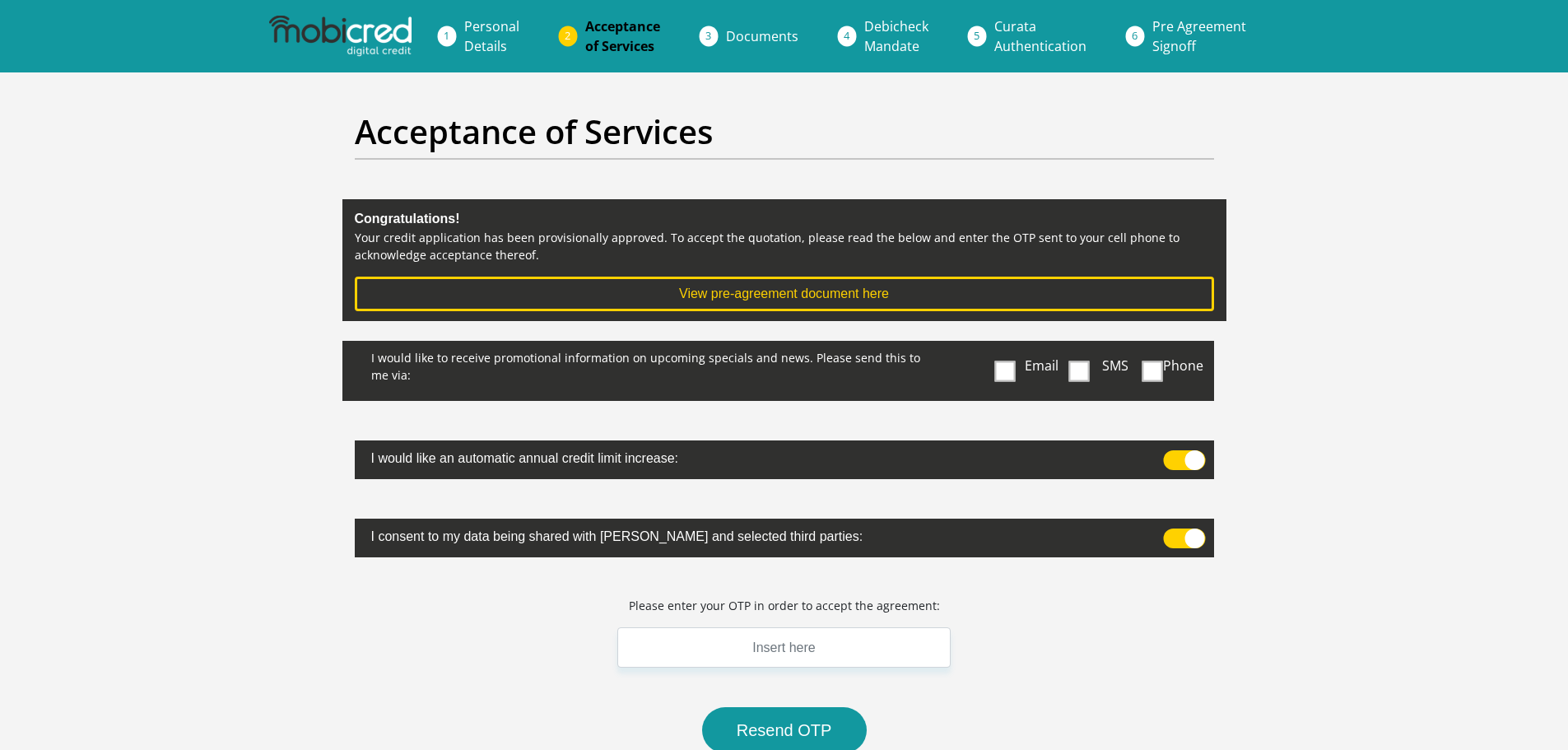
click at [936, 527] on label "I consent to my data being shared with [PERSON_NAME] and selected third parties:" at bounding box center [741, 534] width 774 height 32
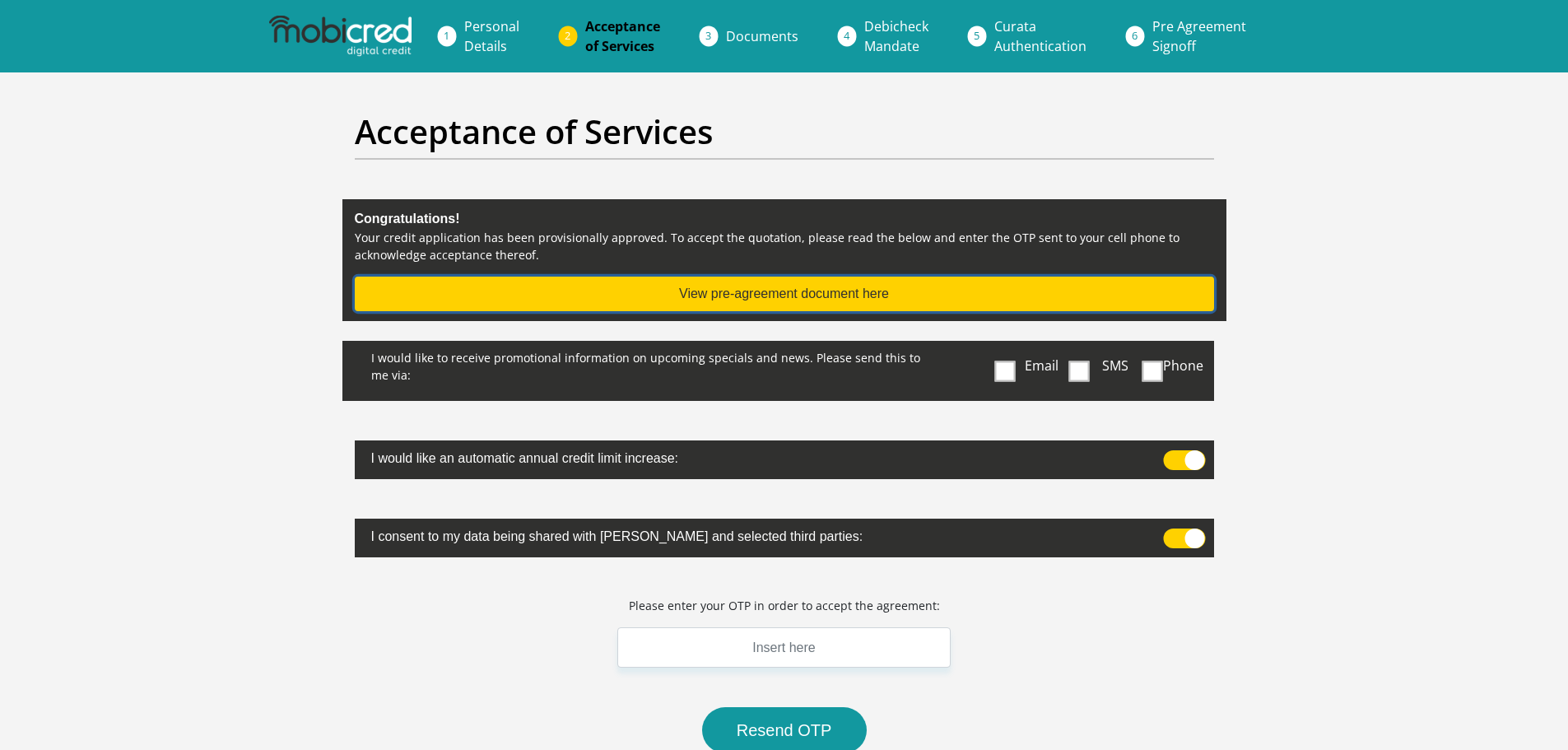
click at [786, 298] on button "View pre-agreement document here" at bounding box center [784, 294] width 859 height 34
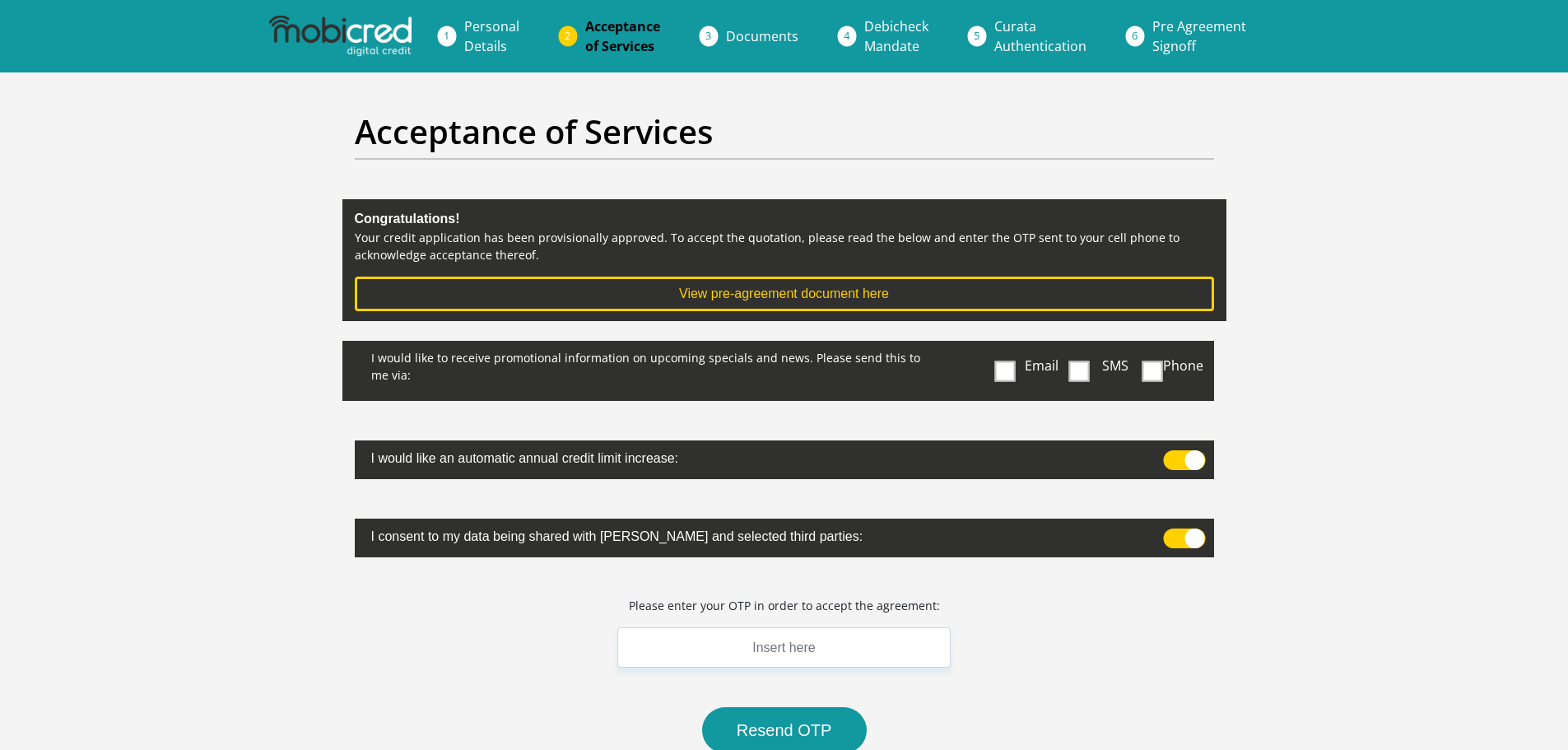
click at [1004, 369] on span at bounding box center [1005, 371] width 21 height 21
click at [1008, 345] on input "Email" at bounding box center [1008, 345] width 0 height 0
click at [1088, 368] on span at bounding box center [1078, 371] width 21 height 21
click at [1086, 345] on input "SMS" at bounding box center [1086, 345] width 0 height 0
click at [847, 641] on input "text" at bounding box center [785, 648] width 335 height 41
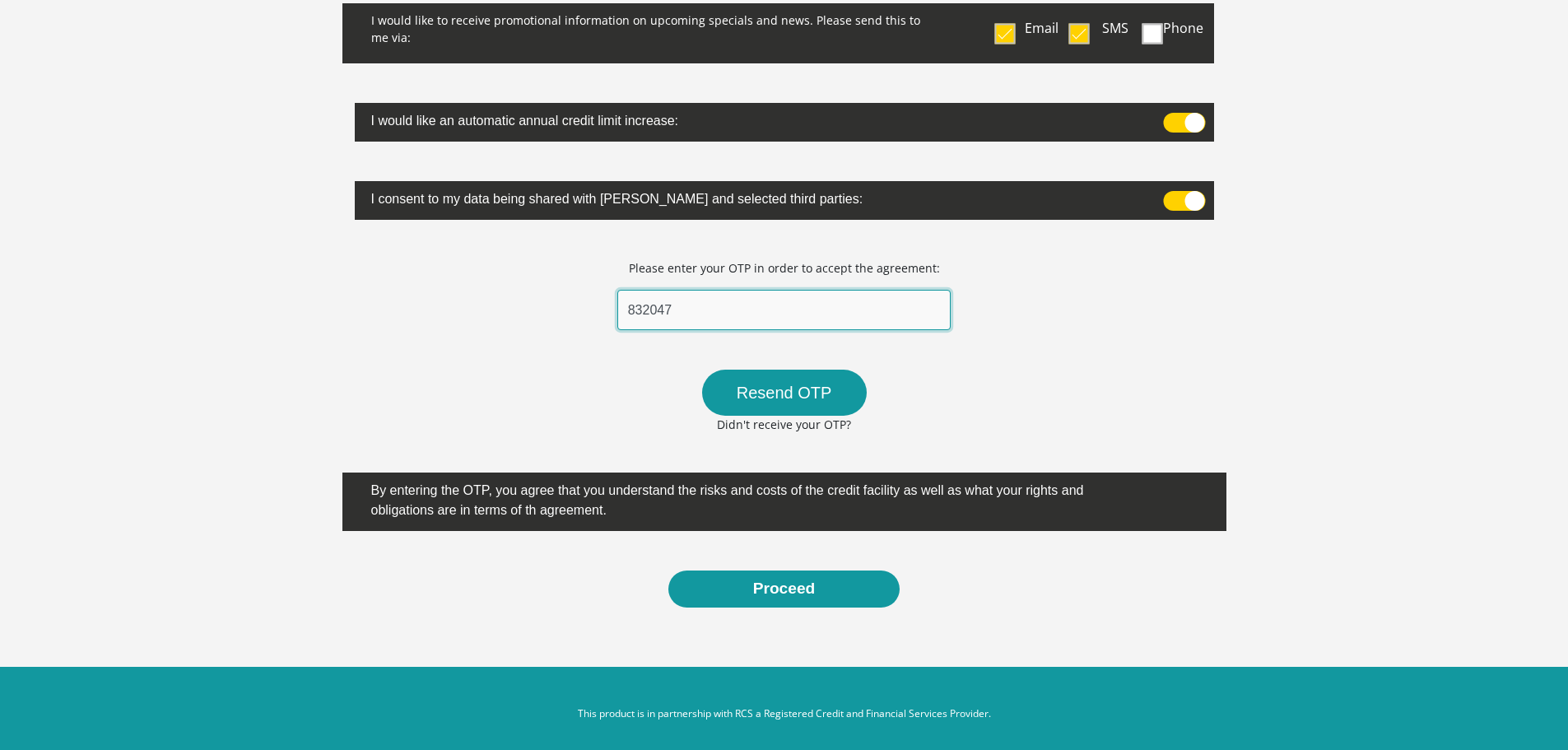
scroll to position [348, 0]
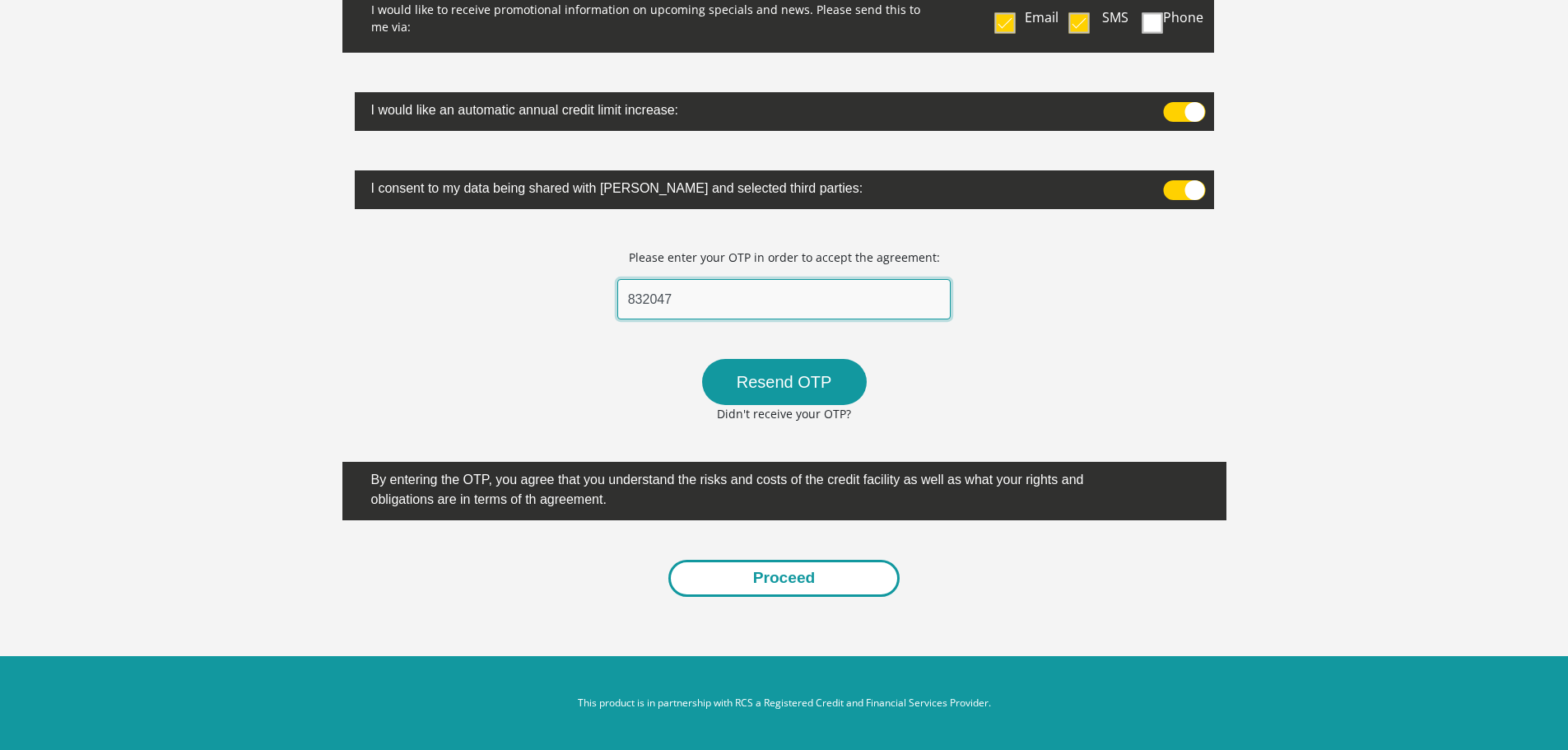
type input "832047"
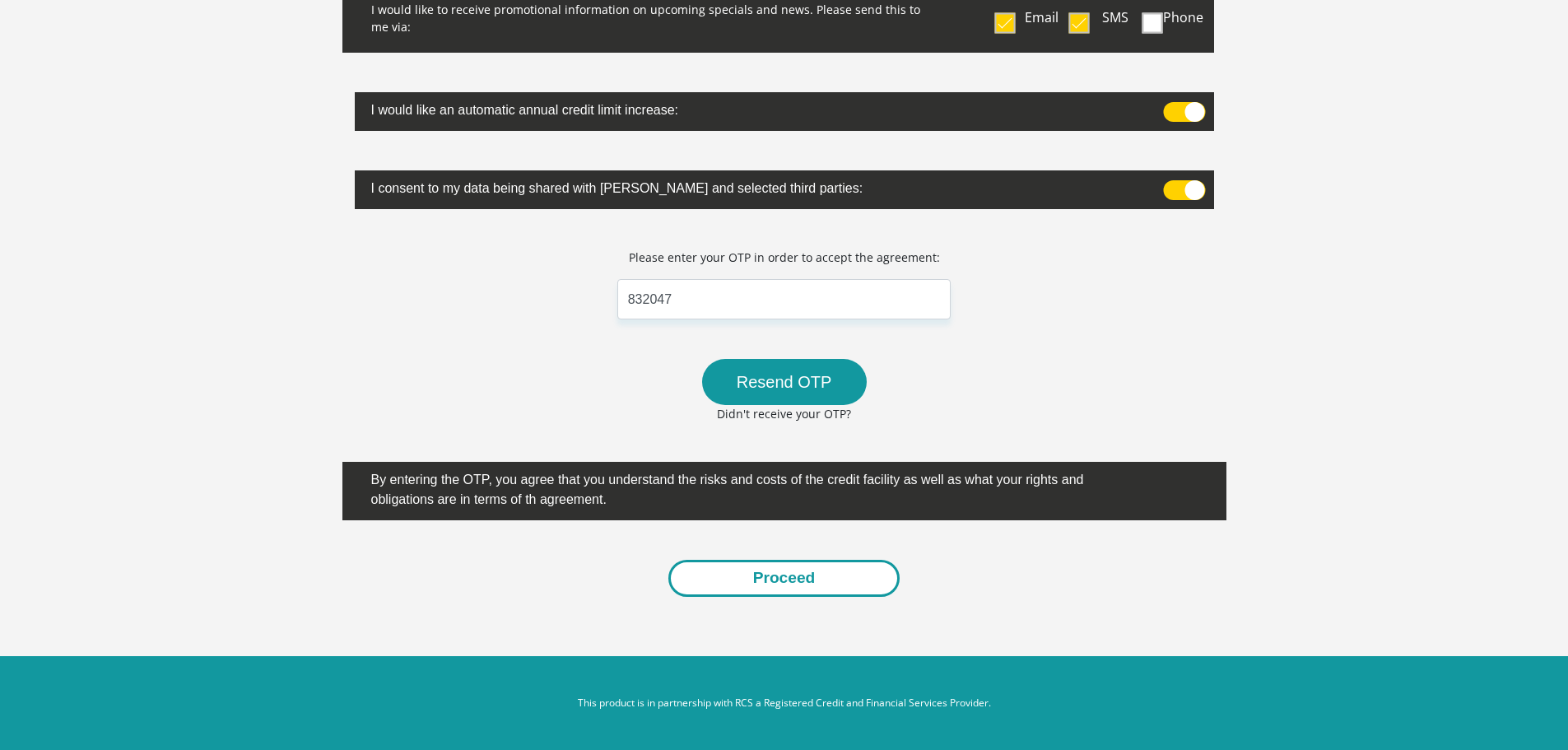
click at [815, 584] on button "Proceed" at bounding box center [784, 578] width 232 height 37
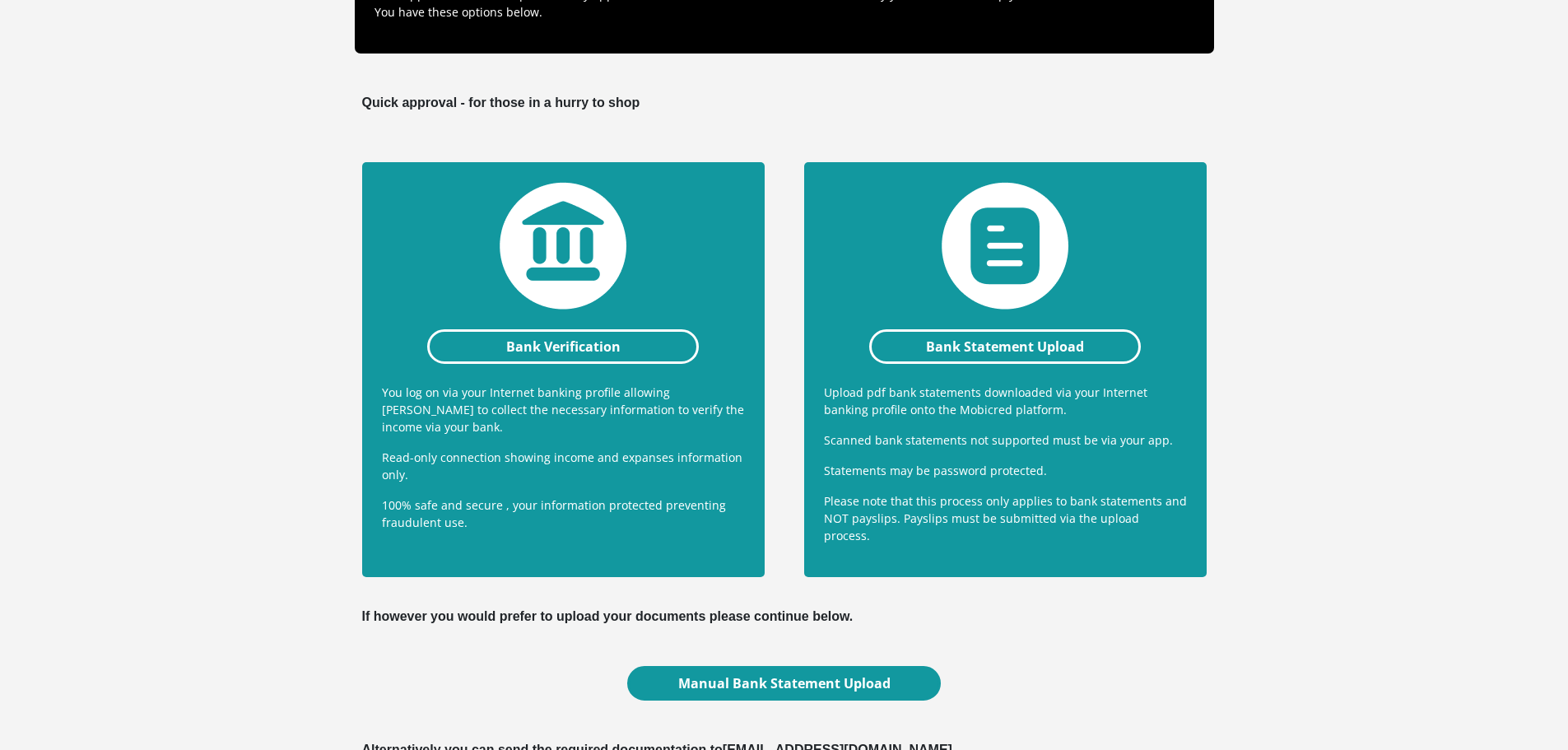
scroll to position [263, 0]
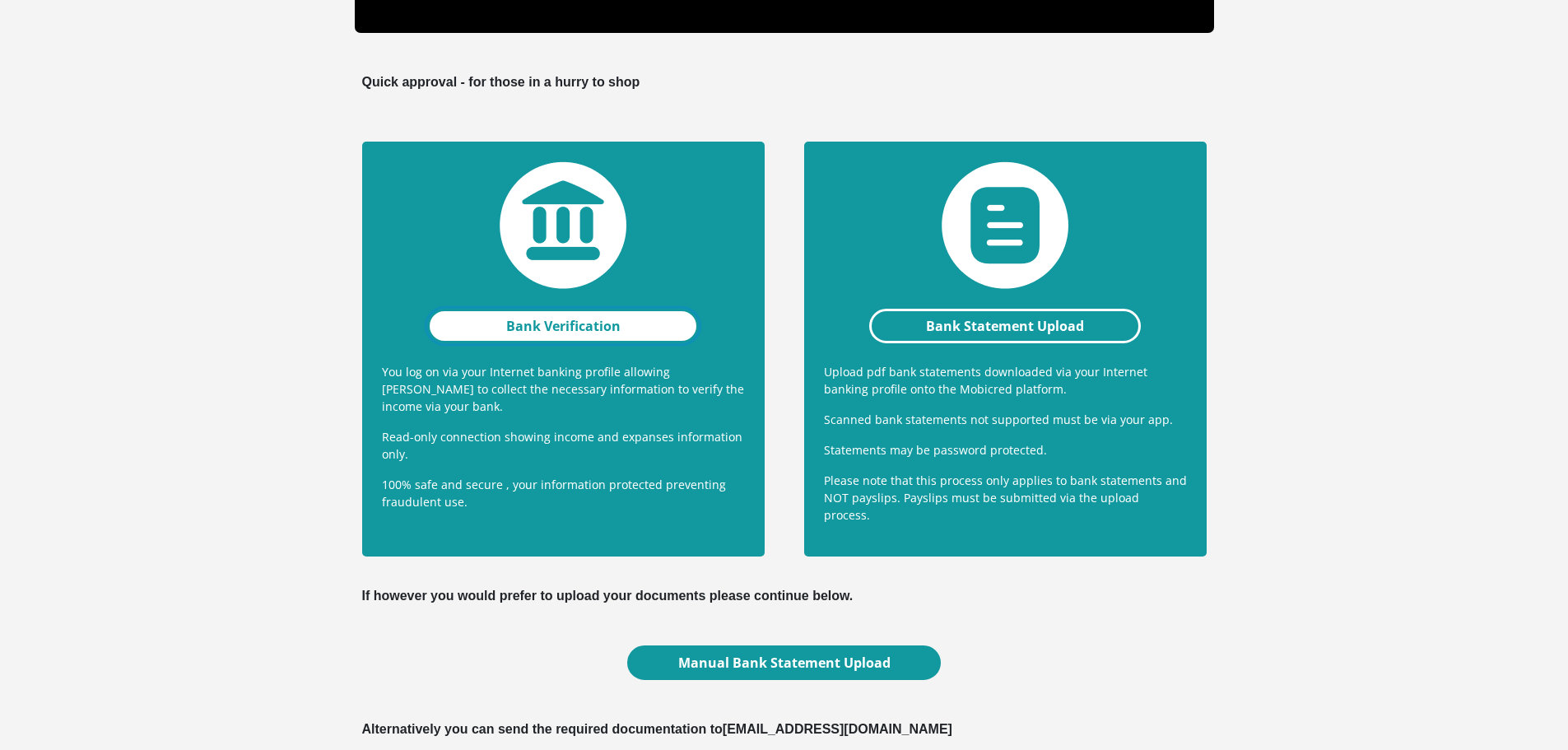
click at [527, 318] on link "Bank Verification" at bounding box center [562, 326] width 272 height 34
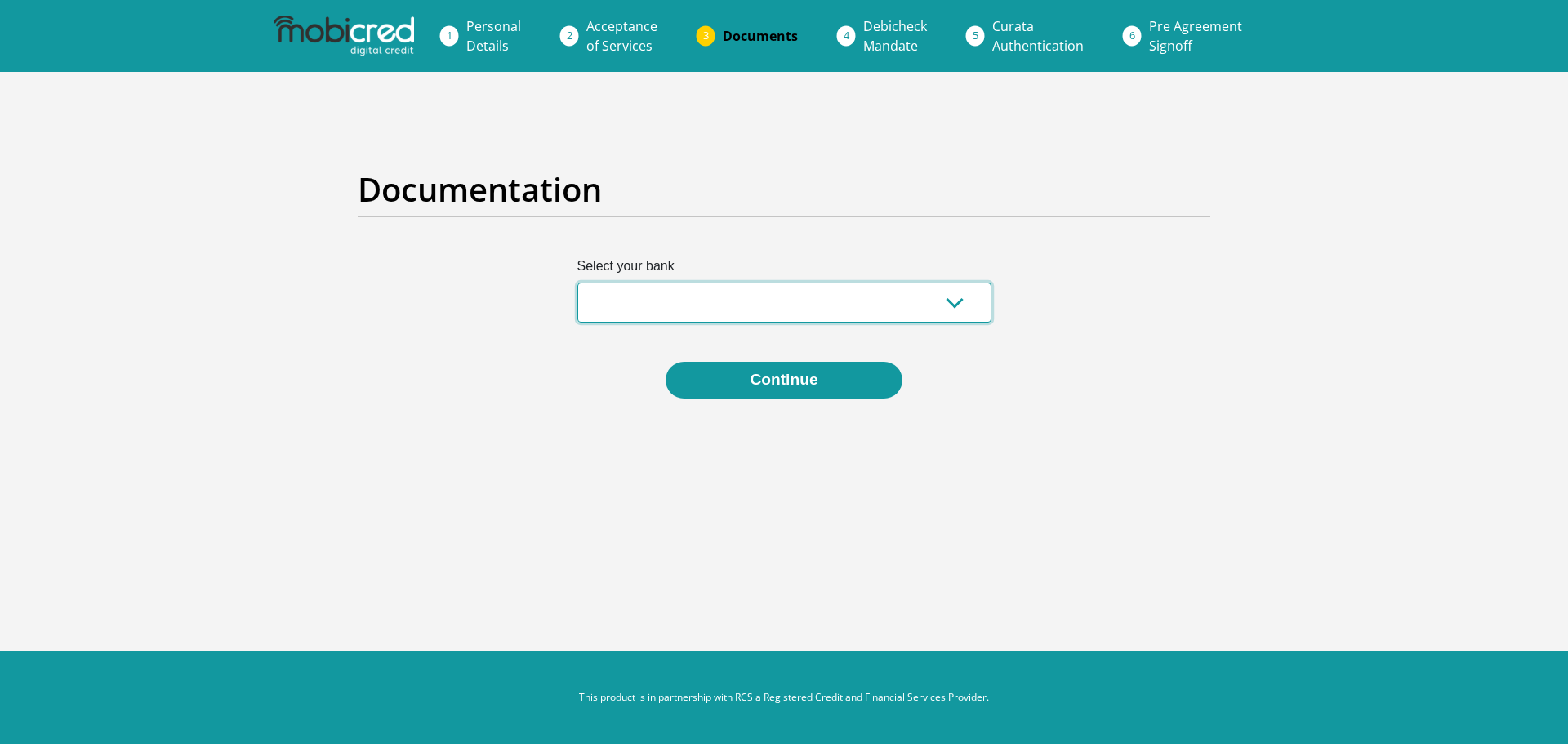
click at [955, 302] on select "Absa Capitec Bank Discovery Bank First National Bank Nedbank Standard Bank Tyme…" at bounding box center [783, 302] width 414 height 40
select select "{"id":"1","title":"First National Bank","institution":"Rand Merchant Bank","ali…"
click at [577, 283] on select "Absa Capitec Bank Discovery Bank First National Bank Nedbank Standard Bank Tyme…" at bounding box center [783, 302] width 414 height 40
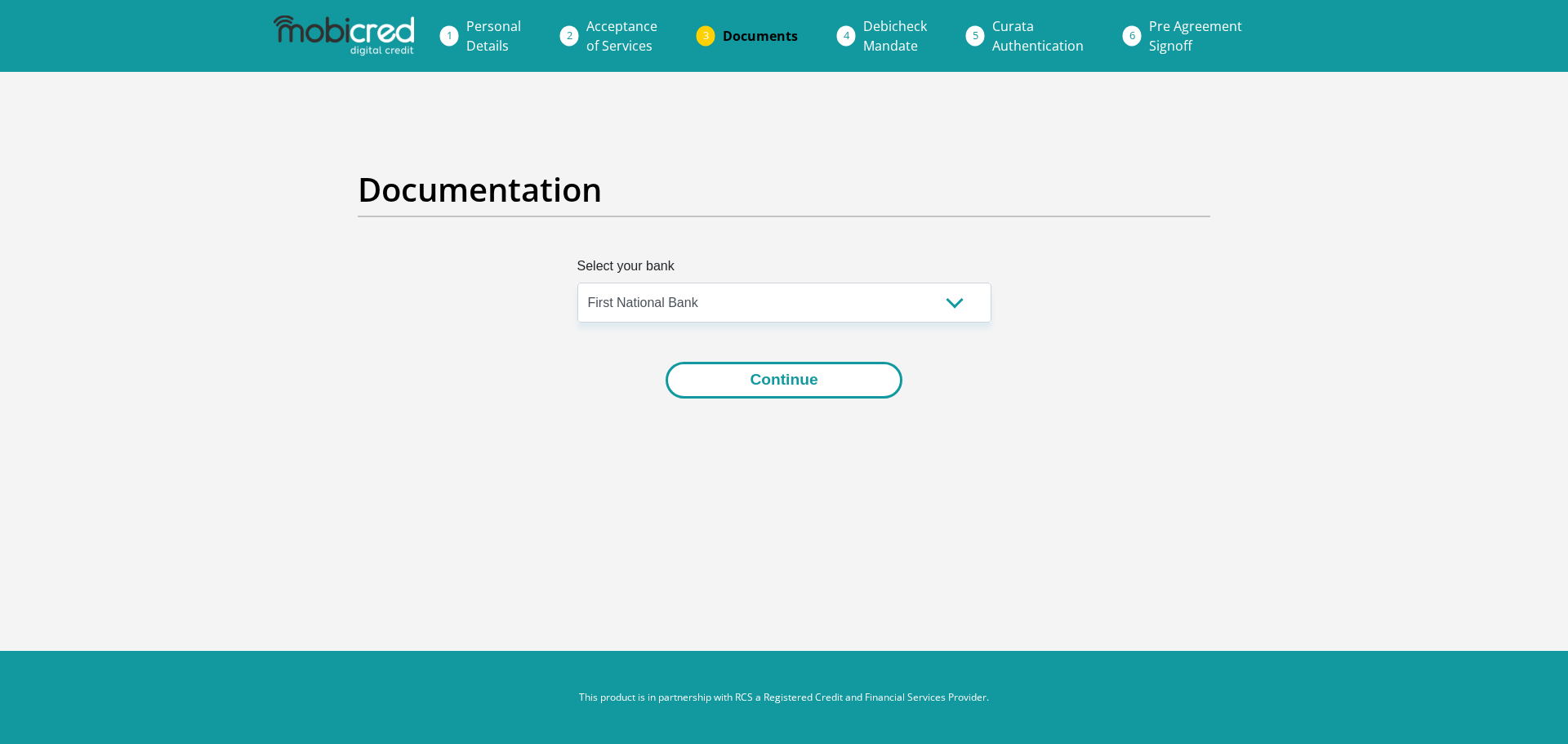
click at [808, 381] on button "Continue" at bounding box center [783, 380] width 236 height 37
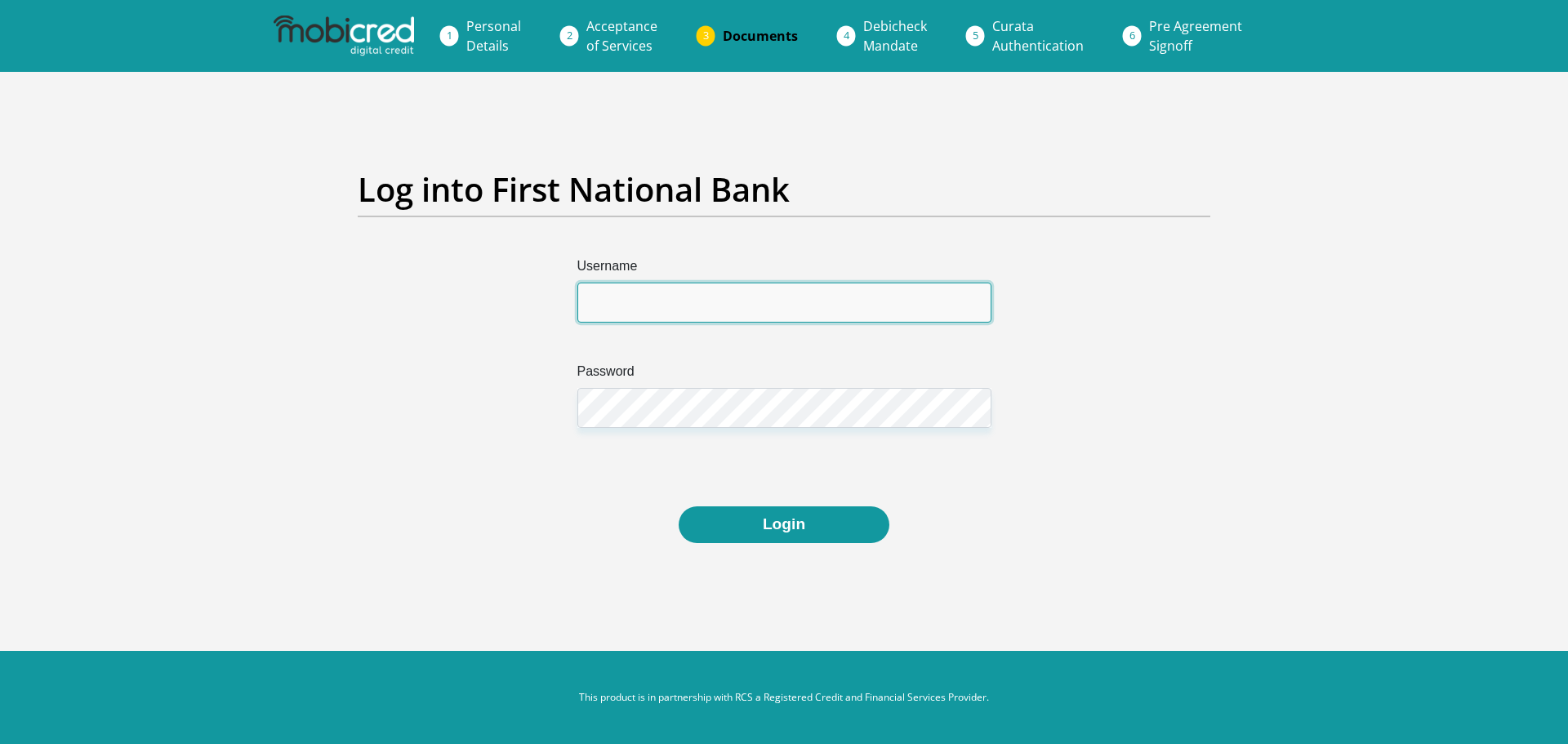
click at [672, 285] on input "Username" at bounding box center [783, 302] width 414 height 40
type input "[EMAIL_ADDRESS][DOMAIN_NAME]"
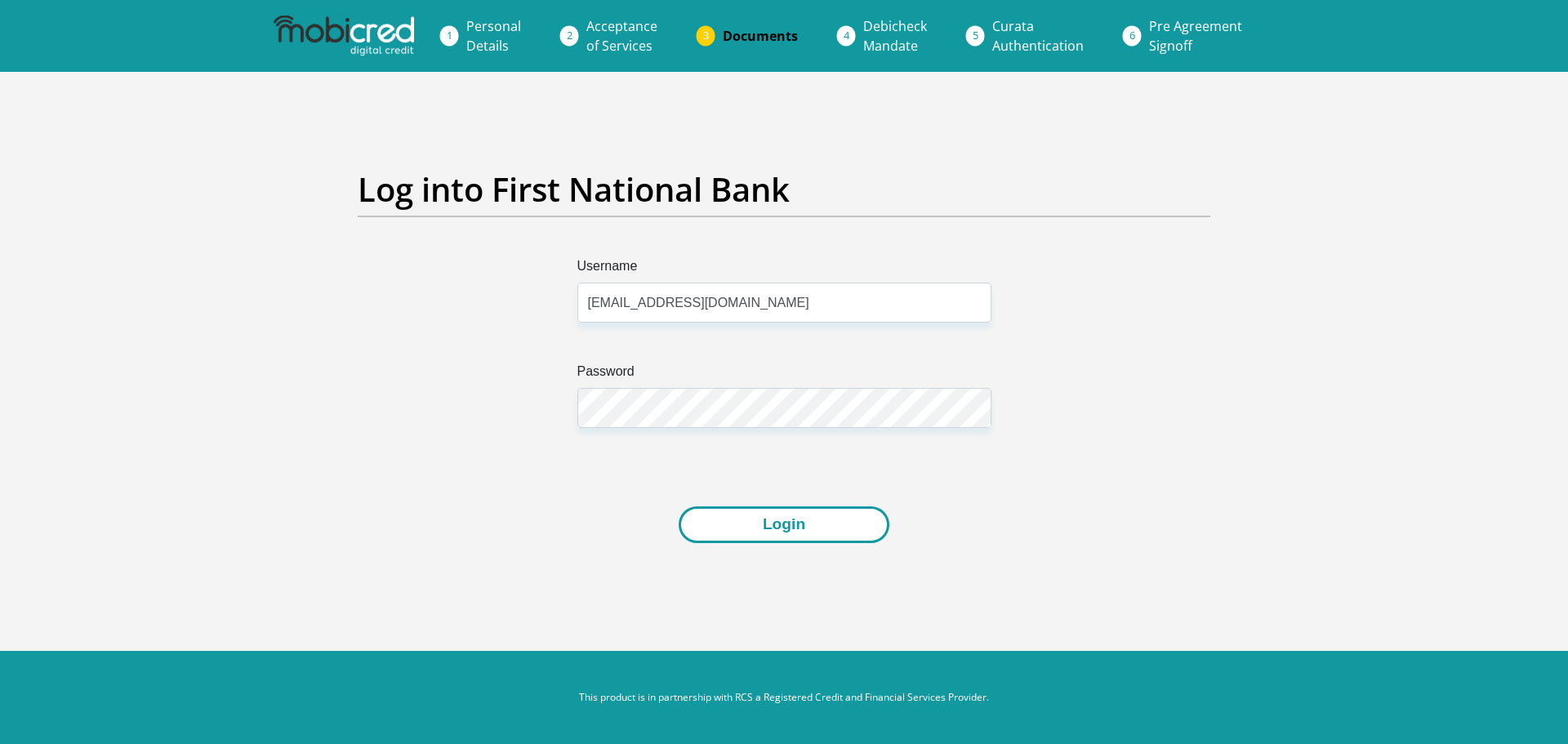
click at [820, 521] on button "Login" at bounding box center [783, 524] width 211 height 37
click at [766, 517] on button "Login" at bounding box center [783, 524] width 211 height 37
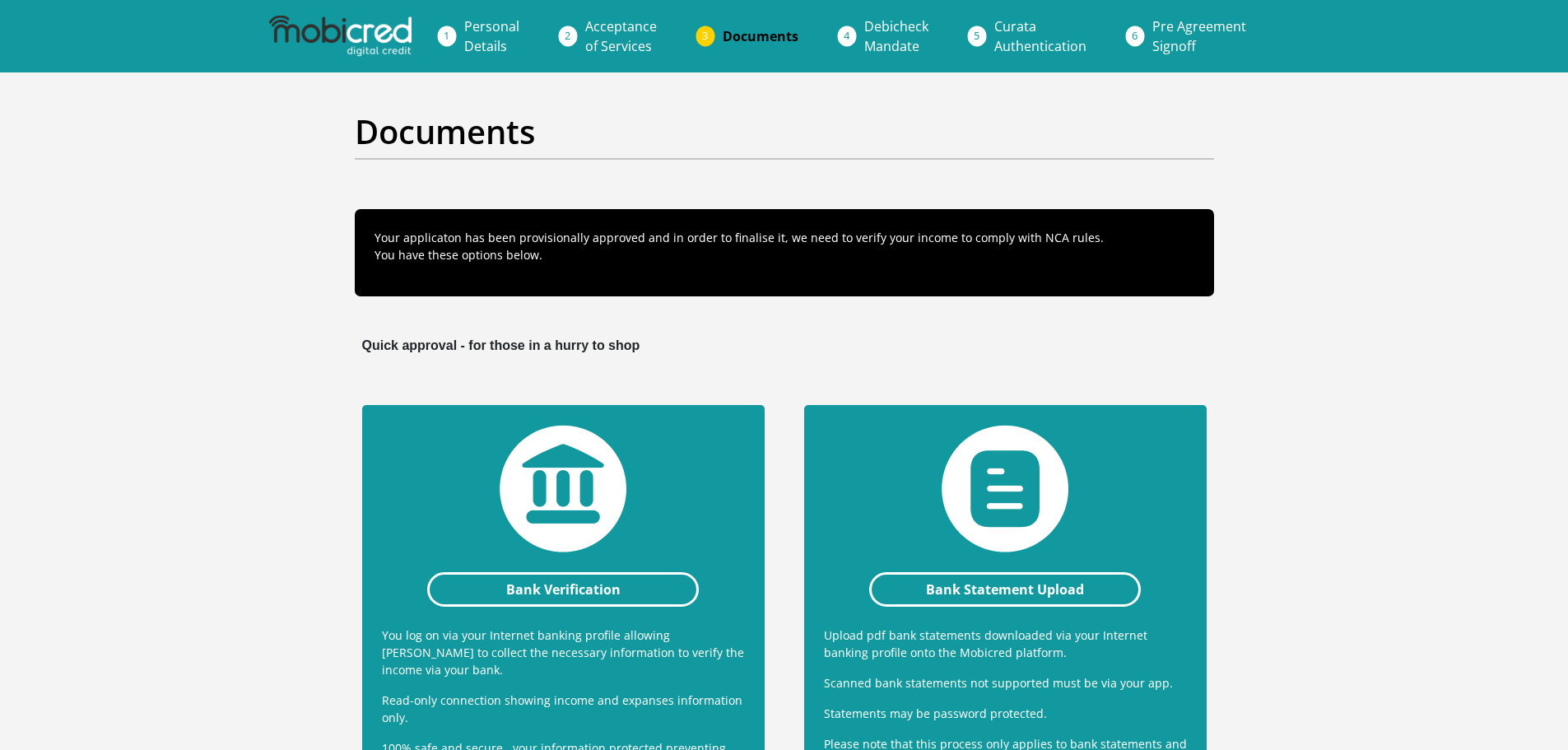
scroll to position [263, 0]
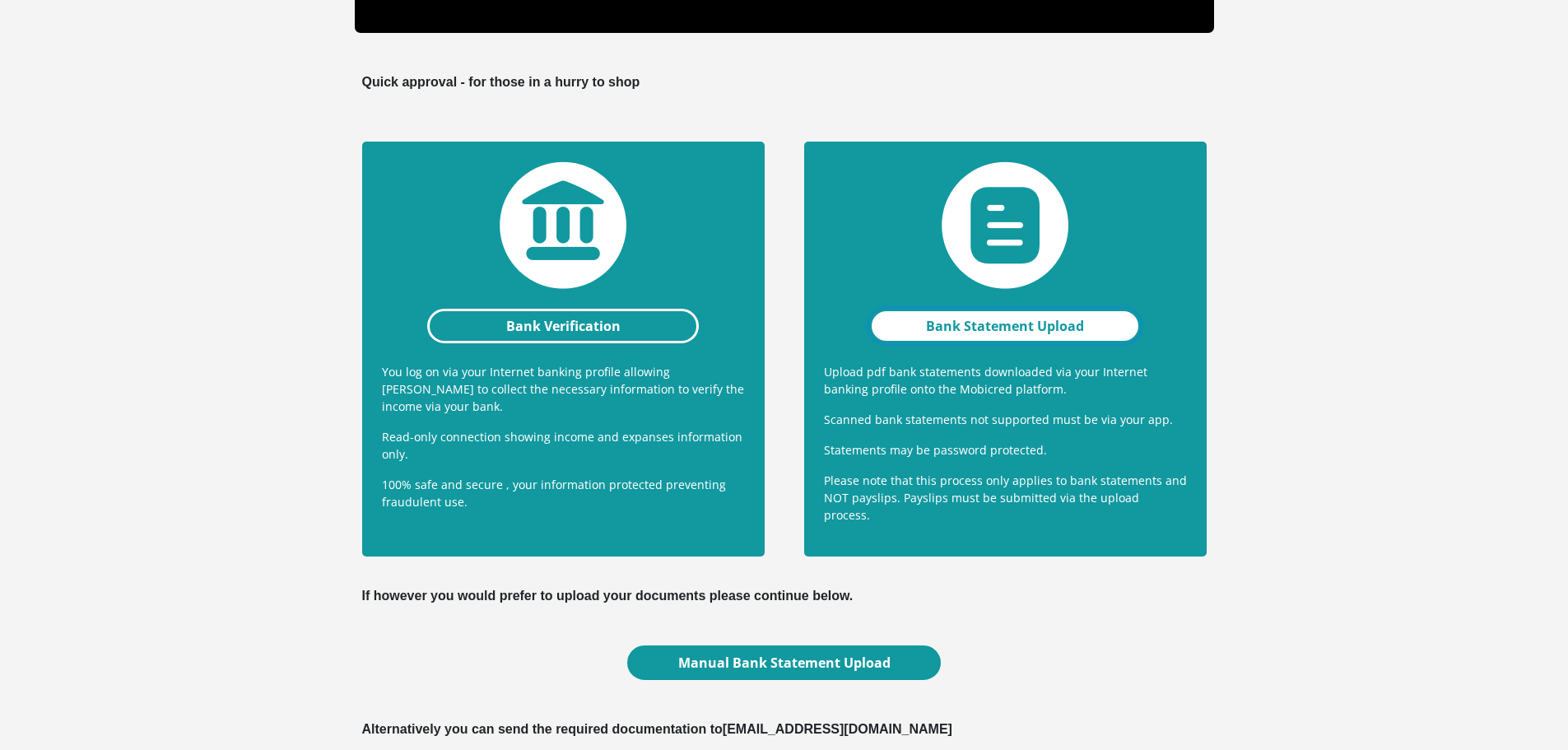
click at [1007, 321] on link "Bank Statement Upload" at bounding box center [1005, 326] width 272 height 34
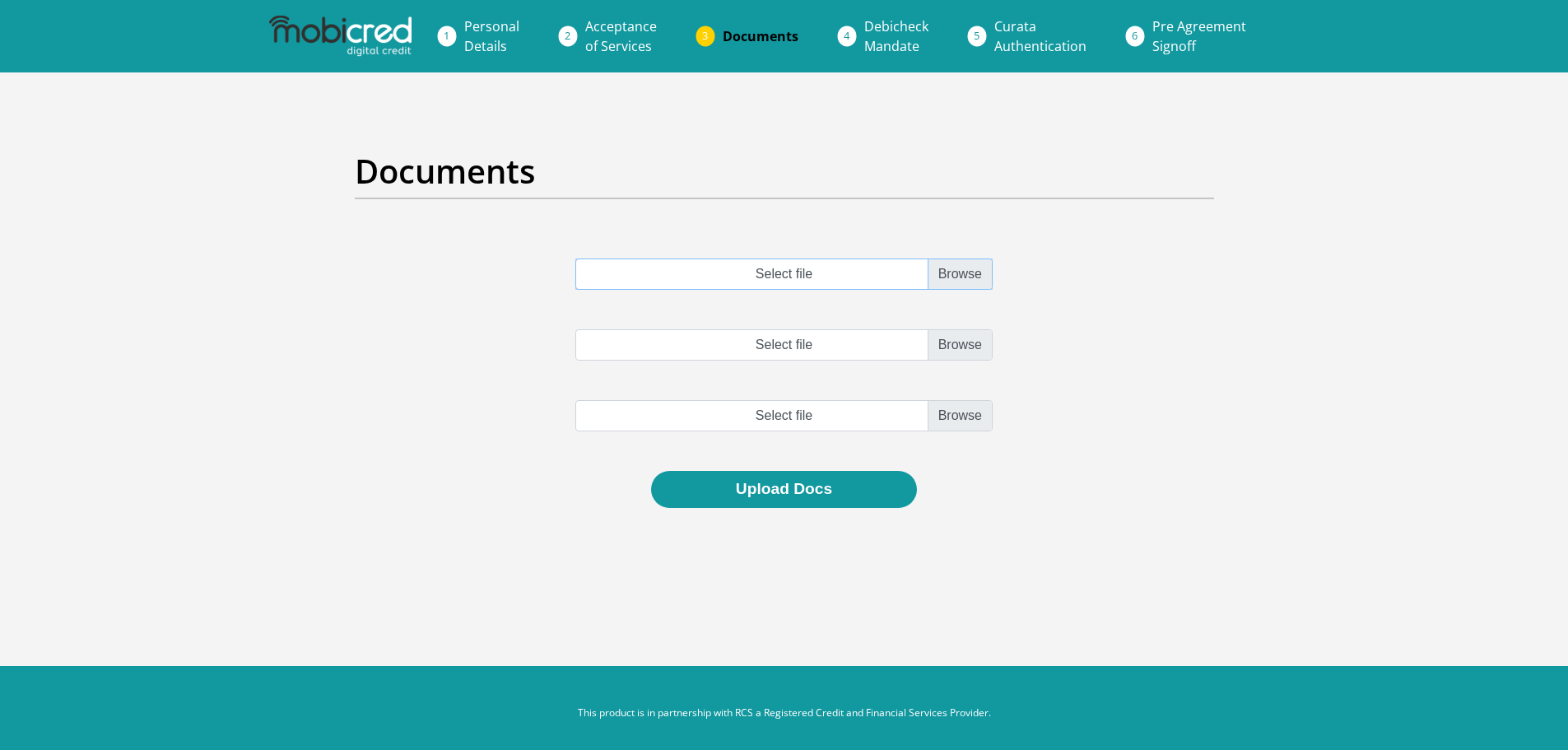
click at [956, 279] on input "Select file" at bounding box center [783, 274] width 417 height 32
click at [806, 271] on input "Select file" at bounding box center [783, 274] width 417 height 32
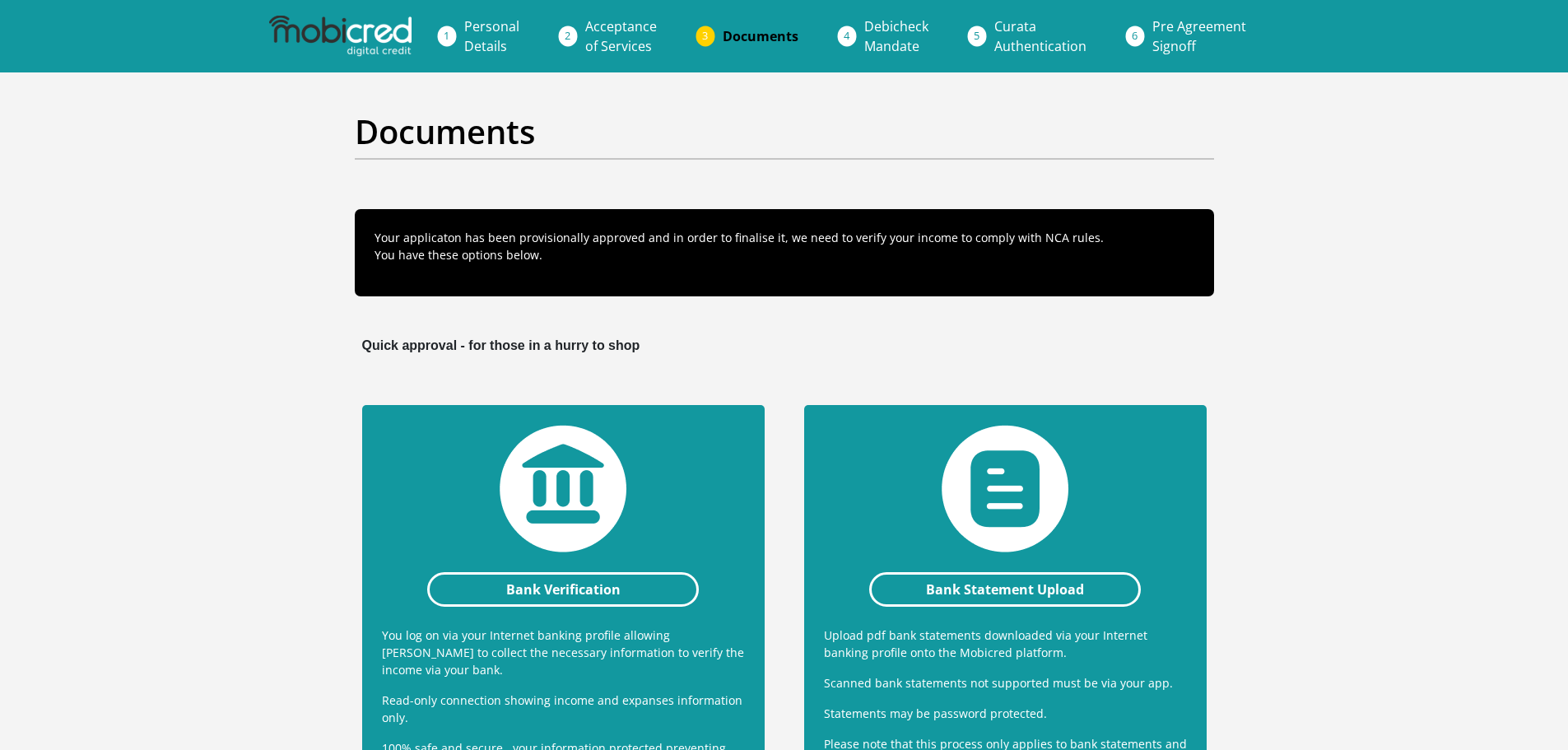
scroll to position [263, 0]
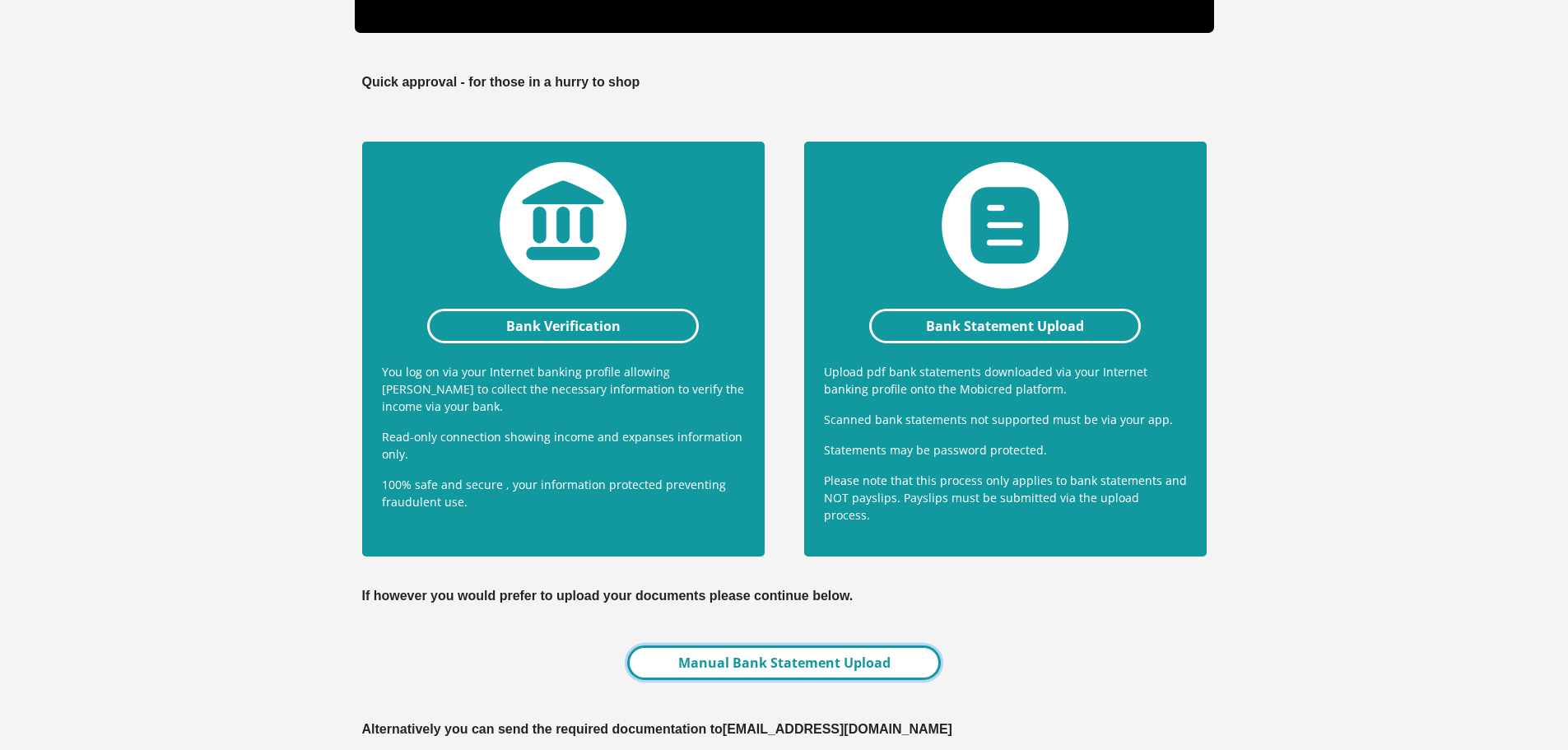
click at [846, 664] on link "Manual Bank Statement Upload" at bounding box center [784, 663] width 313 height 34
click at [870, 646] on link "Manual Bank Statement Upload" at bounding box center [784, 663] width 313 height 34
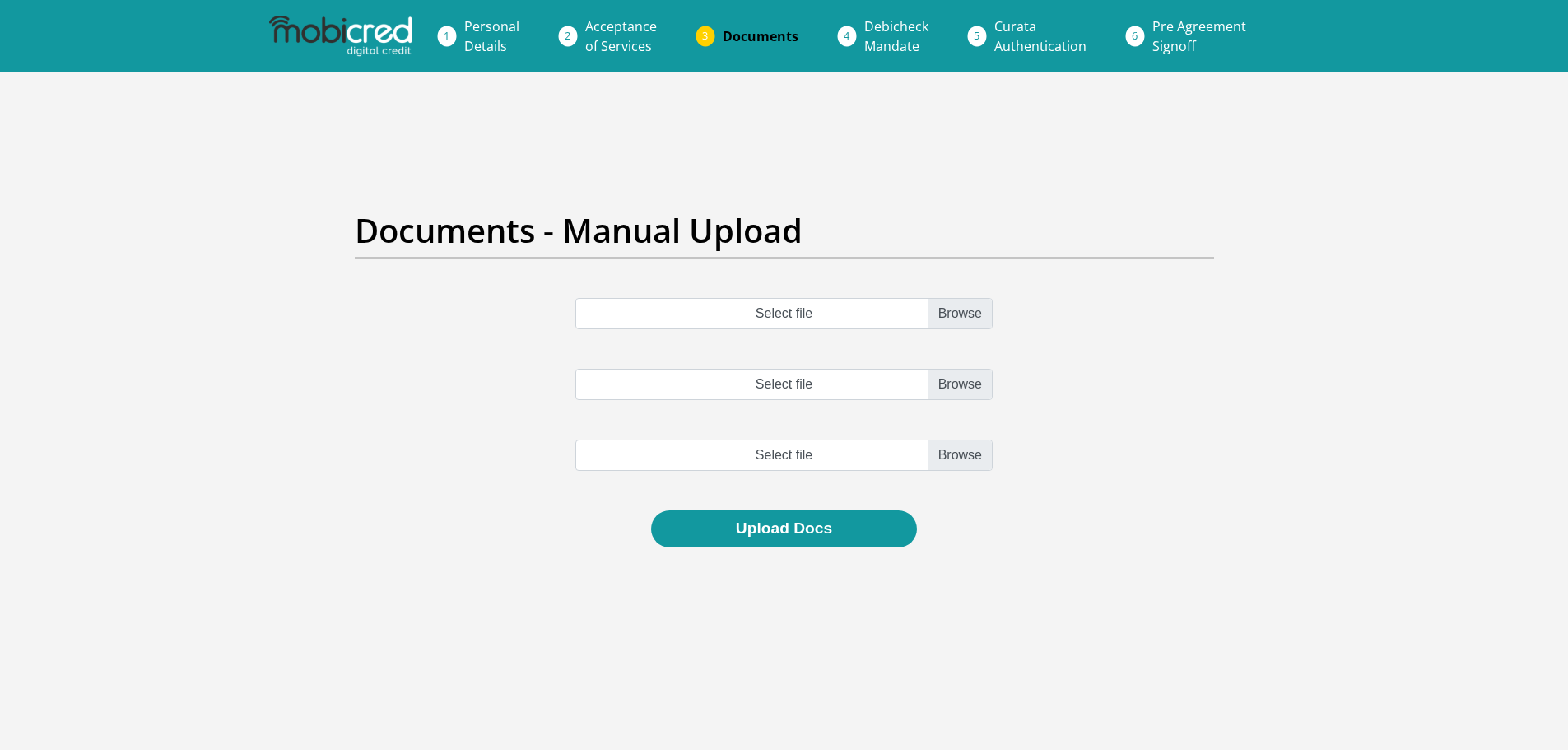
click at [851, 33] on li "Debicheck Mandate" at bounding box center [916, 36] width 130 height 52
click at [821, 320] on input "Select file" at bounding box center [783, 313] width 417 height 32
click at [554, 33] on li "Personal Details" at bounding box center [512, 36] width 121 height 52
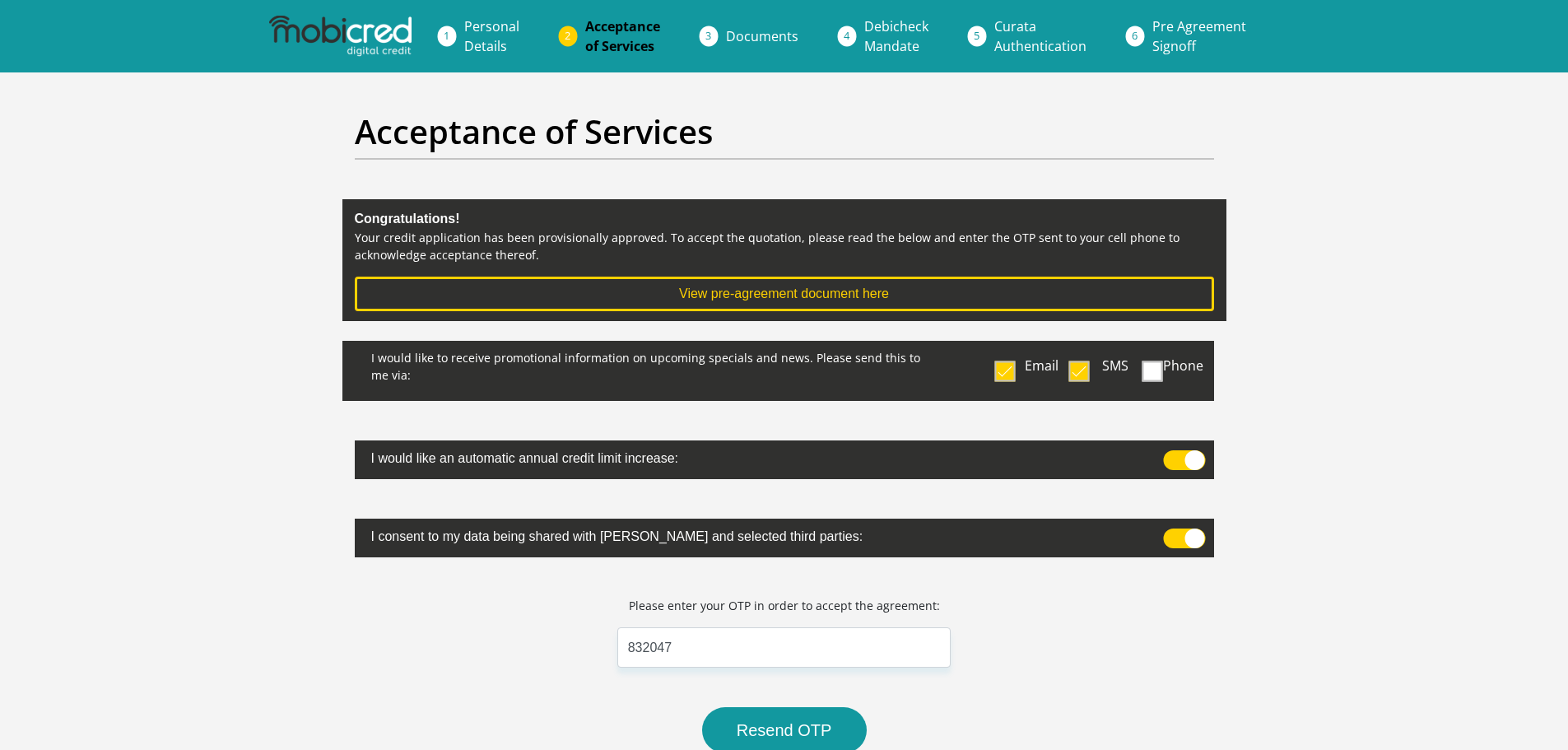
scroll to position [348, 0]
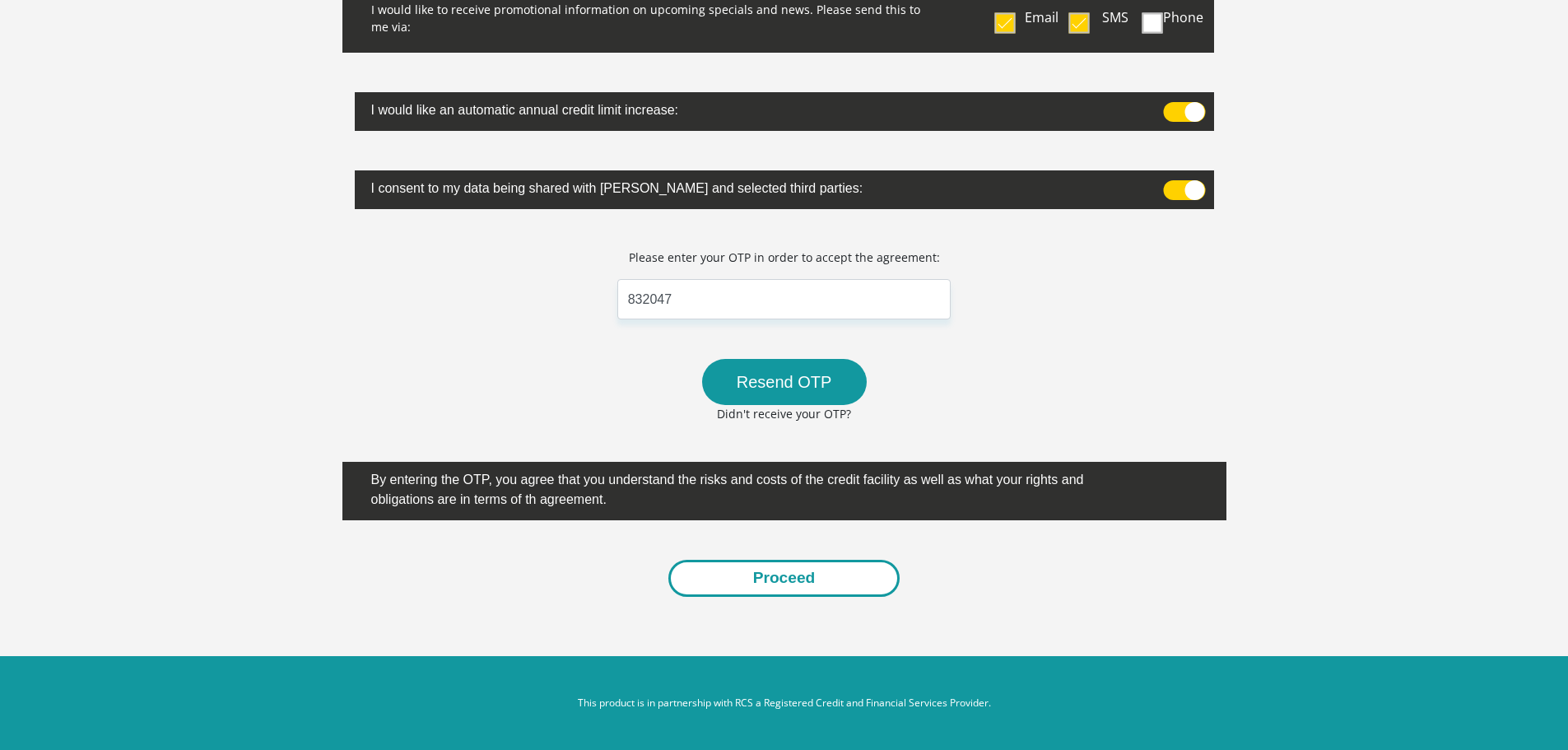
click at [774, 573] on button "Proceed" at bounding box center [784, 578] width 232 height 37
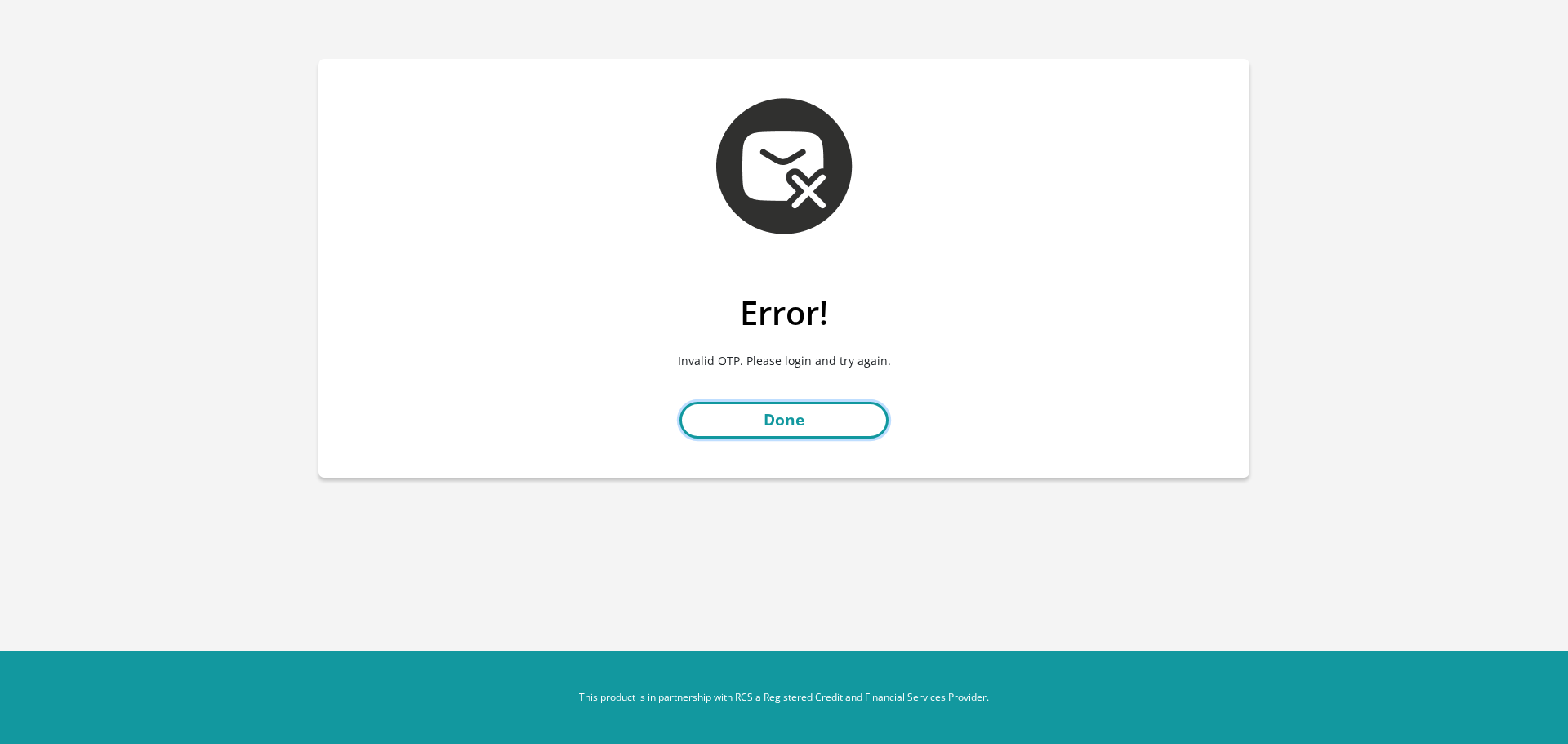
click at [800, 429] on link "Done" at bounding box center [783, 420] width 209 height 37
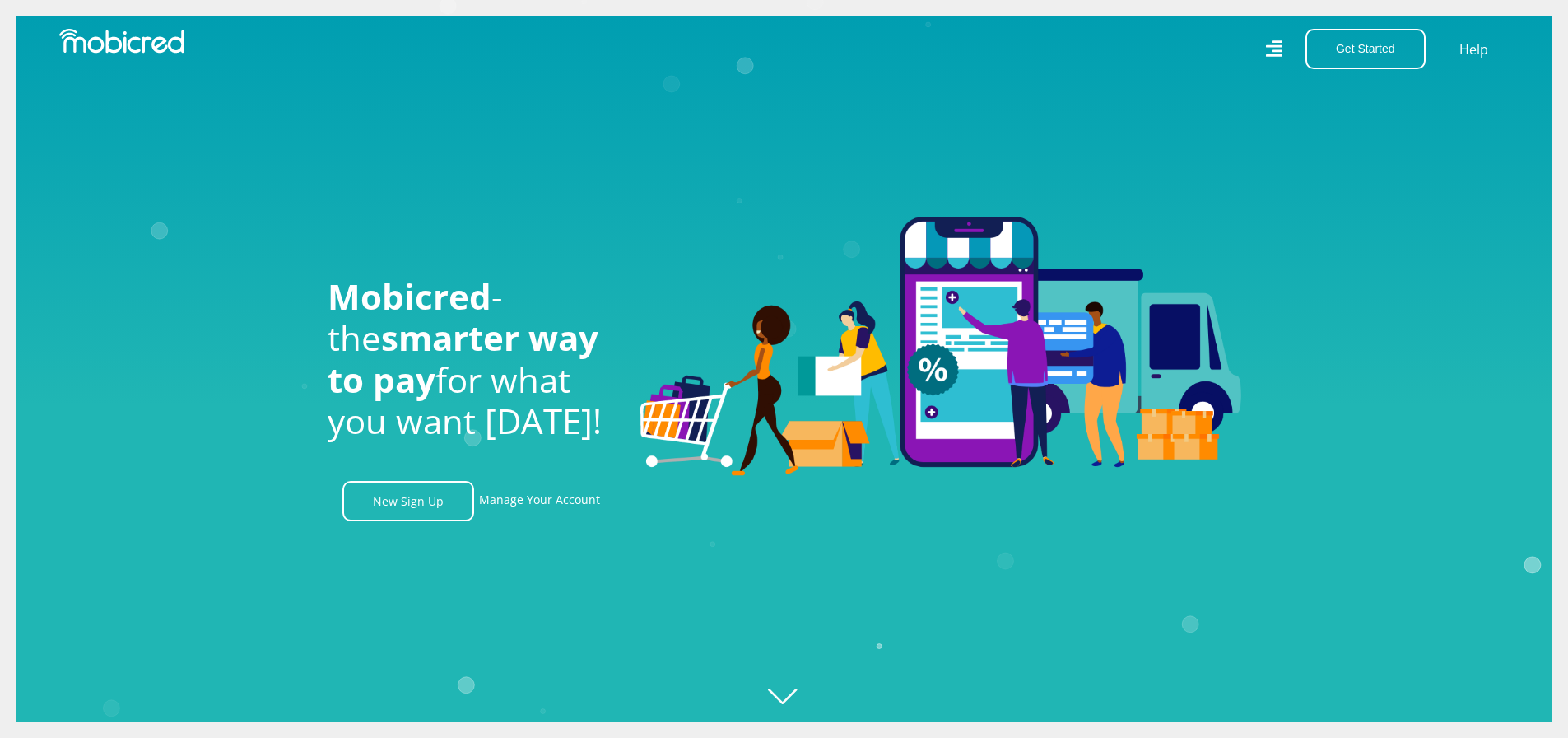
scroll to position [0, 1173]
click at [547, 506] on link "Manage Your Account" at bounding box center [540, 501] width 121 height 41
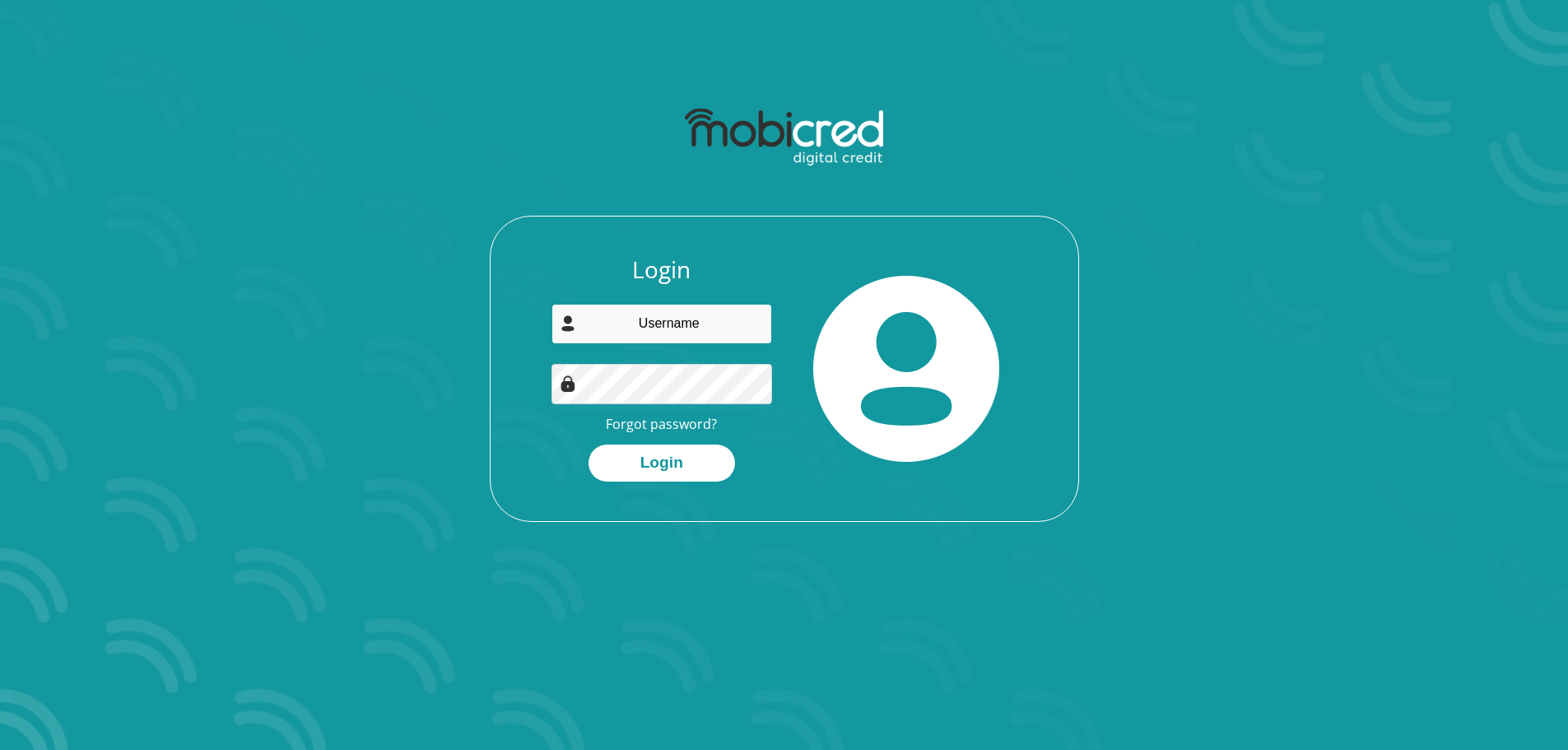
click at [639, 327] on input "email" at bounding box center [662, 324] width 221 height 41
type input "[EMAIL_ADDRESS][DOMAIN_NAME]"
click at [684, 465] on button "Login" at bounding box center [662, 462] width 146 height 37
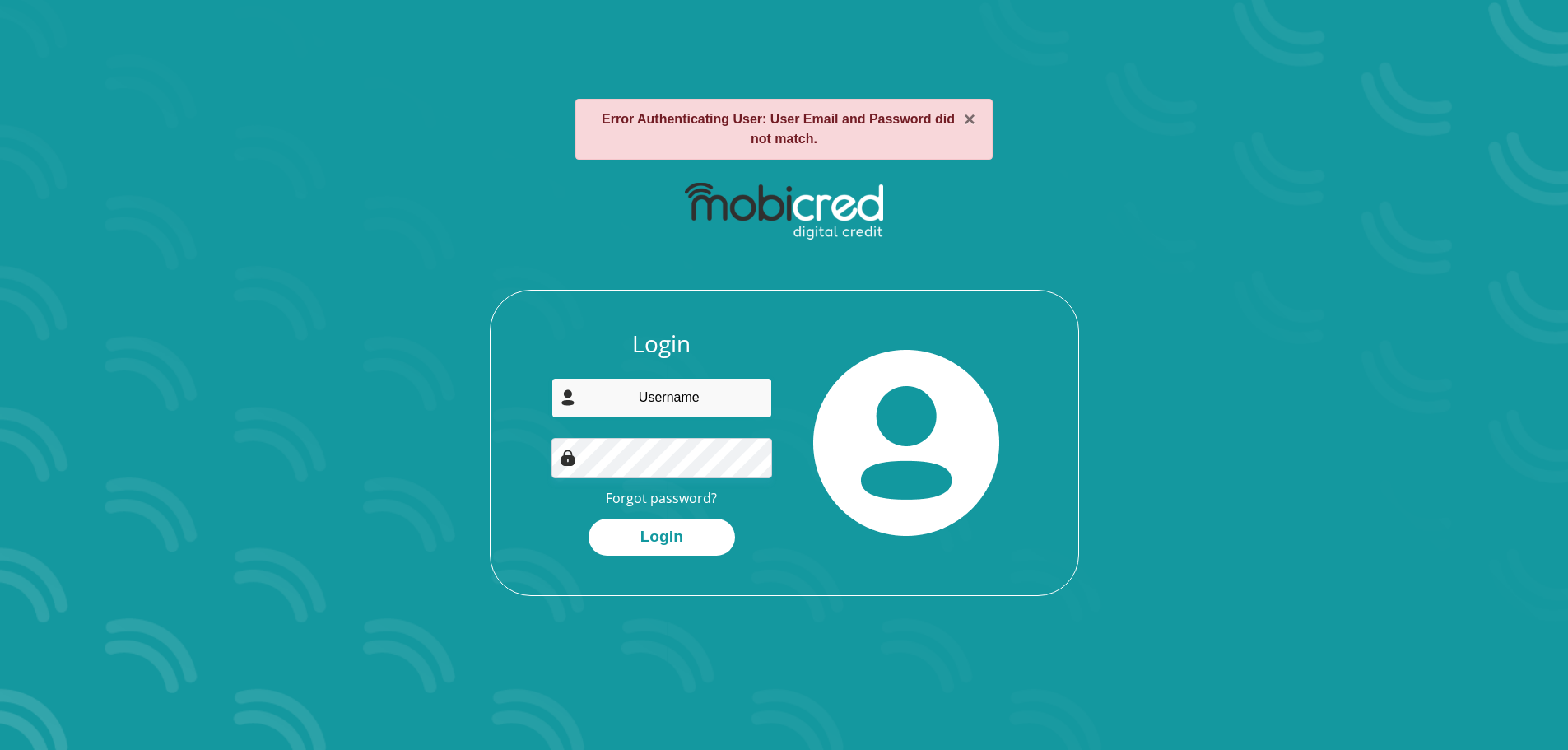
click at [647, 405] on input "email" at bounding box center [662, 398] width 221 height 41
type input "[EMAIL_ADDRESS][DOMAIN_NAME]"
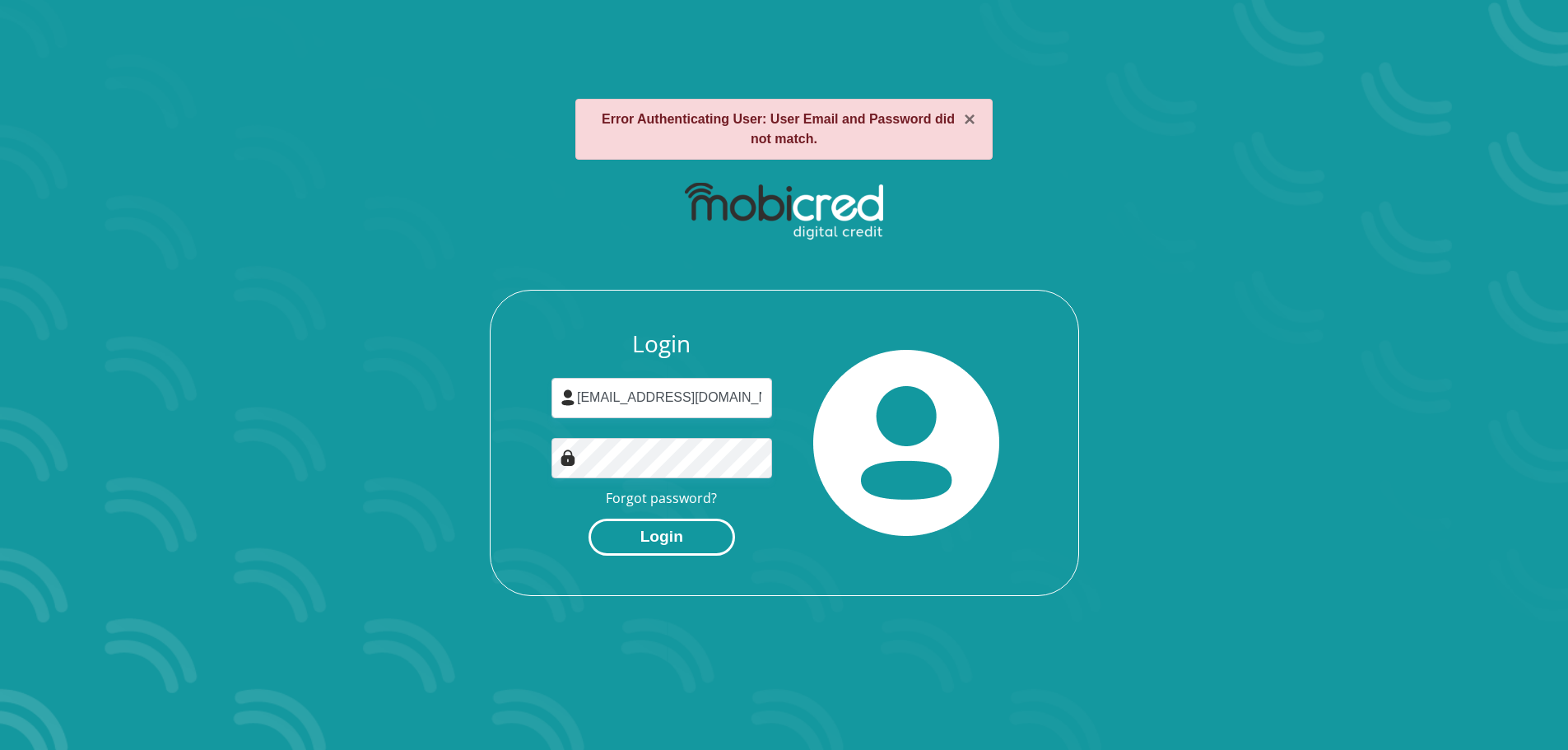
click at [692, 550] on button "Login" at bounding box center [662, 536] width 146 height 37
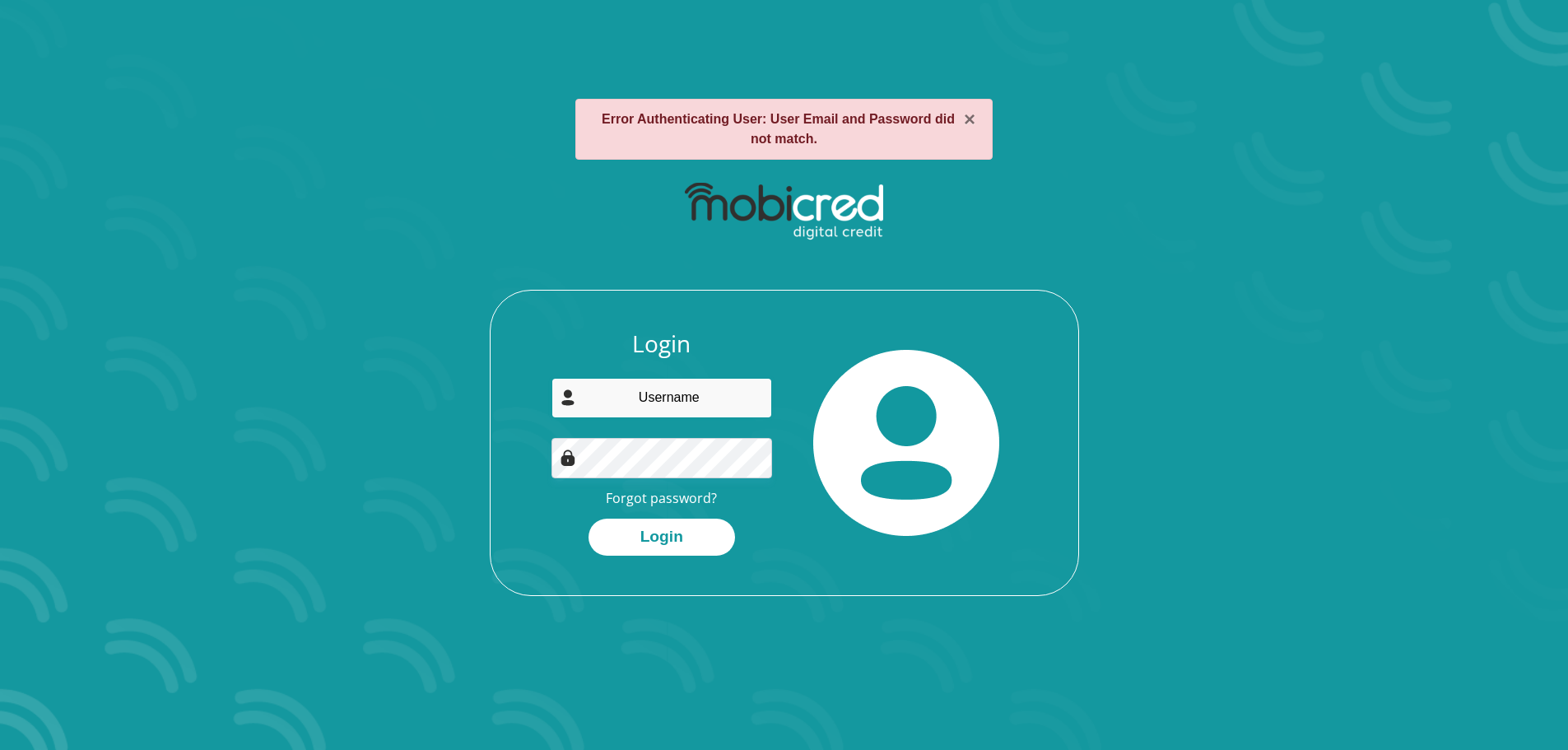
click at [649, 400] on input "email" at bounding box center [662, 398] width 221 height 41
type input "[EMAIL_ADDRESS][DOMAIN_NAME]"
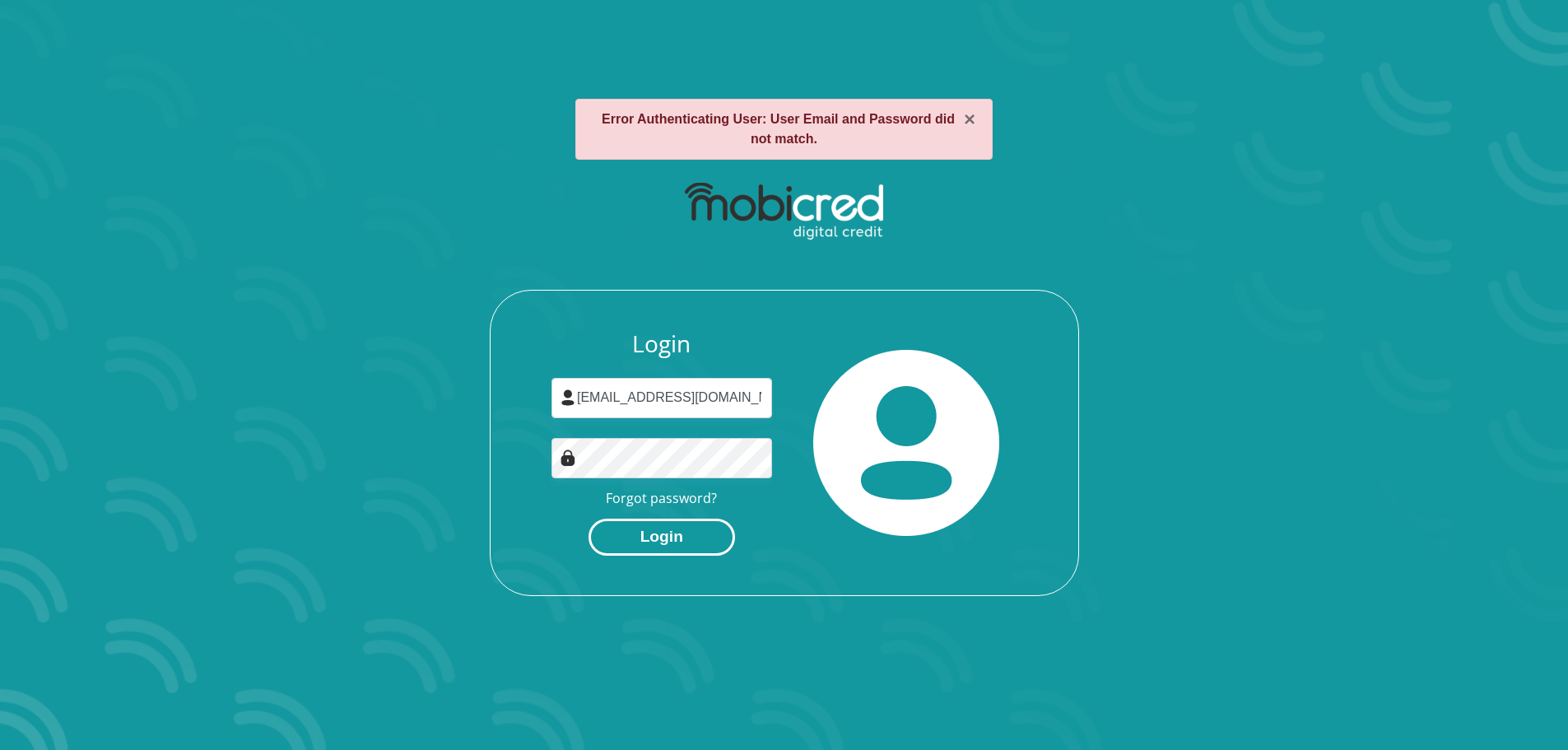
click at [664, 535] on button "Login" at bounding box center [662, 536] width 146 height 37
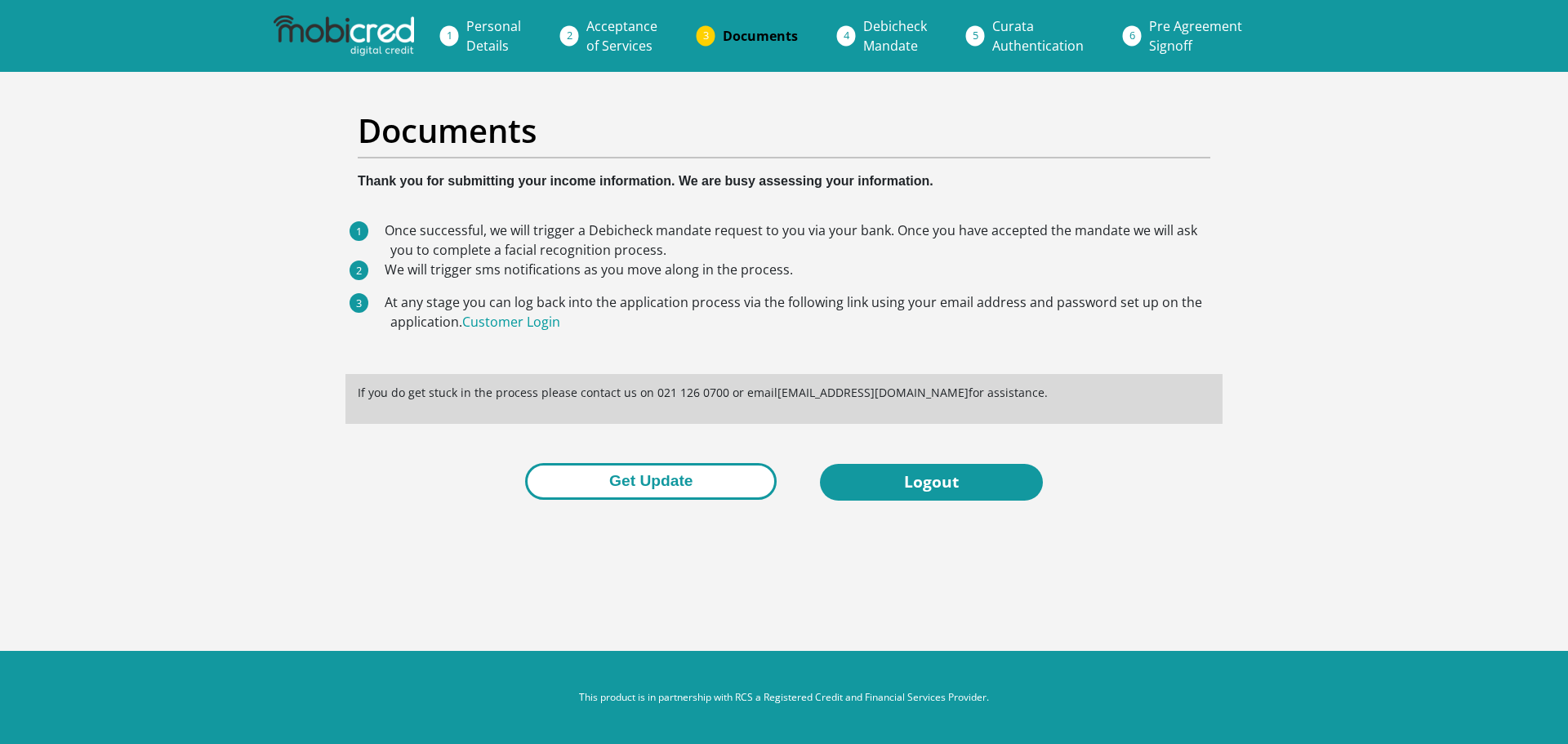
click at [679, 486] on button "Get Update" at bounding box center [650, 481] width 251 height 37
